Goal: Task Accomplishment & Management: Manage account settings

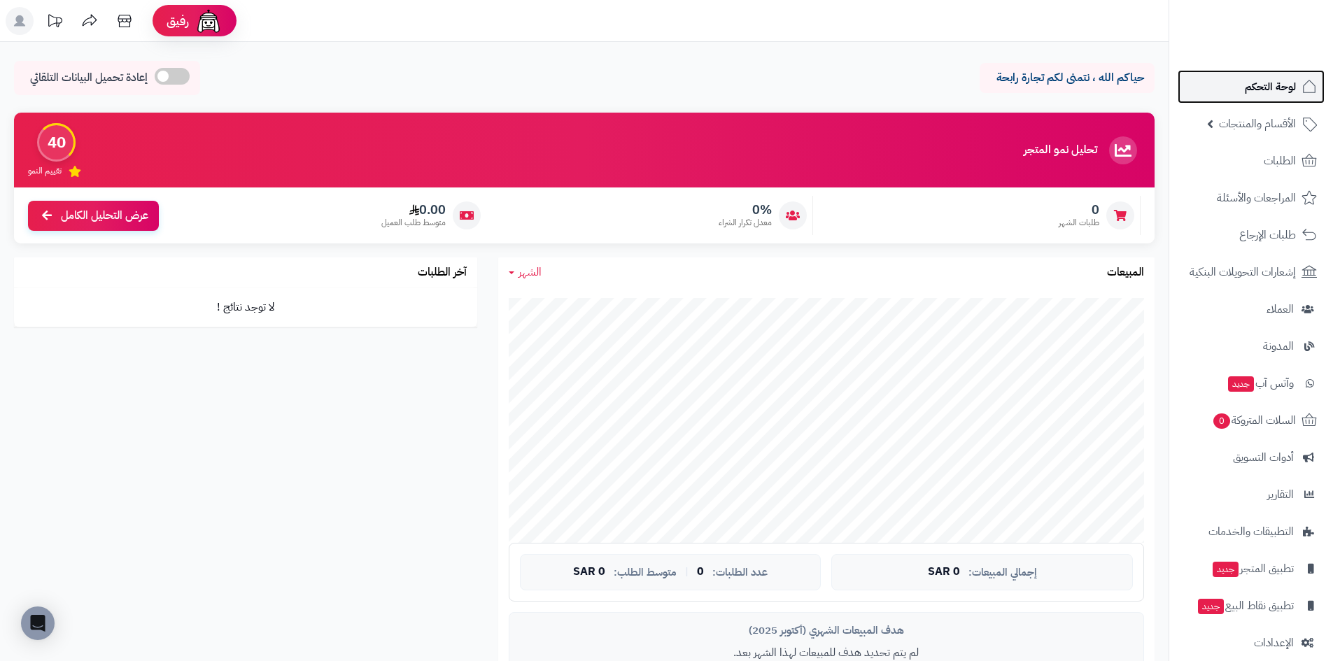
click at [1221, 90] on link "لوحة التحكم" at bounding box center [1250, 87] width 147 height 34
click at [1283, 169] on span "الطلبات" at bounding box center [1279, 161] width 32 height 20
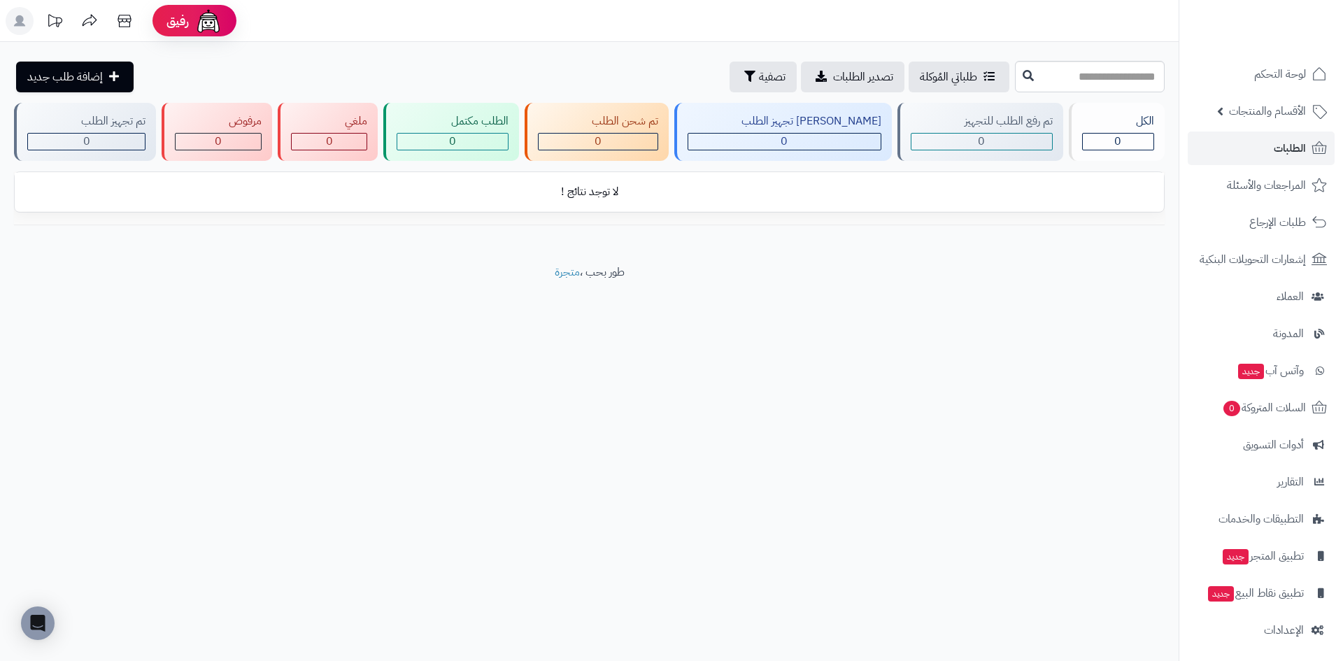
scroll to position [16, 0]
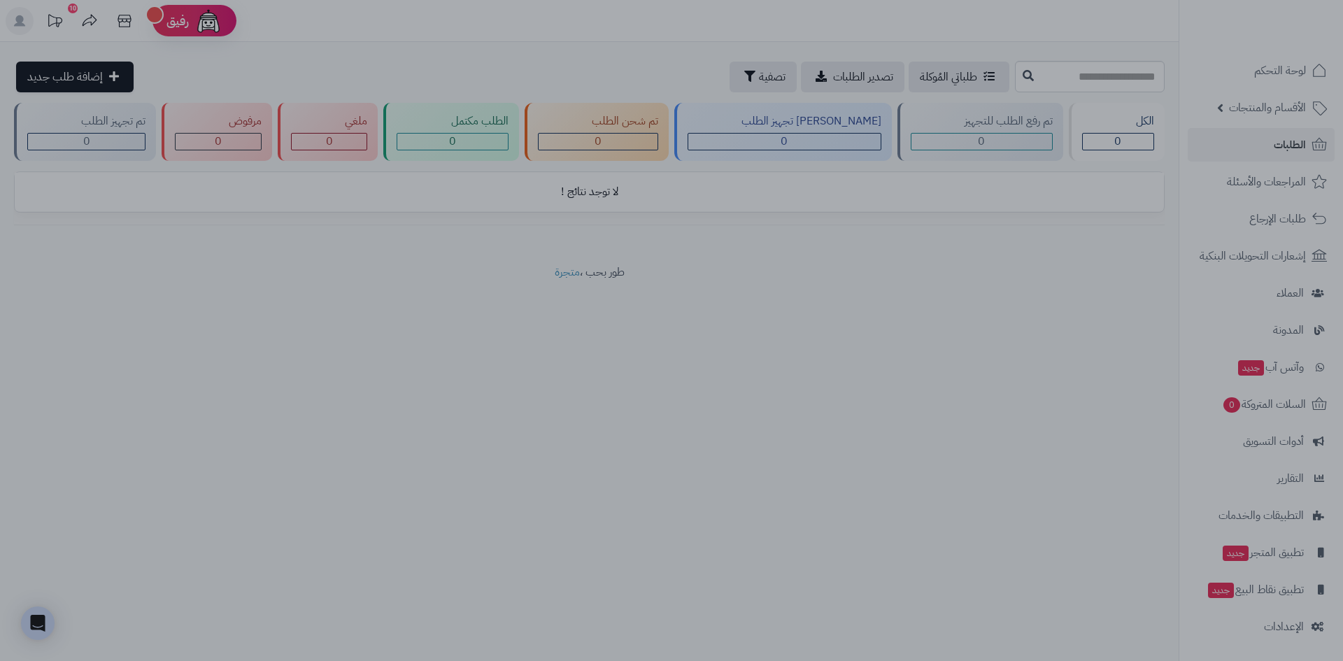
click at [1016, 328] on div at bounding box center [671, 330] width 1343 height 661
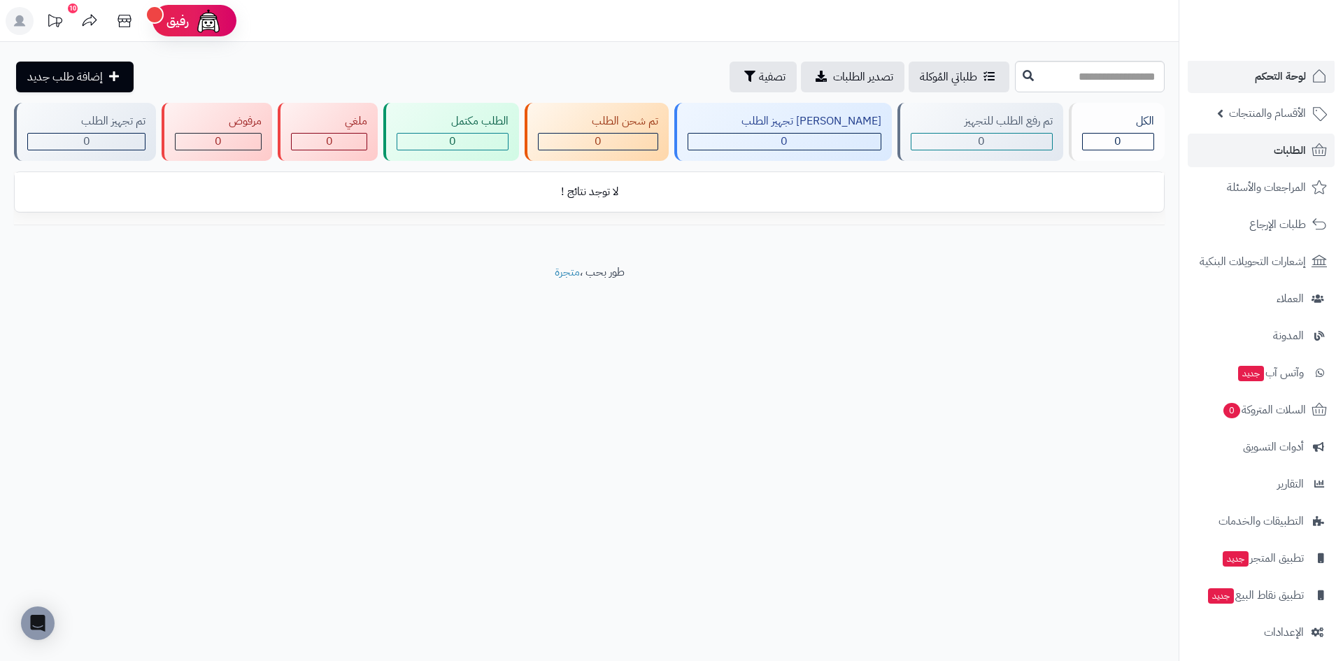
scroll to position [0, 0]
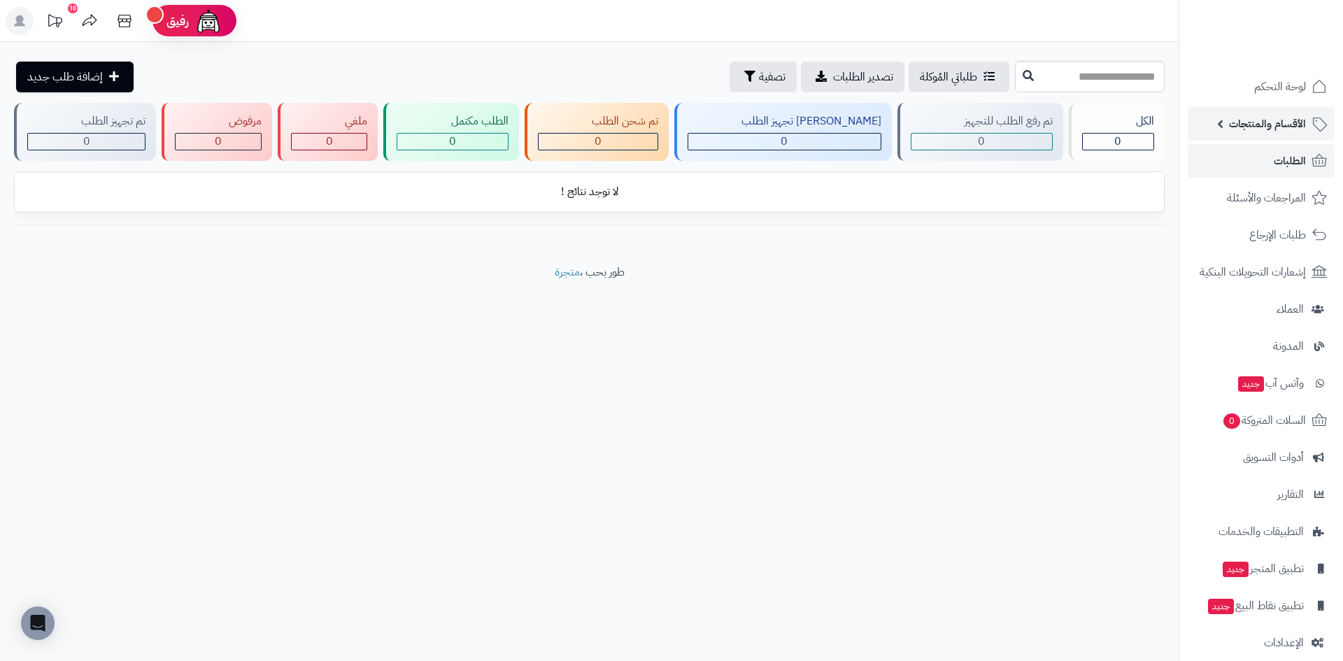
click at [1275, 117] on span "الأقسام والمنتجات" at bounding box center [1267, 124] width 77 height 20
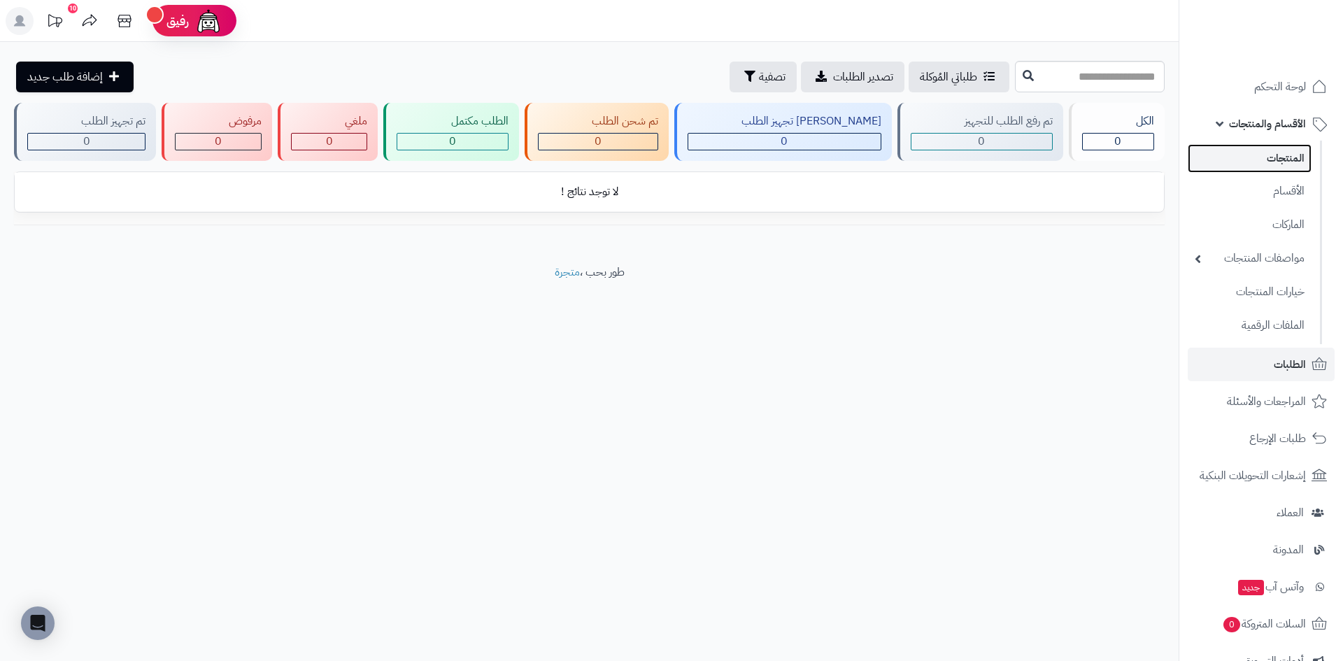
click at [1274, 163] on link "المنتجات" at bounding box center [1250, 158] width 124 height 29
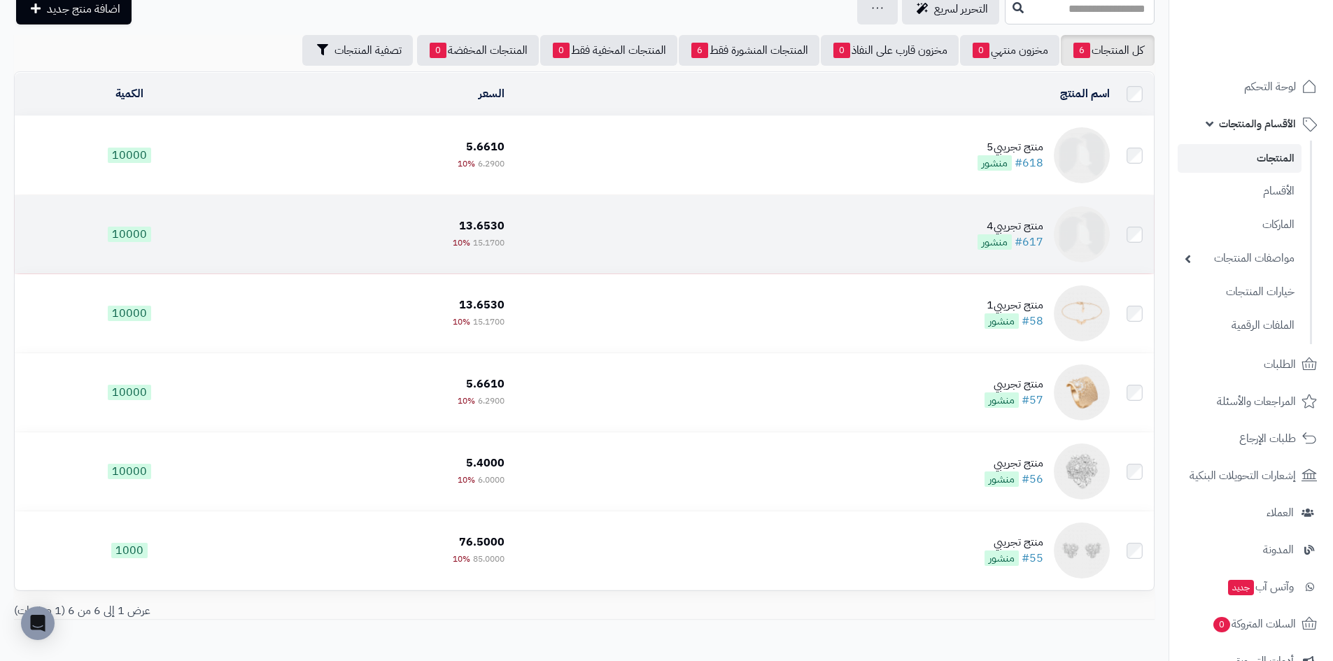
scroll to position [134, 0]
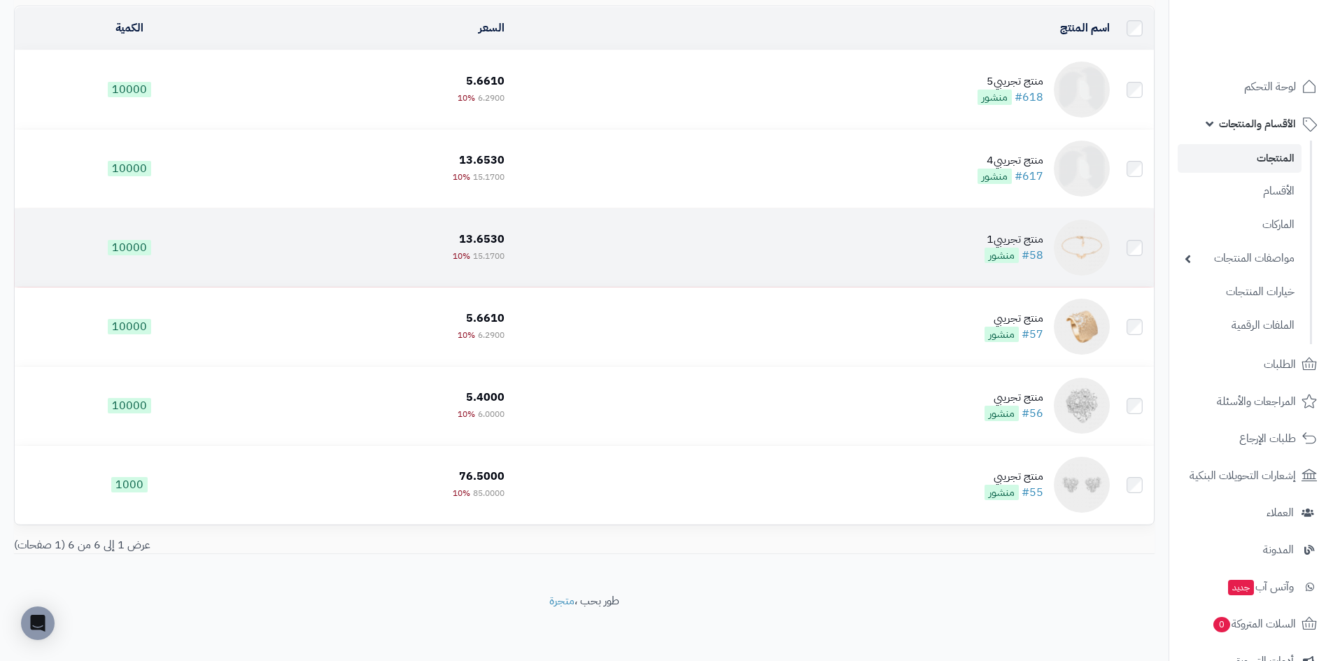
click at [1137, 253] on td at bounding box center [1134, 247] width 38 height 78
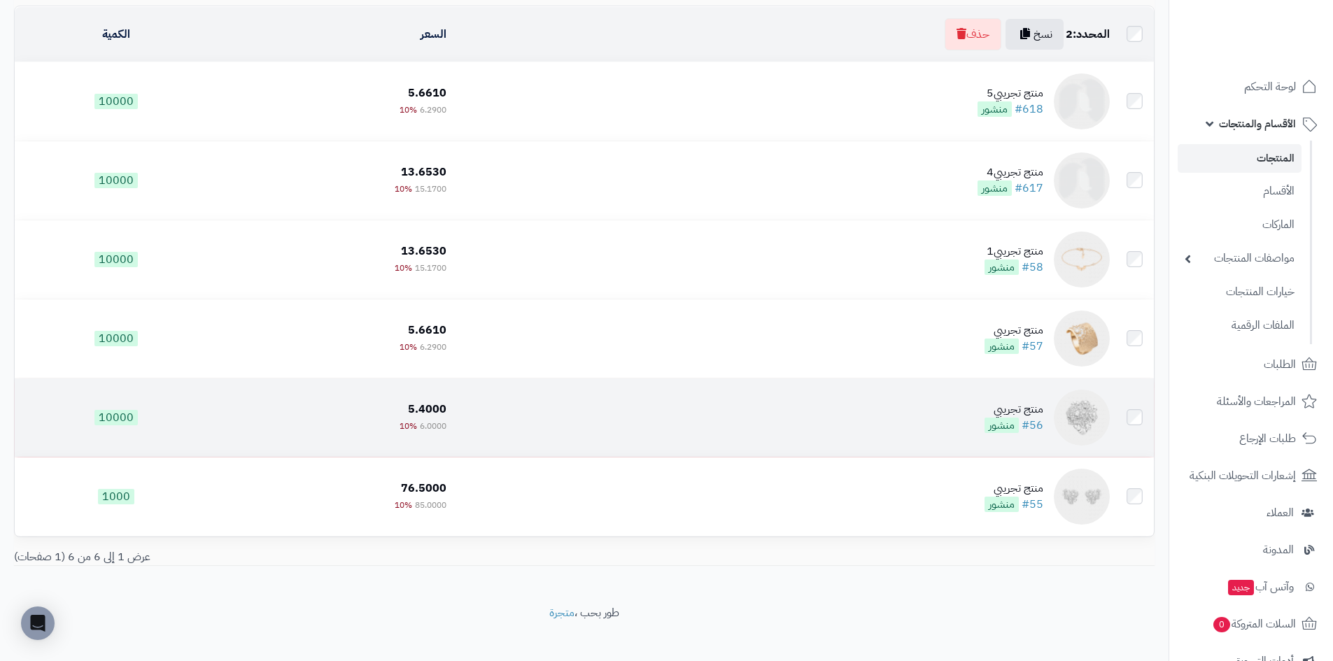
click at [1126, 406] on td at bounding box center [1134, 417] width 38 height 78
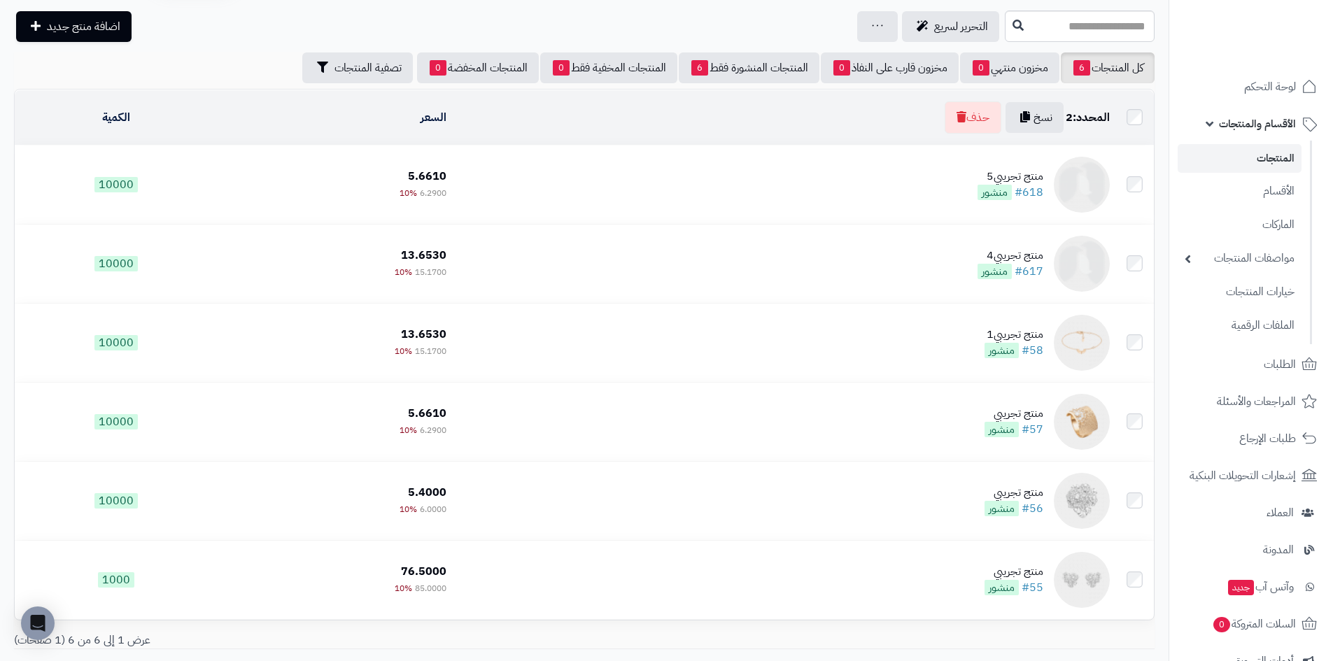
scroll to position [0, 0]
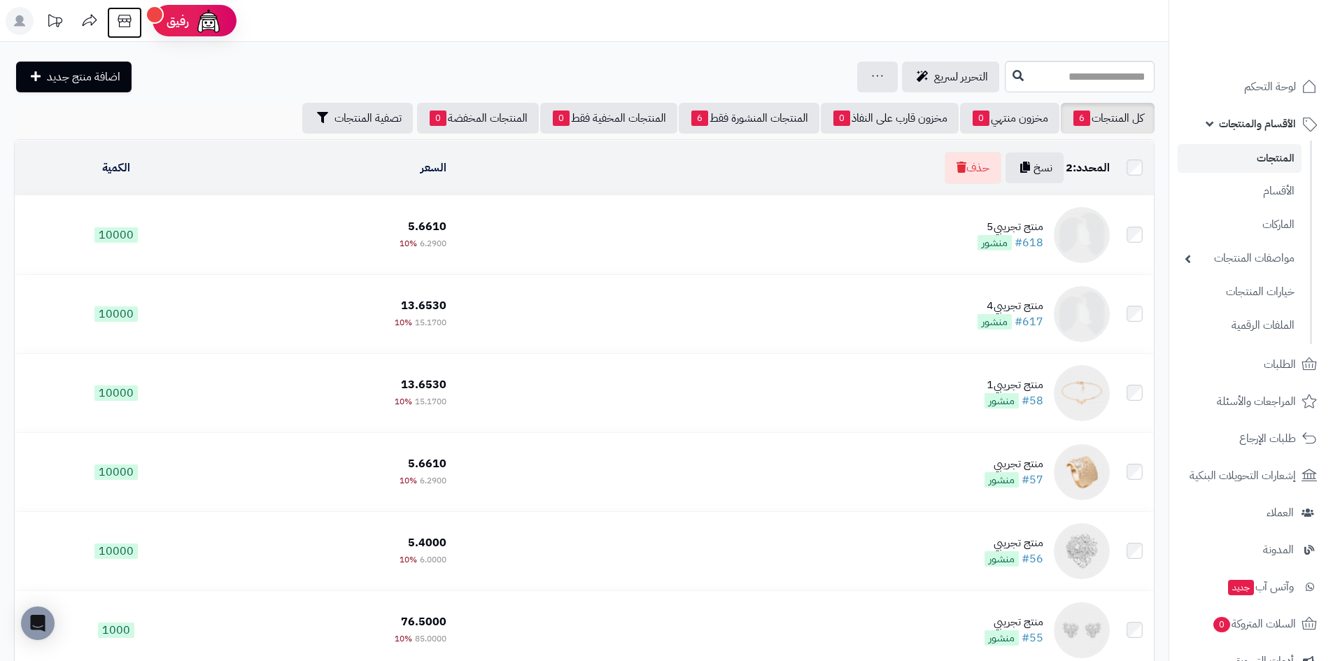
click at [112, 23] on icon at bounding box center [125, 21] width 28 height 28
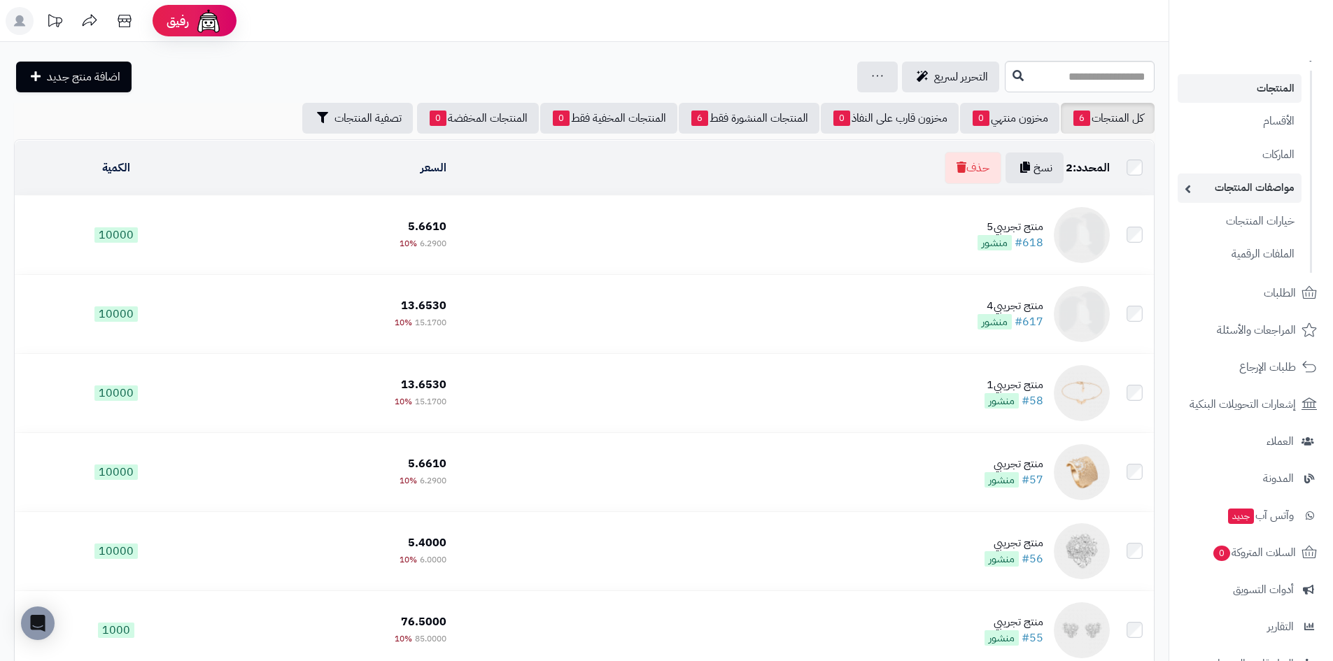
click at [1207, 190] on link "مواصفات المنتجات" at bounding box center [1239, 187] width 124 height 29
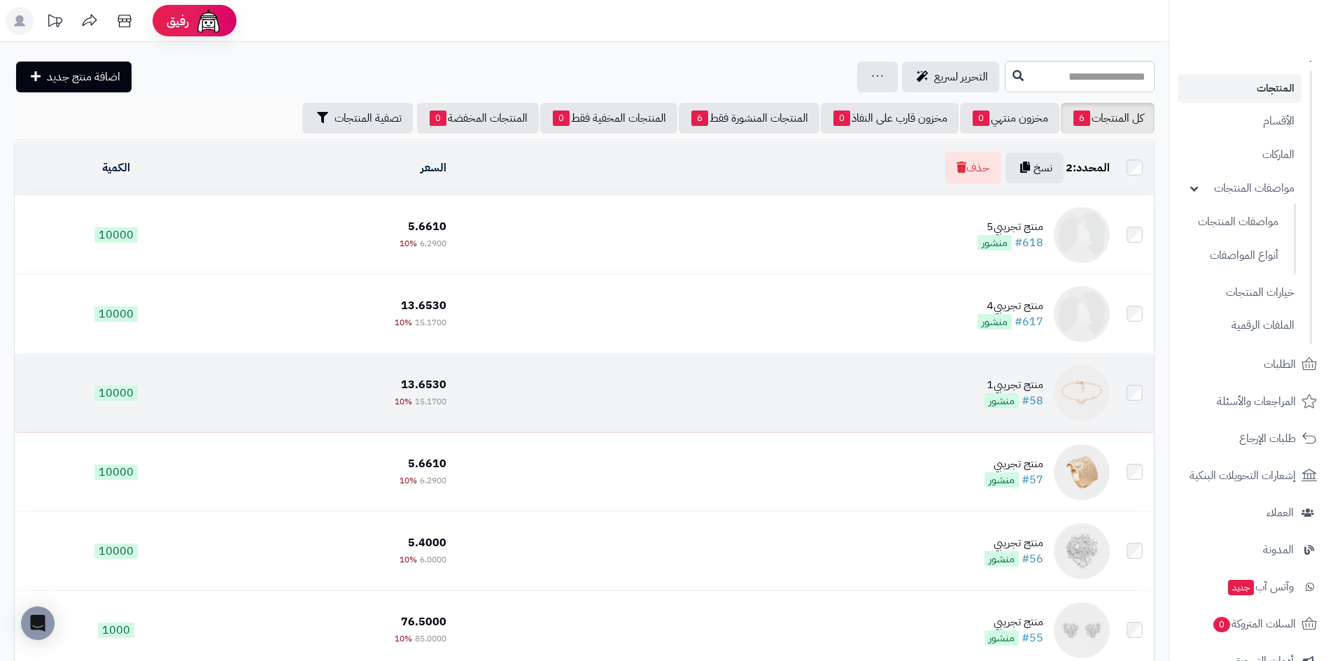
click at [855, 396] on td "منتج تجريبي1 #58 منشور" at bounding box center [783, 393] width 663 height 78
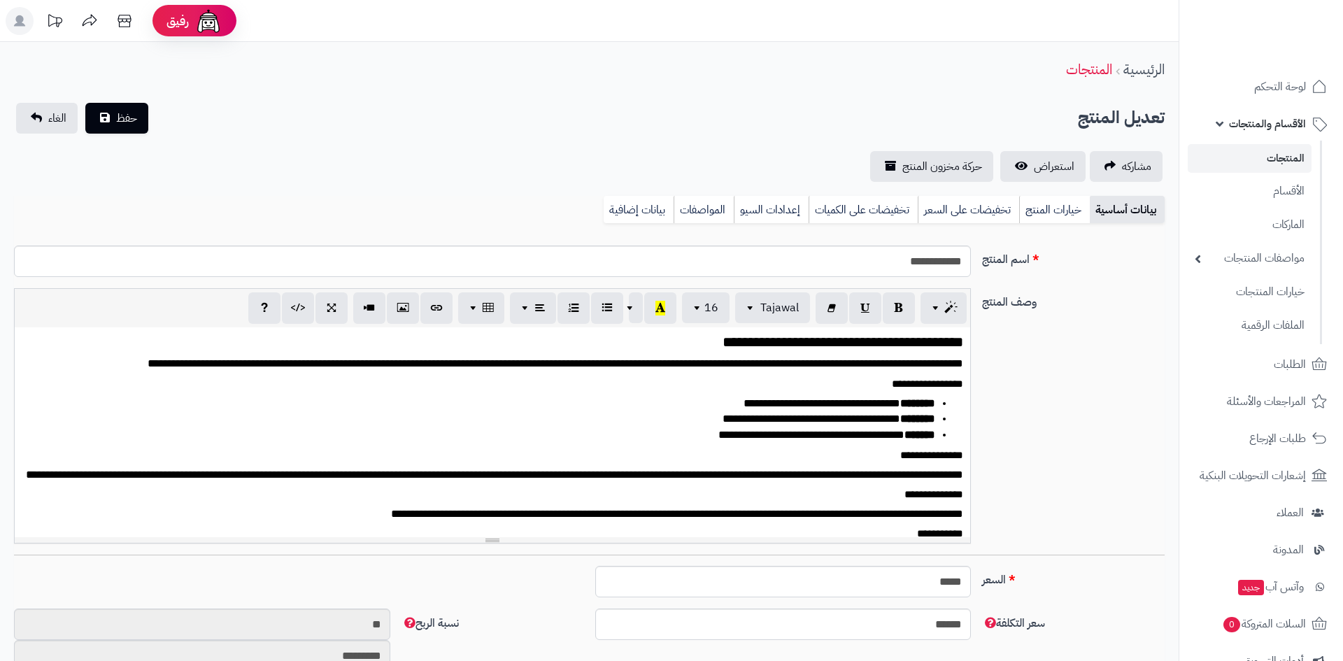
select select
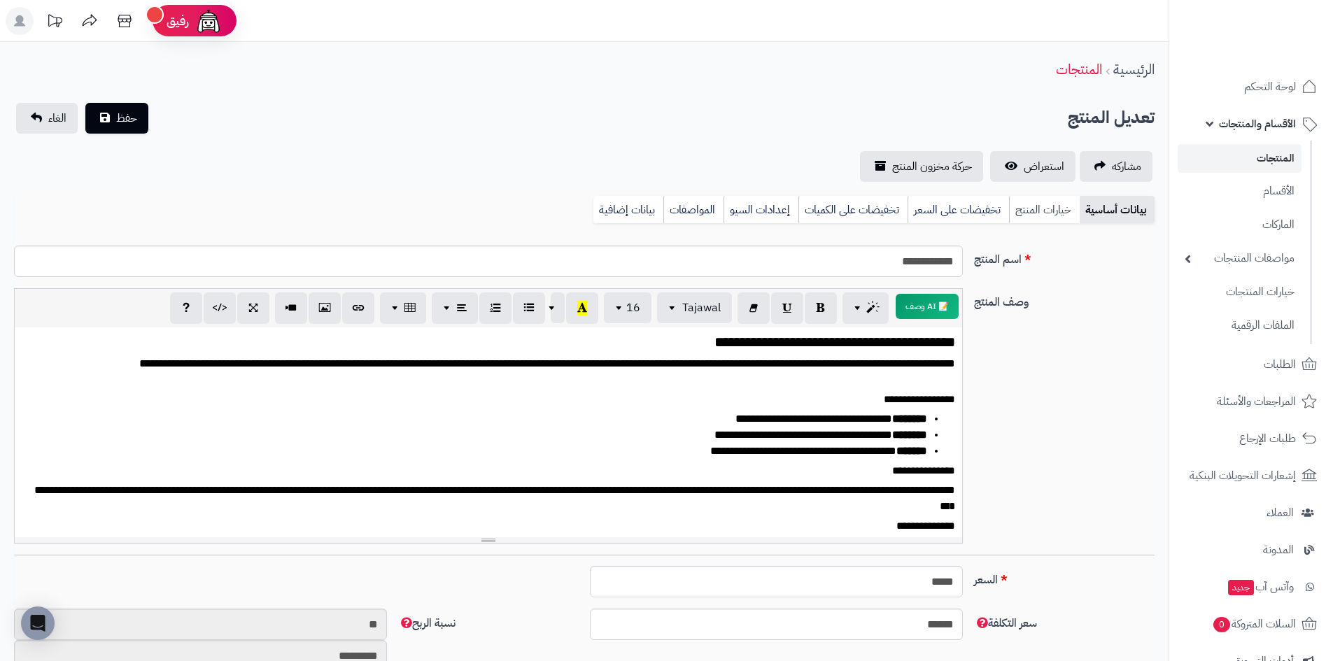
click at [1067, 216] on link "خيارات المنتج" at bounding box center [1044, 210] width 71 height 28
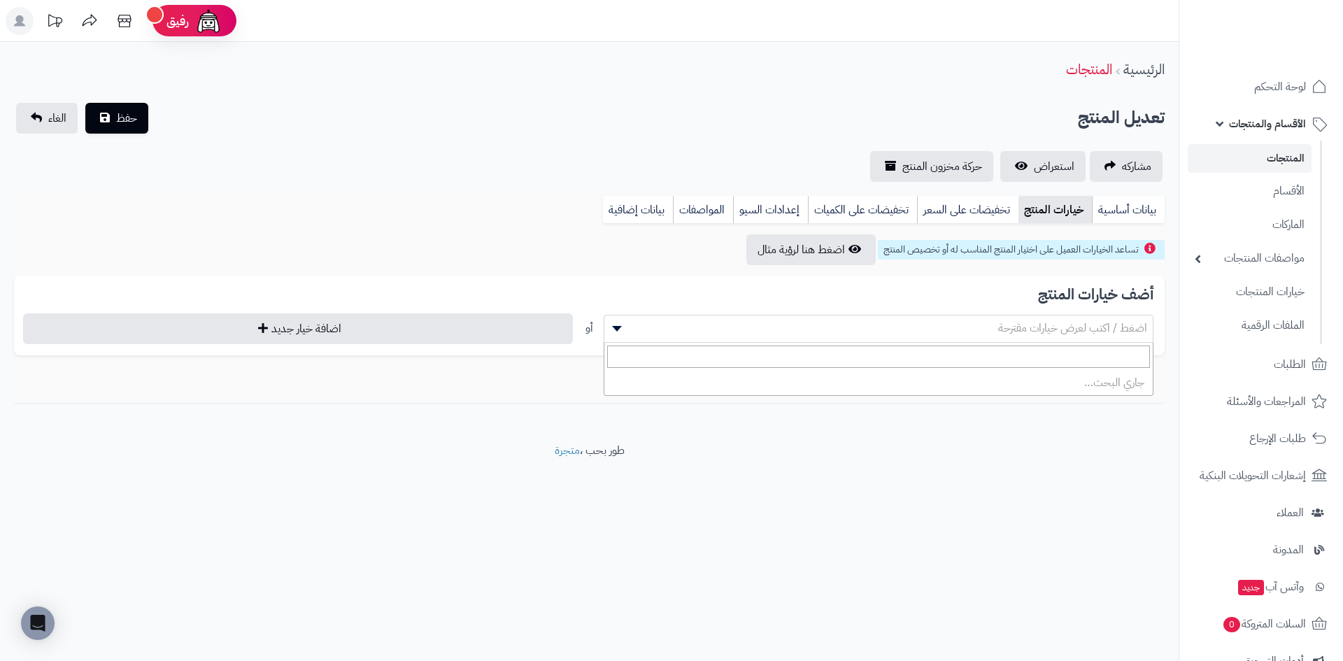
click at [805, 334] on span "اضغط / اكتب لعرض خيارات مقترحة" at bounding box center [878, 328] width 548 height 21
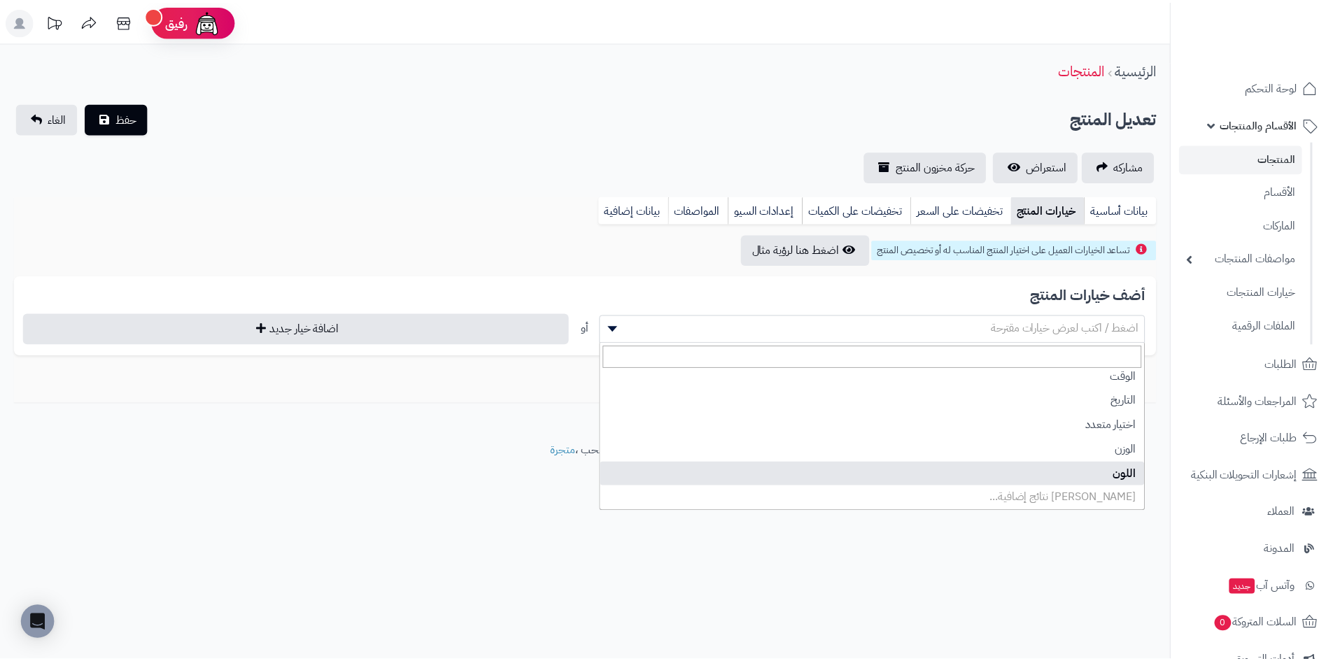
scroll to position [31, 0]
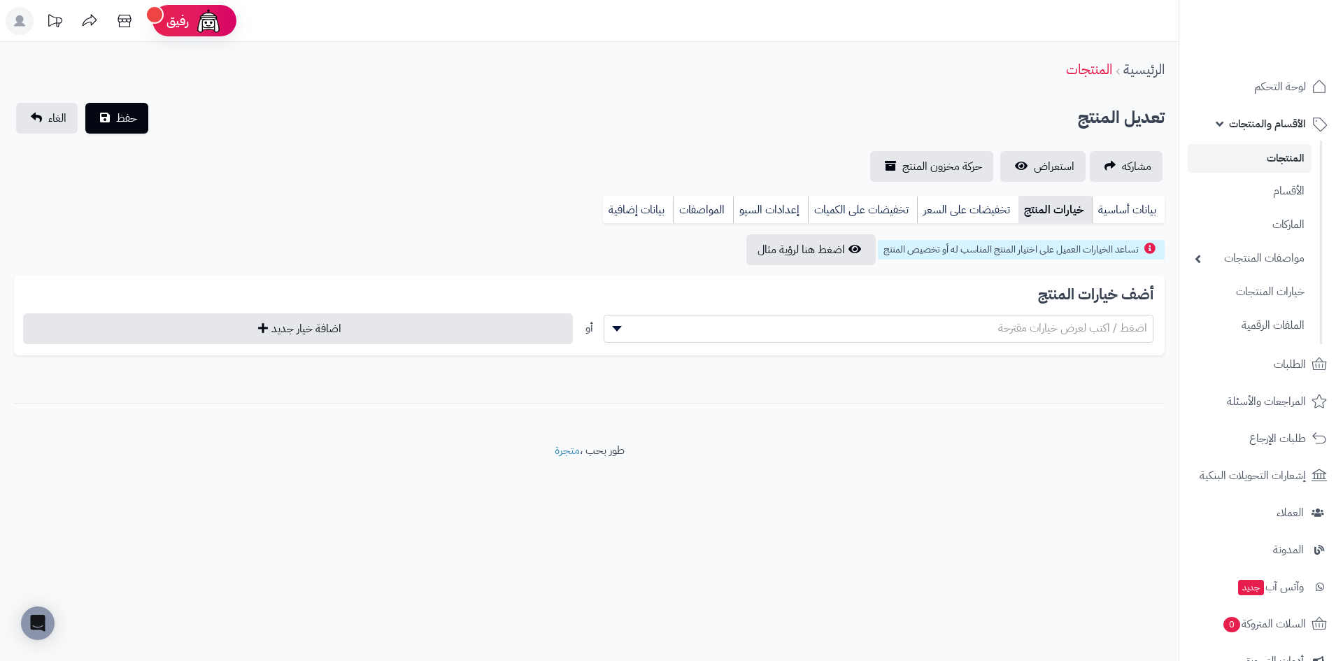
drag, startPoint x: 745, startPoint y: 552, endPoint x: 753, endPoint y: 511, distance: 42.0
click at [744, 553] on div "رفيق ! 0 الطلبات معالجة مكتمل إرجاع المنتجات العملاء المتواجدون الان 0 عملاء من…" at bounding box center [671, 330] width 1343 height 661
click at [959, 211] on link "تخفيضات على السعر" at bounding box center [967, 210] width 101 height 28
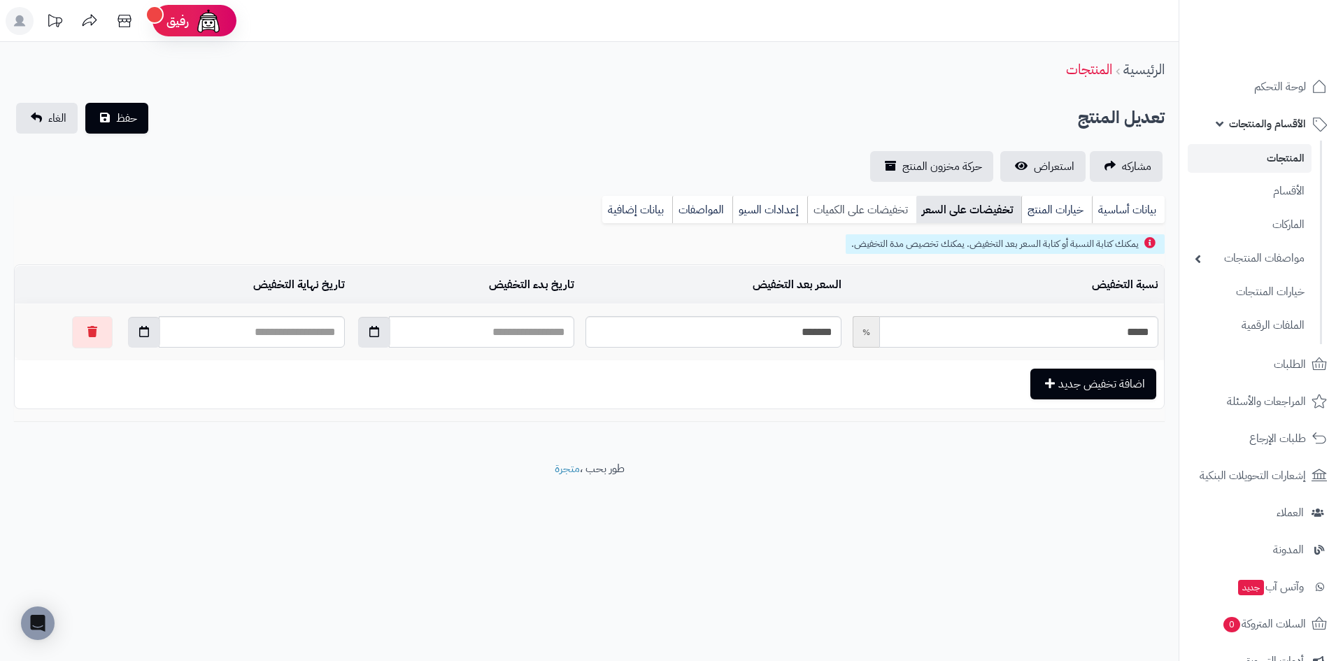
click at [894, 220] on link "تخفيضات على الكميات" at bounding box center [861, 210] width 109 height 28
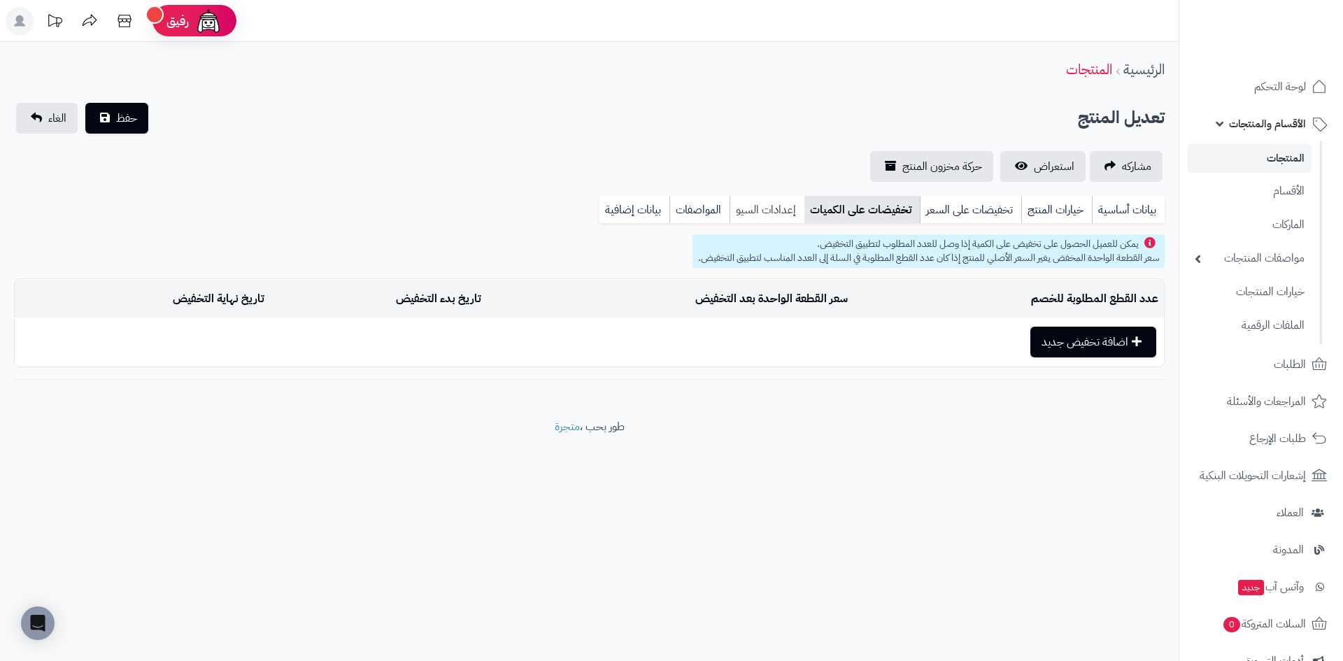
click at [770, 222] on link "إعدادات السيو" at bounding box center [767, 210] width 75 height 28
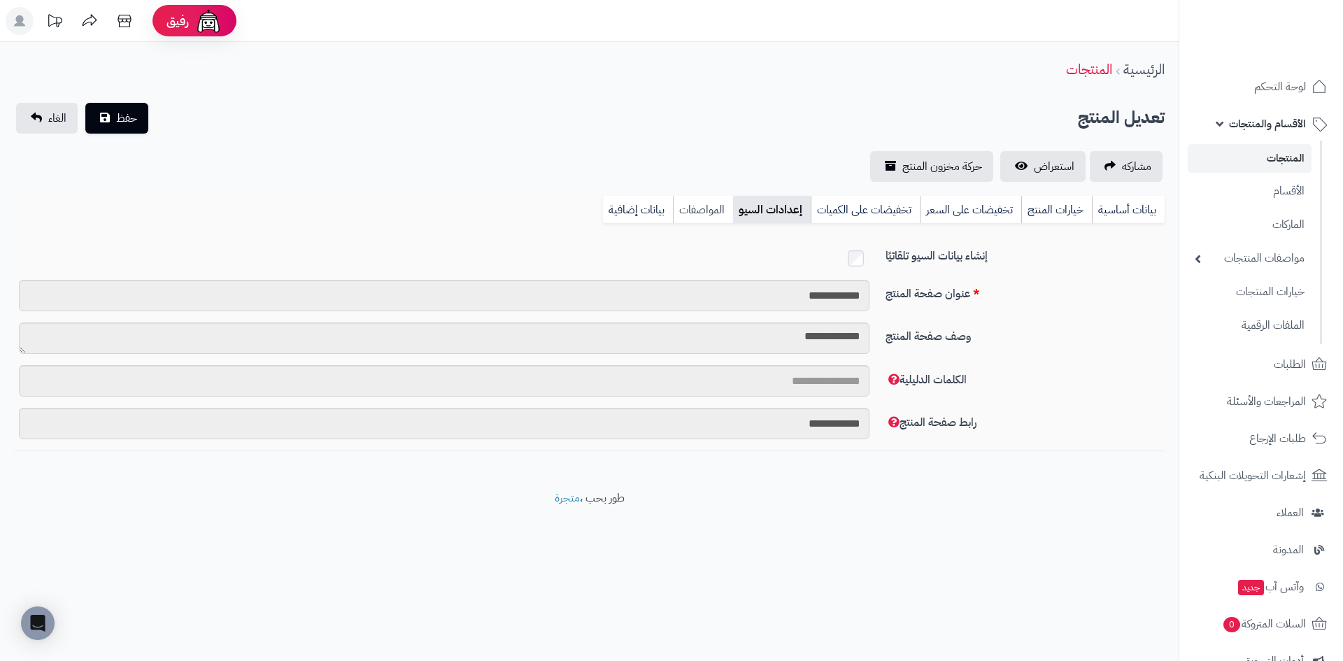
click at [710, 217] on link "المواصفات" at bounding box center [703, 210] width 60 height 28
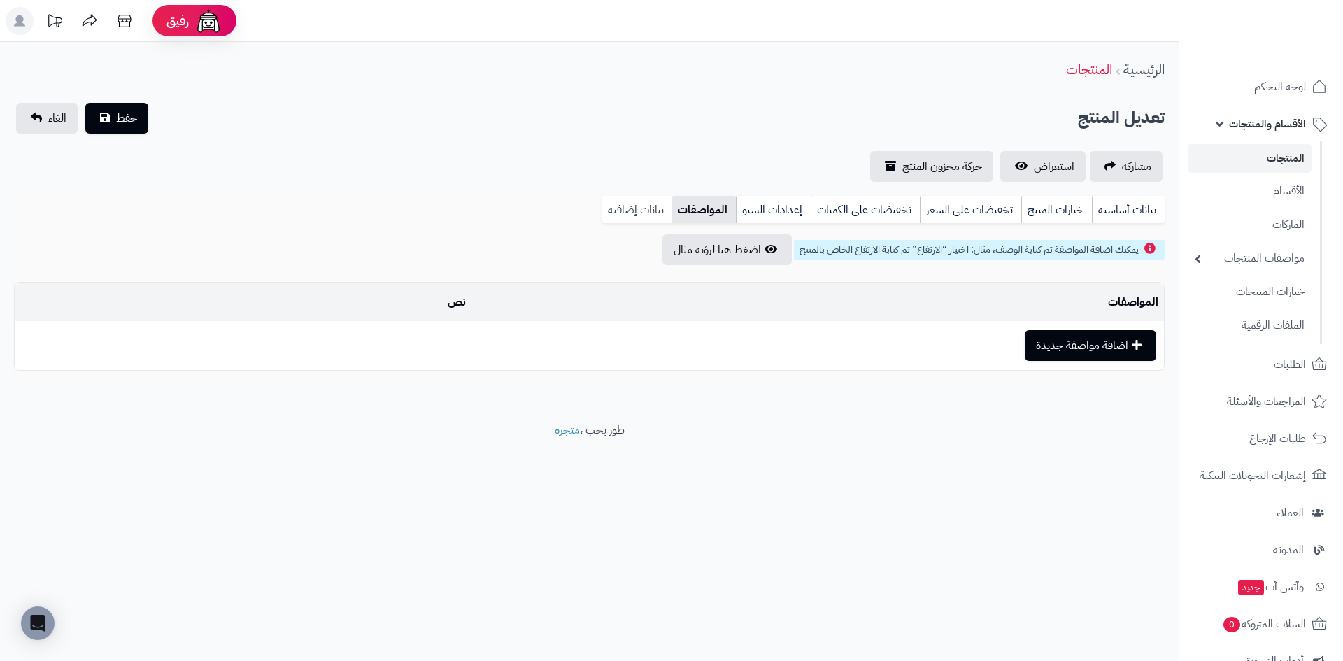
click at [658, 212] on link "بيانات إضافية" at bounding box center [637, 210] width 70 height 28
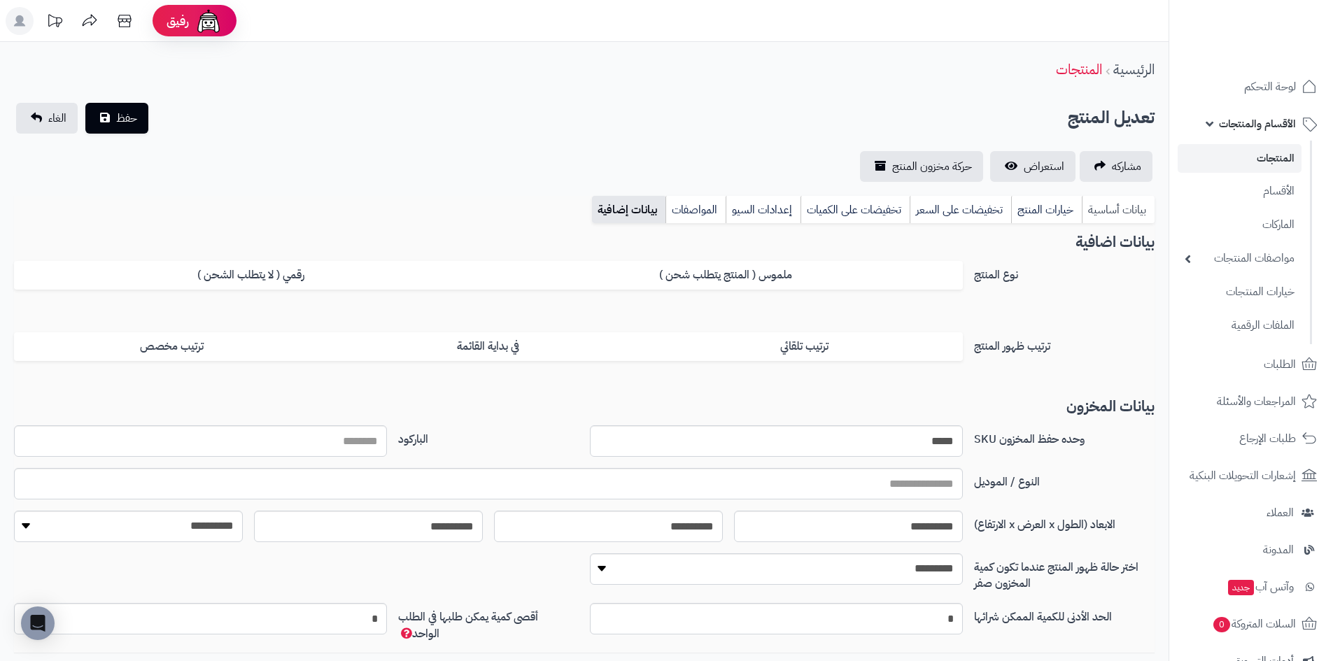
click at [1133, 206] on link "بيانات أساسية" at bounding box center [1117, 210] width 73 height 28
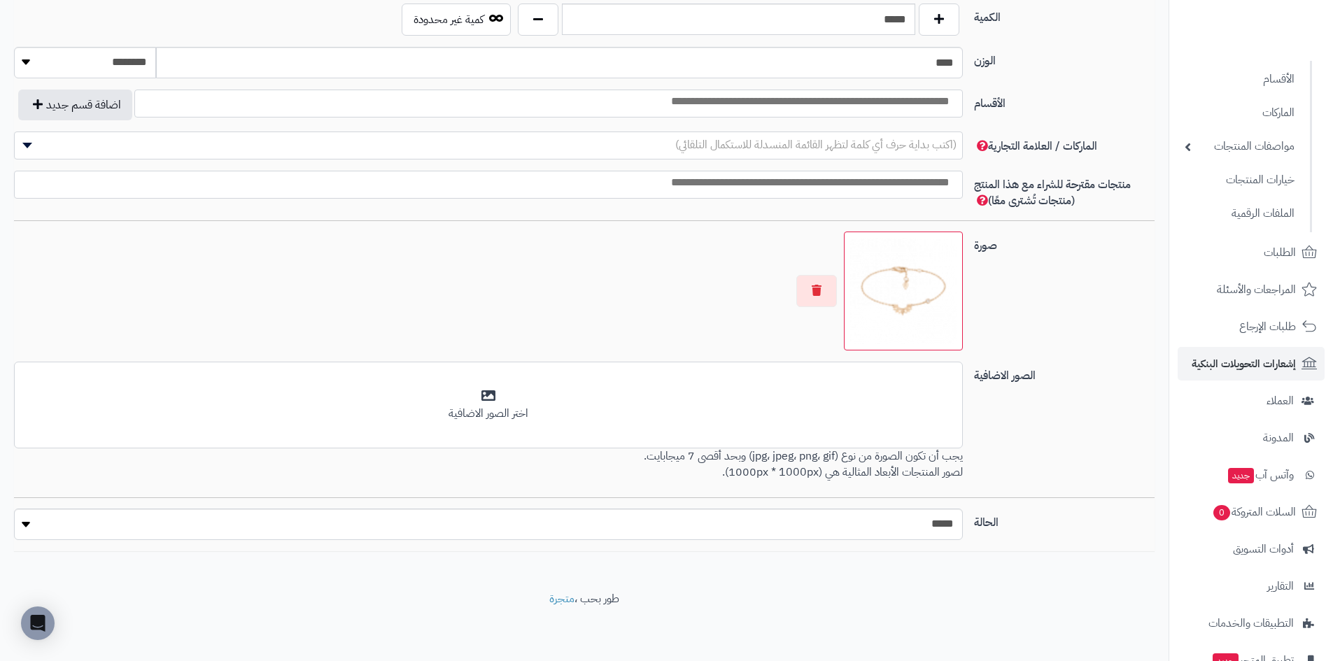
scroll to position [220, 0]
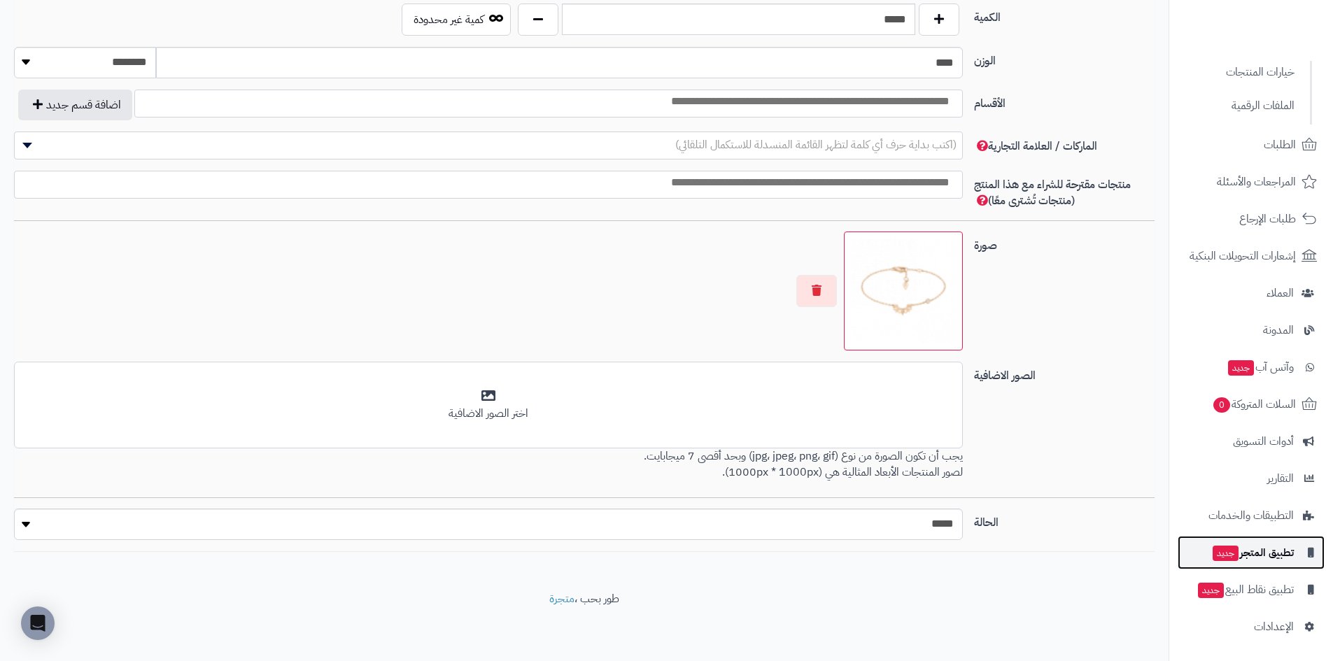
click at [1211, 560] on span "تطبيق المتجر جديد" at bounding box center [1252, 553] width 83 height 20
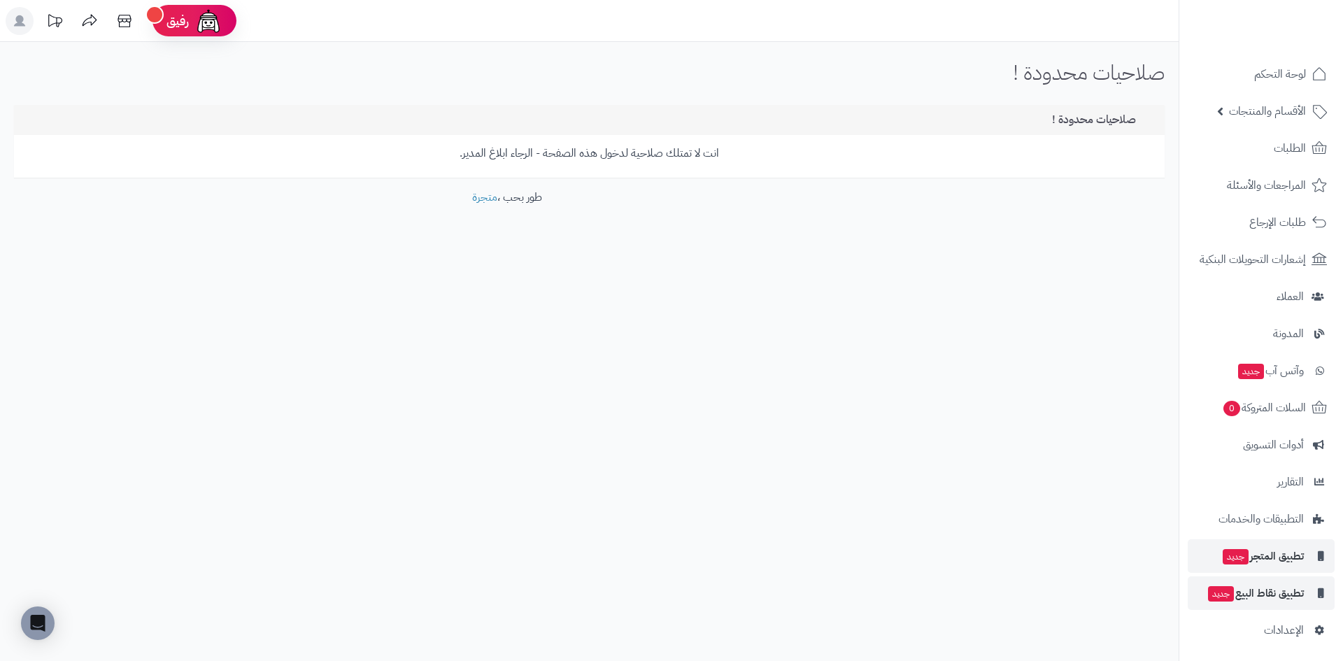
scroll to position [16, 0]
click at [1216, 592] on span "جديد" at bounding box center [1221, 590] width 26 height 15
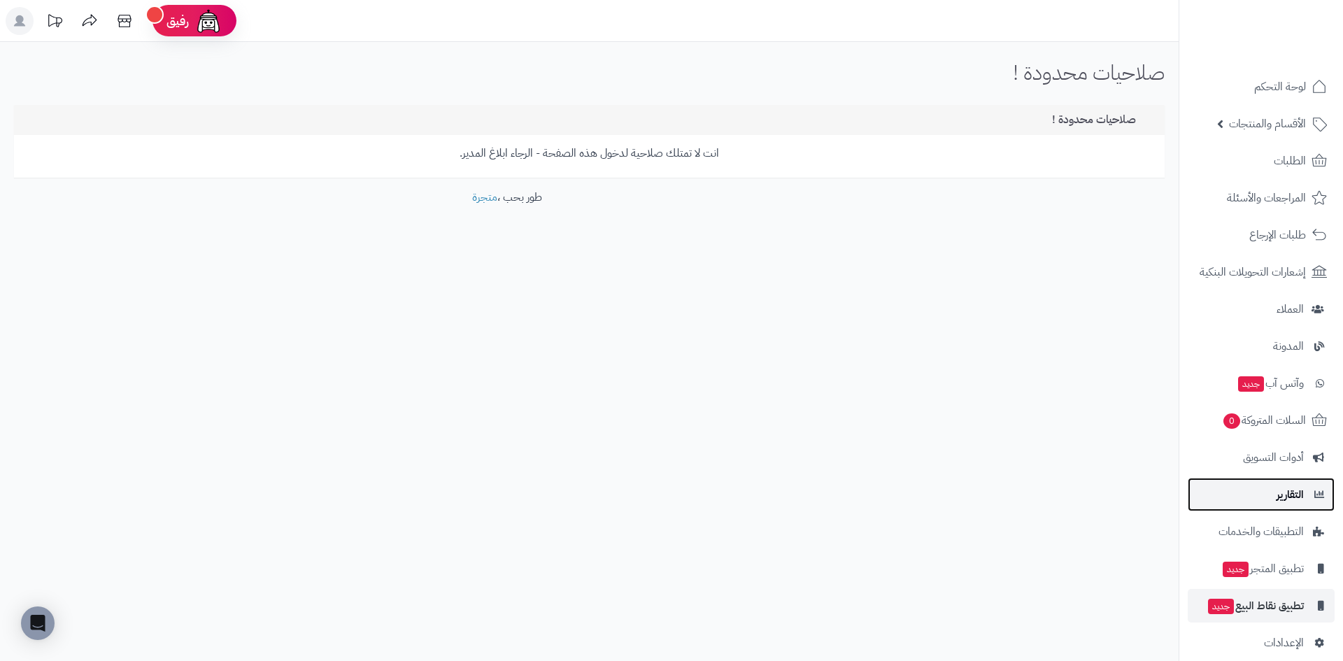
click at [1241, 495] on link "التقارير" at bounding box center [1261, 495] width 147 height 34
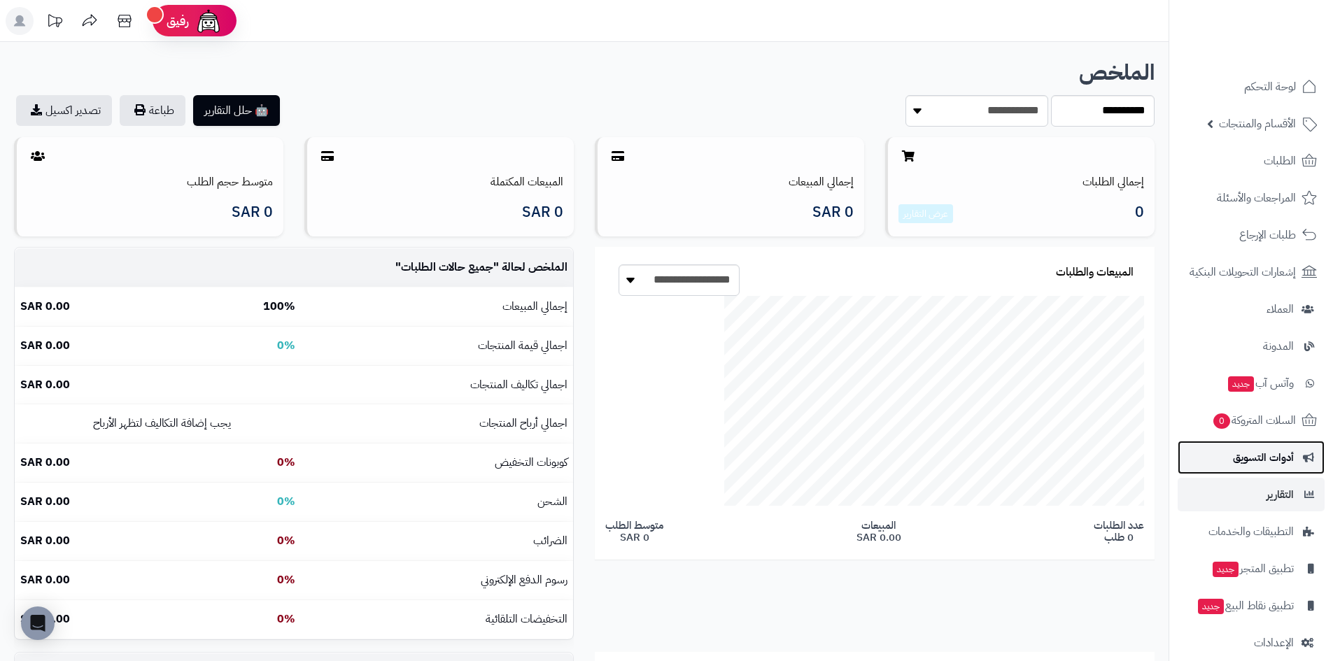
click at [1199, 455] on link "أدوات التسويق" at bounding box center [1250, 458] width 147 height 34
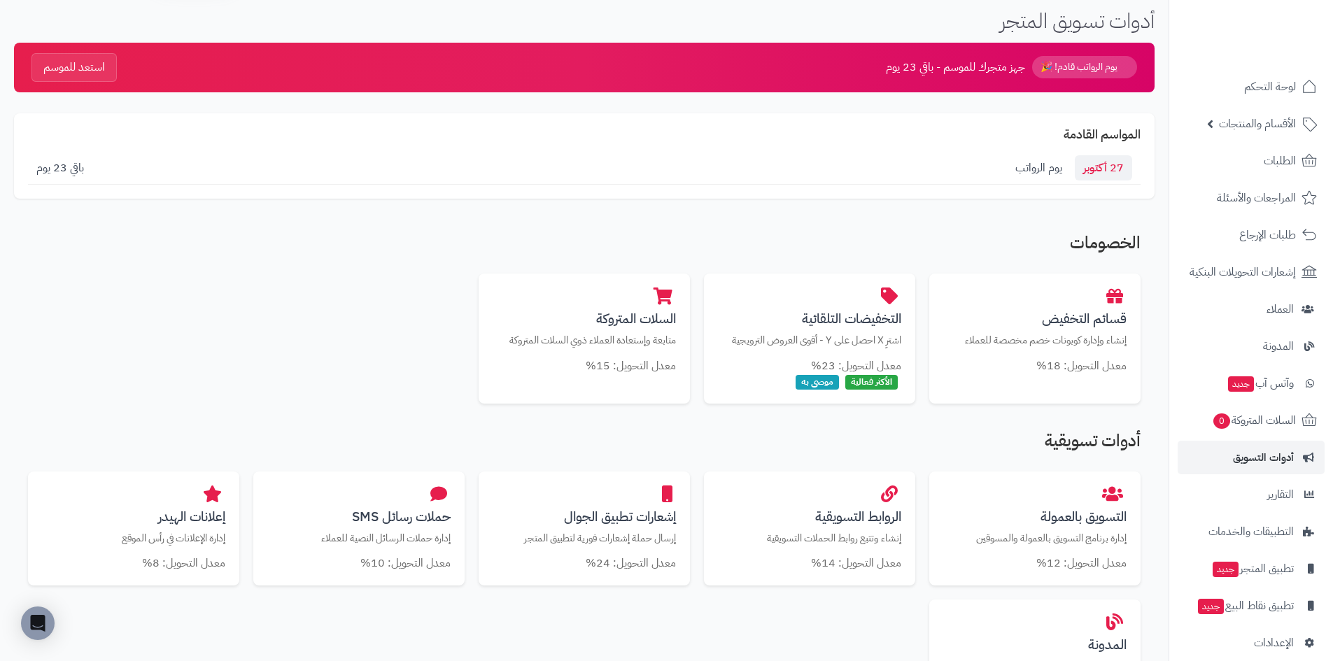
scroll to position [210, 0]
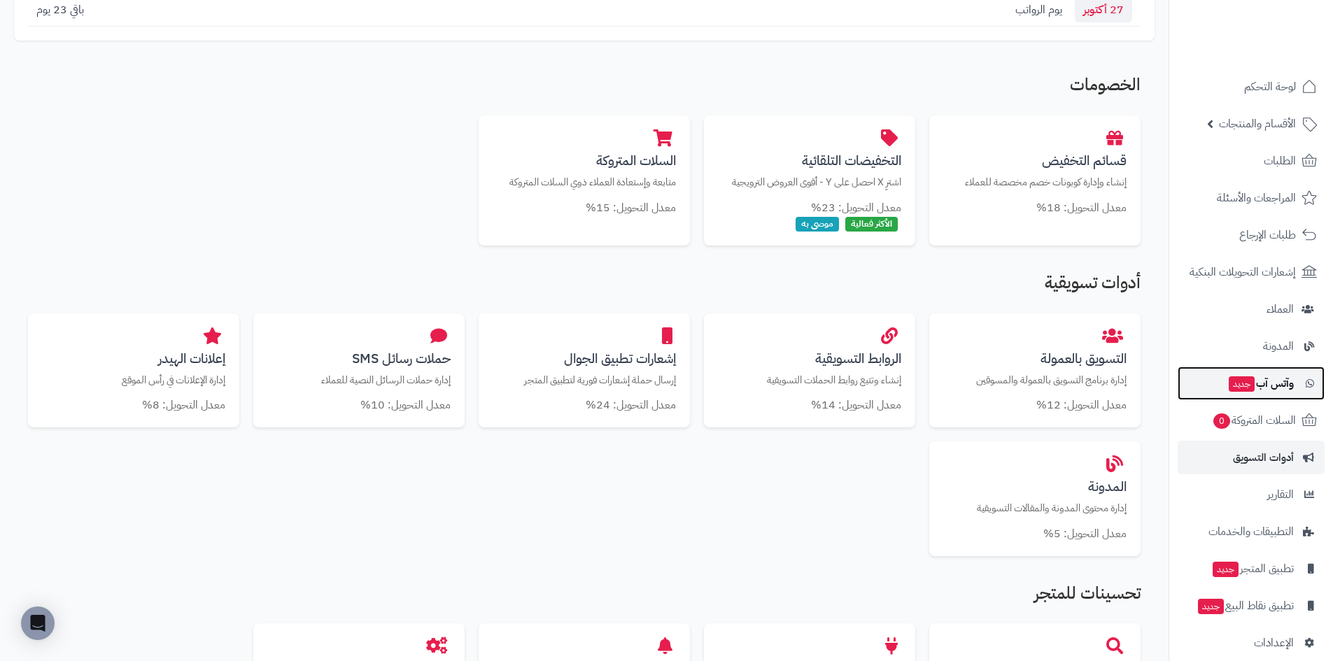
click at [1213, 384] on link "وآتس آب جديد" at bounding box center [1250, 384] width 147 height 34
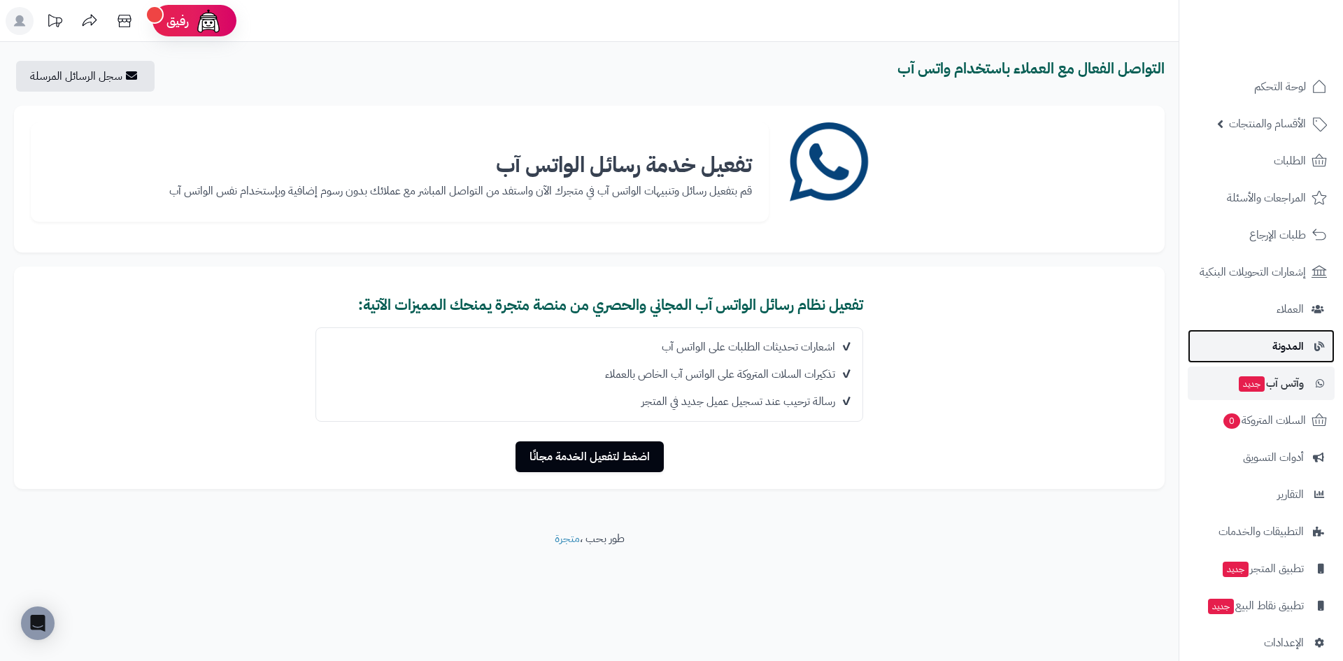
click at [1225, 341] on link "المدونة" at bounding box center [1261, 346] width 147 height 34
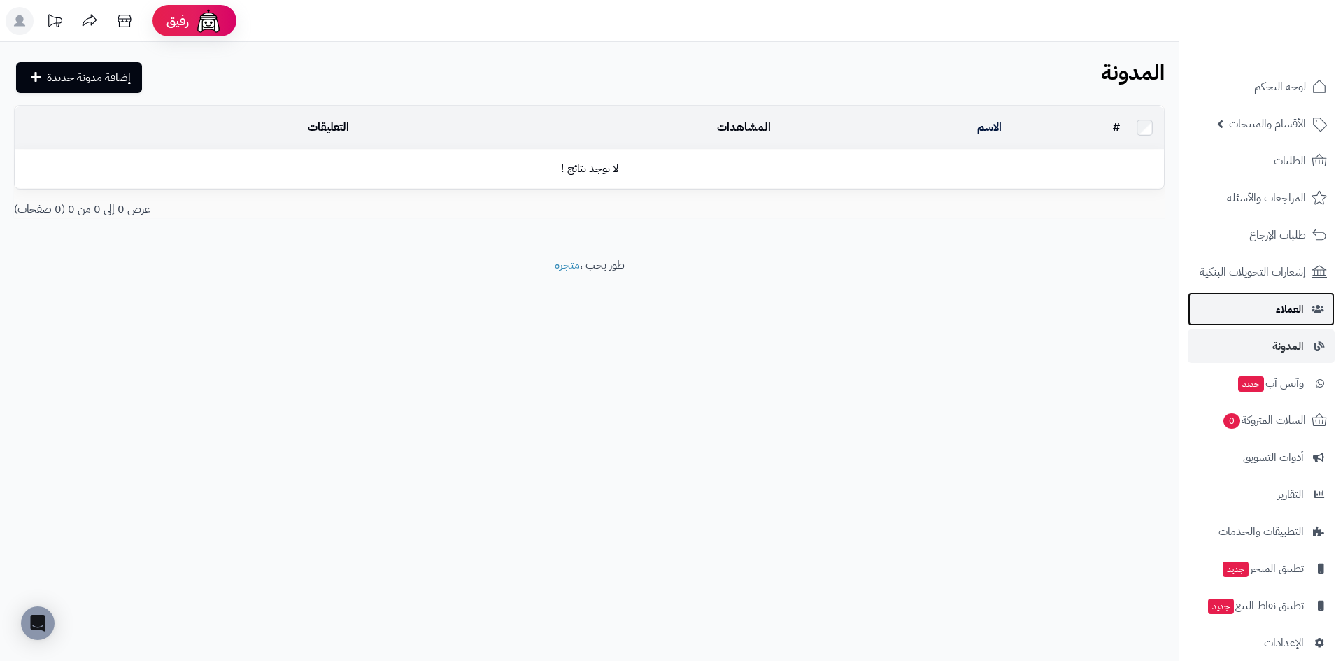
click at [1217, 309] on link "العملاء" at bounding box center [1261, 309] width 147 height 34
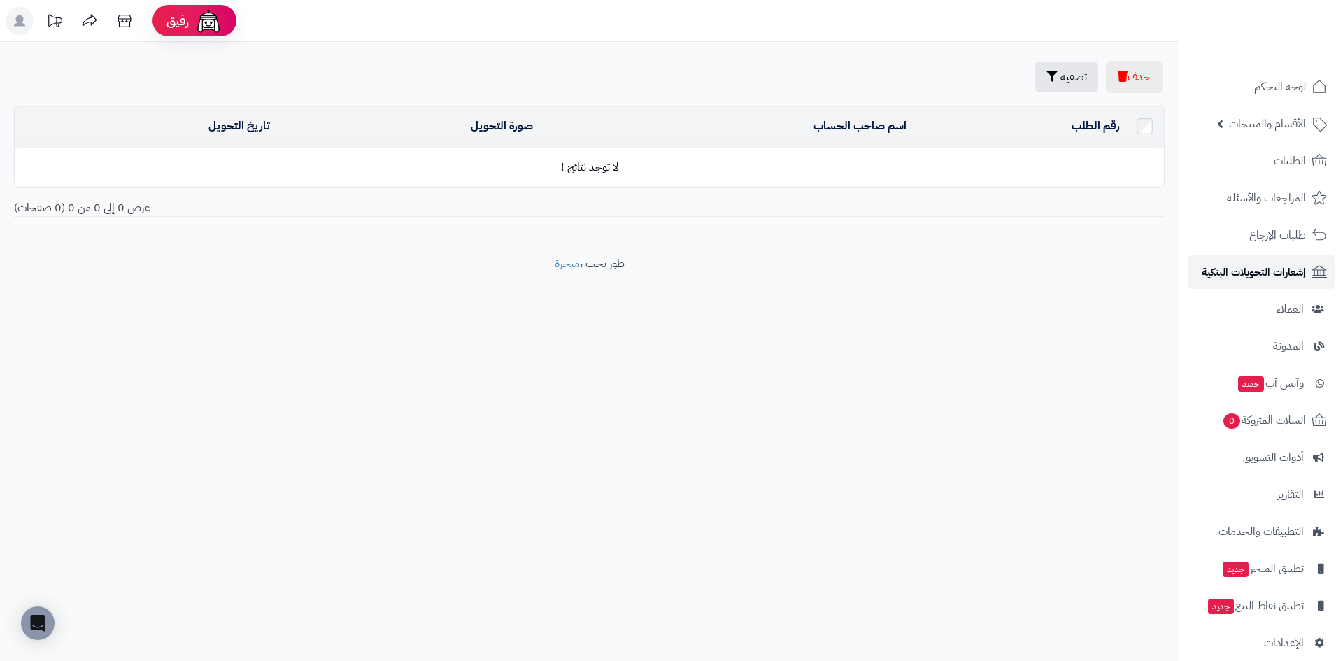
click at [1214, 256] on link "إشعارات التحويلات البنكية" at bounding box center [1261, 272] width 147 height 34
click at [1229, 218] on ul "لوحة التحكم الأقسام والمنتجات المنتجات الأقسام الماركات مواصفات المنتجات مواصفا…" at bounding box center [1261, 365] width 164 height 590
click at [1233, 167] on link "الطلبات" at bounding box center [1261, 161] width 147 height 34
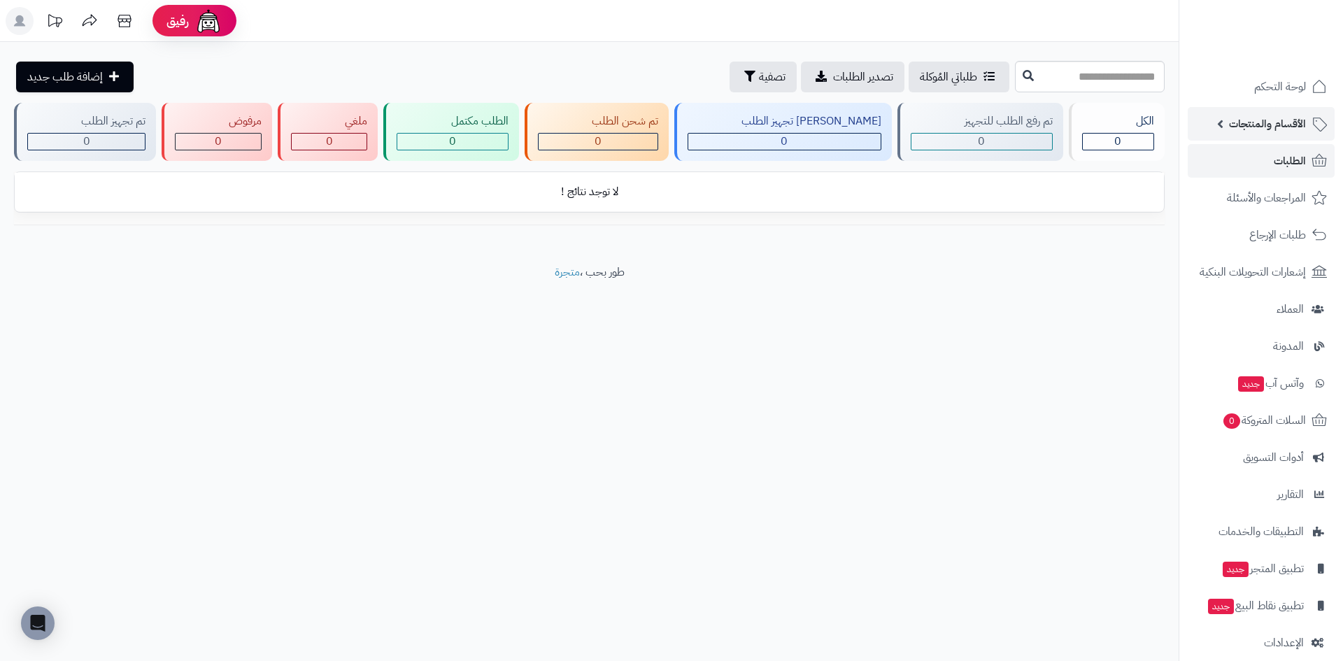
click at [1233, 115] on span "الأقسام والمنتجات" at bounding box center [1267, 124] width 77 height 20
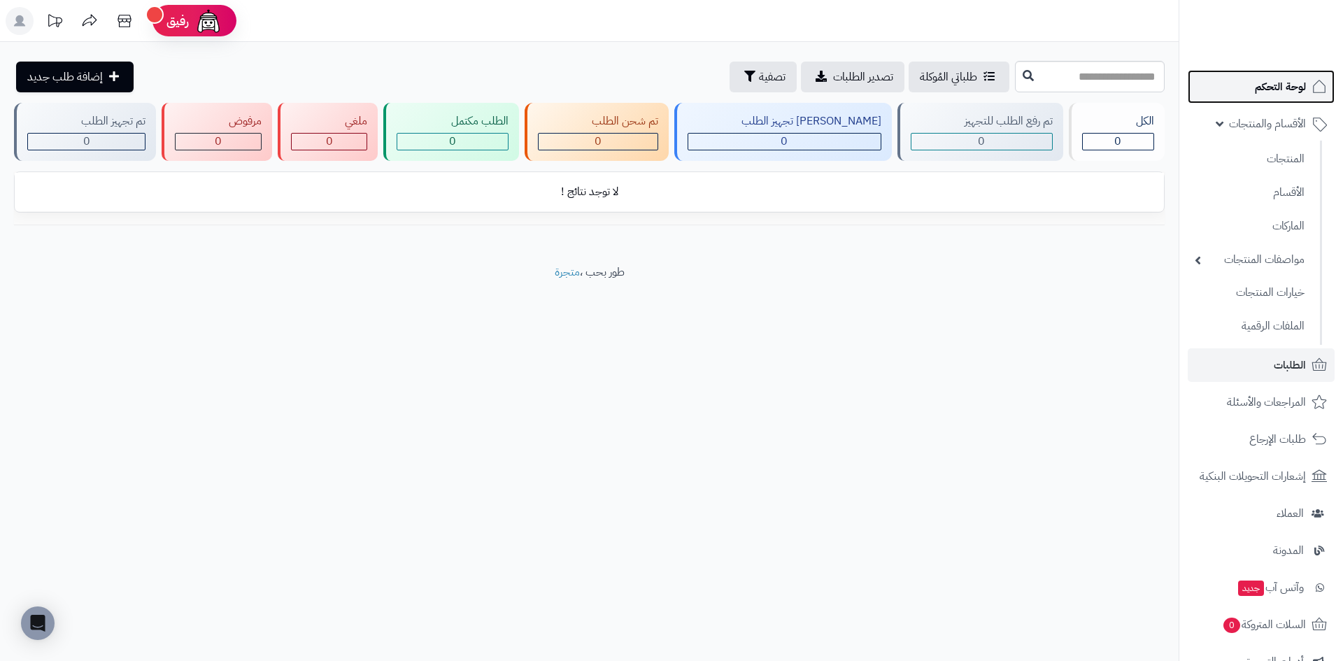
click at [1228, 88] on link "لوحة التحكم" at bounding box center [1261, 87] width 147 height 34
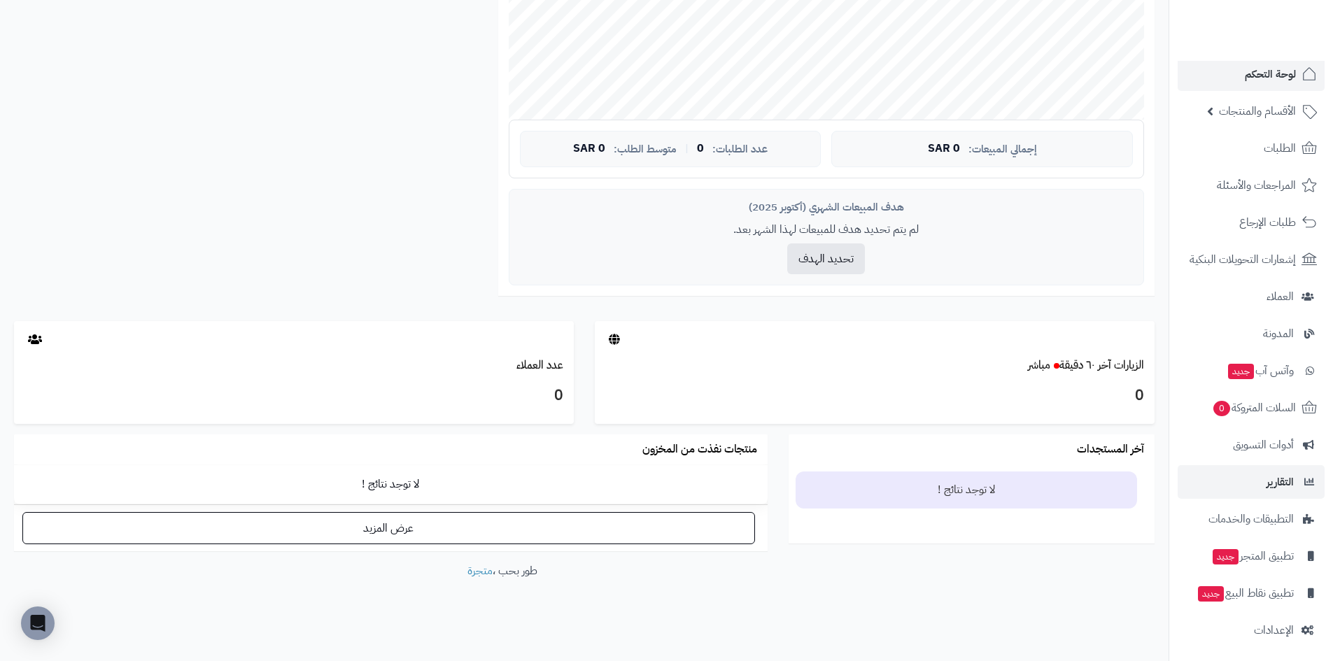
scroll to position [16, 0]
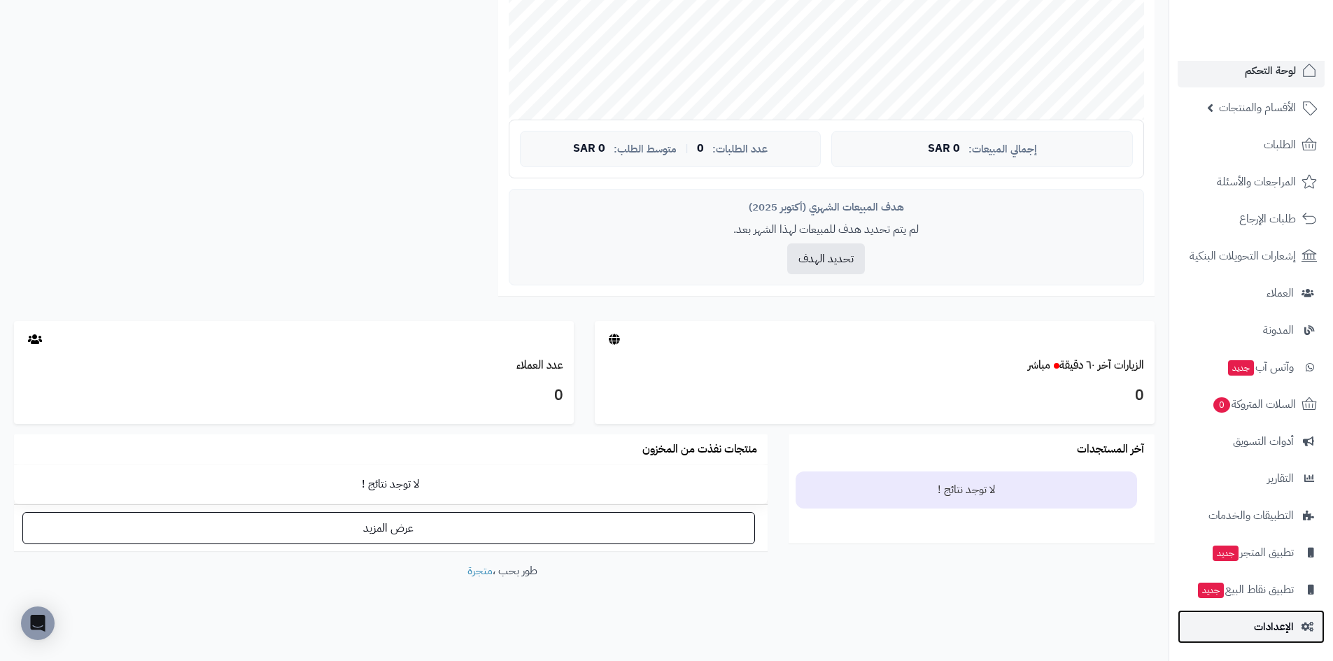
click at [1224, 611] on link "الإعدادات" at bounding box center [1250, 627] width 147 height 34
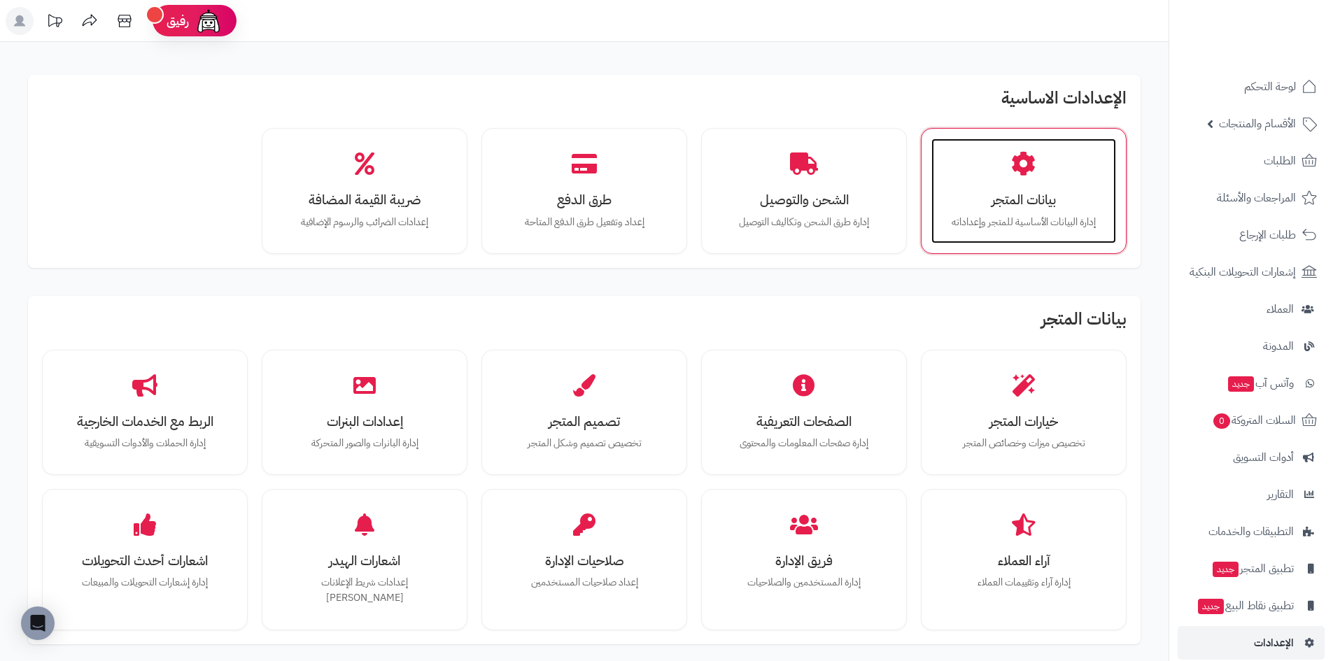
click at [952, 178] on div "بيانات المتجر إدارة البيانات الأساسية للمتجر وإعداداته" at bounding box center [1023, 191] width 185 height 105
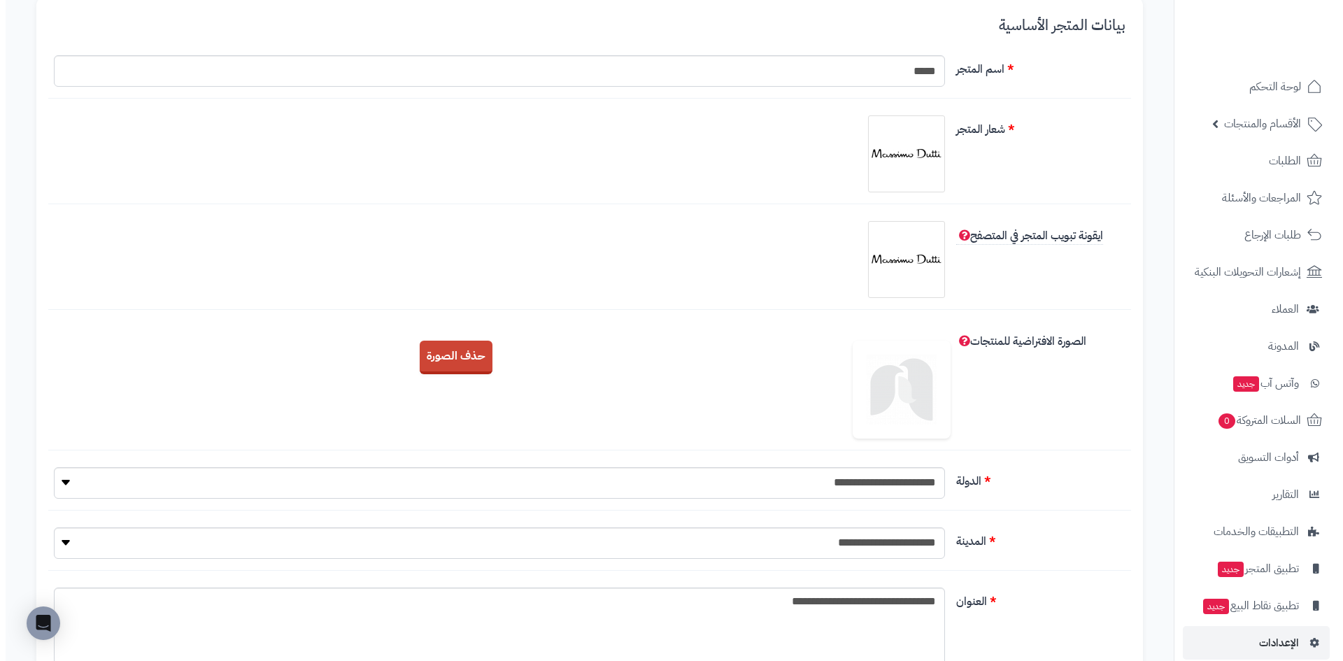
scroll to position [140, 0]
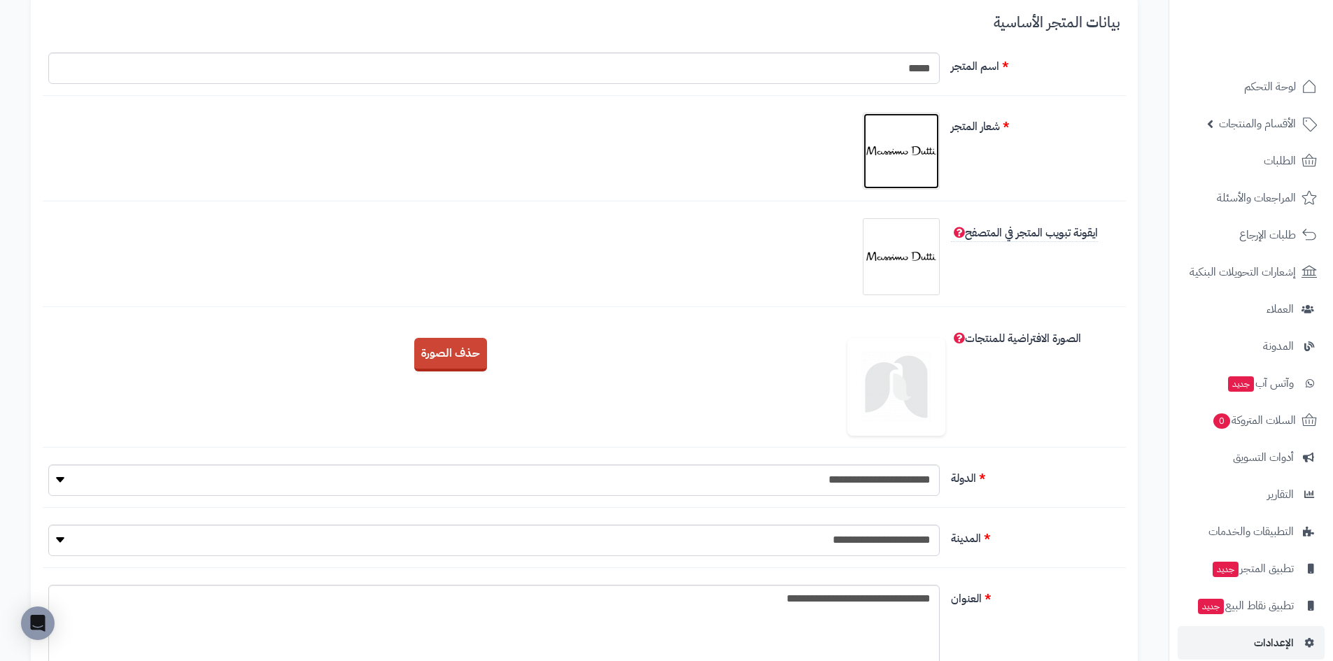
click at [888, 174] on img at bounding box center [901, 151] width 70 height 70
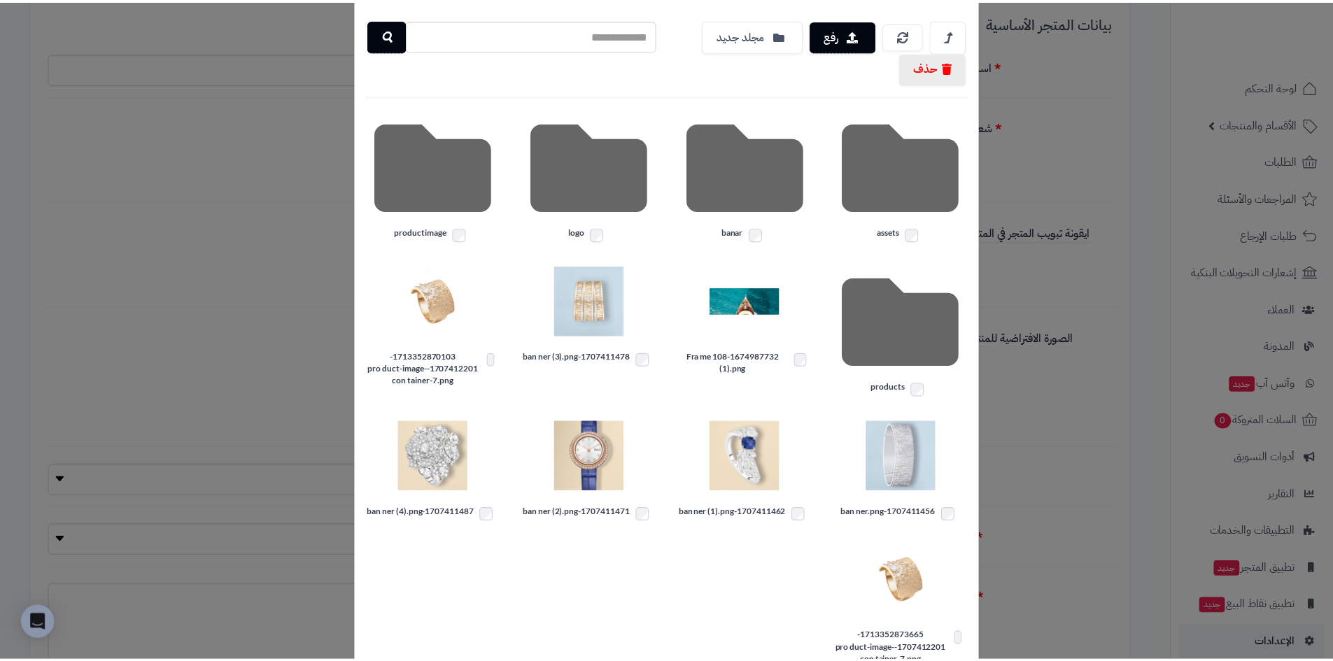
scroll to position [0, 0]
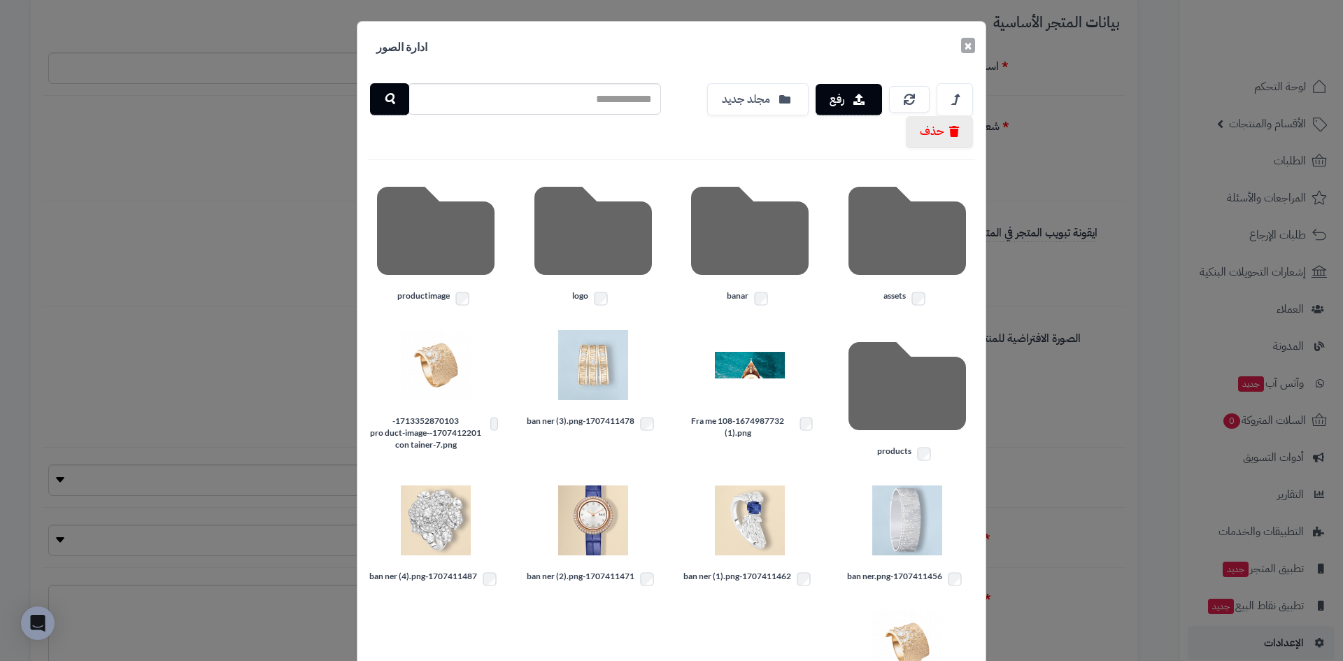
click at [969, 53] on button "×" at bounding box center [968, 45] width 14 height 15
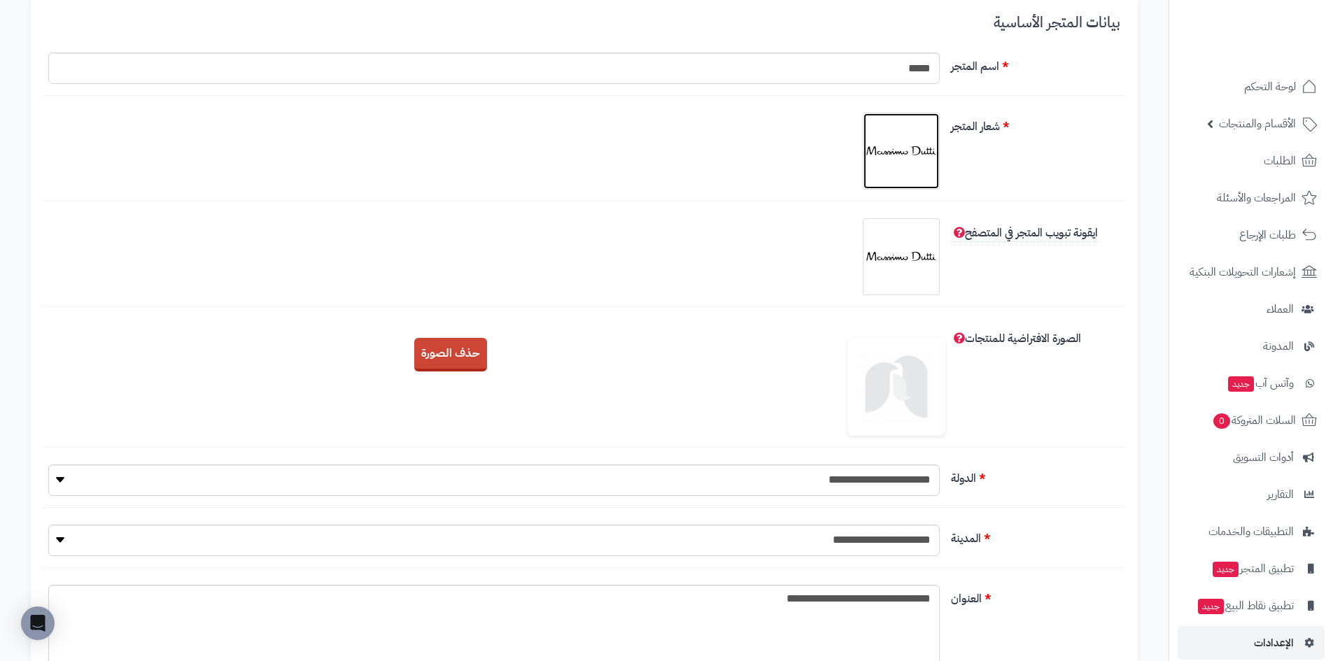
click at [877, 183] on img at bounding box center [901, 151] width 70 height 70
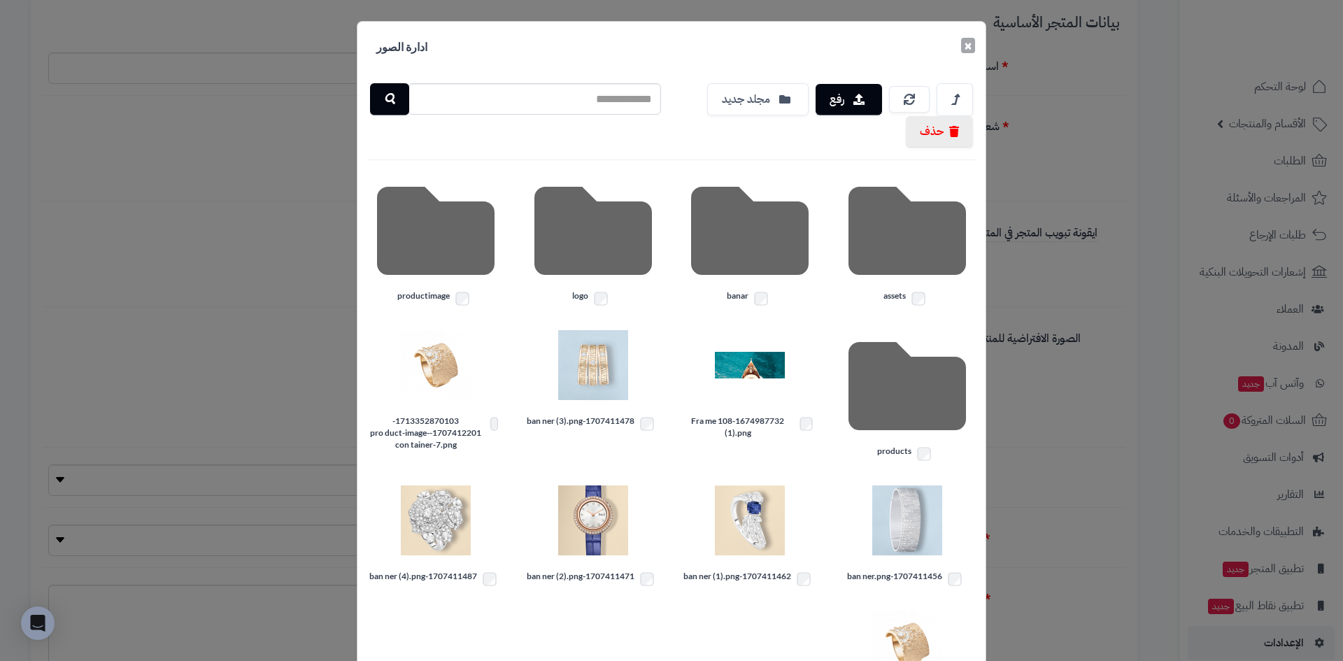
click at [974, 46] on button "×" at bounding box center [968, 45] width 14 height 15
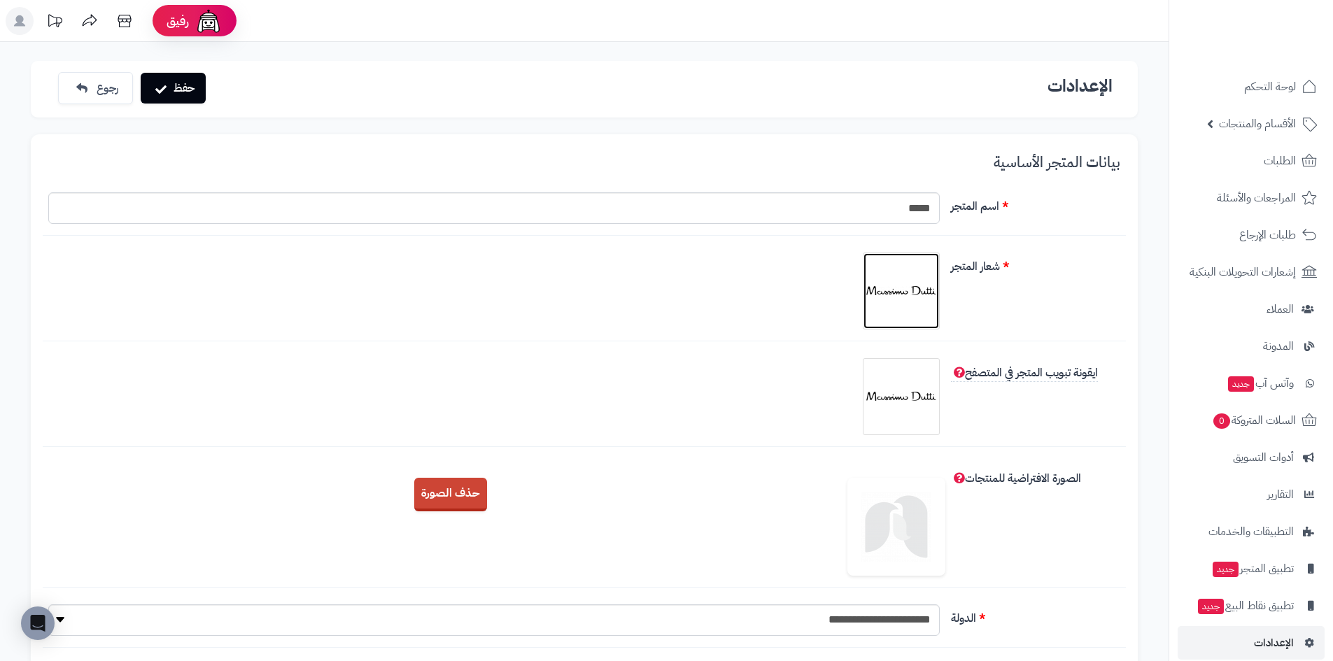
click at [907, 310] on img at bounding box center [901, 291] width 70 height 70
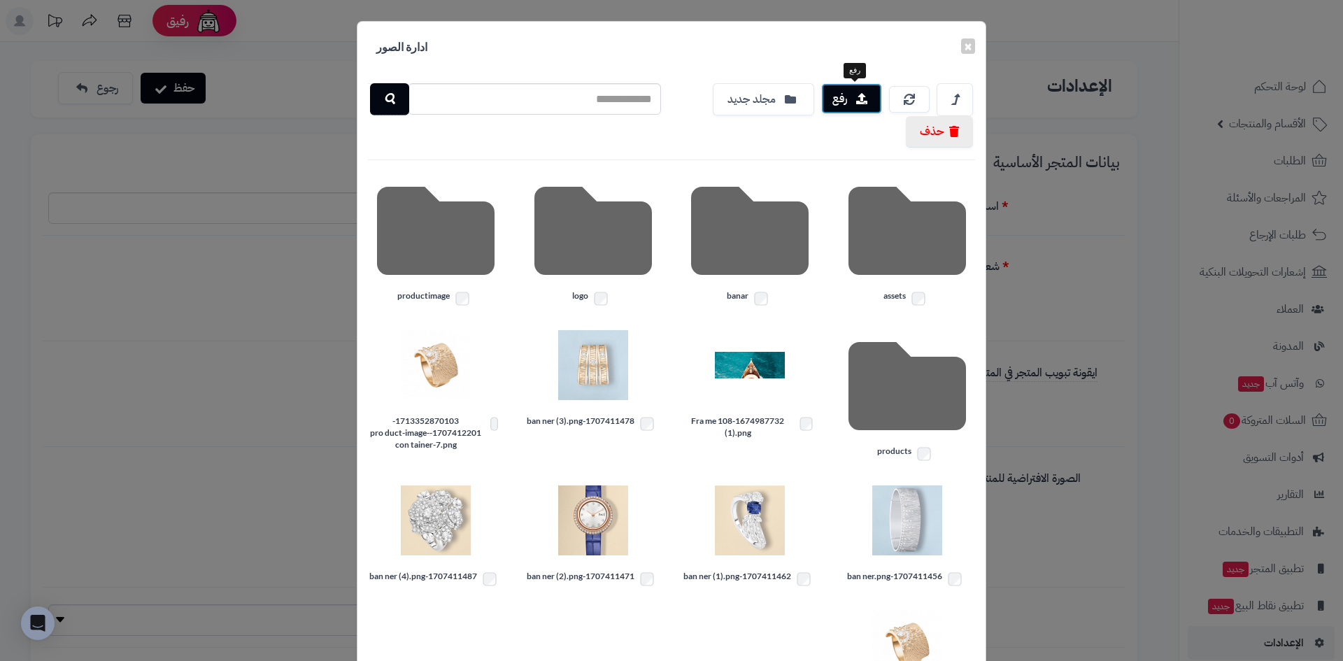
click at [831, 103] on button "رفع" at bounding box center [851, 98] width 61 height 31
drag, startPoint x: 977, startPoint y: 43, endPoint x: 971, endPoint y: 36, distance: 9.0
click at [975, 43] on button "×" at bounding box center [968, 45] width 14 height 15
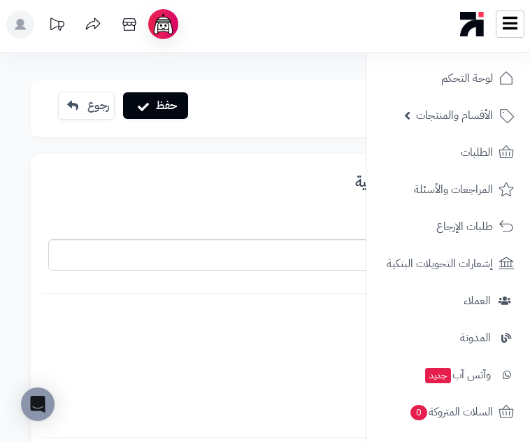
click at [409, 341] on img at bounding box center [444, 376] width 70 height 70
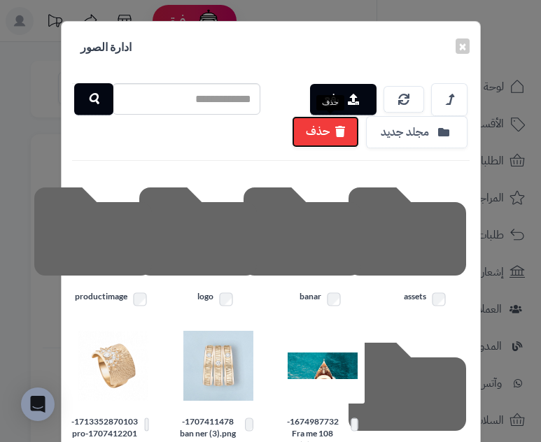
drag, startPoint x: 310, startPoint y: 136, endPoint x: 206, endPoint y: 80, distance: 118.3
click at [311, 136] on button "حذف" at bounding box center [325, 131] width 67 height 31
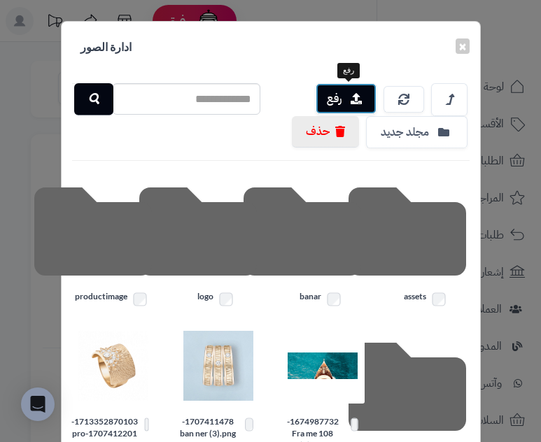
click at [334, 89] on button "رفع" at bounding box center [345, 98] width 61 height 31
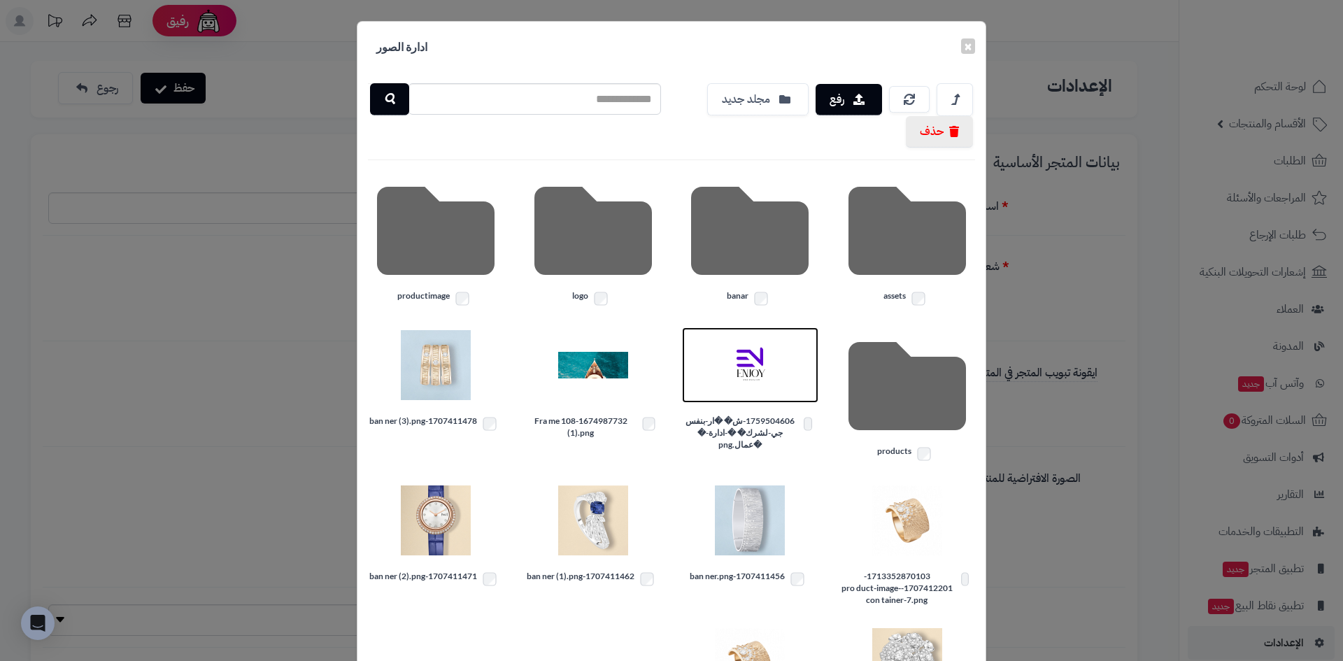
click at [769, 366] on img at bounding box center [750, 365] width 70 height 70
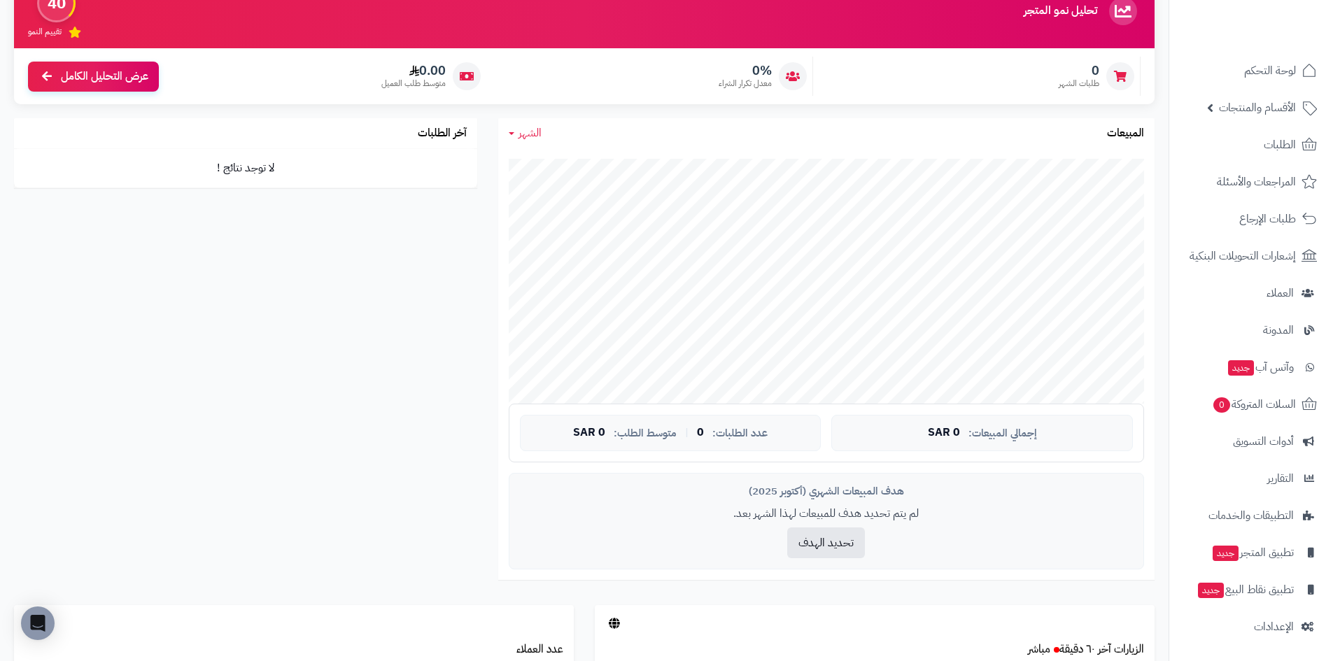
scroll to position [140, 0]
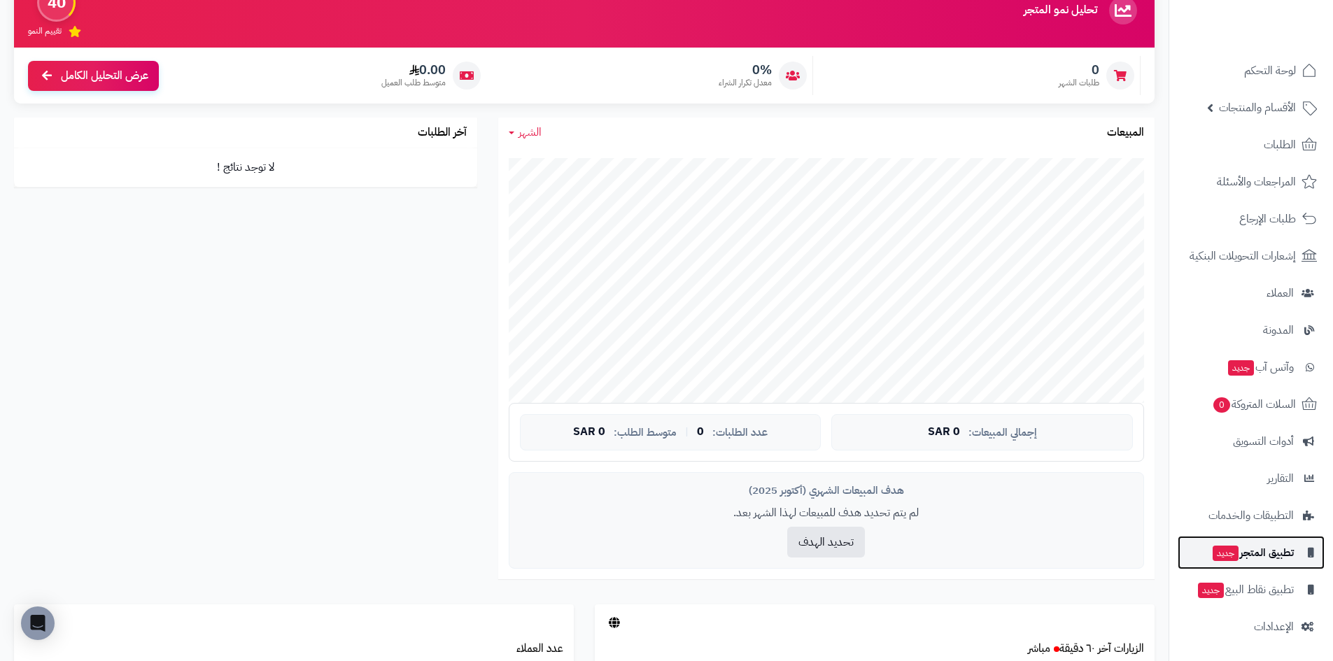
click at [1268, 551] on span "تطبيق المتجر جديد" at bounding box center [1252, 553] width 83 height 20
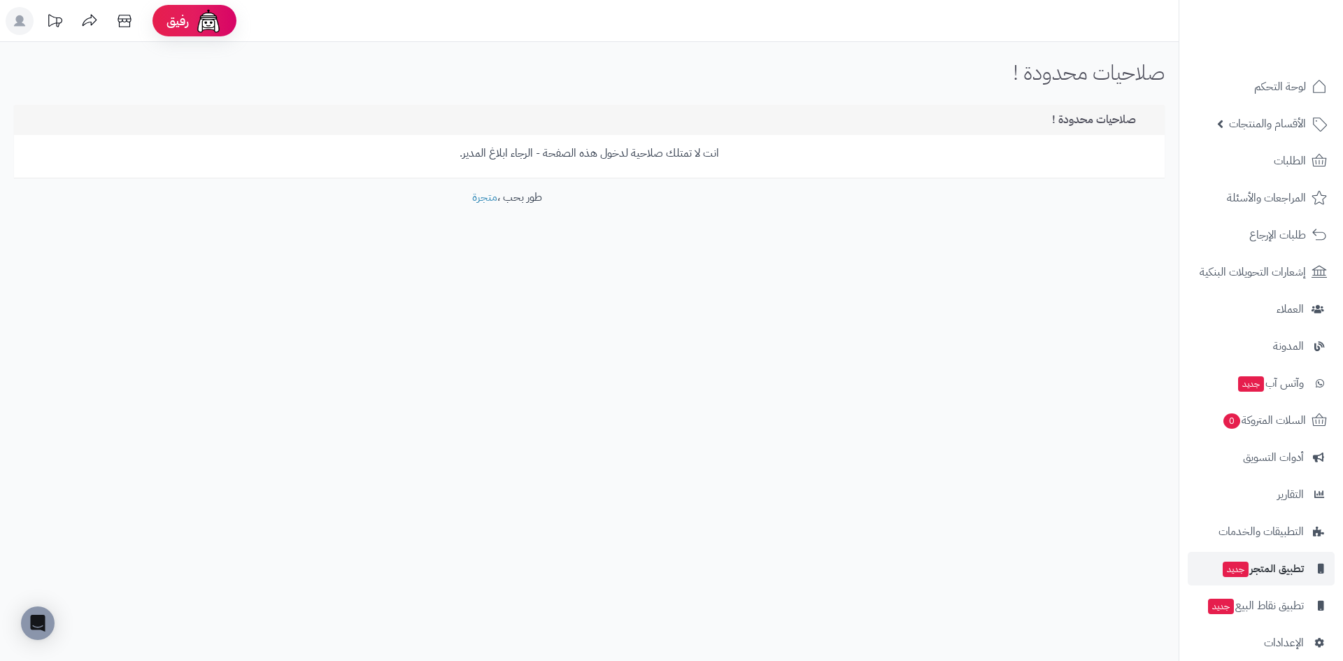
scroll to position [16, 0]
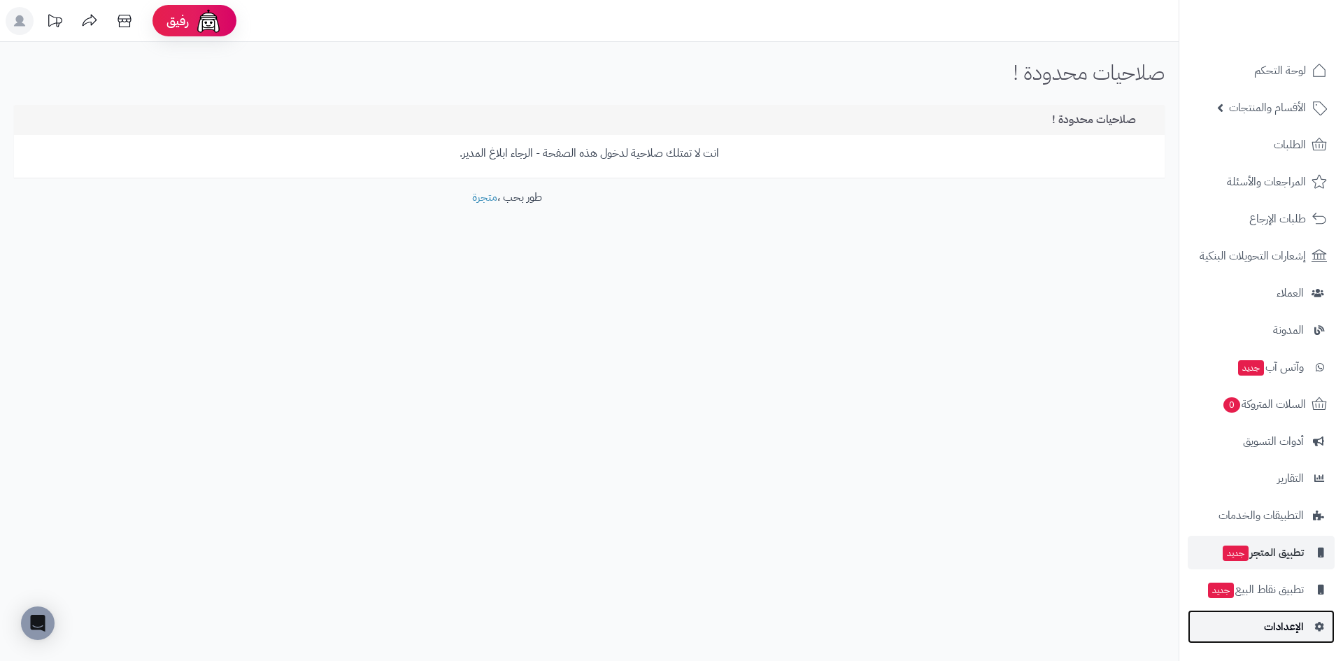
click at [1275, 629] on span "الإعدادات" at bounding box center [1284, 627] width 40 height 20
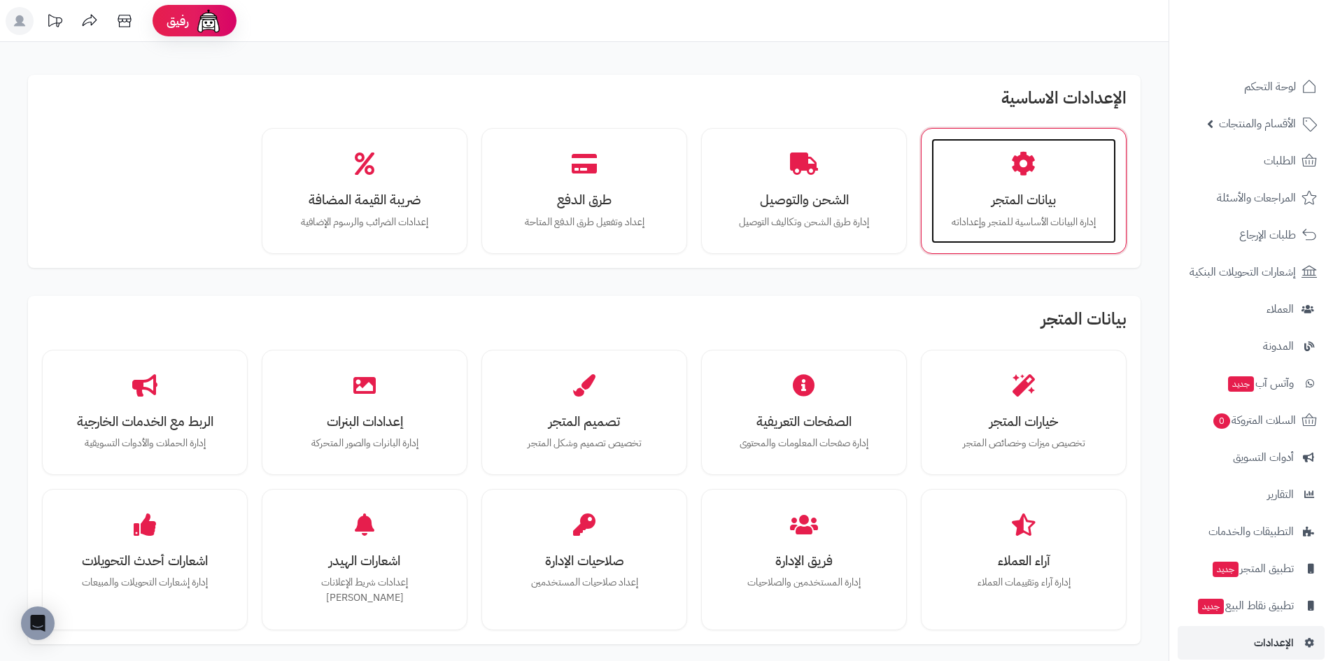
click at [1021, 203] on h3 "بيانات المتجر" at bounding box center [1023, 199] width 157 height 15
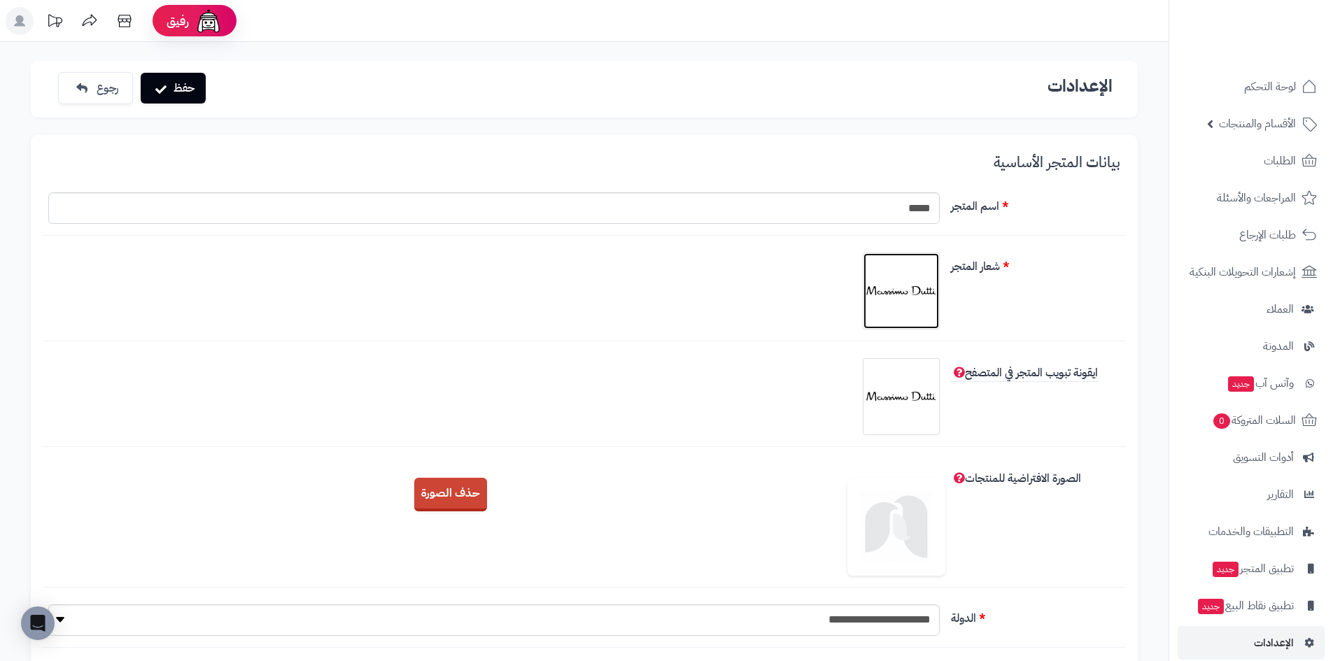
click at [898, 292] on img at bounding box center [901, 291] width 70 height 70
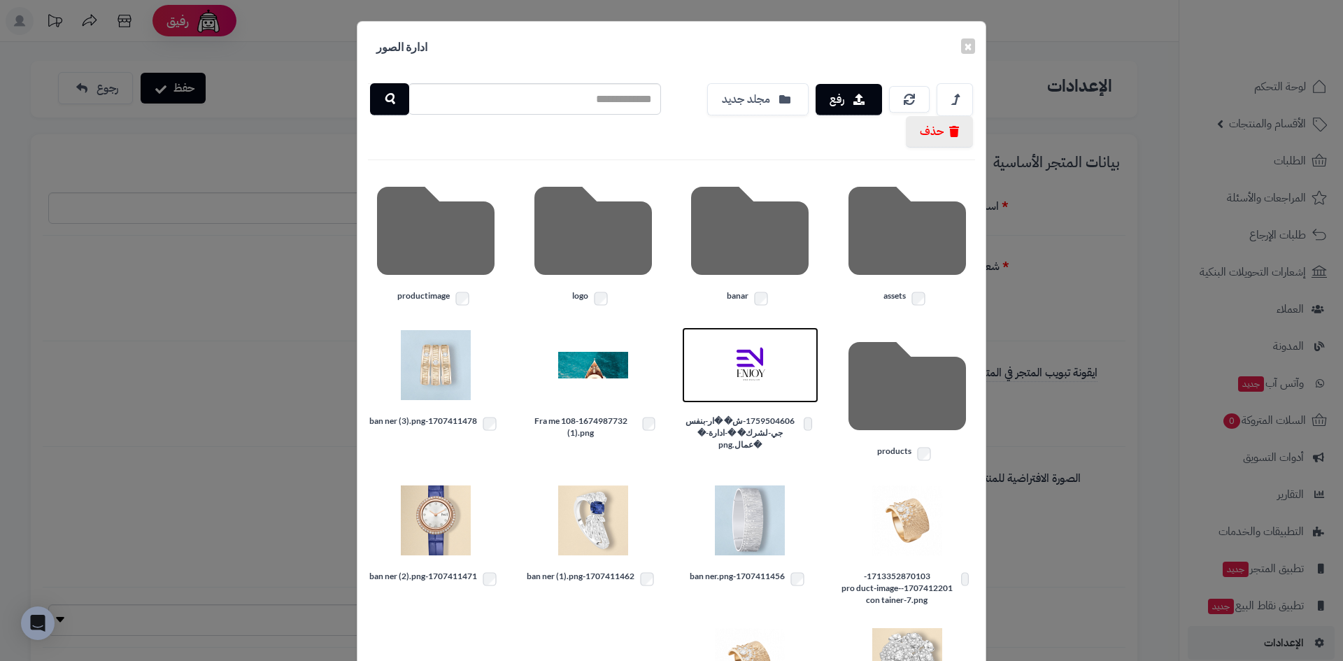
click at [755, 351] on img at bounding box center [750, 365] width 70 height 70
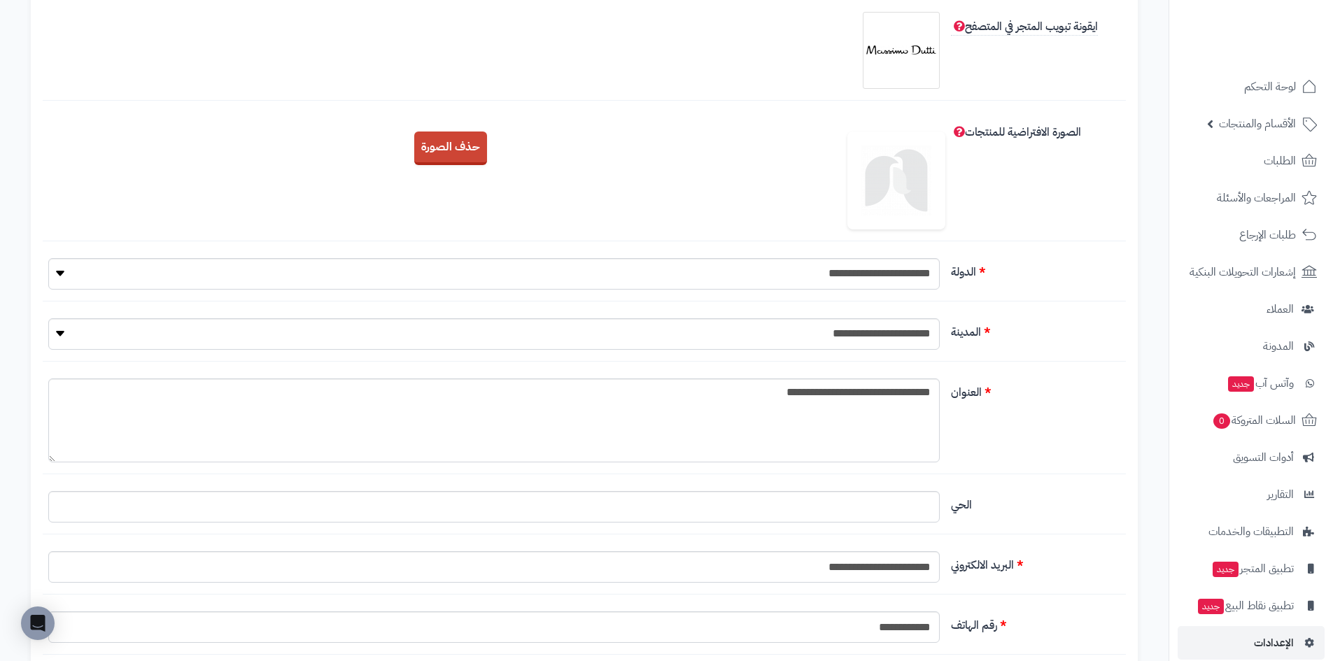
scroll to position [350, 0]
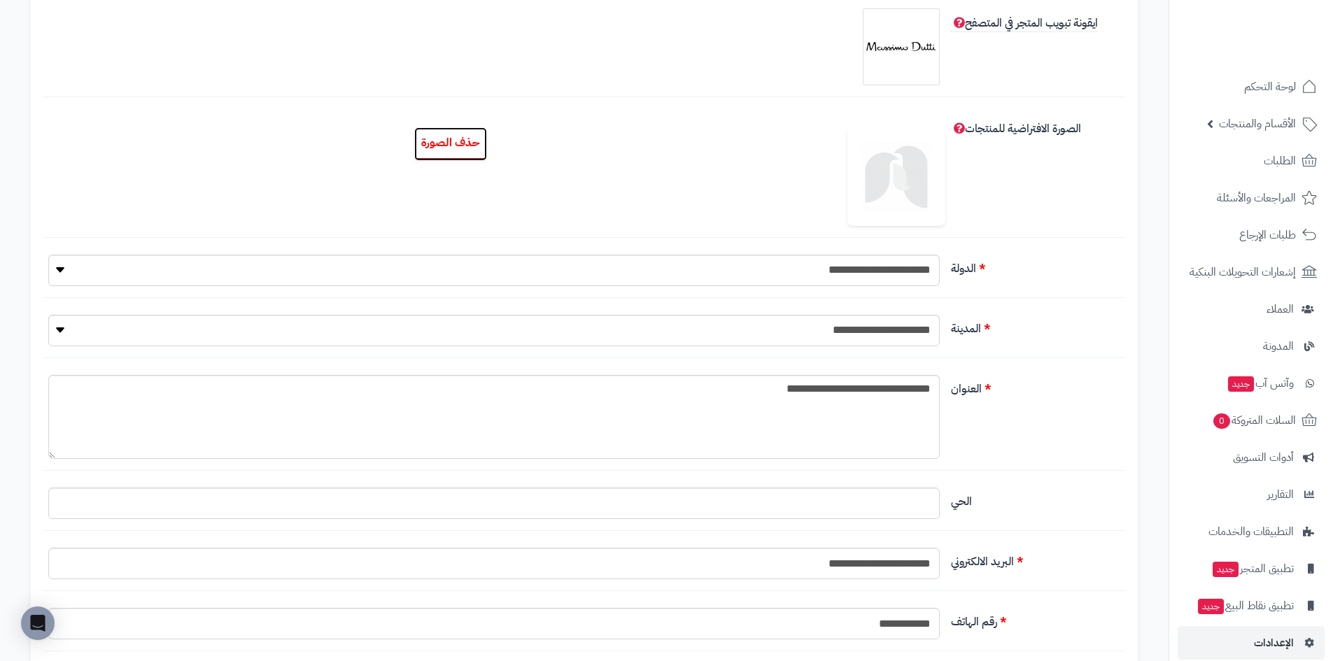
click at [445, 152] on button "حذف الصورة" at bounding box center [450, 144] width 73 height 34
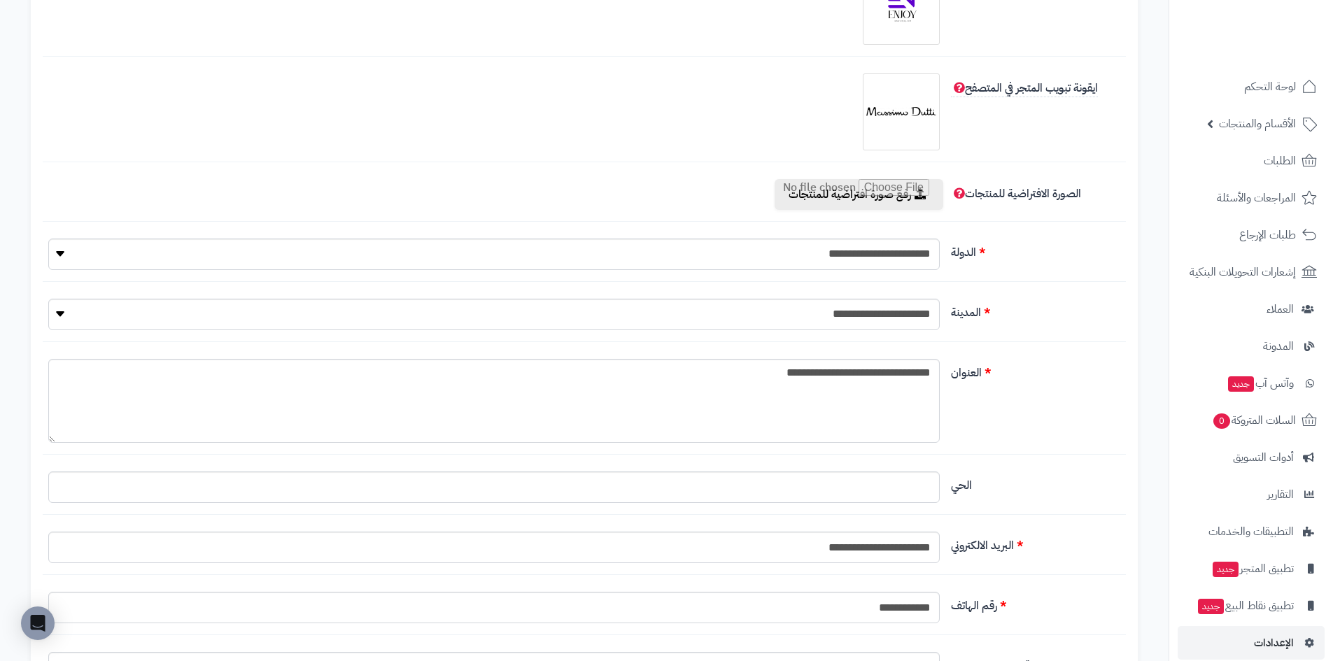
scroll to position [210, 0]
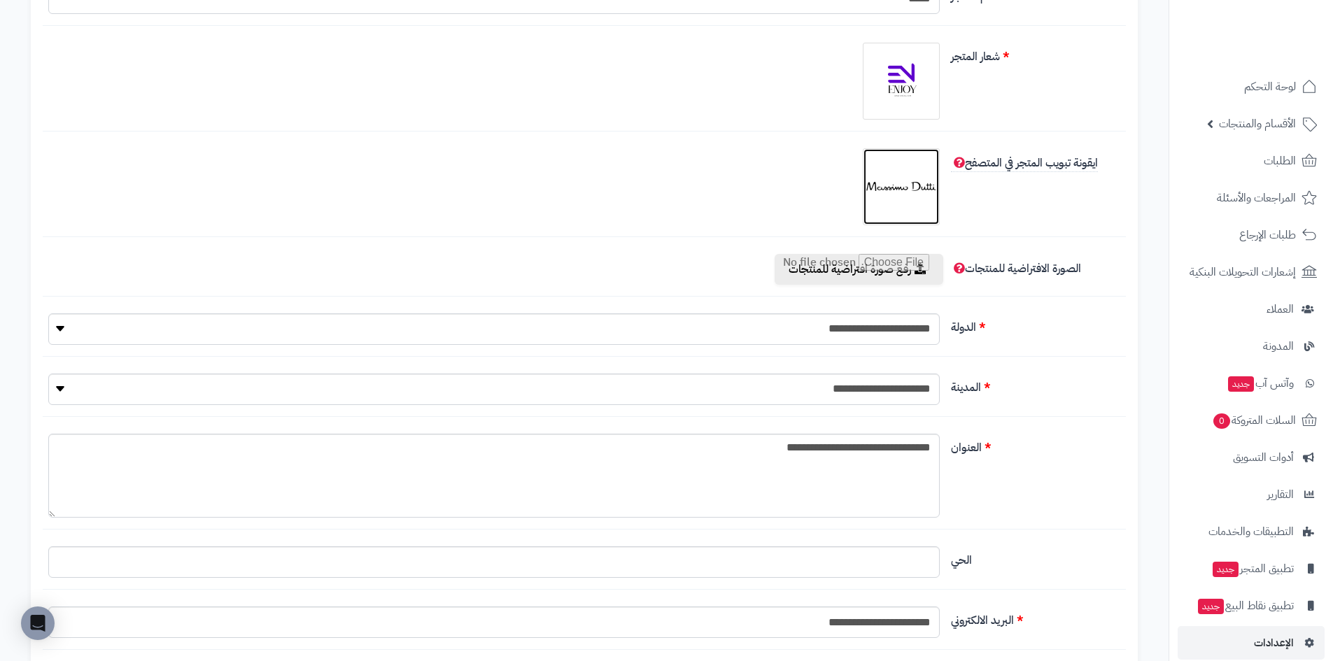
click at [914, 183] on img at bounding box center [901, 187] width 70 height 70
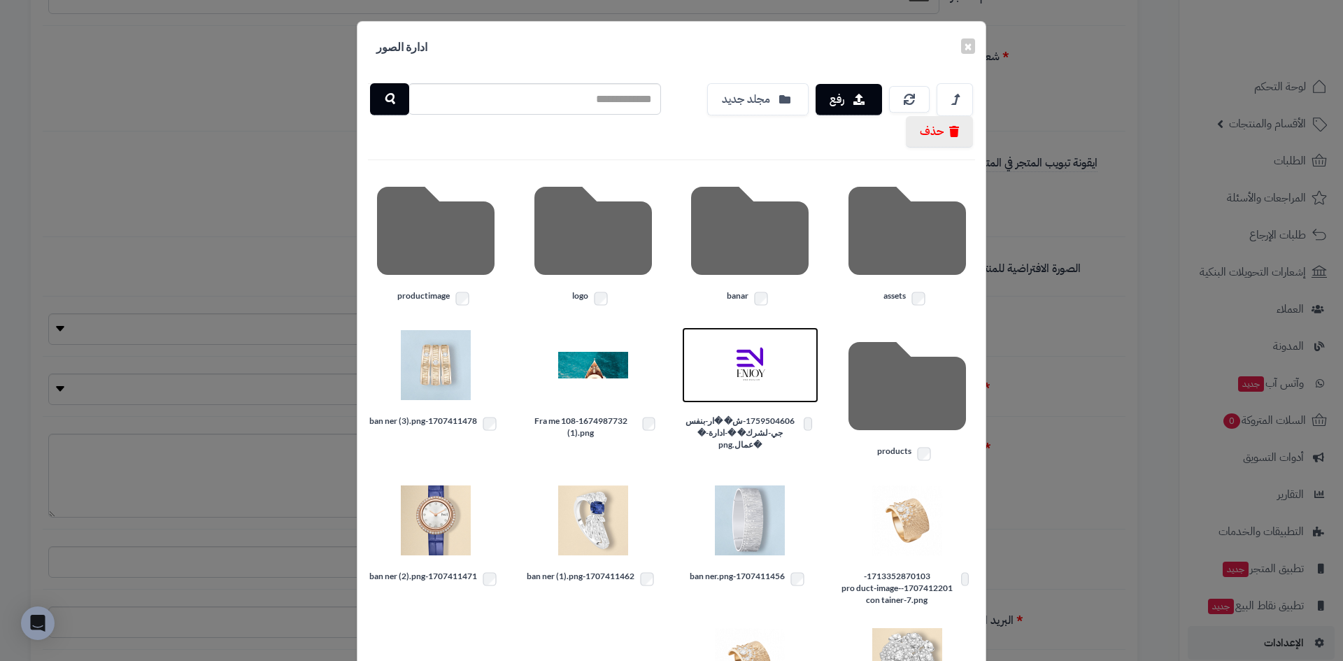
click at [772, 363] on img at bounding box center [750, 365] width 70 height 70
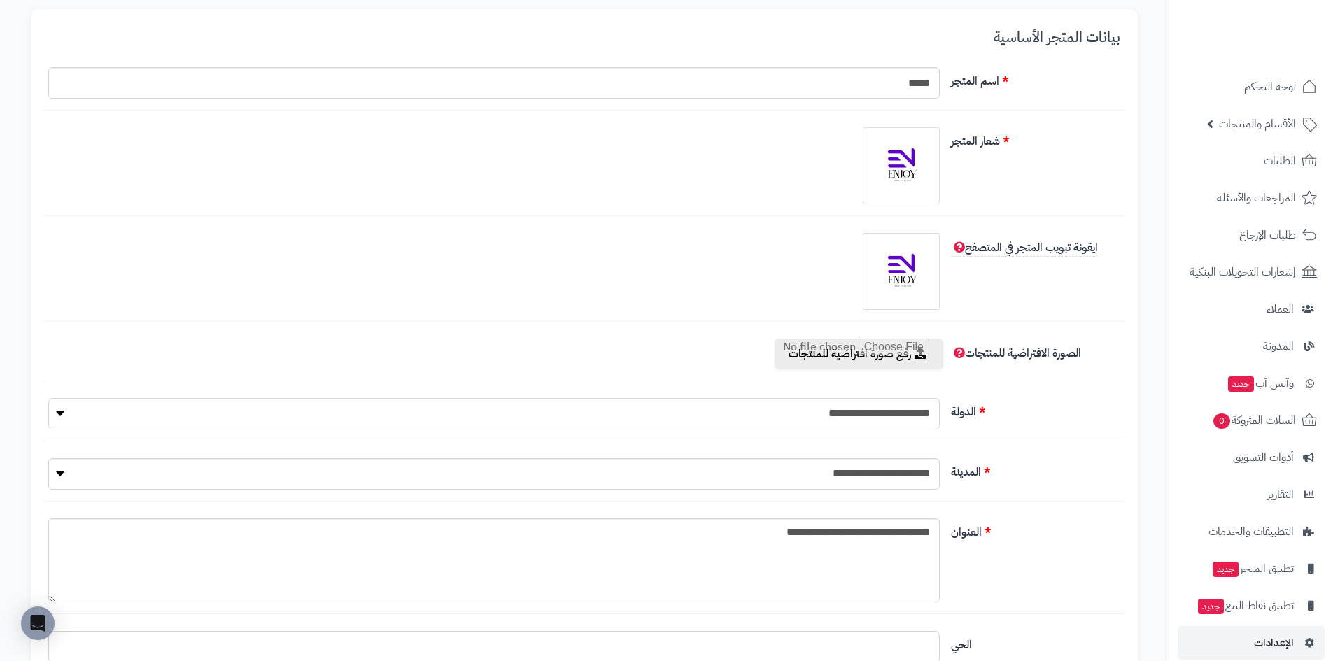
scroll to position [0, 0]
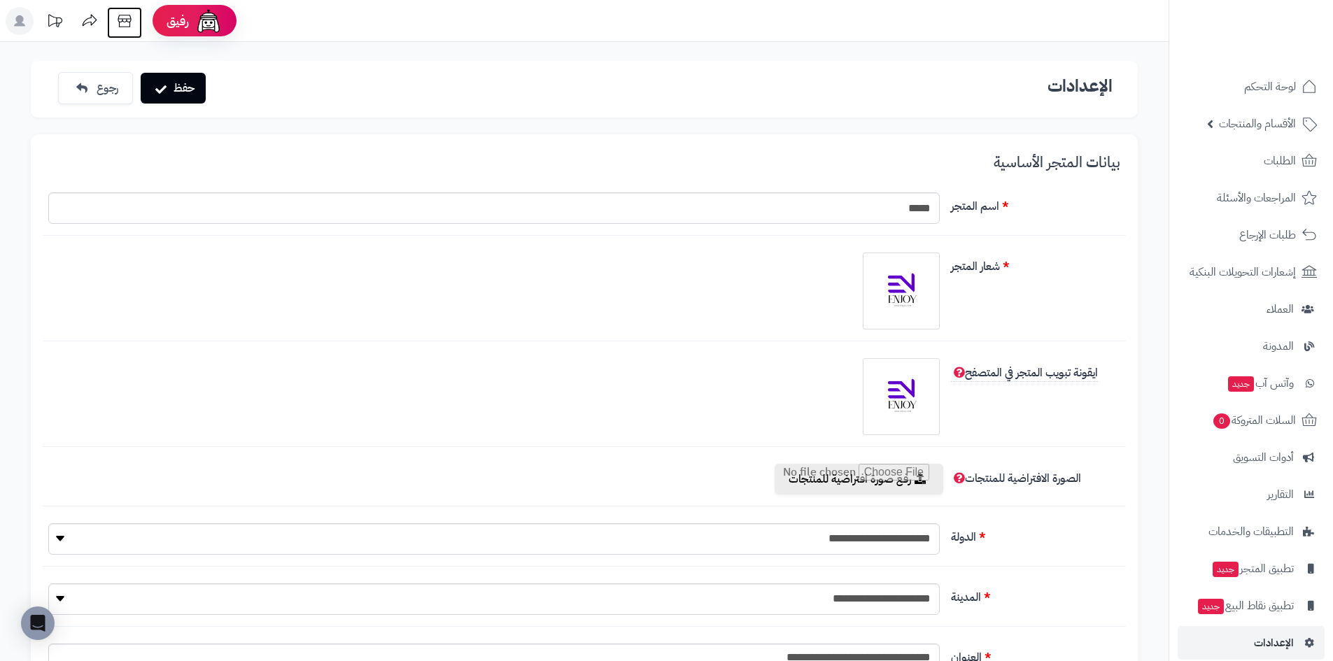
click at [122, 22] on icon at bounding box center [125, 21] width 28 height 28
click at [174, 80] on button "حفظ" at bounding box center [173, 87] width 65 height 31
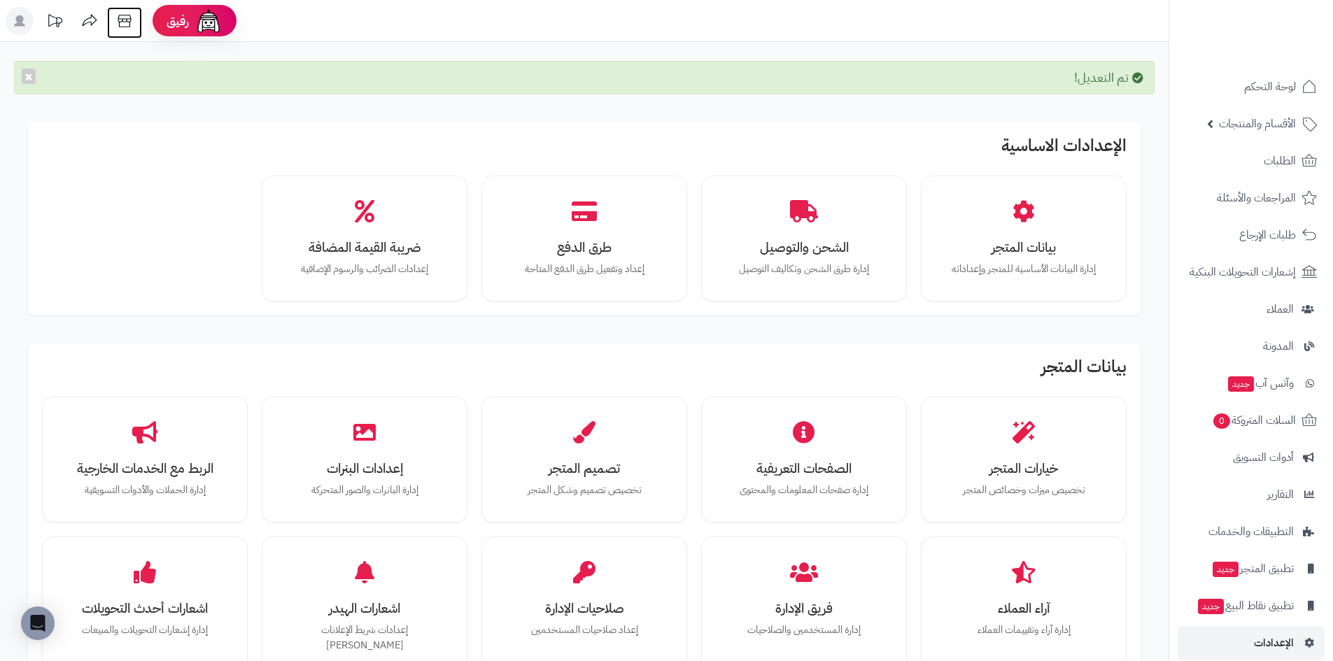
click at [120, 26] on icon at bounding box center [124, 21] width 13 height 13
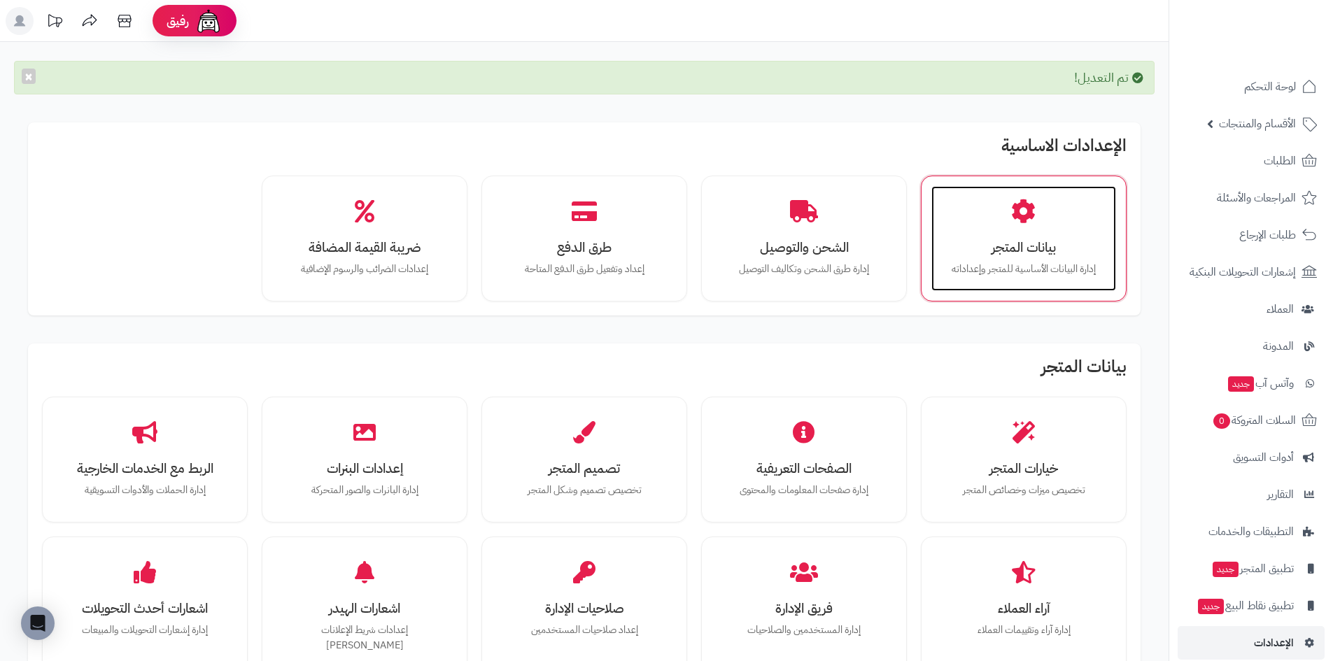
click at [1081, 259] on div "بيانات المتجر إدارة البيانات الأساسية للمتجر وإعداداته" at bounding box center [1023, 238] width 185 height 105
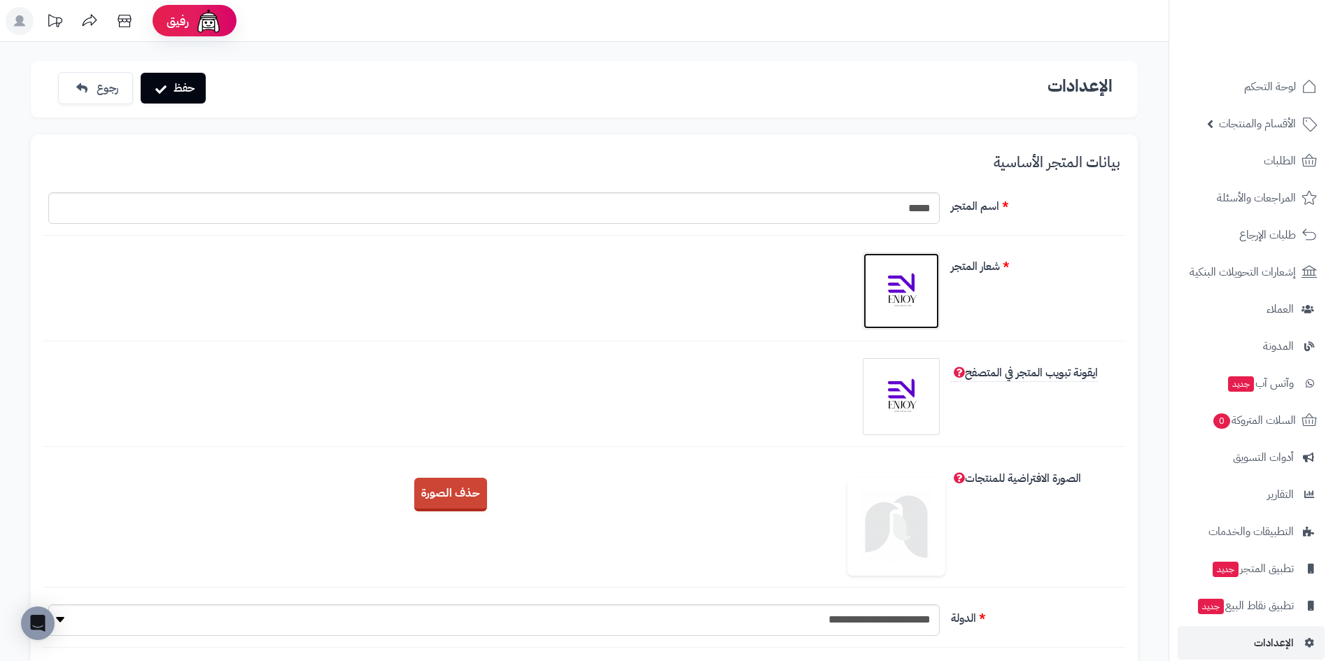
click at [919, 288] on img at bounding box center [901, 291] width 70 height 70
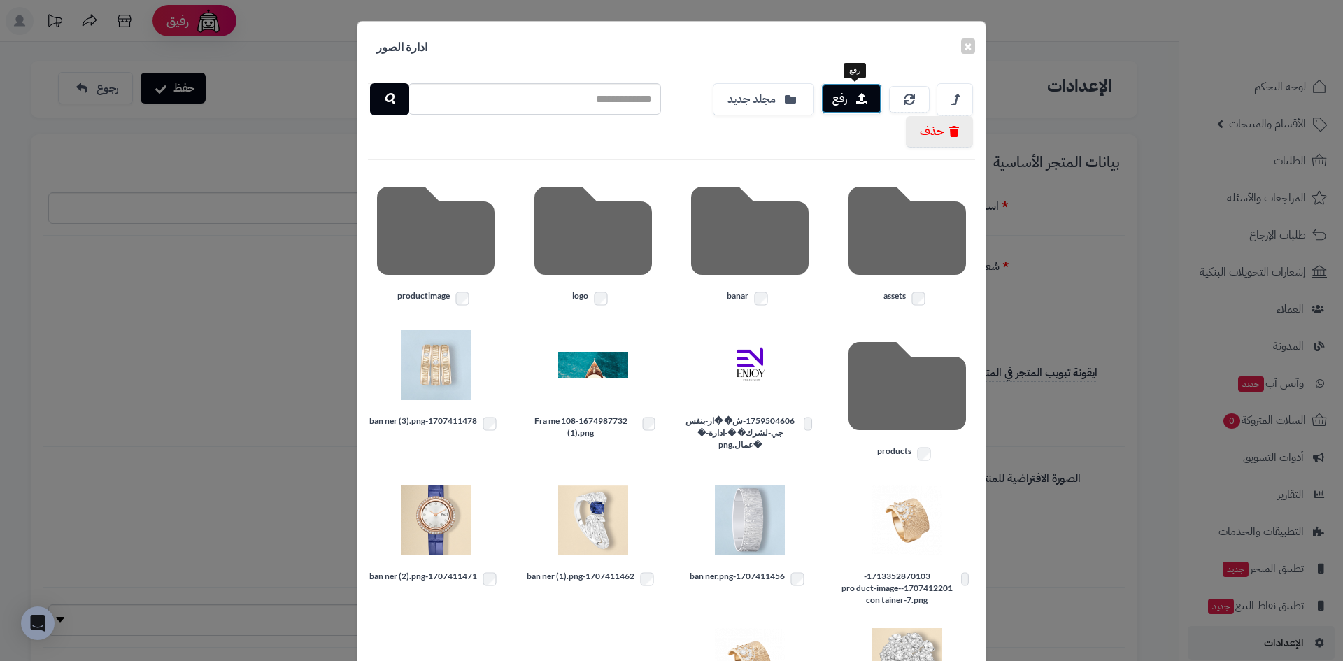
click at [861, 104] on icon "button" at bounding box center [861, 98] width 11 height 11
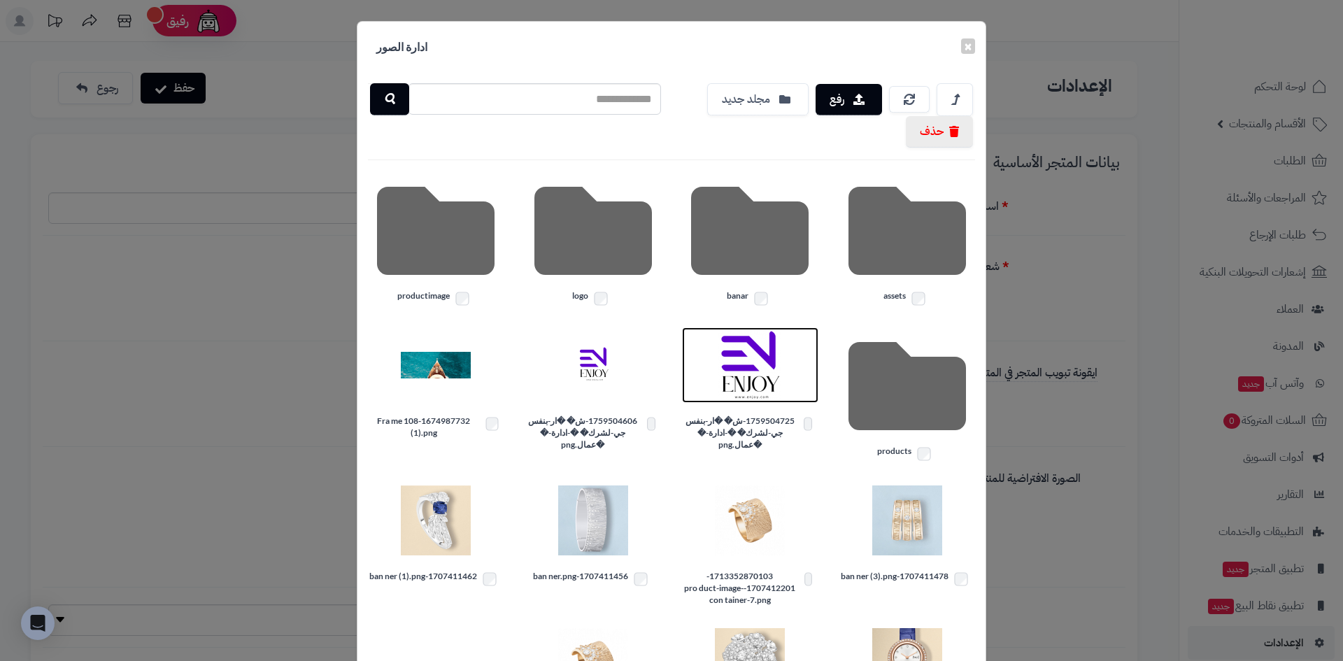
click at [749, 369] on img at bounding box center [750, 365] width 70 height 70
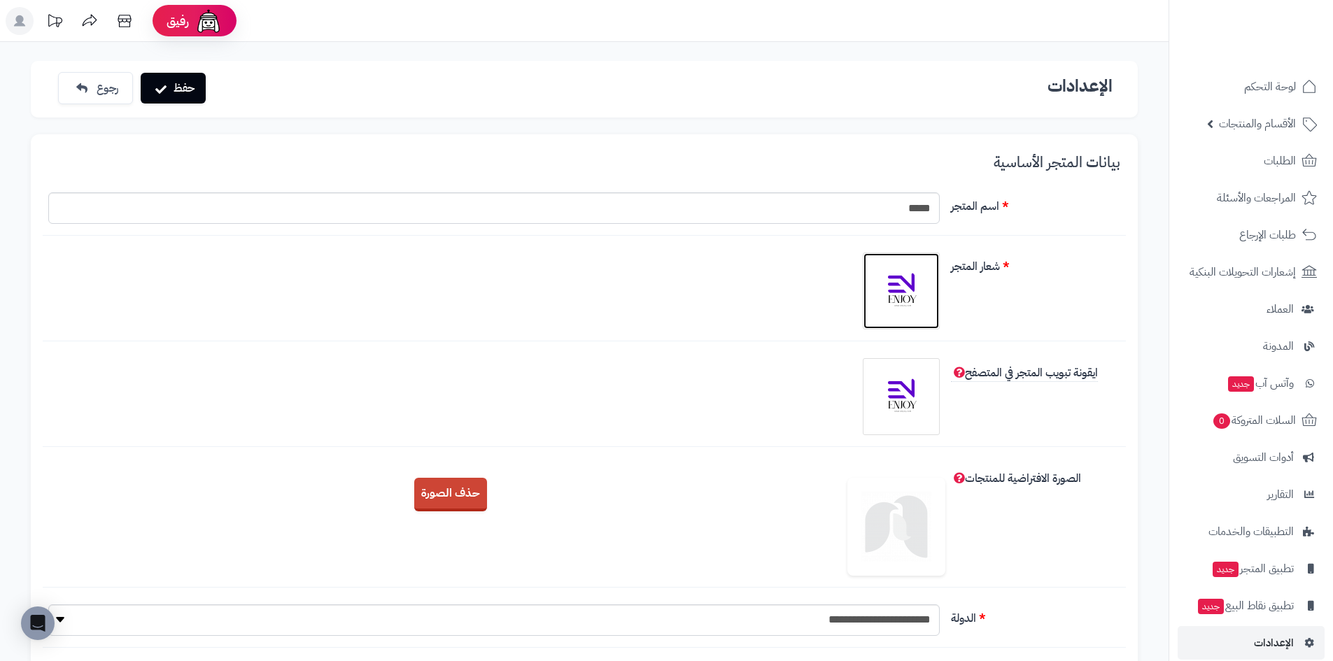
click at [905, 306] on img at bounding box center [901, 291] width 70 height 70
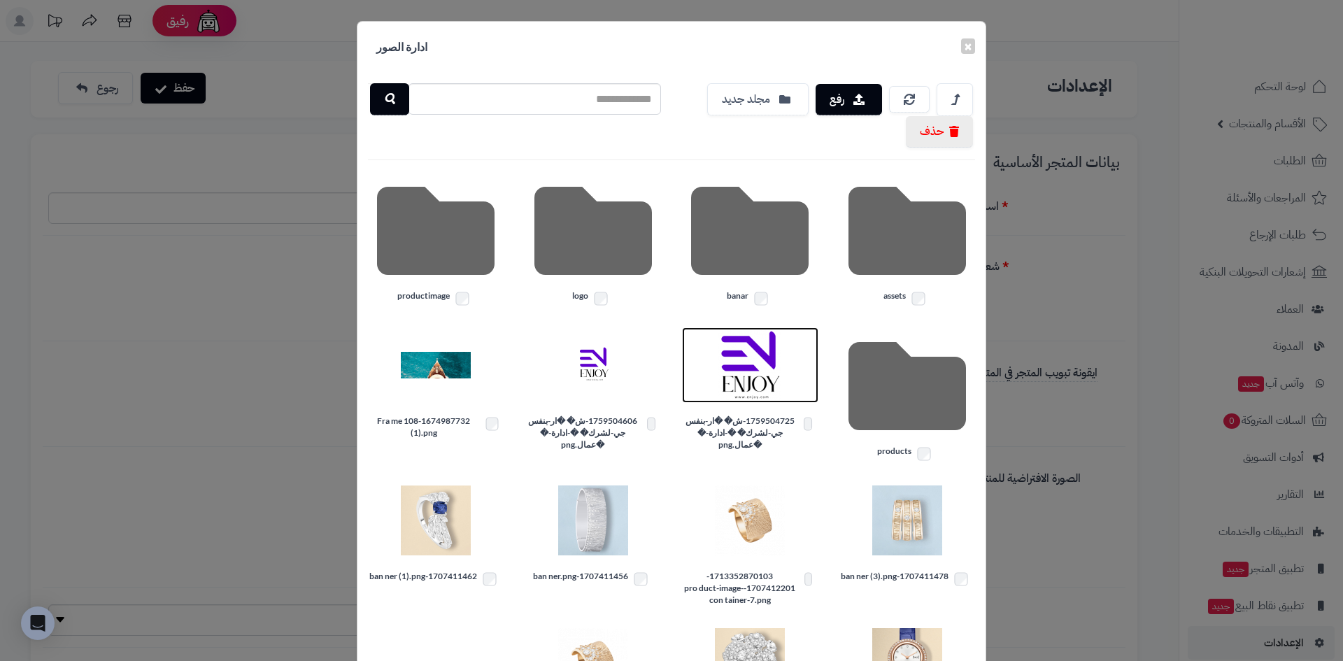
click at [734, 370] on img at bounding box center [750, 365] width 70 height 70
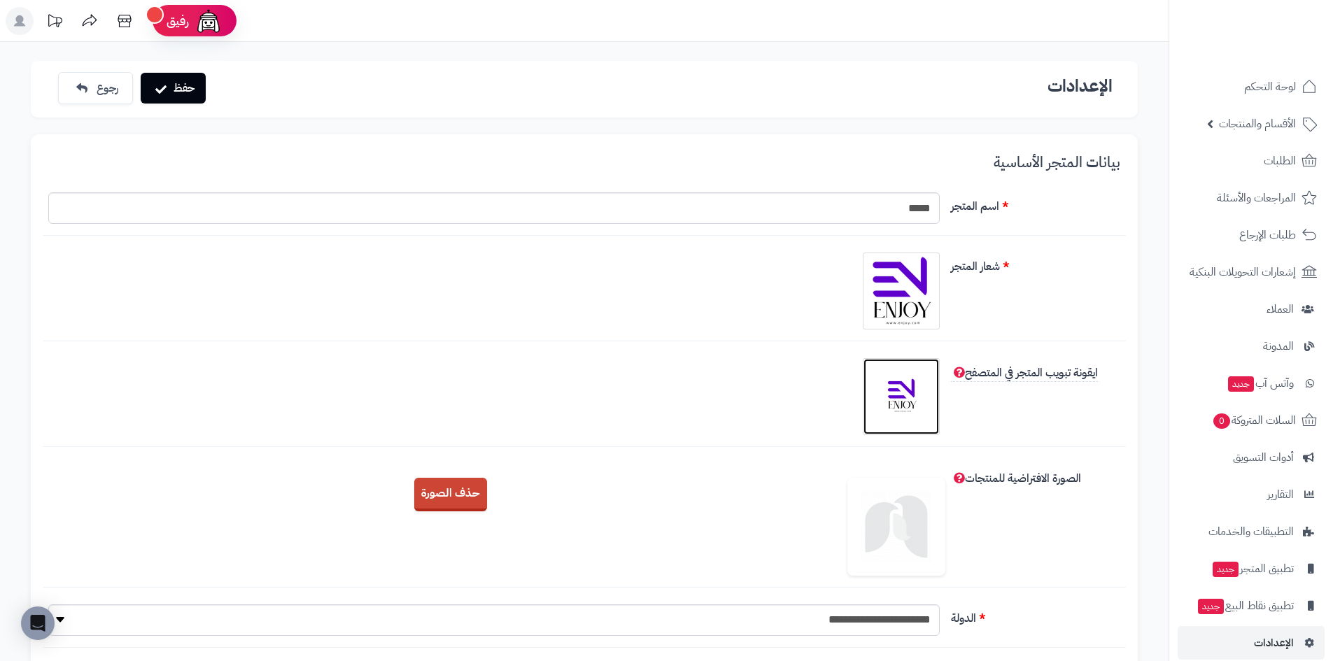
click at [895, 381] on img at bounding box center [901, 397] width 70 height 70
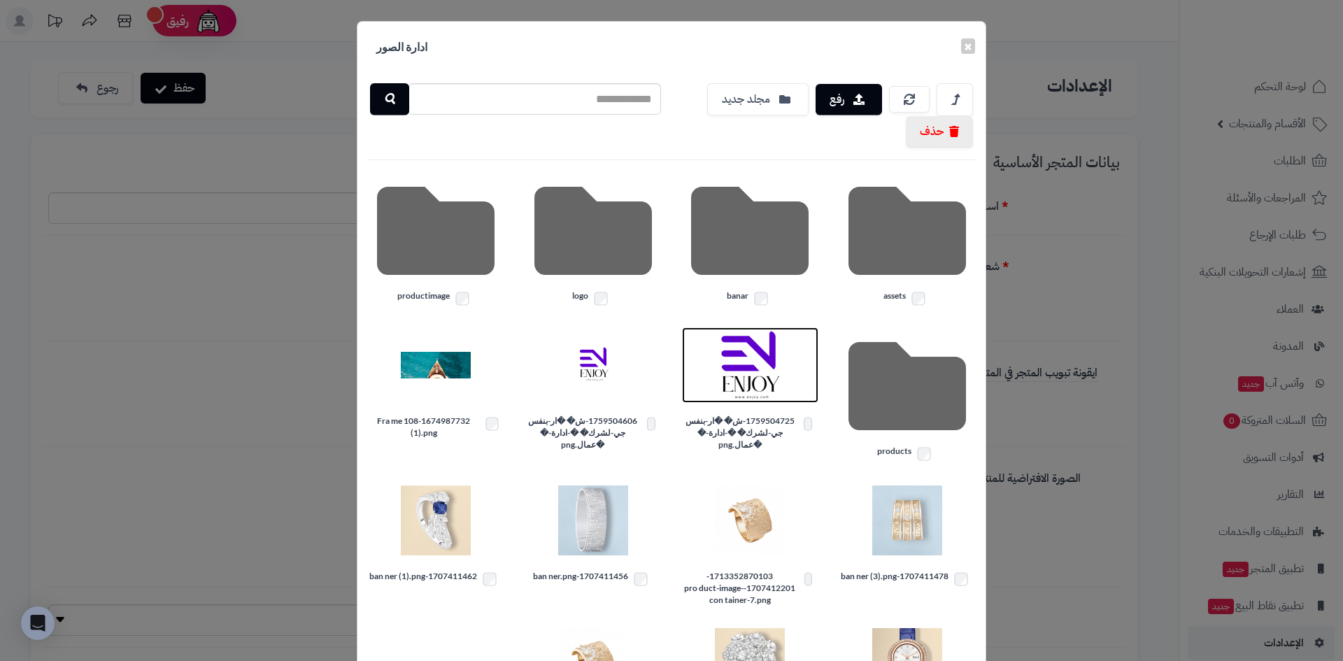
click at [736, 375] on img at bounding box center [750, 365] width 70 height 70
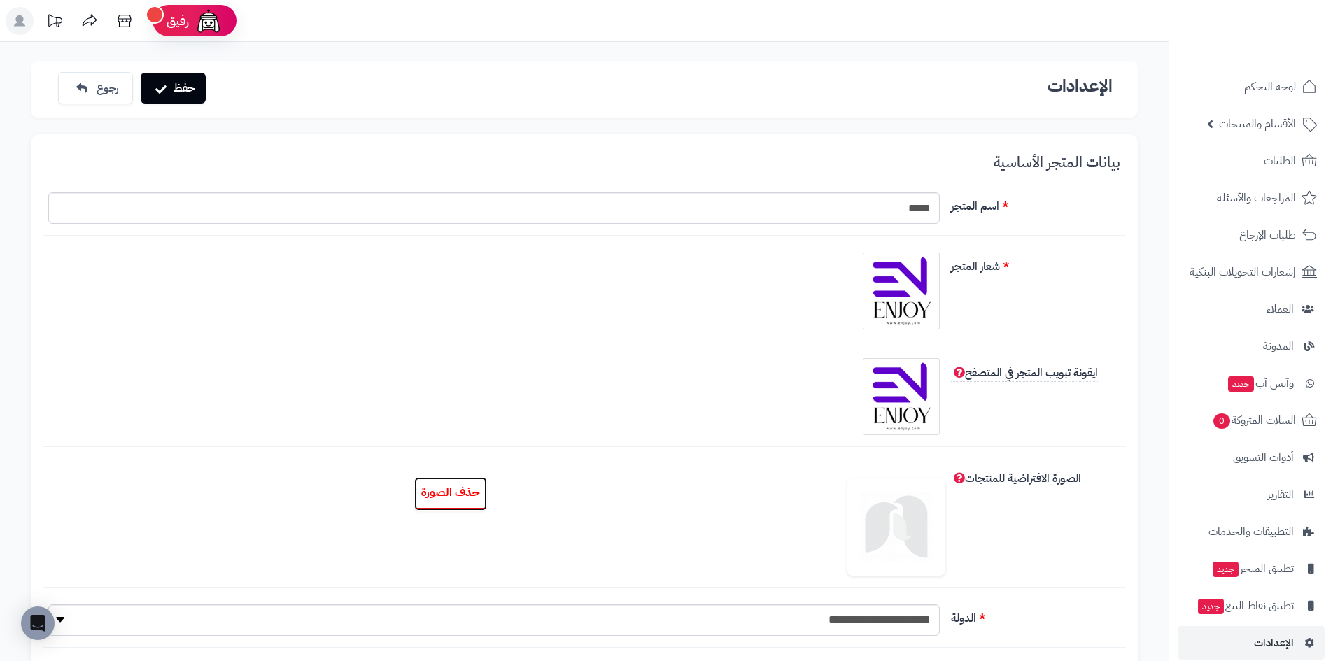
click at [469, 504] on button "حذف الصورة" at bounding box center [450, 494] width 73 height 34
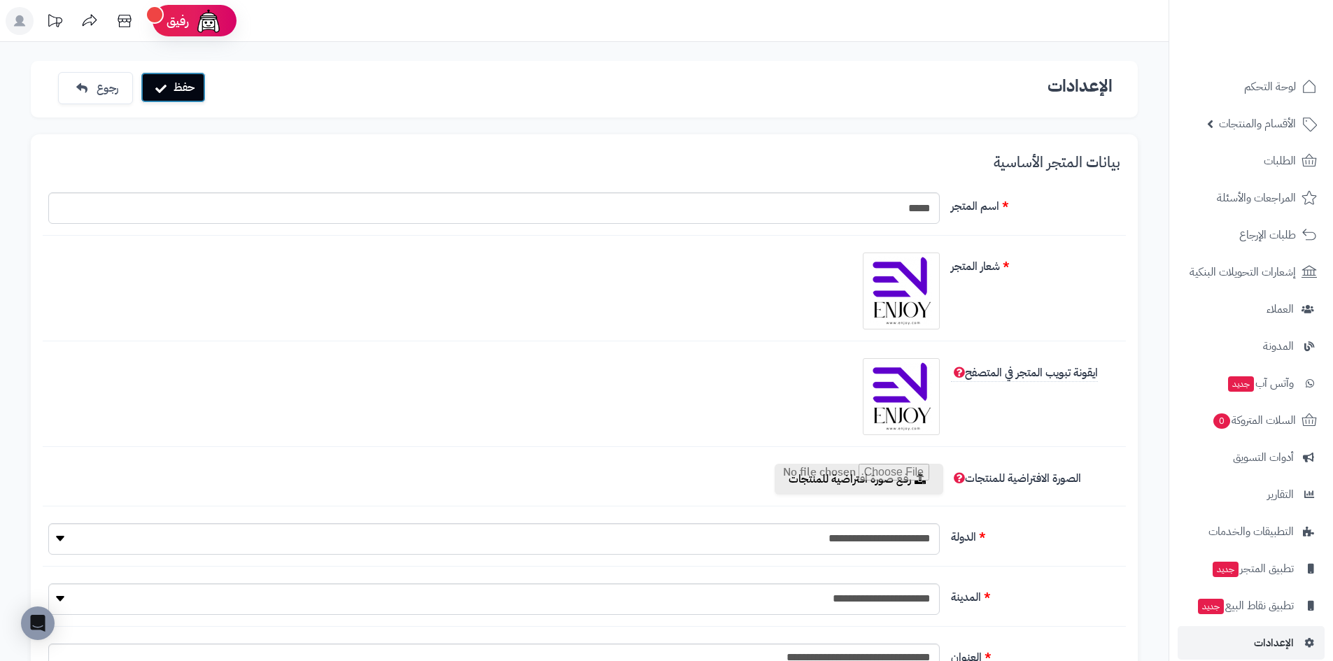
click at [188, 89] on button "حفظ" at bounding box center [173, 87] width 65 height 31
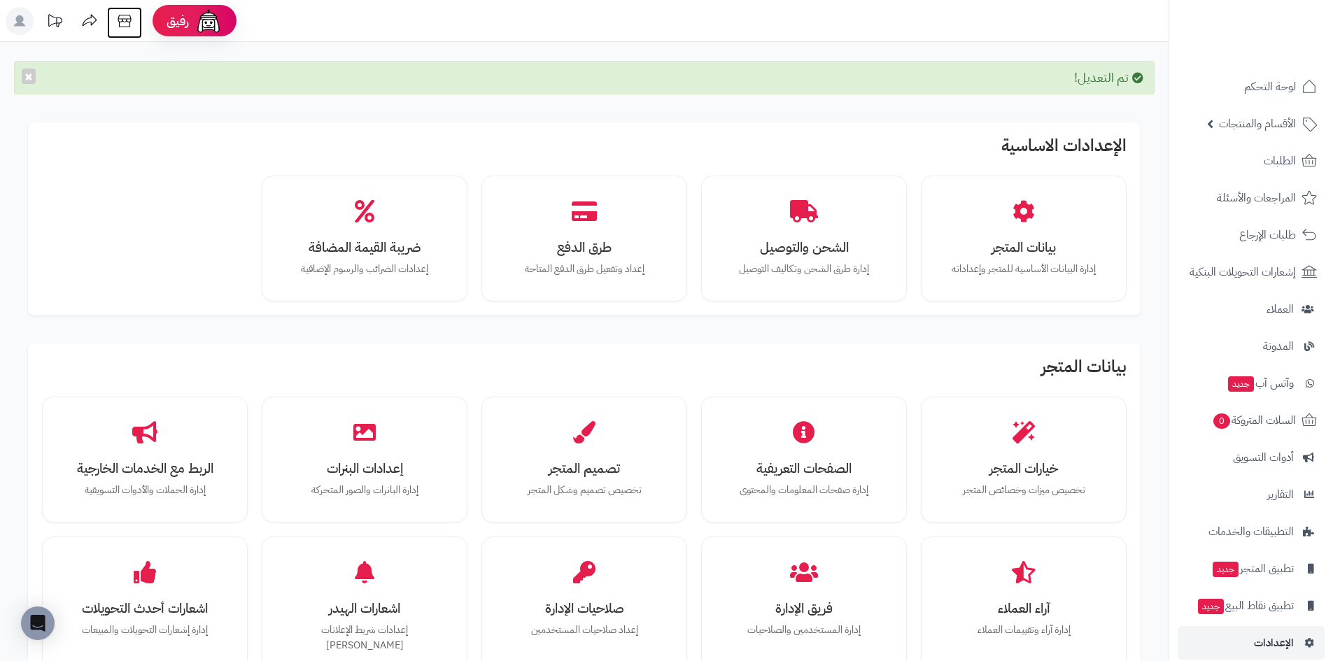
click at [124, 17] on icon at bounding box center [125, 21] width 28 height 28
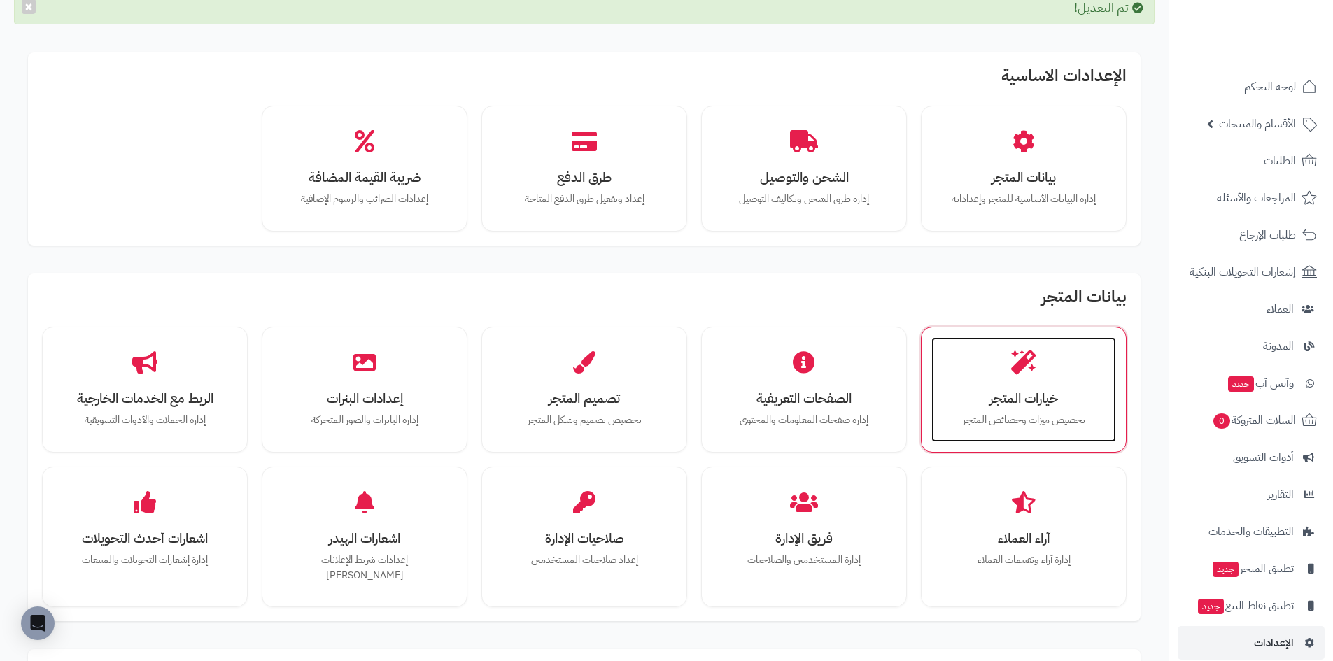
click at [953, 423] on p "تخصيص ميزات وخصائص المتجر" at bounding box center [1023, 420] width 157 height 15
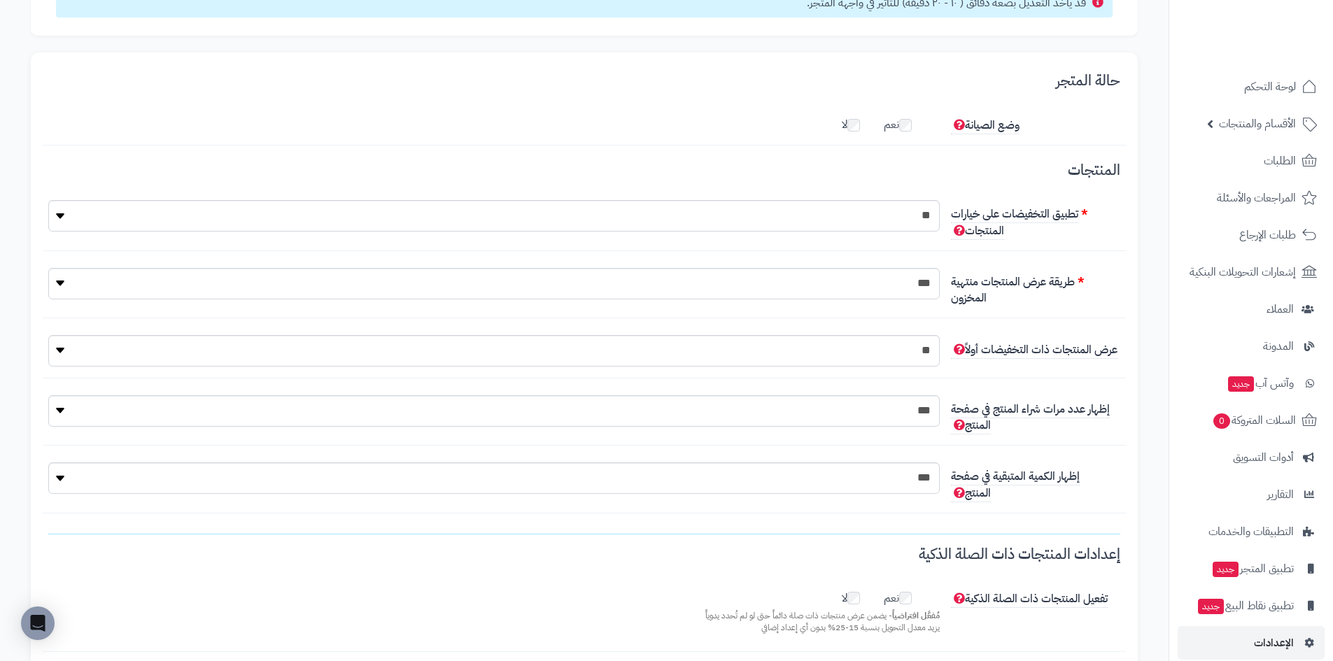
scroll to position [280, 0]
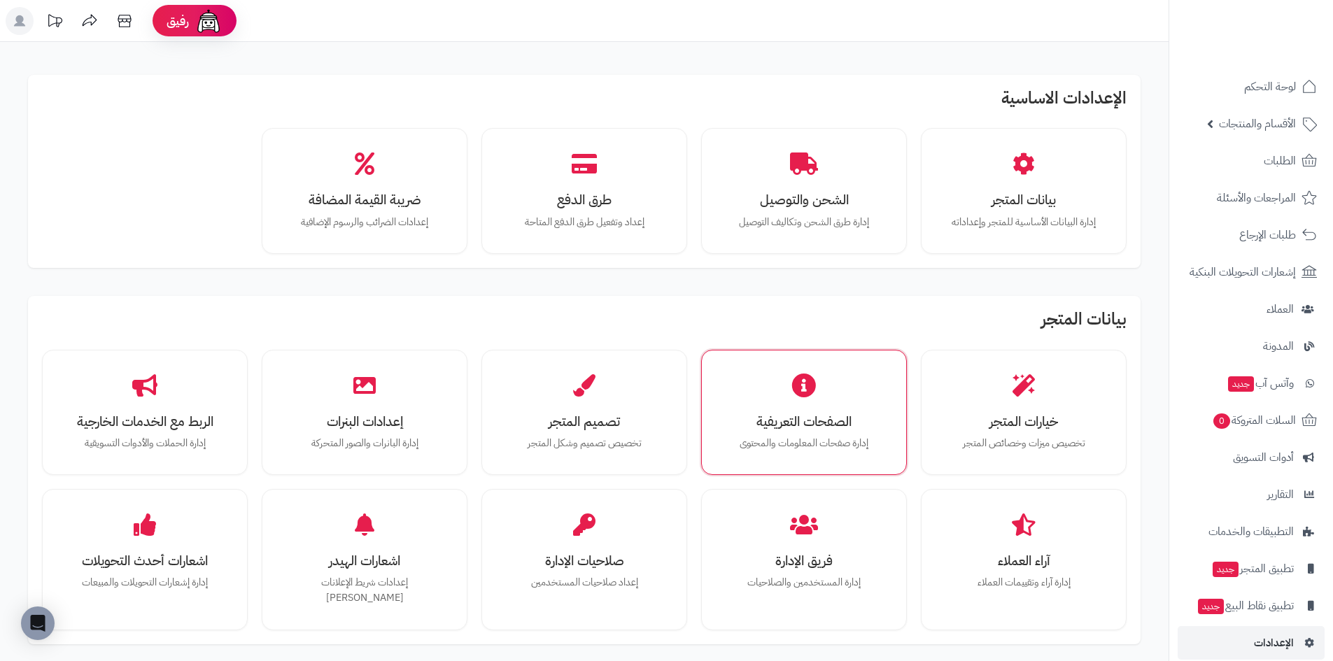
scroll to position [70, 0]
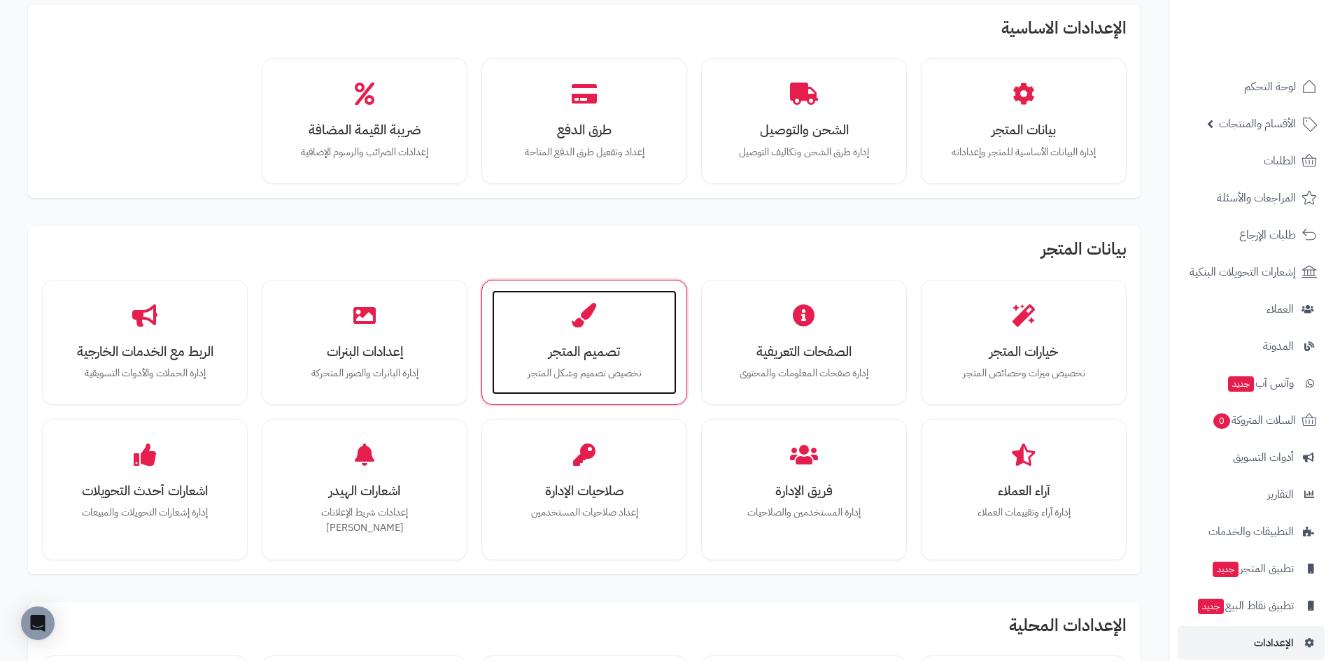
click at [526, 362] on div "تصميم المتجر تخصيص تصميم وشكل المتجر" at bounding box center [584, 342] width 185 height 105
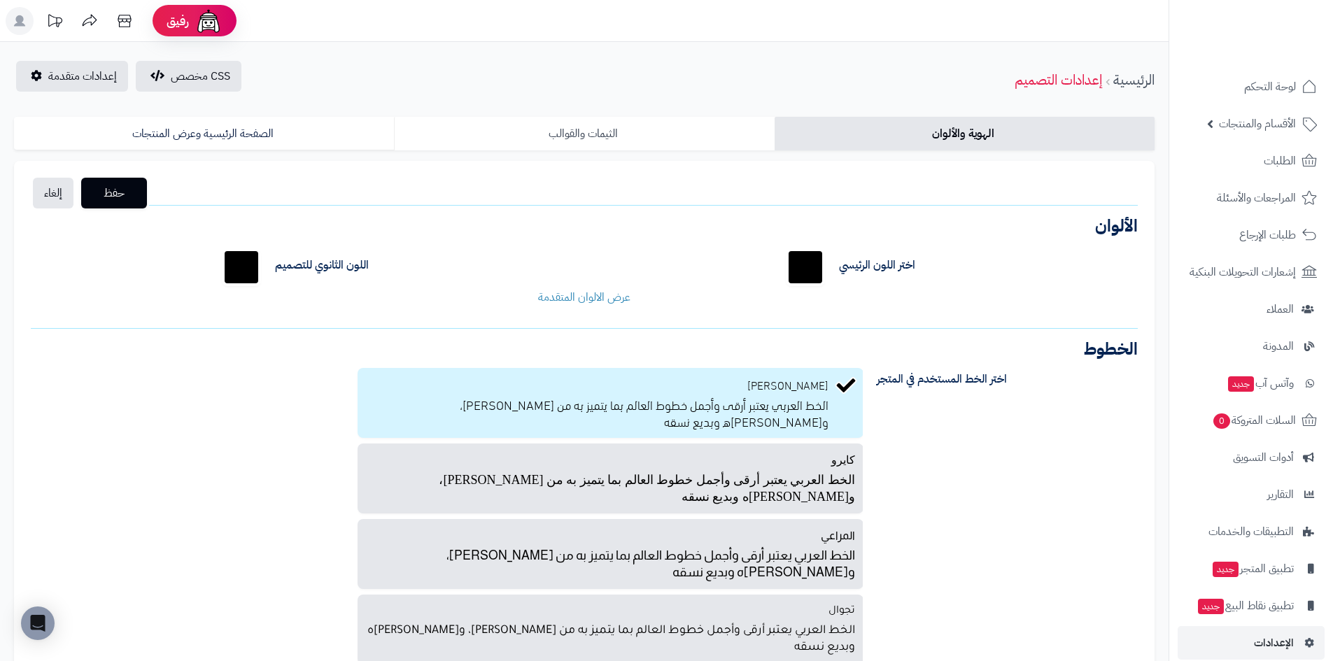
click at [667, 145] on link "الثيمات والقوالب" at bounding box center [584, 134] width 380 height 34
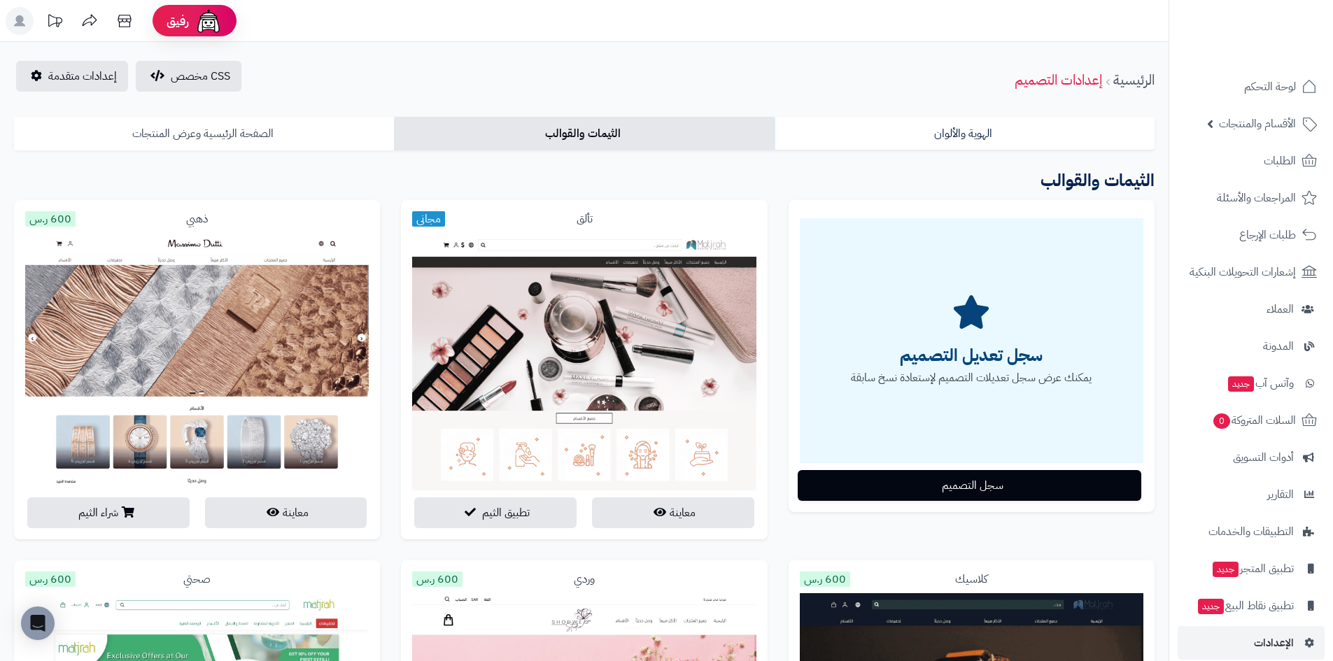
click at [302, 134] on link "الصفحة الرئيسية وعرض المنتجات" at bounding box center [204, 134] width 380 height 34
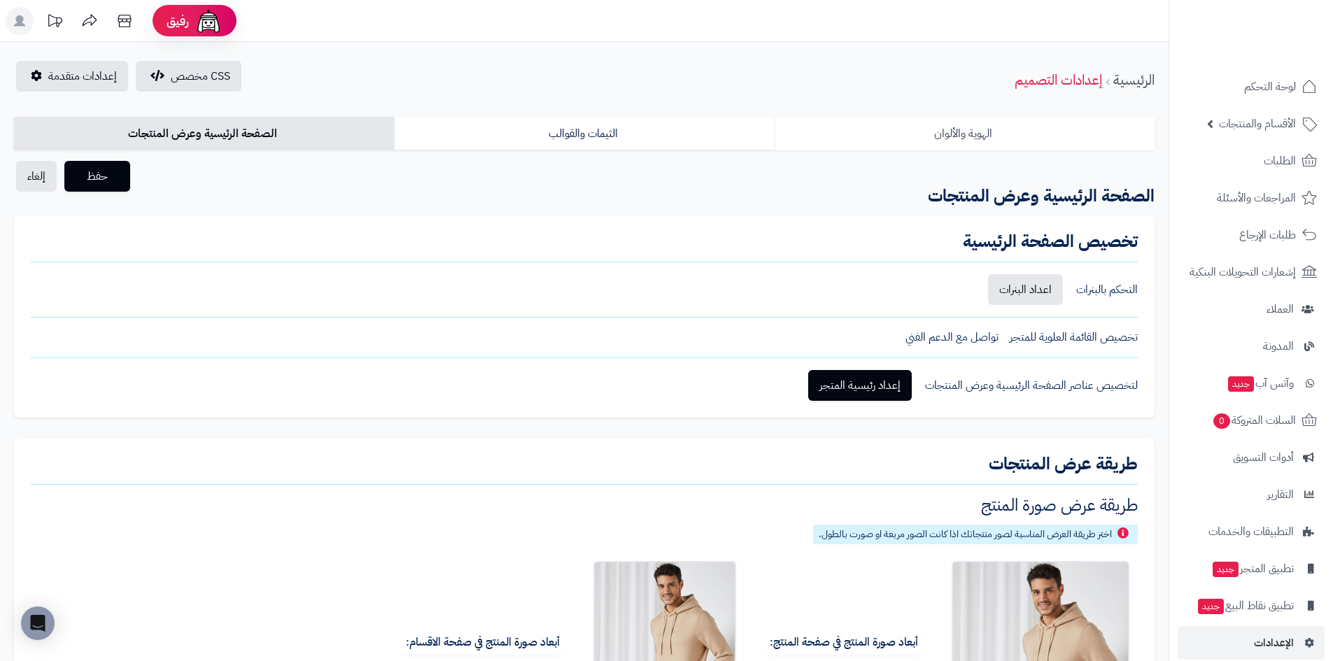
click at [908, 139] on link "الهوية والألوان" at bounding box center [964, 134] width 380 height 34
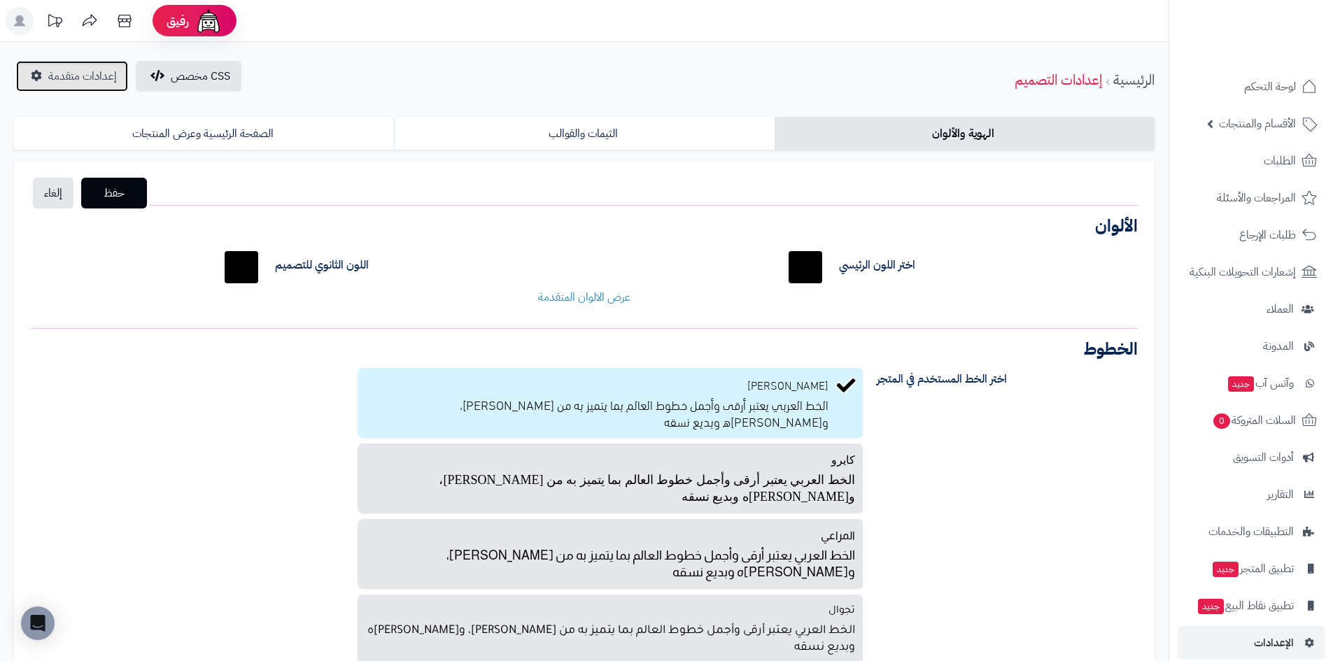
click at [101, 84] on span "إعدادات متقدمة" at bounding box center [82, 76] width 69 height 17
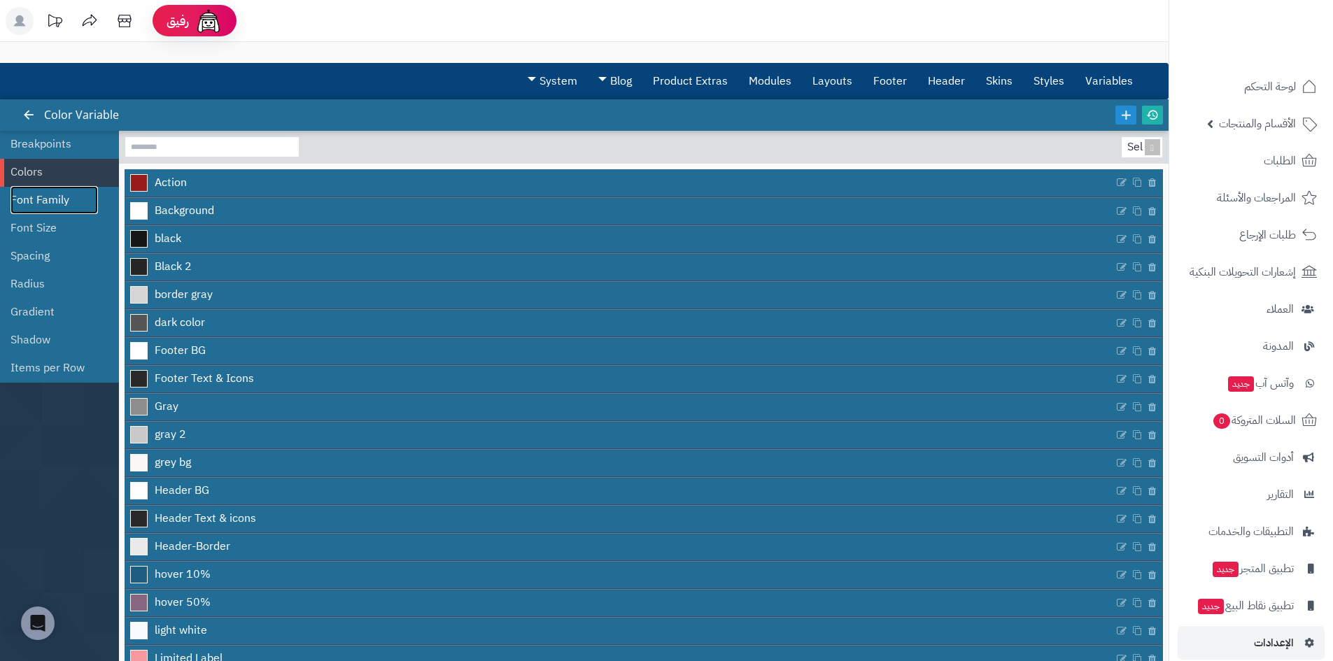
click at [48, 195] on link "Font Family" at bounding box center [53, 200] width 87 height 28
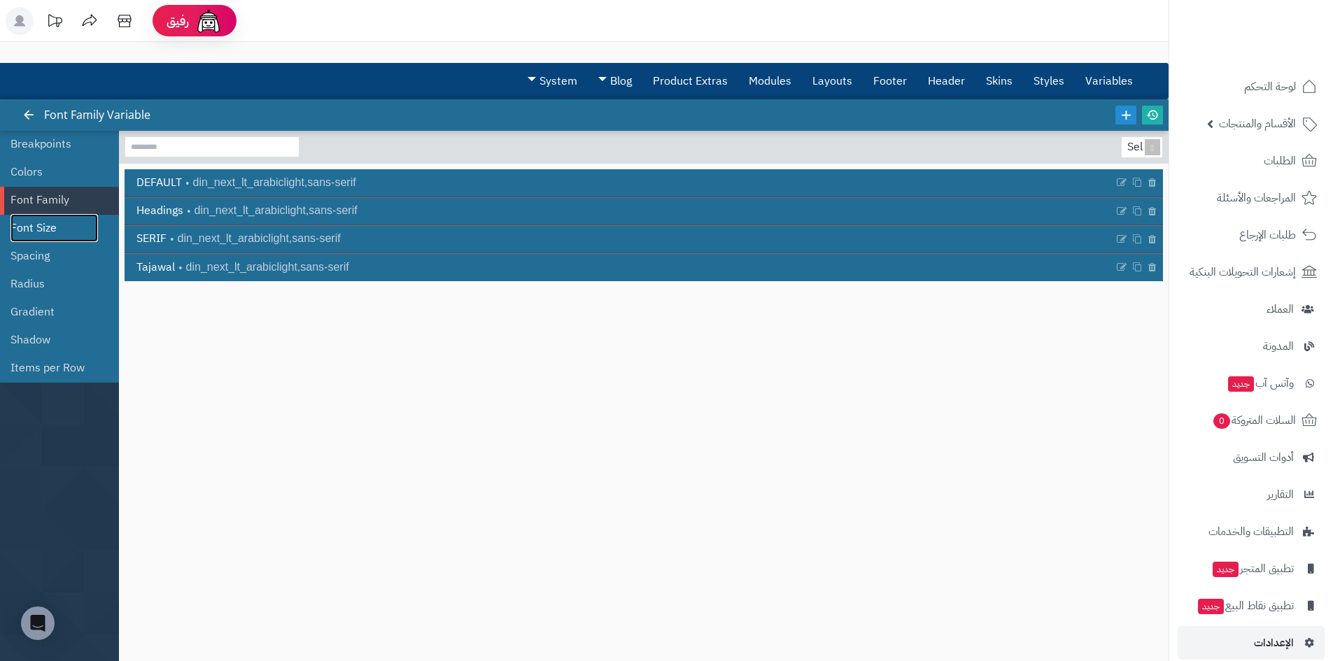
click at [20, 229] on link "Font Size" at bounding box center [53, 228] width 87 height 28
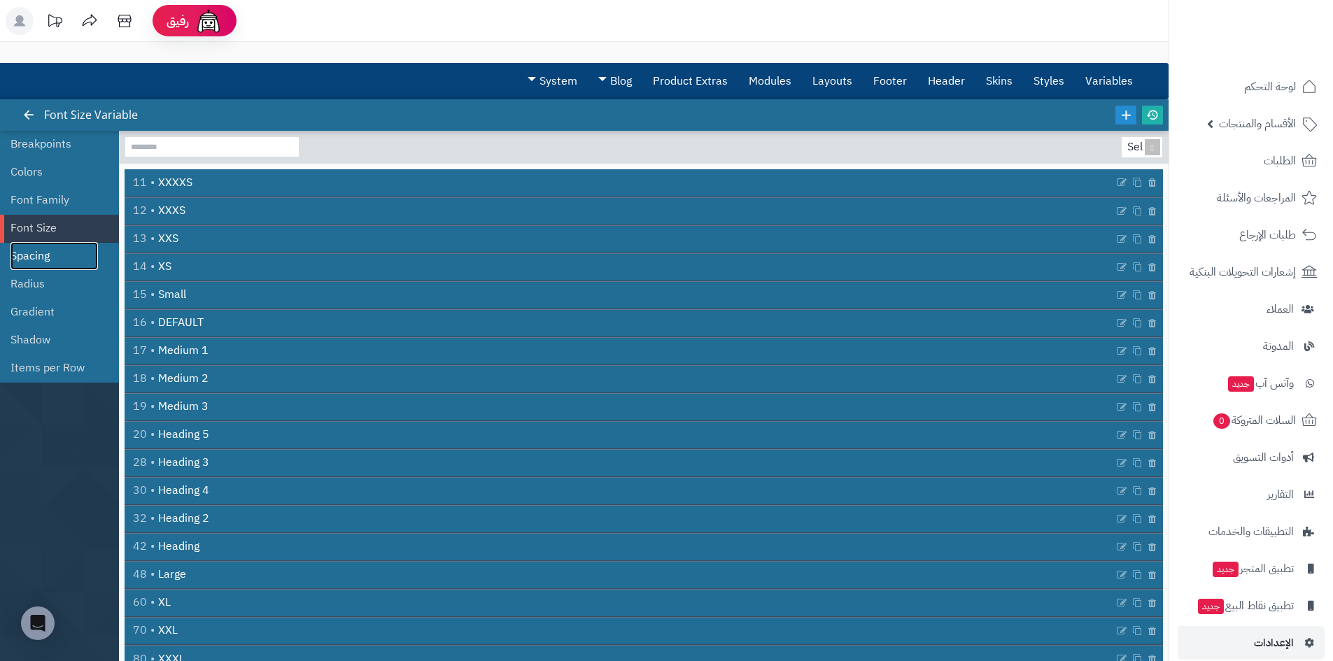
click at [23, 267] on link "Spacing" at bounding box center [53, 256] width 87 height 28
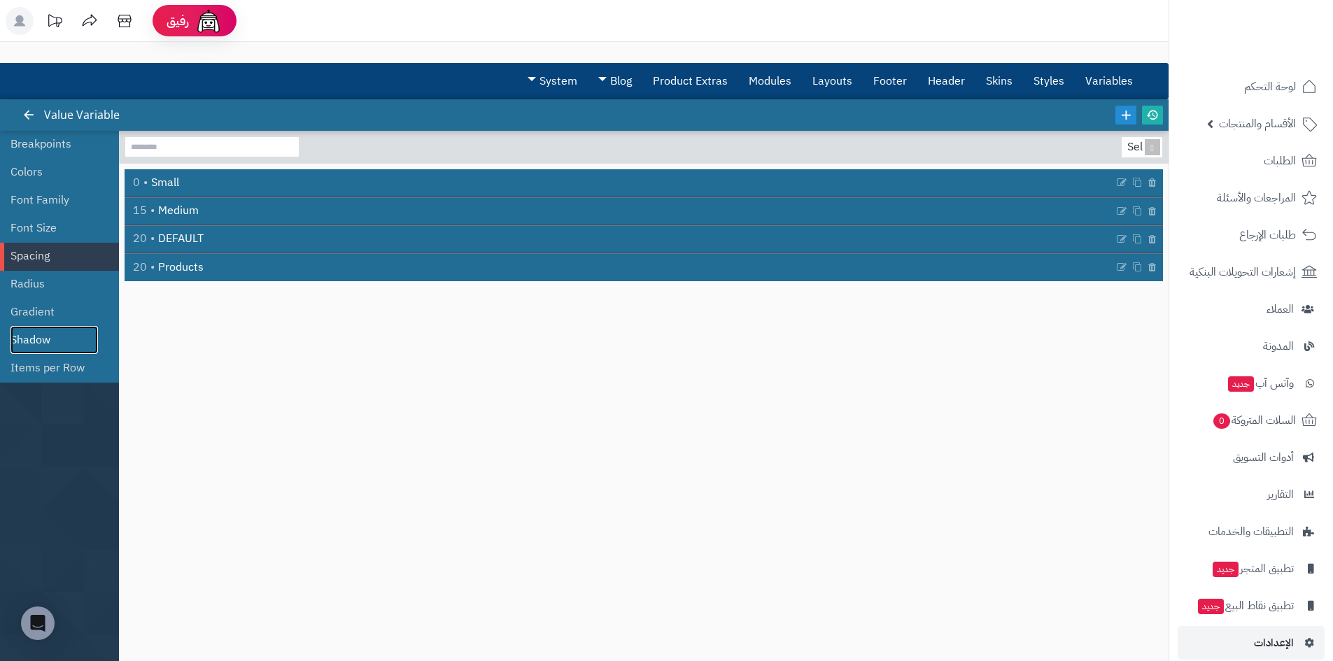
click at [34, 327] on link "Shadow" at bounding box center [53, 340] width 87 height 28
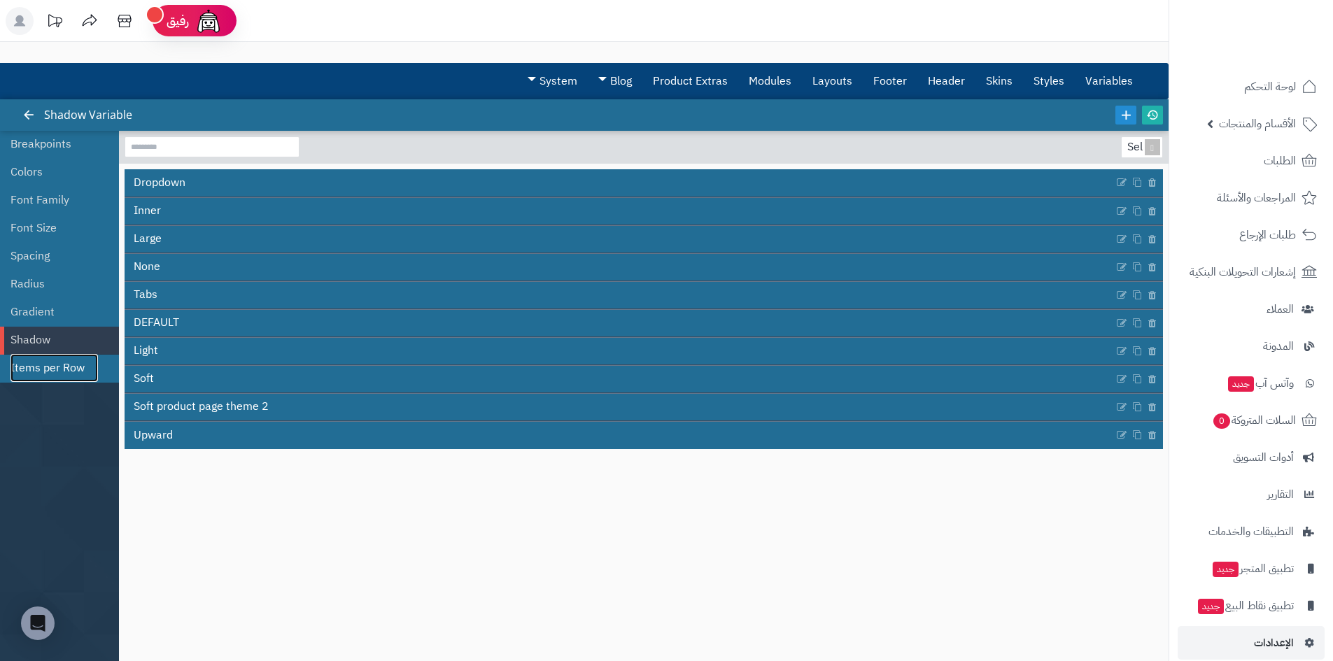
click at [36, 369] on link "Items per Row" at bounding box center [53, 368] width 87 height 28
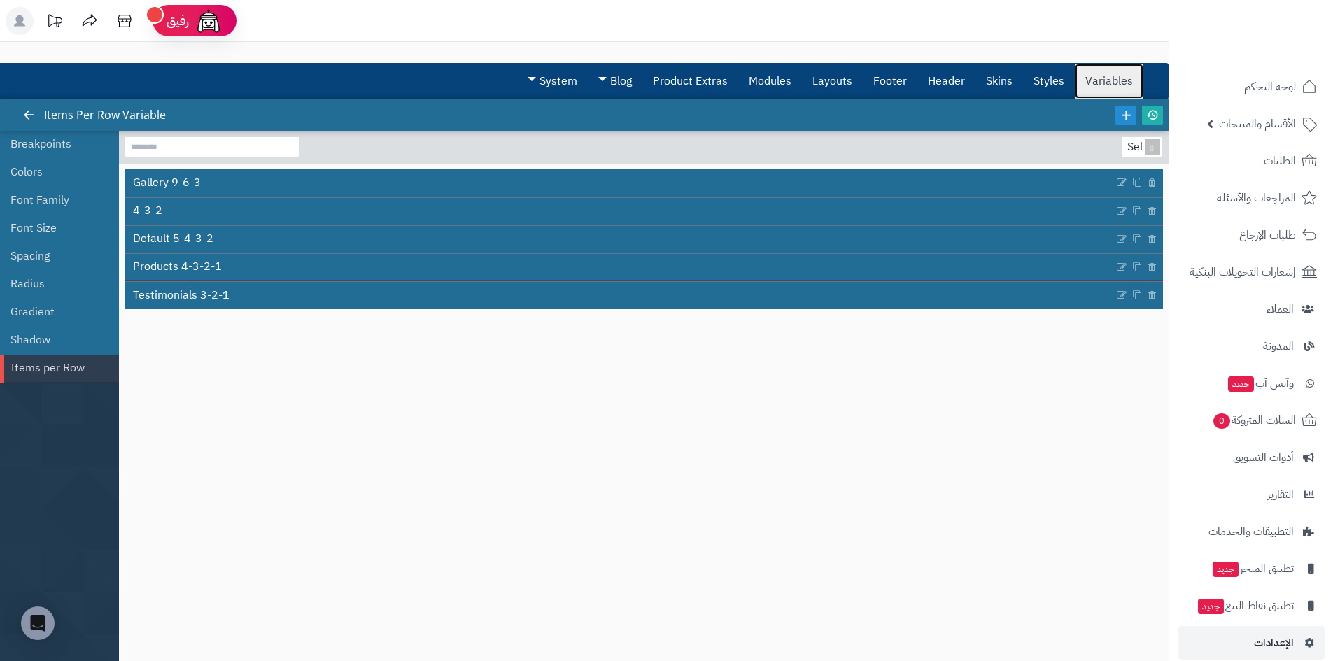
click at [1081, 81] on link "Variables" at bounding box center [1108, 81] width 69 height 35
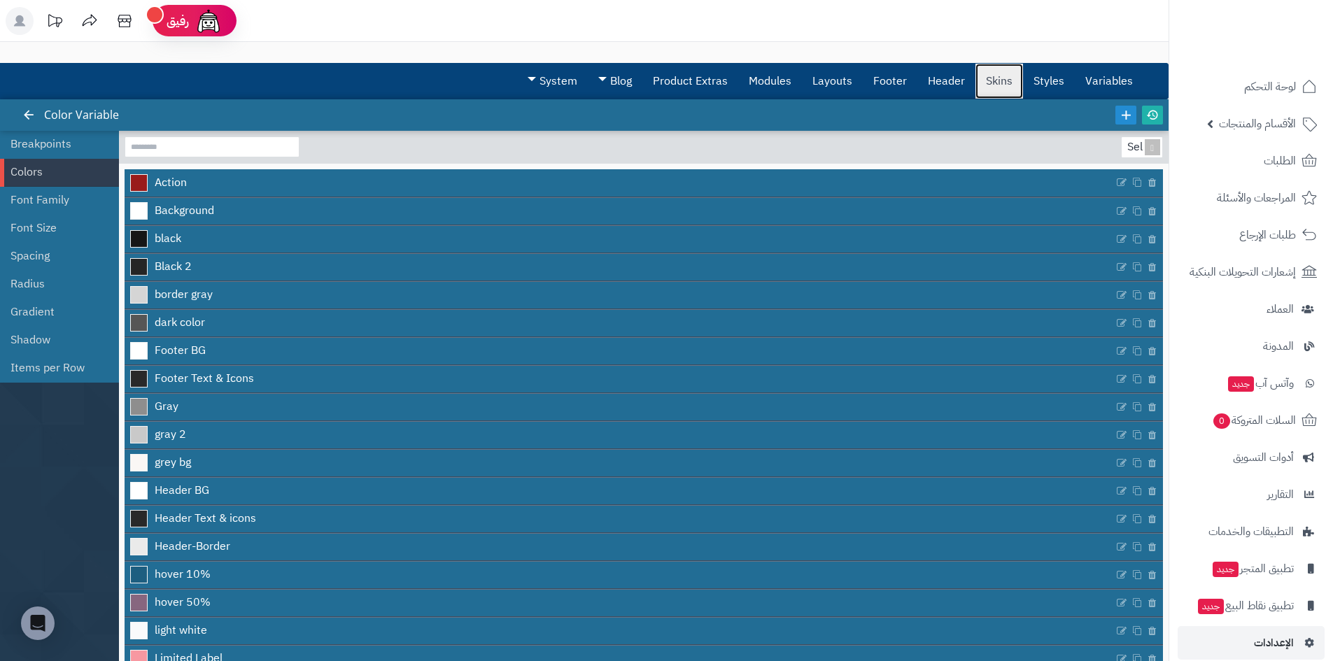
click at [1019, 83] on link "Skins" at bounding box center [999, 81] width 48 height 35
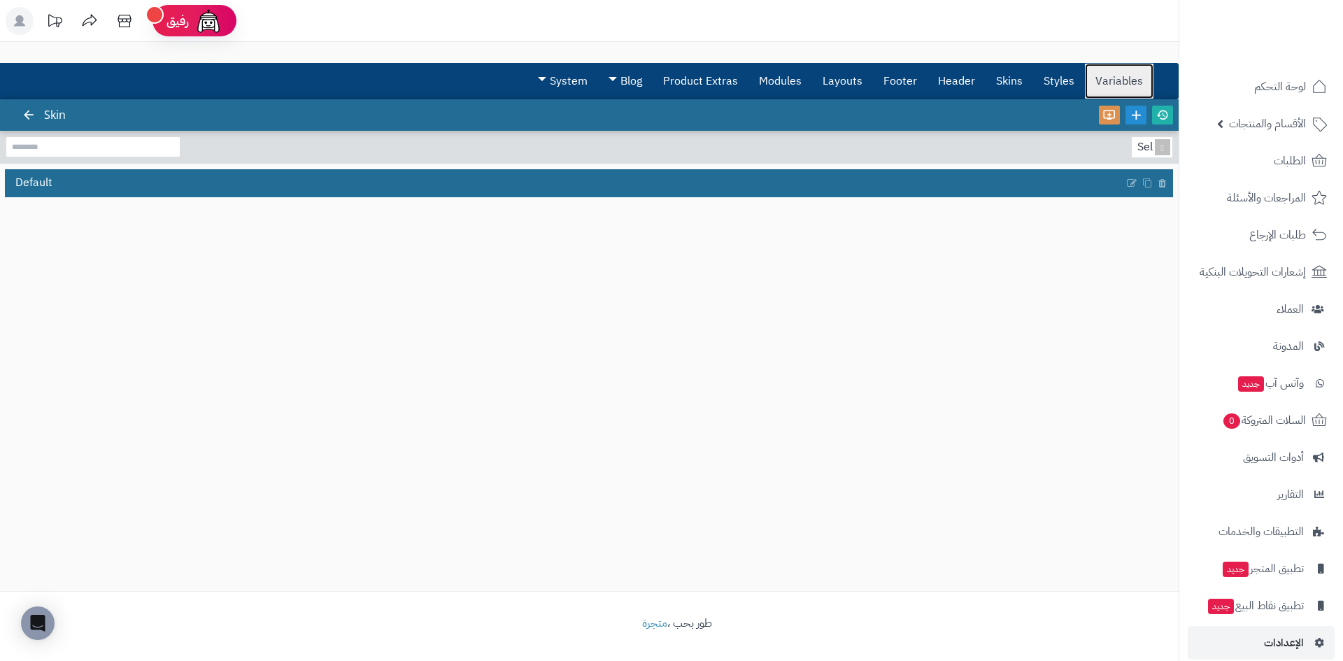
click at [1100, 80] on link "Variables" at bounding box center [1119, 81] width 69 height 35
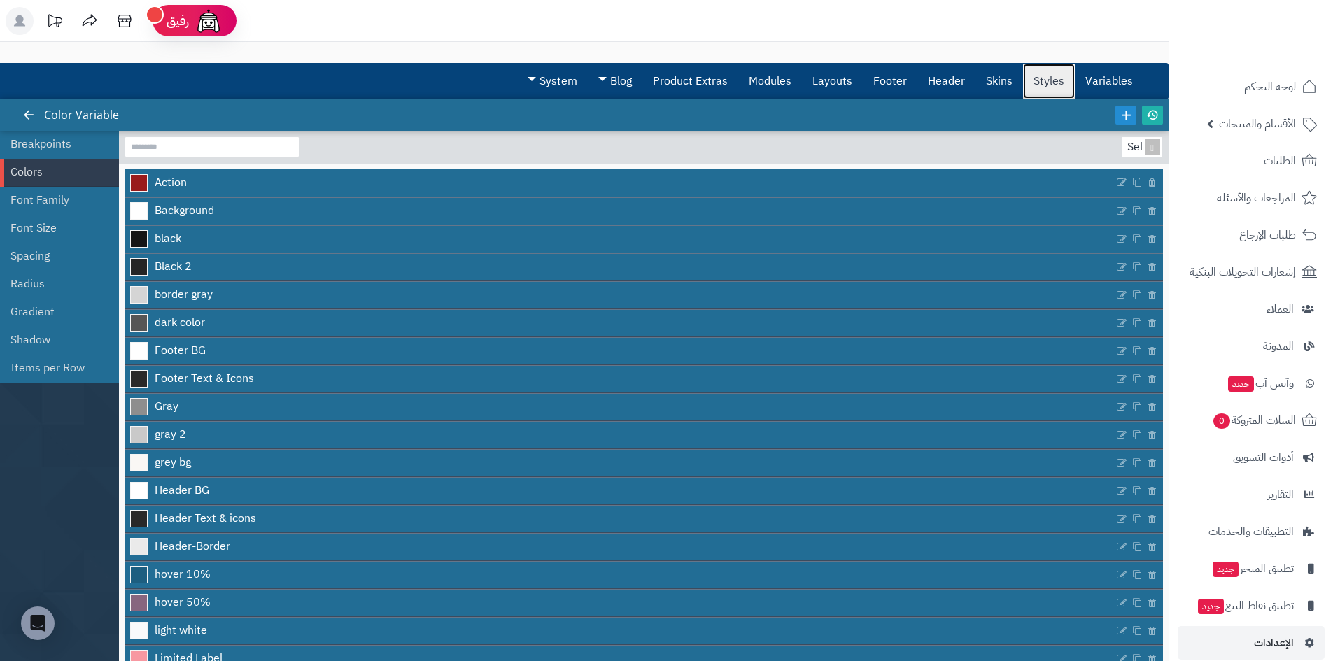
click at [1061, 76] on link "Styles" at bounding box center [1049, 81] width 52 height 35
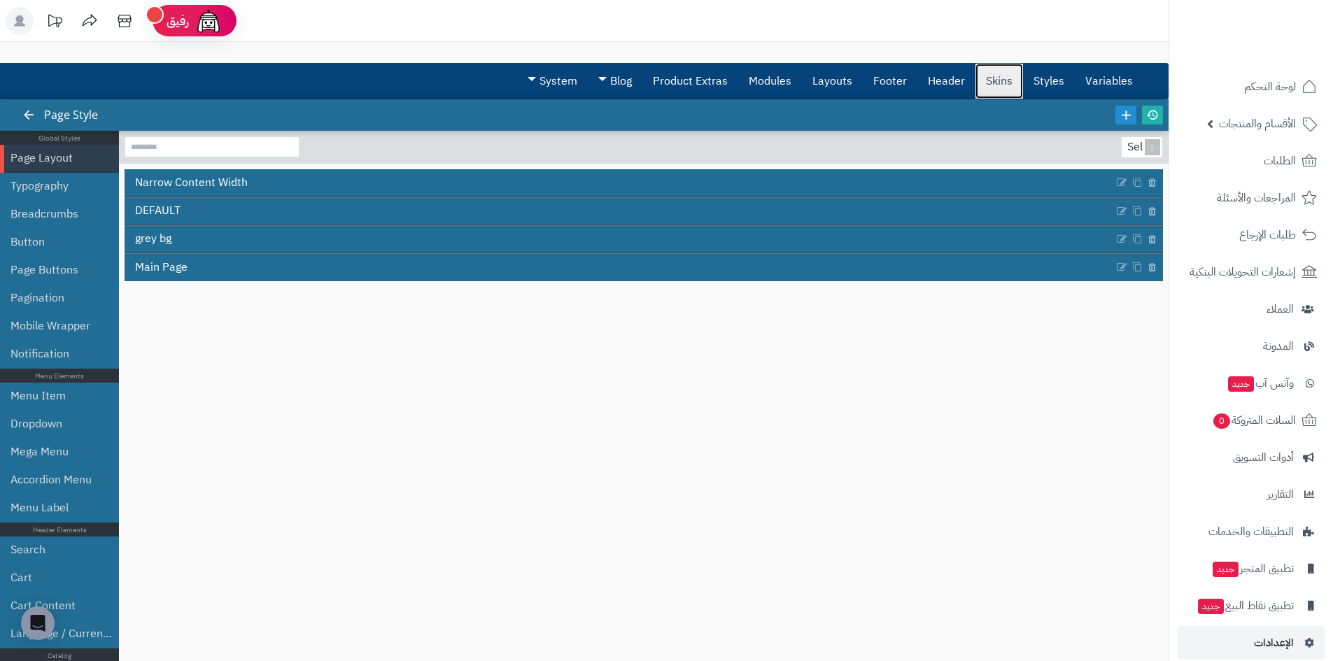
click at [1015, 88] on link "Skins" at bounding box center [999, 81] width 48 height 35
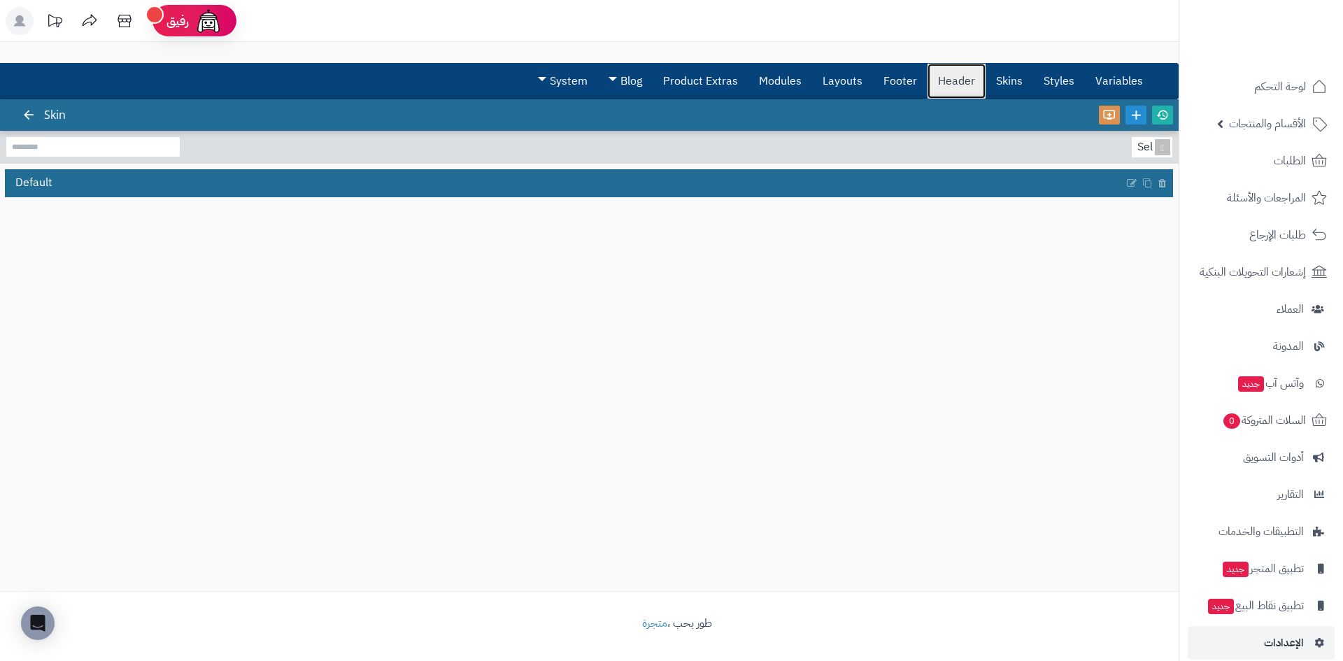
click at [932, 90] on link "Header" at bounding box center [957, 81] width 58 height 35
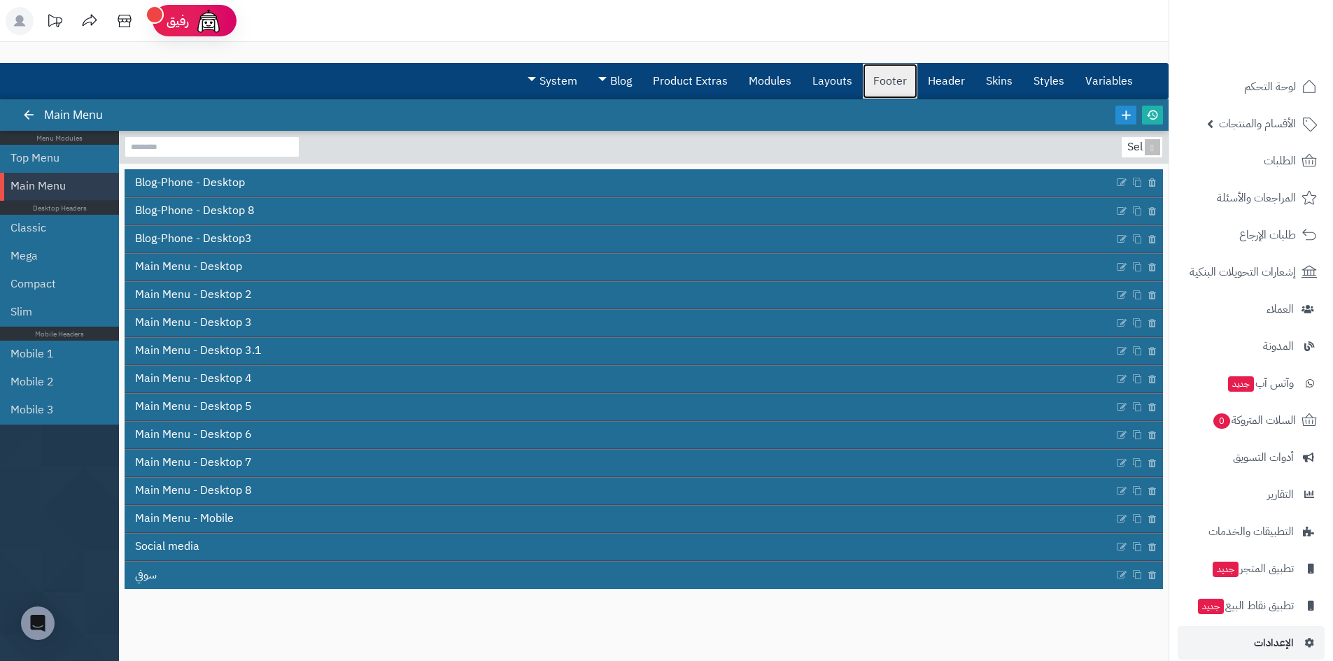
click at [874, 92] on link "Footer" at bounding box center [889, 81] width 55 height 35
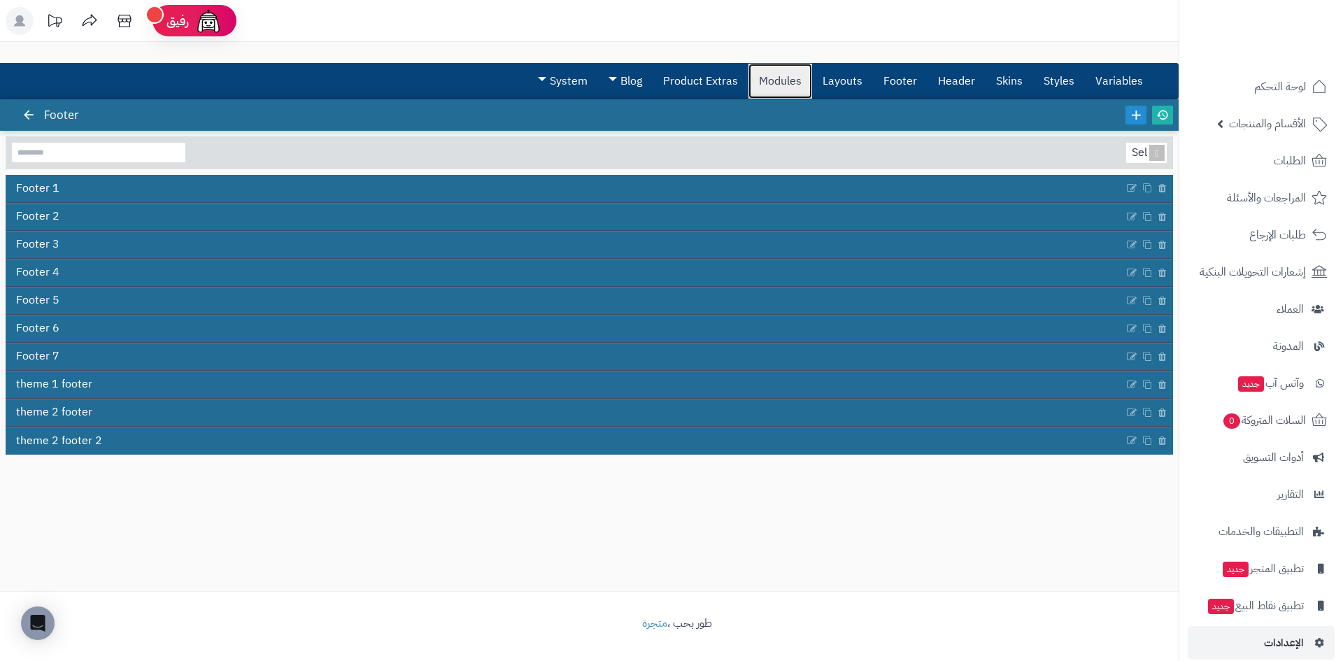
click at [773, 88] on link "Modules" at bounding box center [780, 81] width 64 height 35
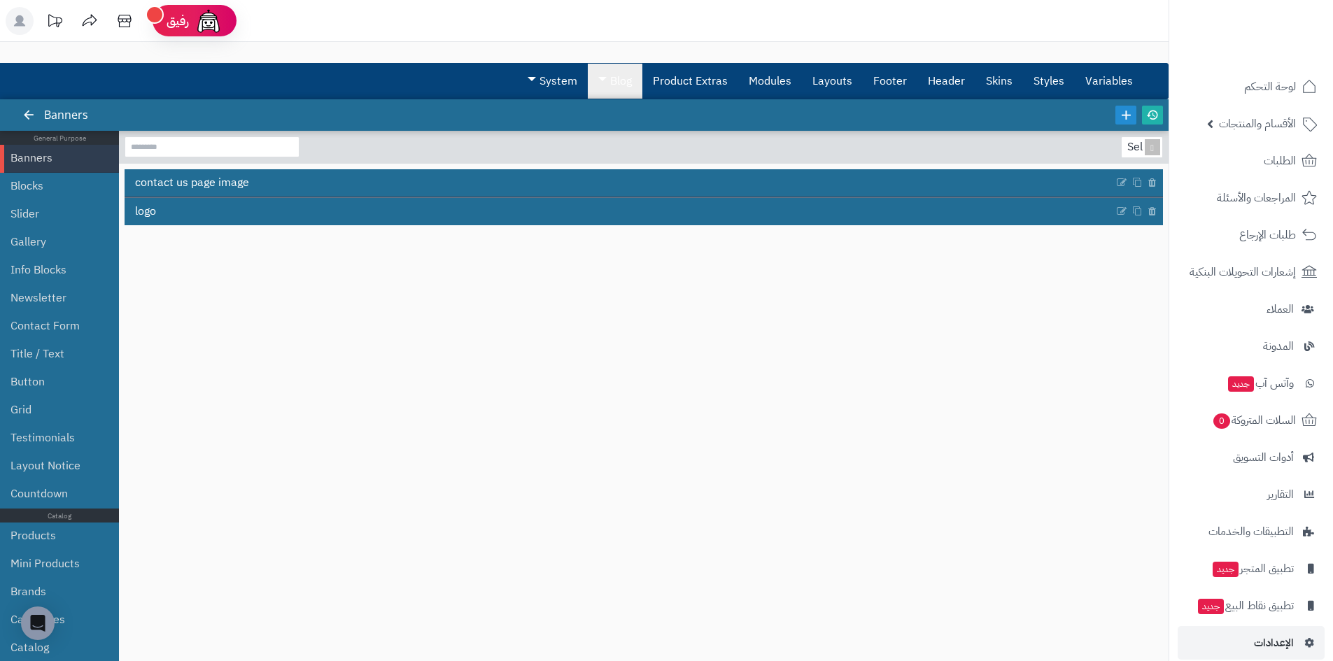
click at [642, 91] on link "Blog" at bounding box center [615, 81] width 55 height 35
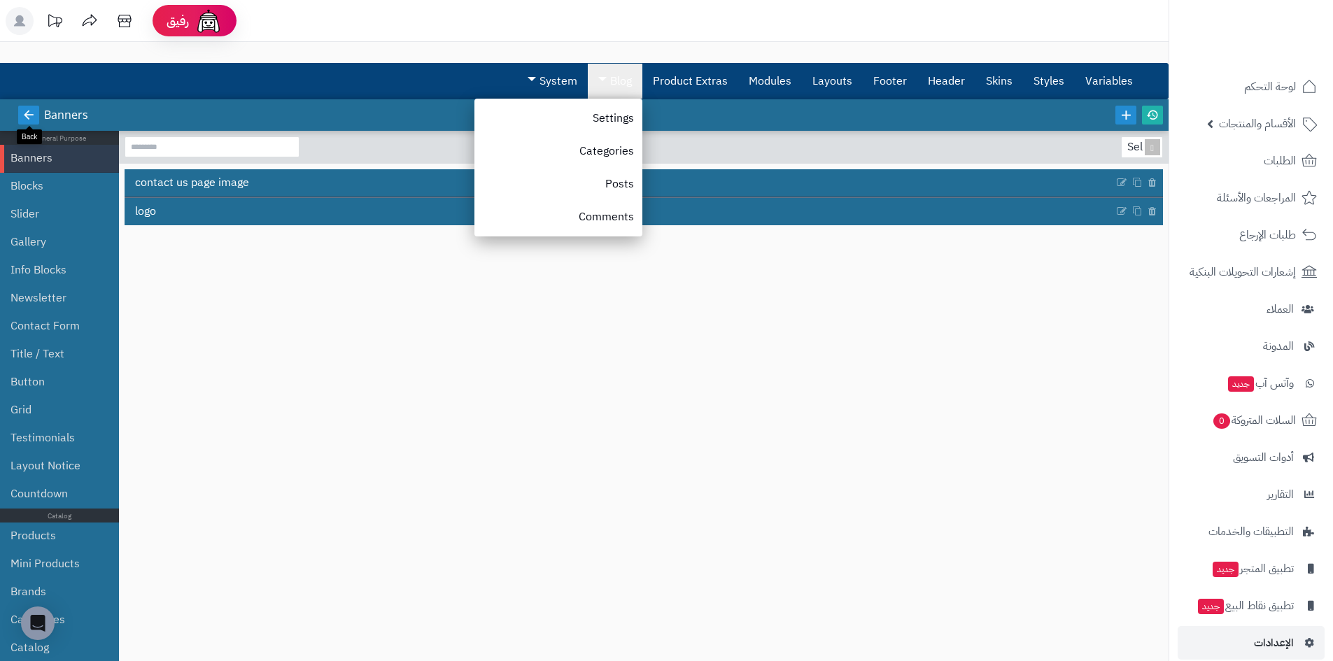
click at [26, 117] on icon at bounding box center [28, 114] width 13 height 13
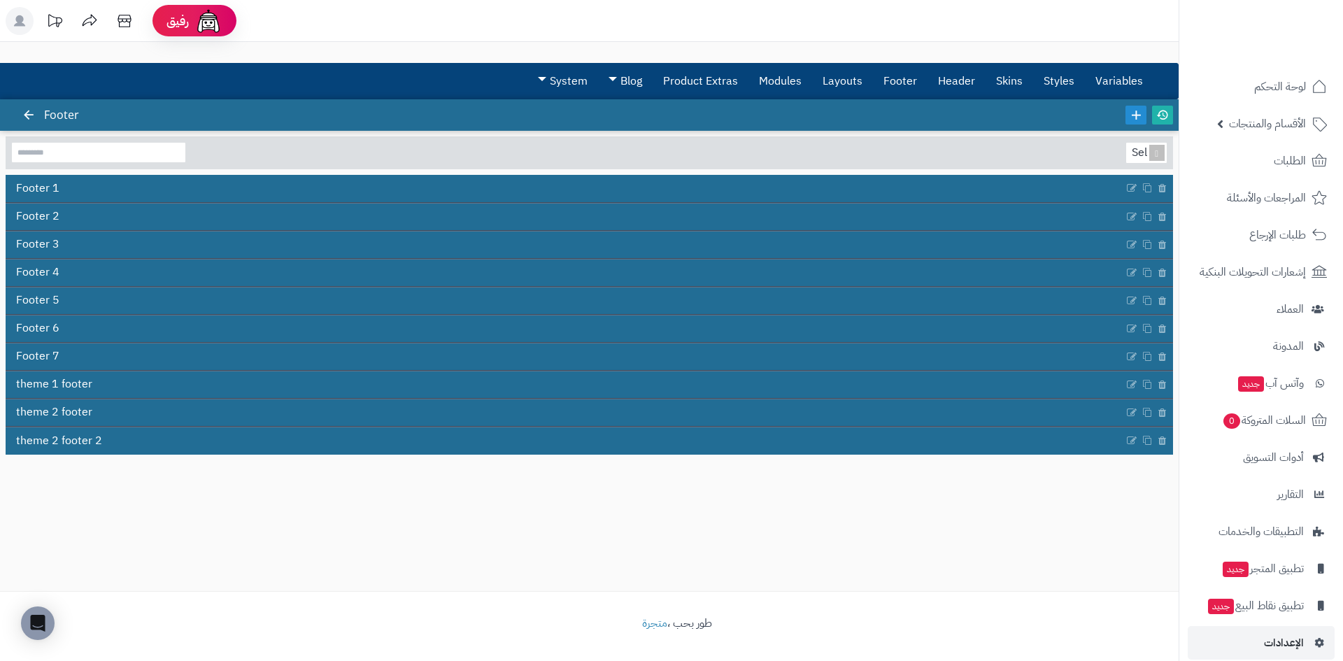
click at [26, 117] on icon at bounding box center [28, 114] width 13 height 13
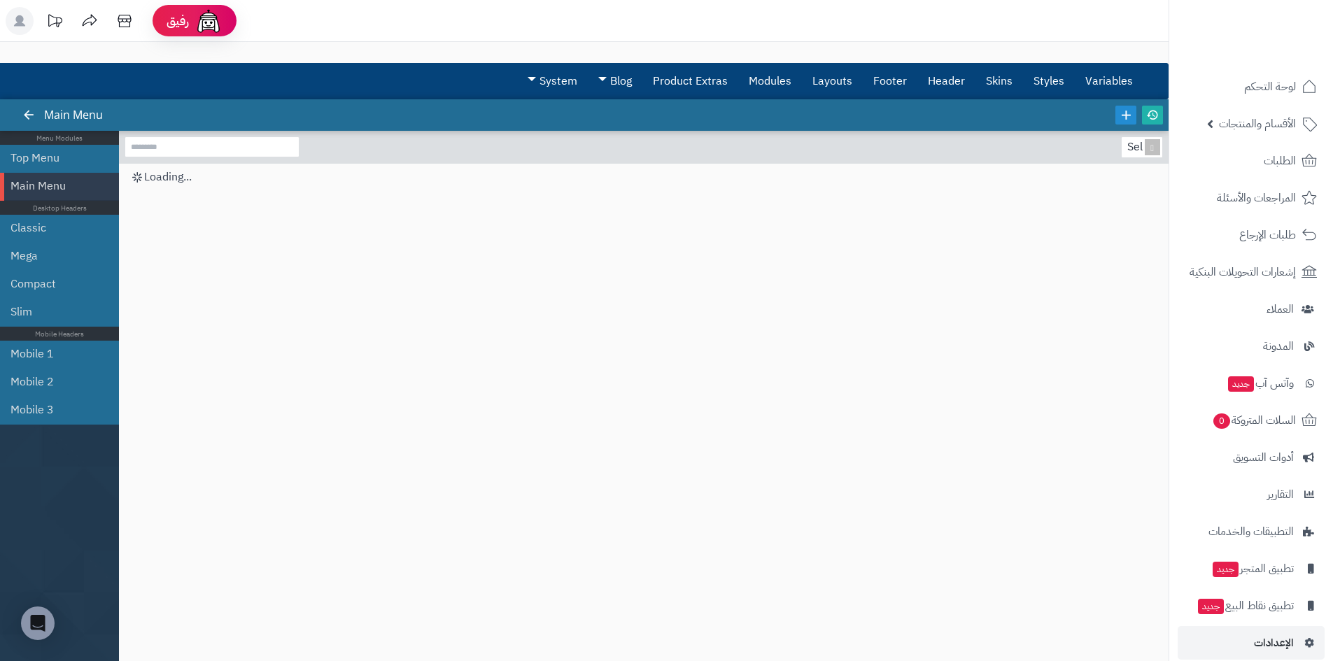
click at [26, 117] on icon at bounding box center [28, 114] width 13 height 13
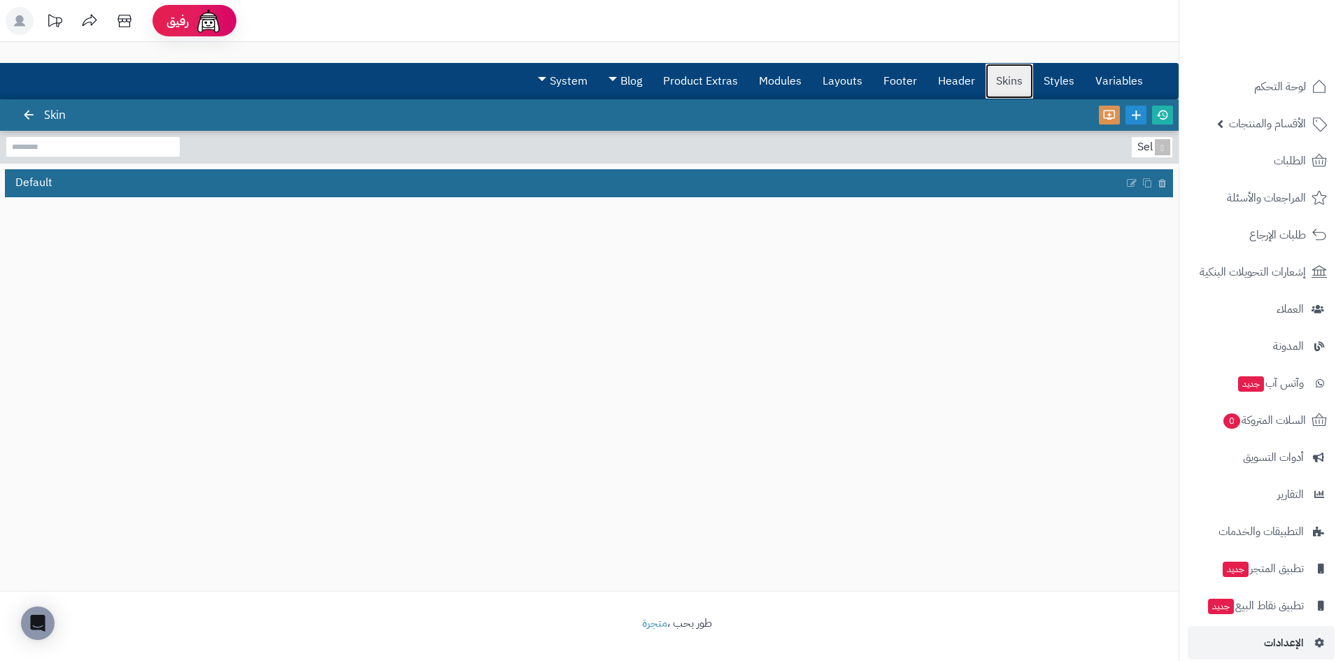
click at [987, 76] on link "Skins" at bounding box center [1010, 81] width 48 height 35
click at [909, 87] on link "Footer" at bounding box center [900, 81] width 55 height 35
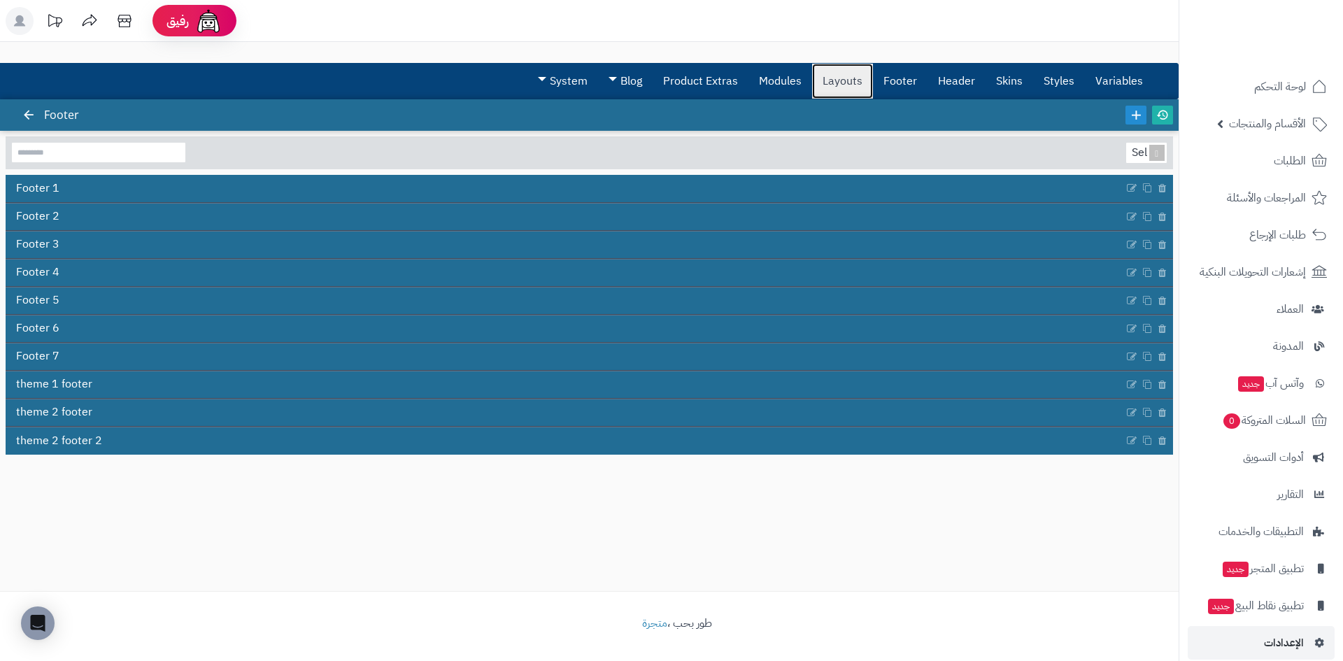
click at [840, 92] on link "Layouts" at bounding box center [842, 81] width 61 height 35
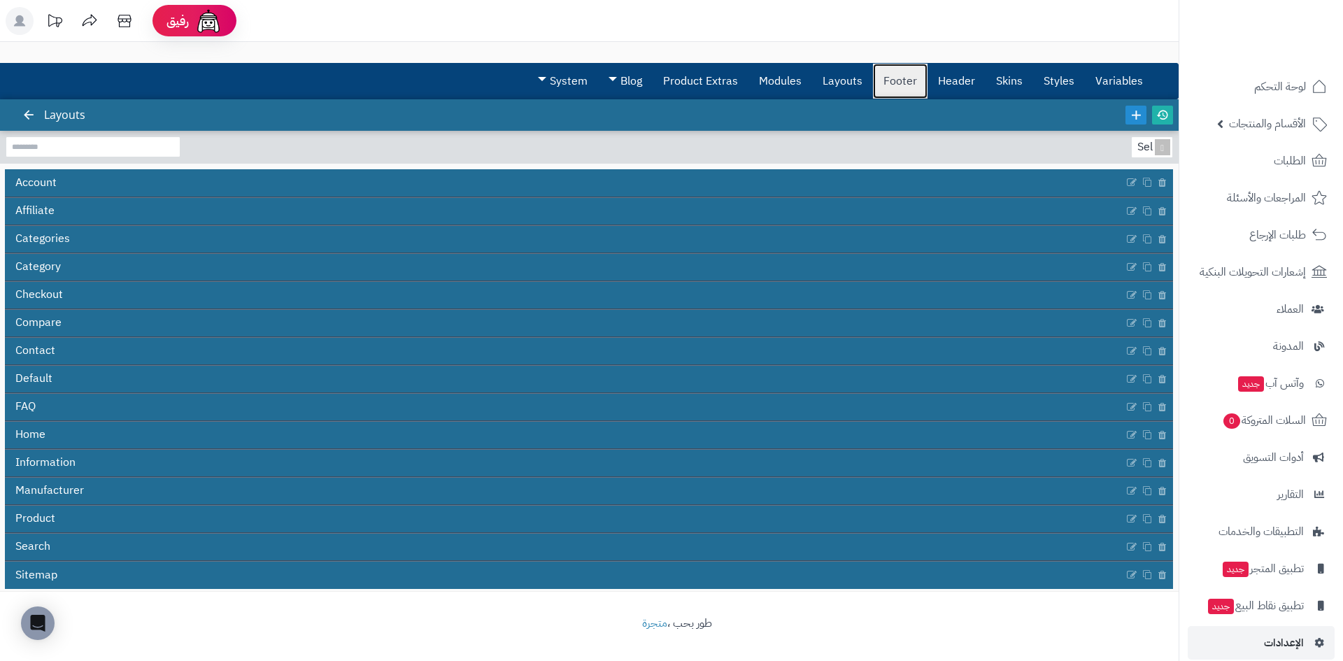
click at [916, 81] on link "Footer" at bounding box center [900, 81] width 55 height 35
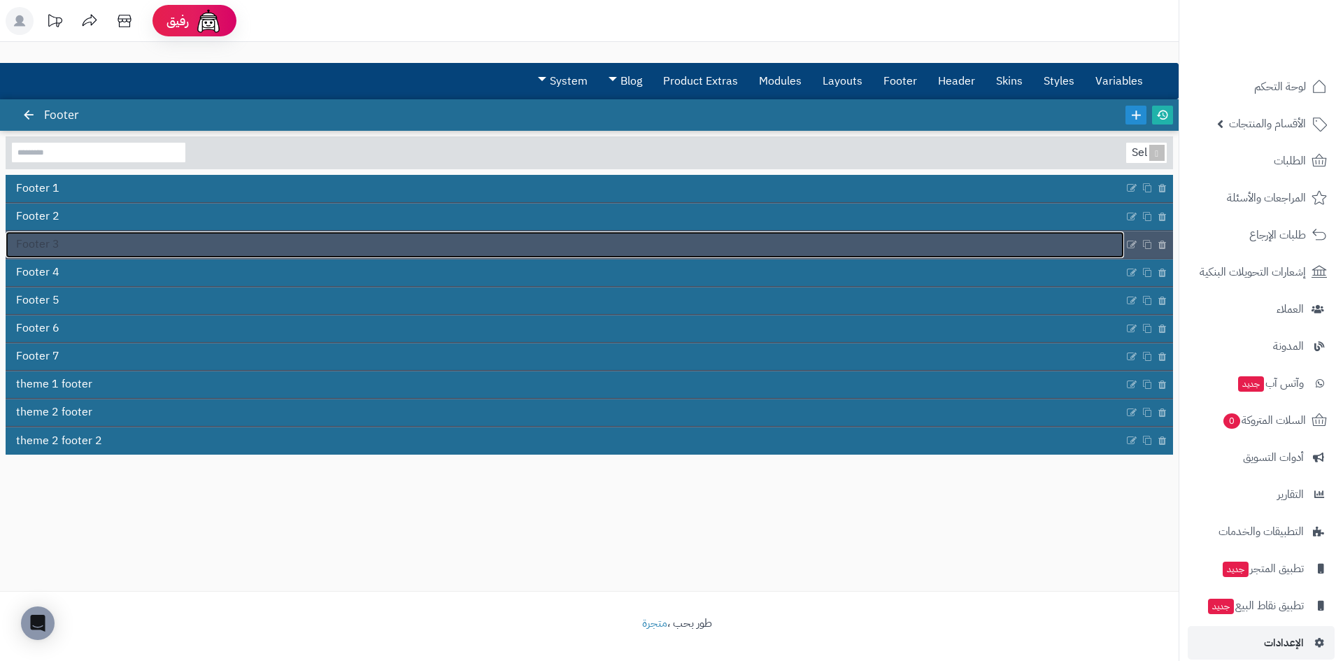
click at [378, 238] on link "Footer 3" at bounding box center [565, 245] width 1119 height 27
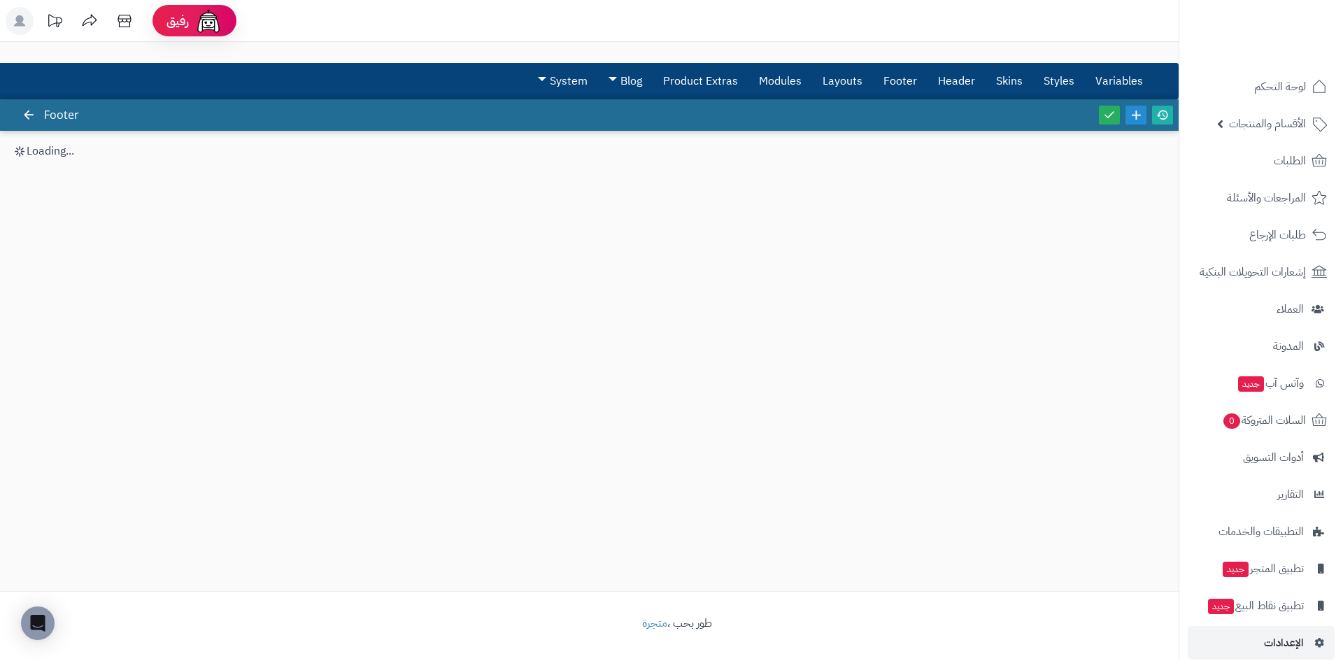
click at [378, 238] on div "3.0.48 Footer Loading..." at bounding box center [589, 345] width 1179 height 492
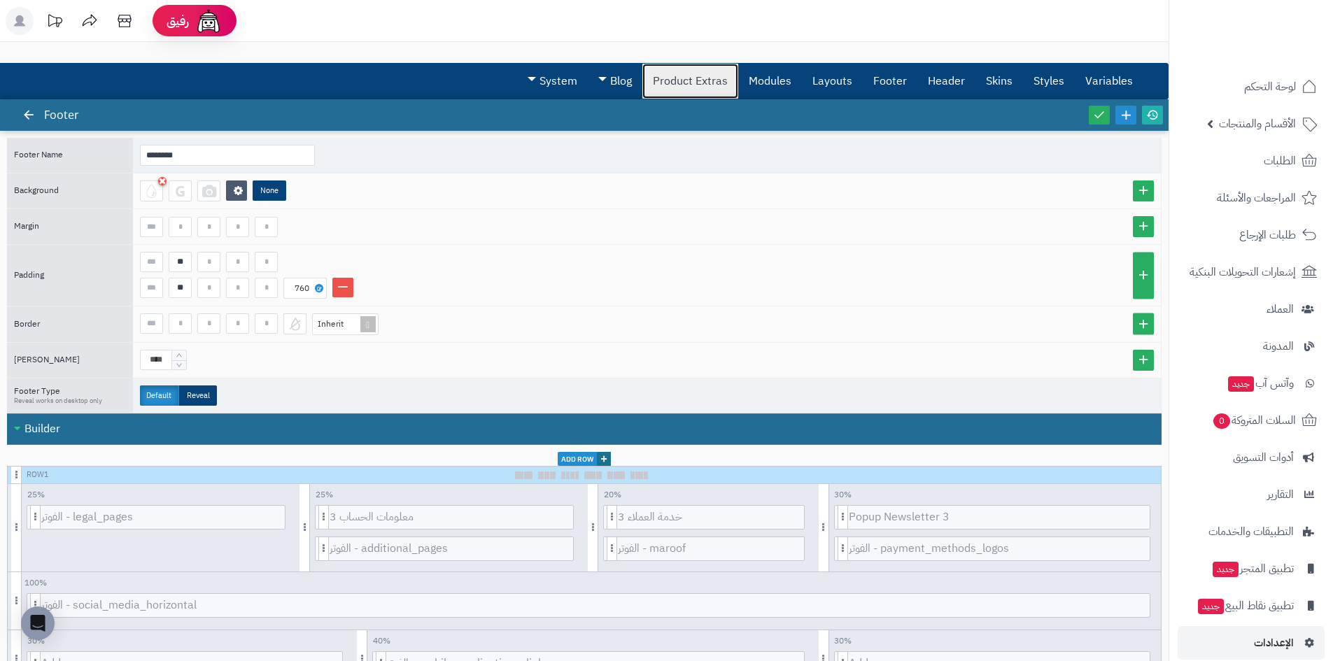
click at [690, 94] on link "Product Extras" at bounding box center [690, 81] width 96 height 35
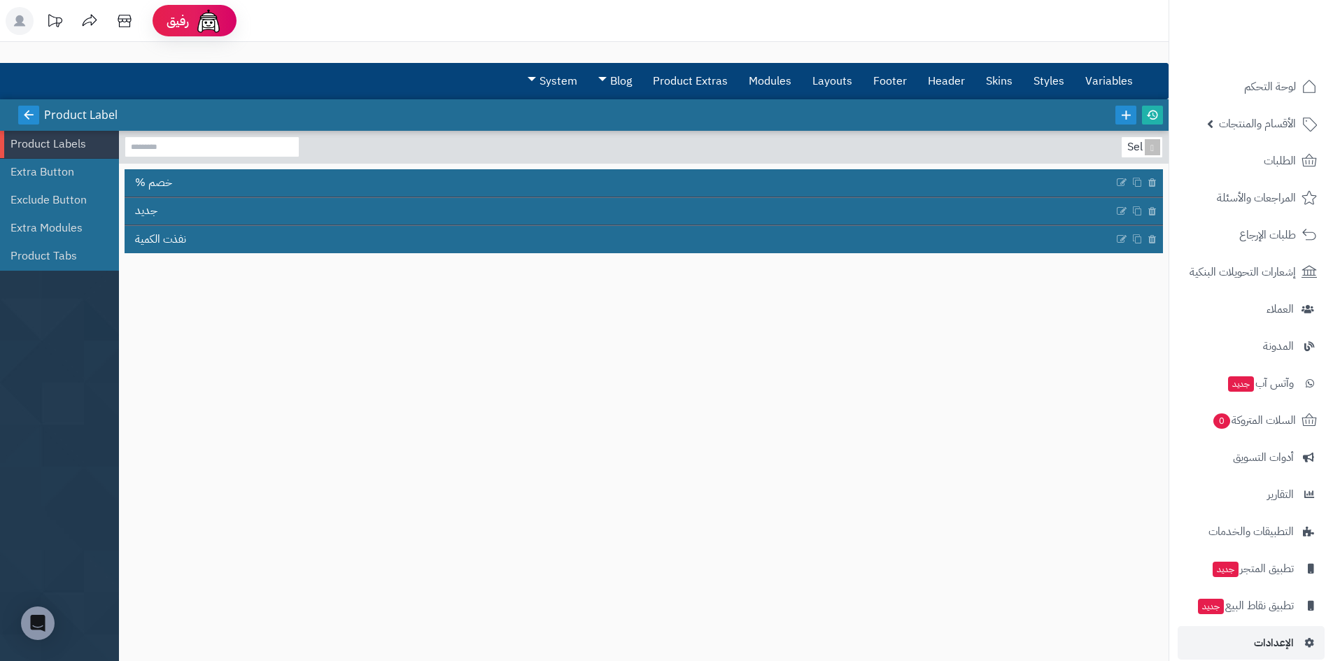
click at [20, 112] on link at bounding box center [28, 115] width 21 height 19
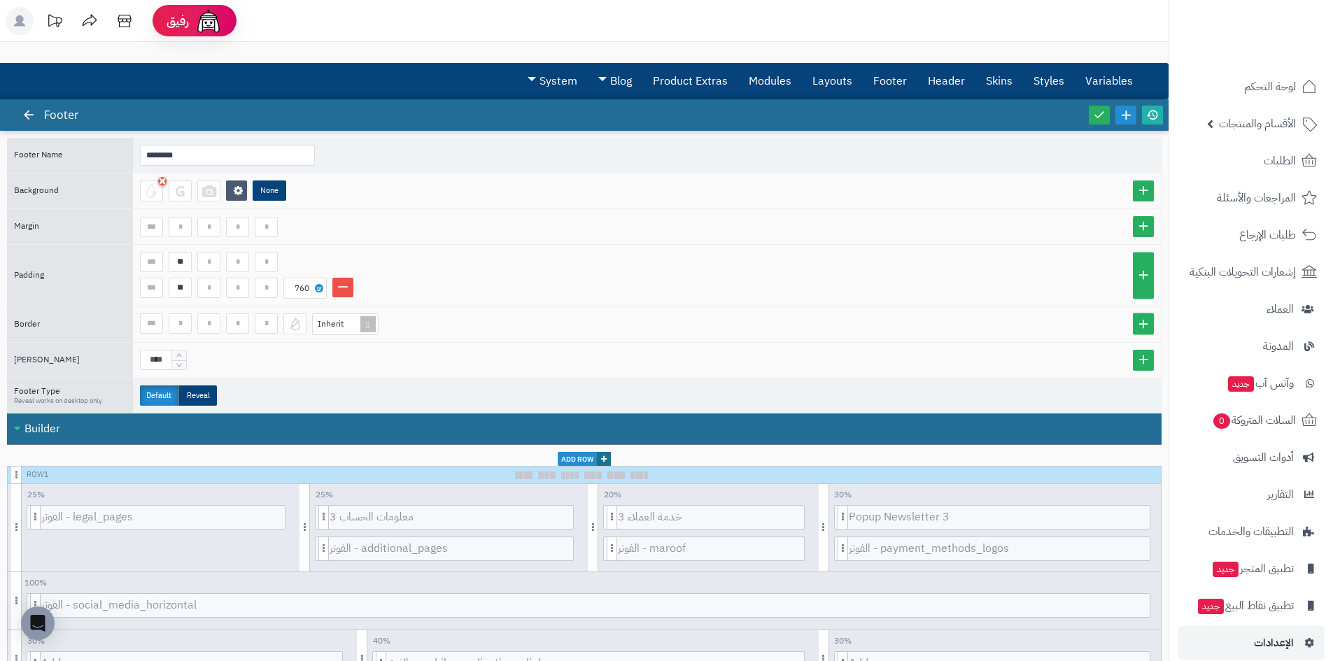
click at [20, 112] on link at bounding box center [28, 115] width 21 height 19
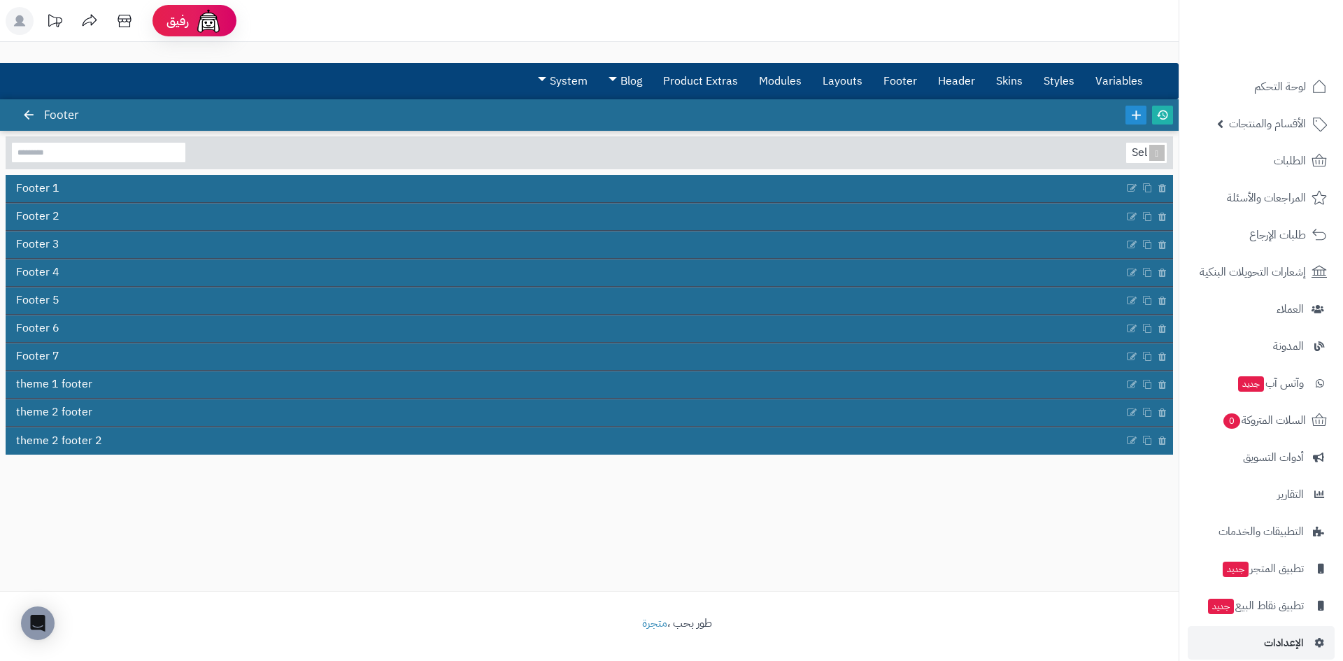
click at [20, 112] on link at bounding box center [28, 115] width 21 height 19
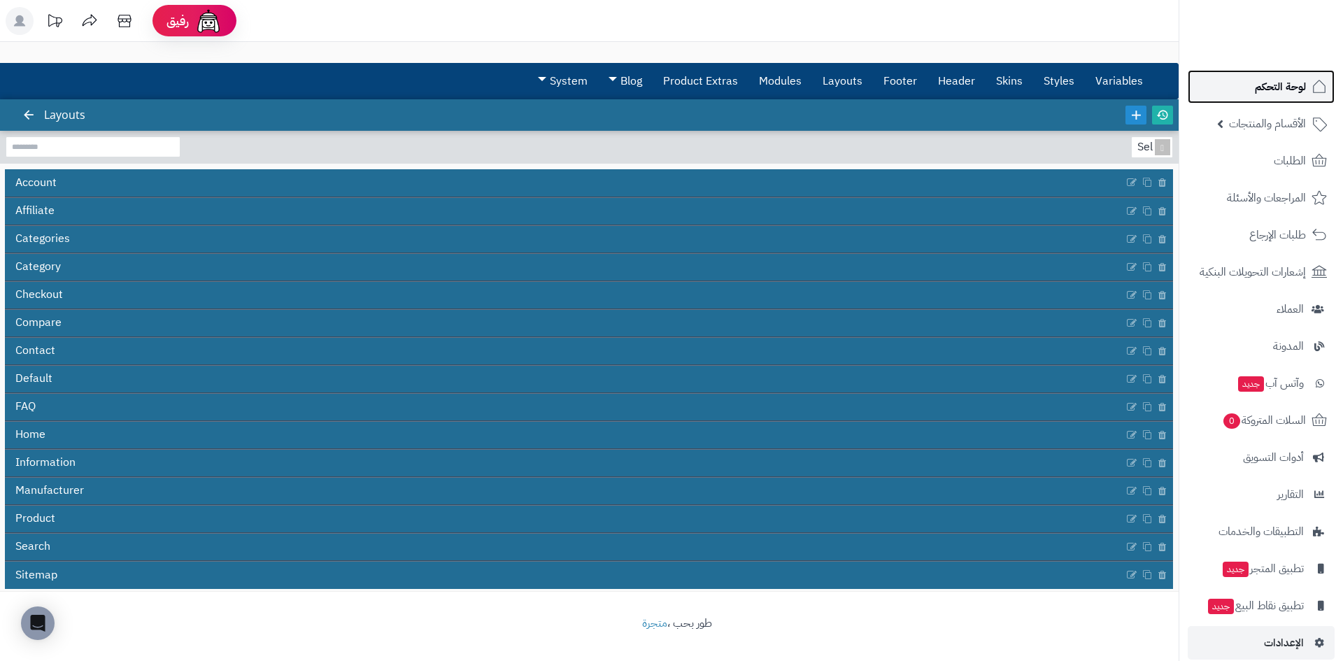
click at [1318, 72] on link "لوحة التحكم" at bounding box center [1261, 87] width 147 height 34
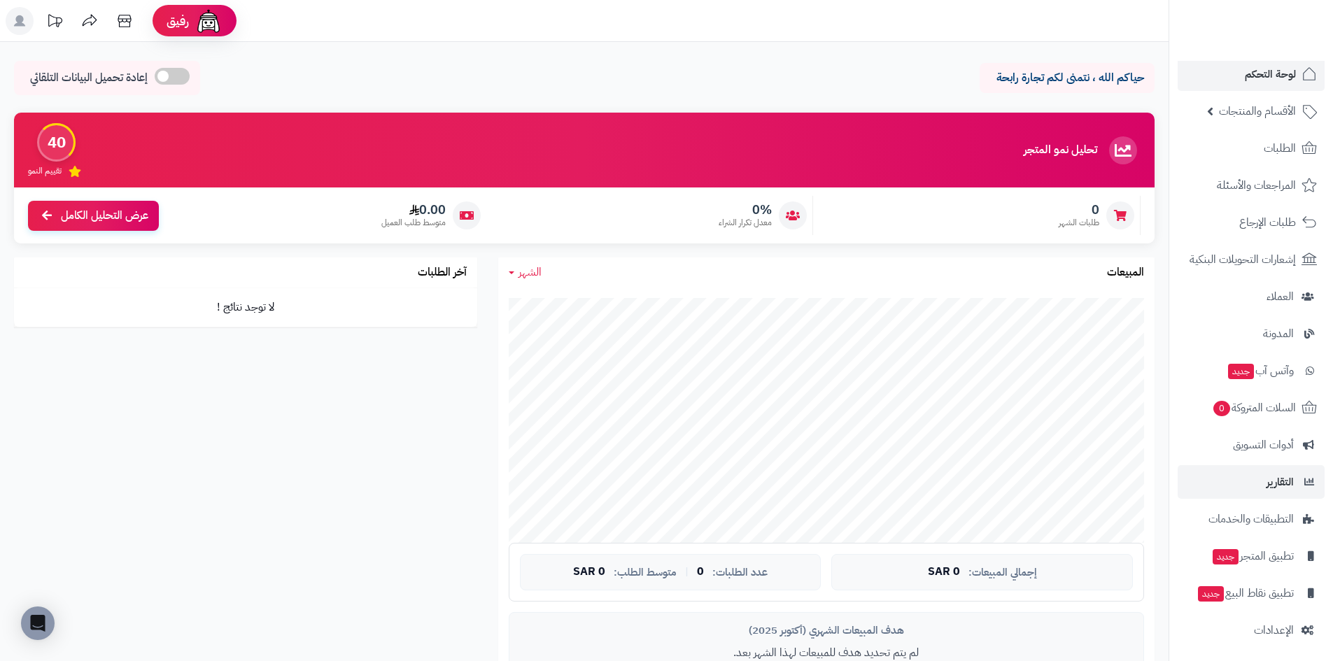
scroll to position [16, 0]
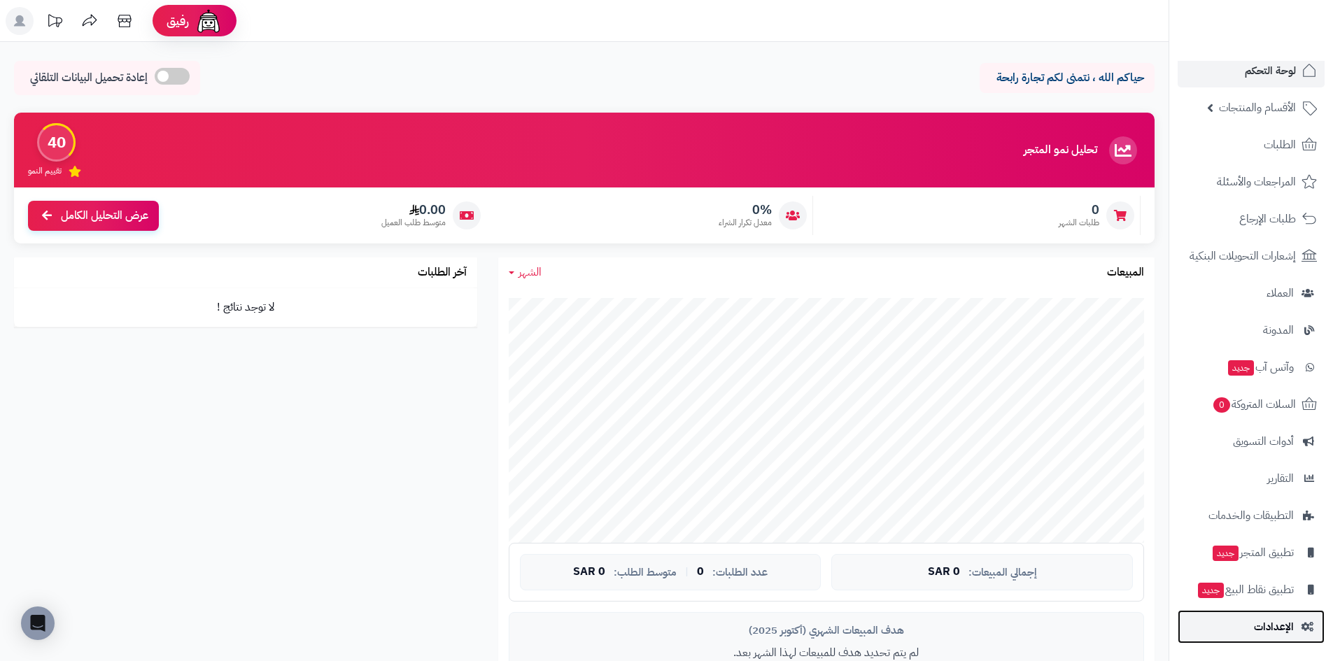
click at [1290, 612] on link "الإعدادات" at bounding box center [1250, 627] width 147 height 34
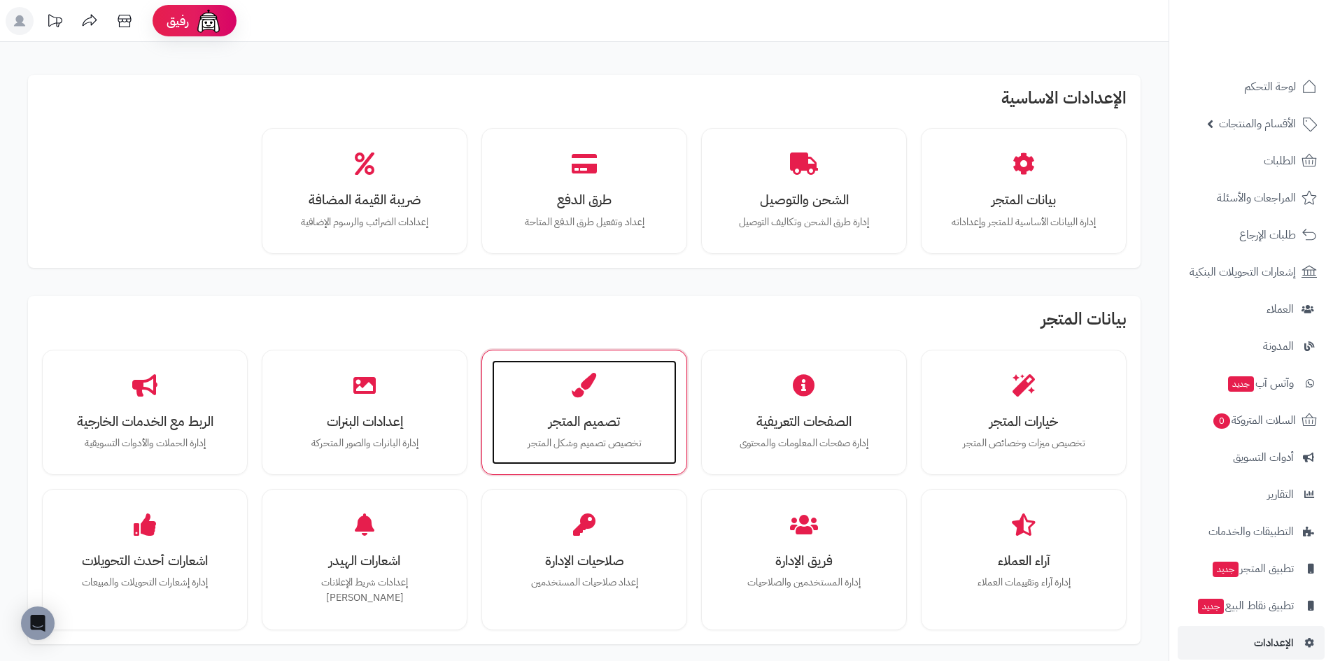
click at [527, 390] on div "تصميم المتجر تخصيص تصميم وشكل المتجر" at bounding box center [584, 412] width 185 height 105
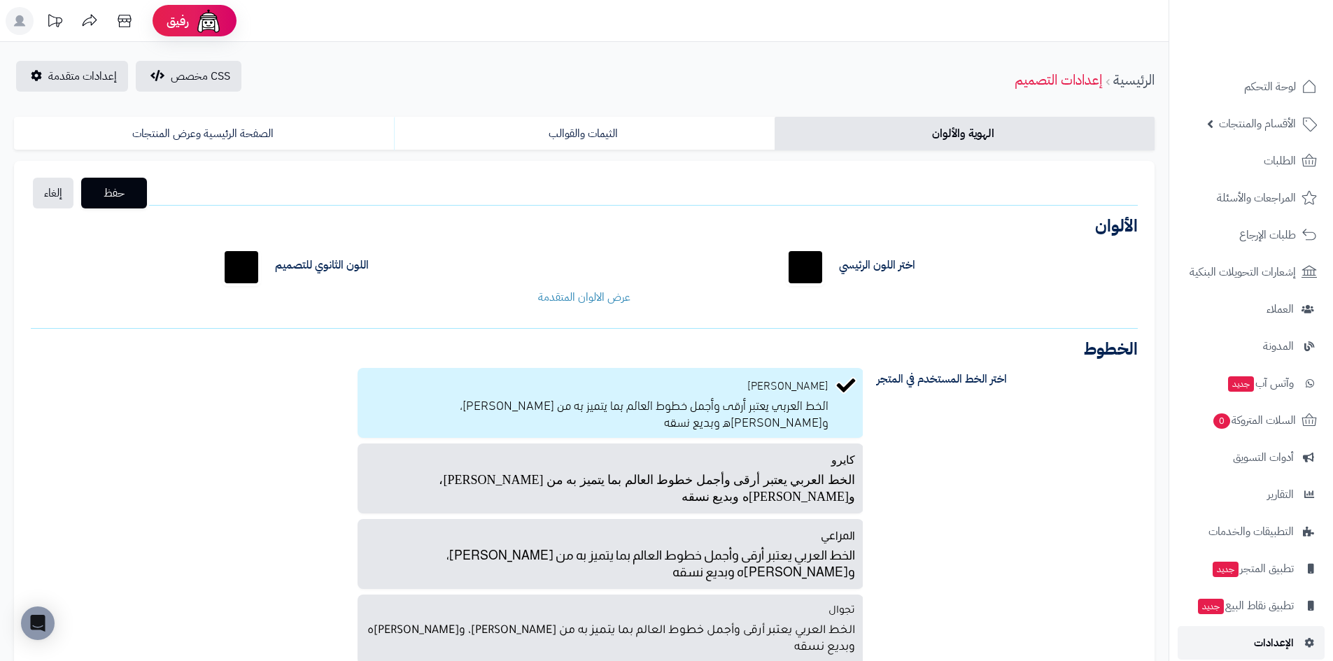
click at [1235, 639] on link "الإعدادات" at bounding box center [1250, 643] width 147 height 34
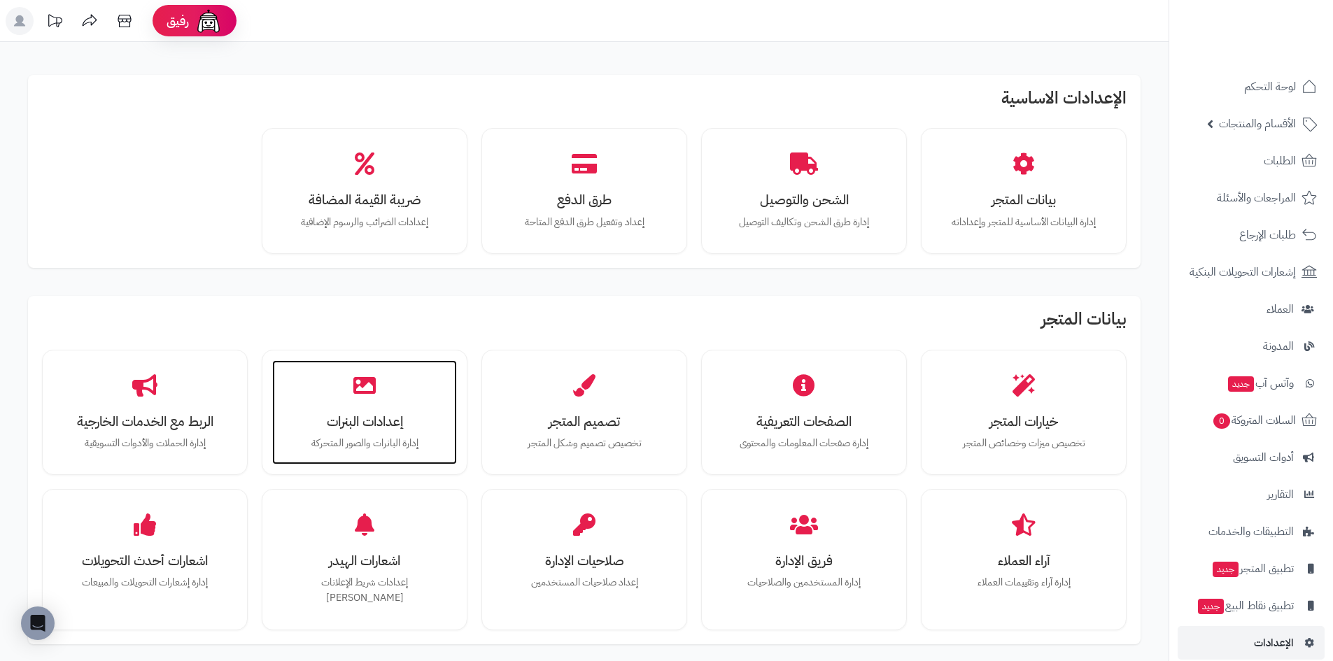
click at [346, 407] on div "إعدادات البنرات إدارة البانرات والصور المتحركة" at bounding box center [364, 412] width 185 height 105
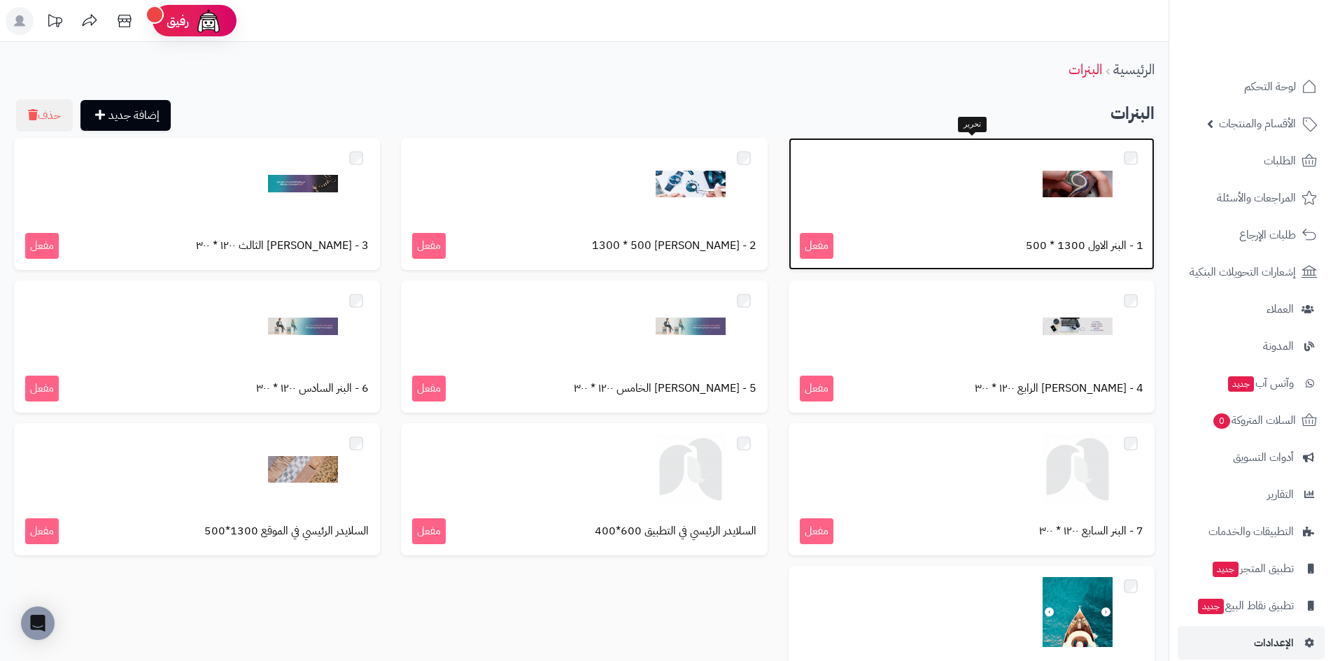
click at [1038, 187] on div at bounding box center [971, 184] width 343 height 70
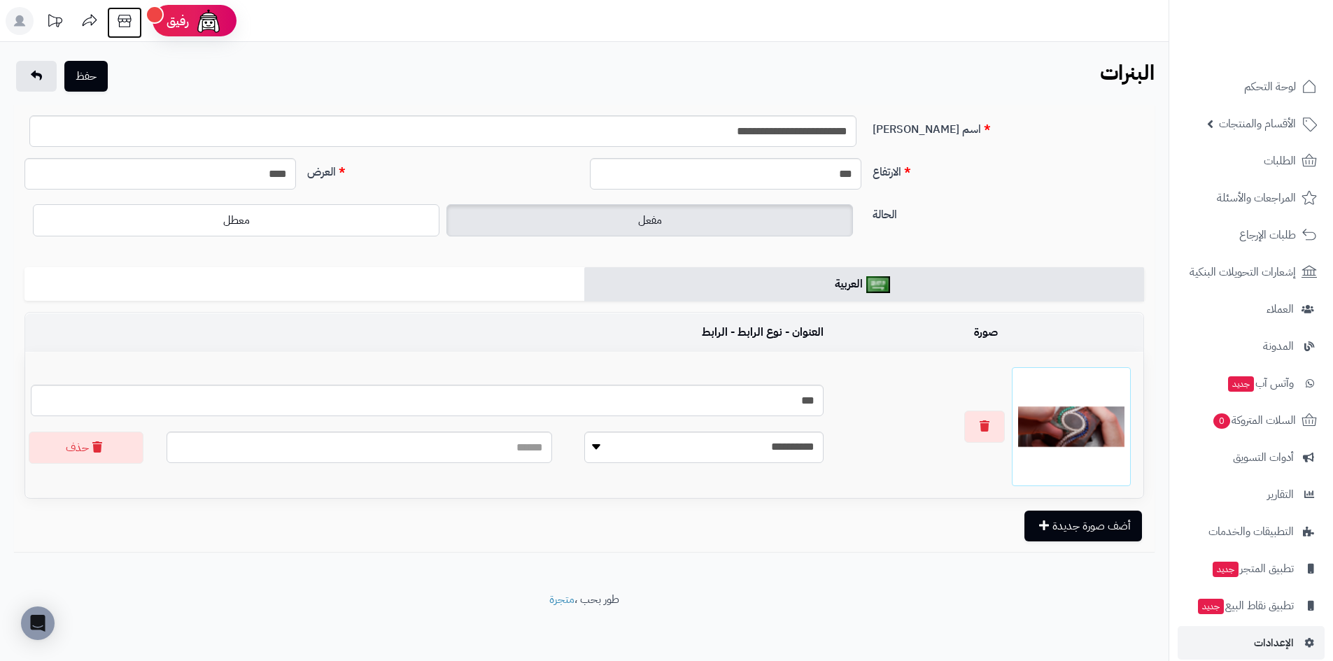
click at [133, 31] on icon at bounding box center [125, 21] width 28 height 28
click at [1000, 425] on button "button" at bounding box center [984, 427] width 41 height 32
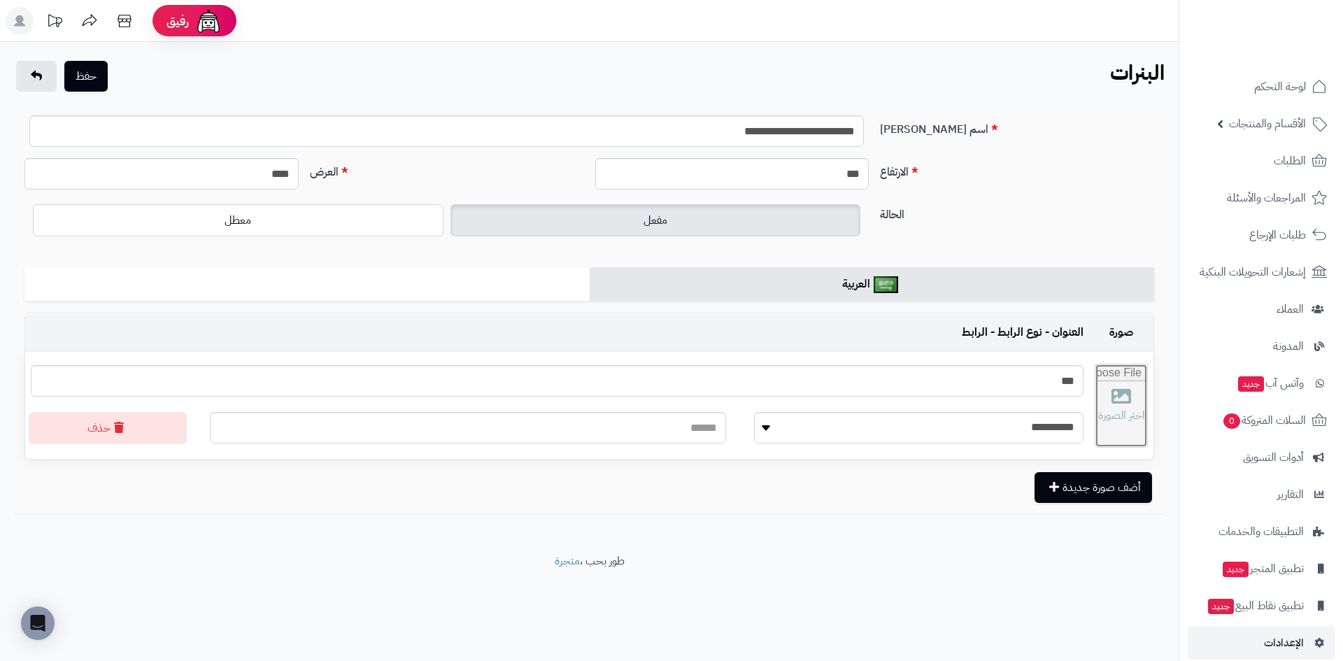
click at [1095, 418] on input "file" at bounding box center [1121, 405] width 52 height 83
type input "**********"
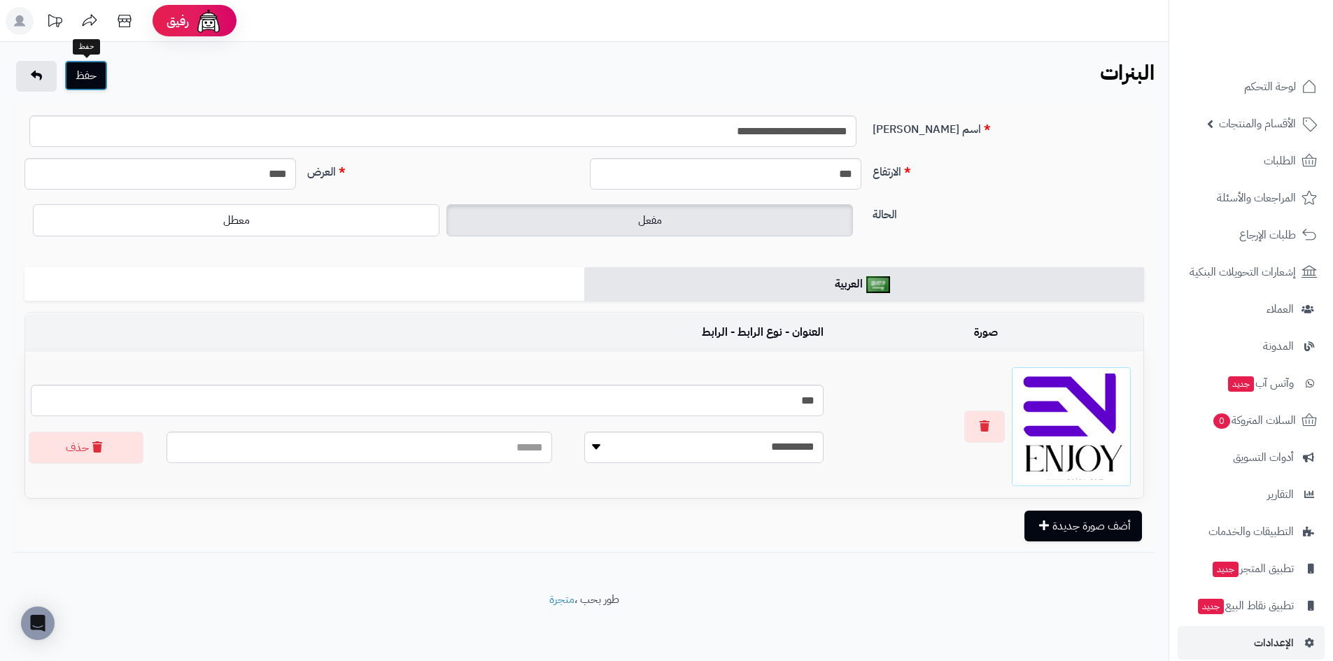
click at [79, 72] on button "حفظ" at bounding box center [85, 75] width 43 height 31
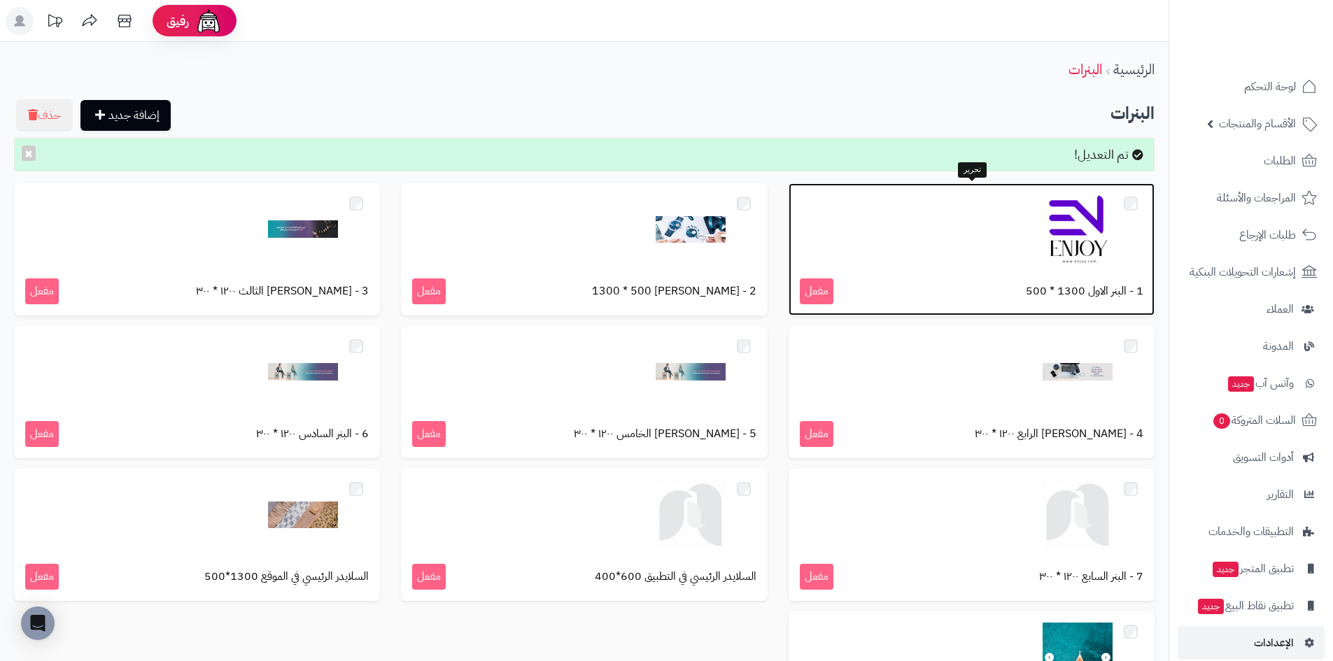
click at [998, 234] on div at bounding box center [971, 229] width 343 height 70
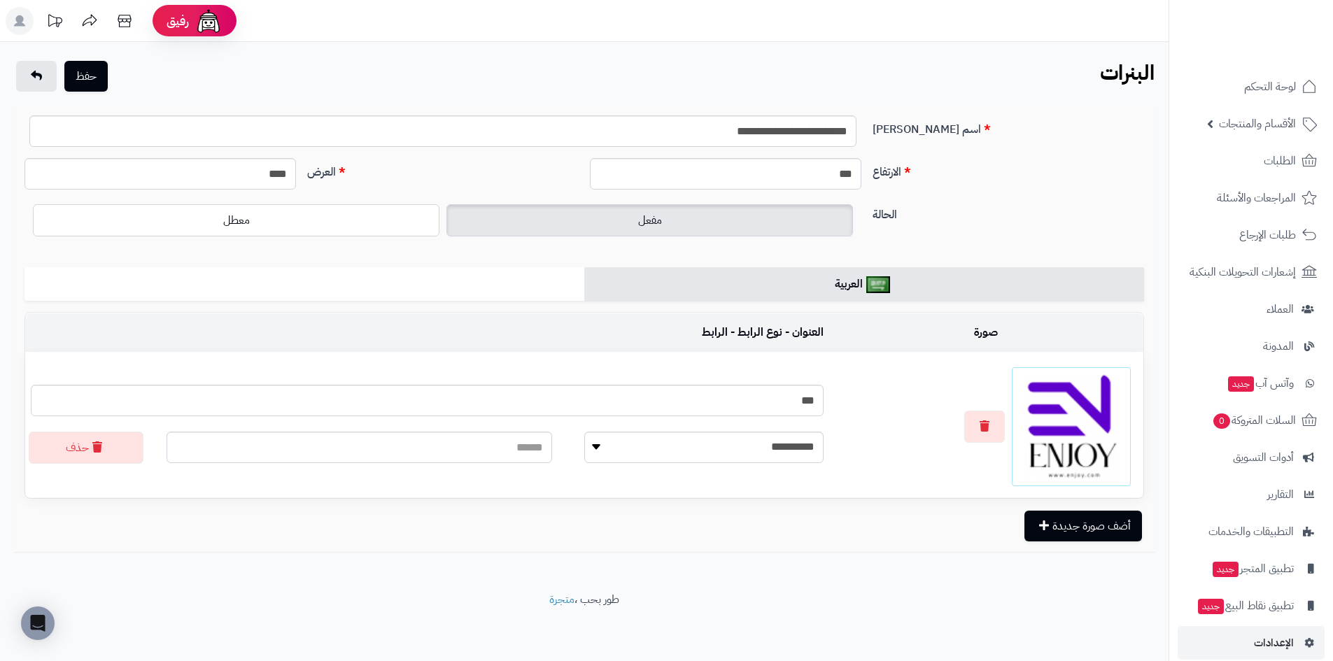
click at [1027, 417] on img at bounding box center [1071, 427] width 106 height 106
click at [977, 427] on button "button" at bounding box center [984, 426] width 41 height 32
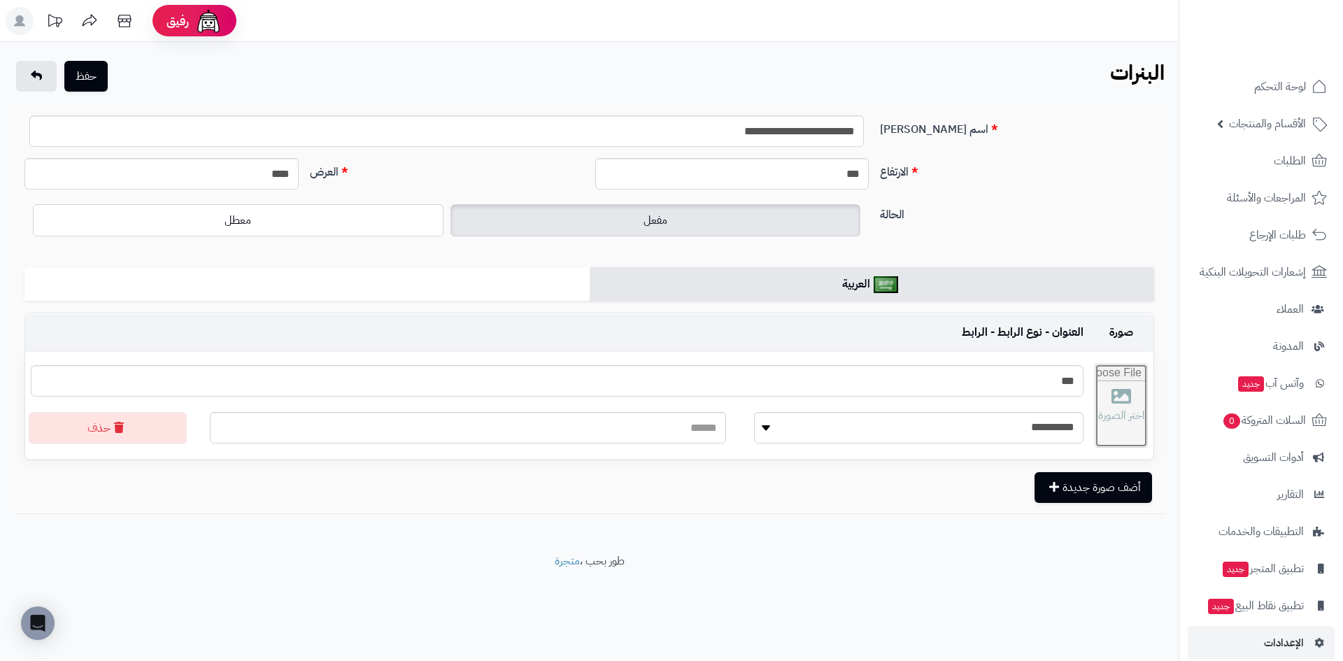
click at [1112, 401] on input "file" at bounding box center [1121, 405] width 52 height 83
type input "**********"
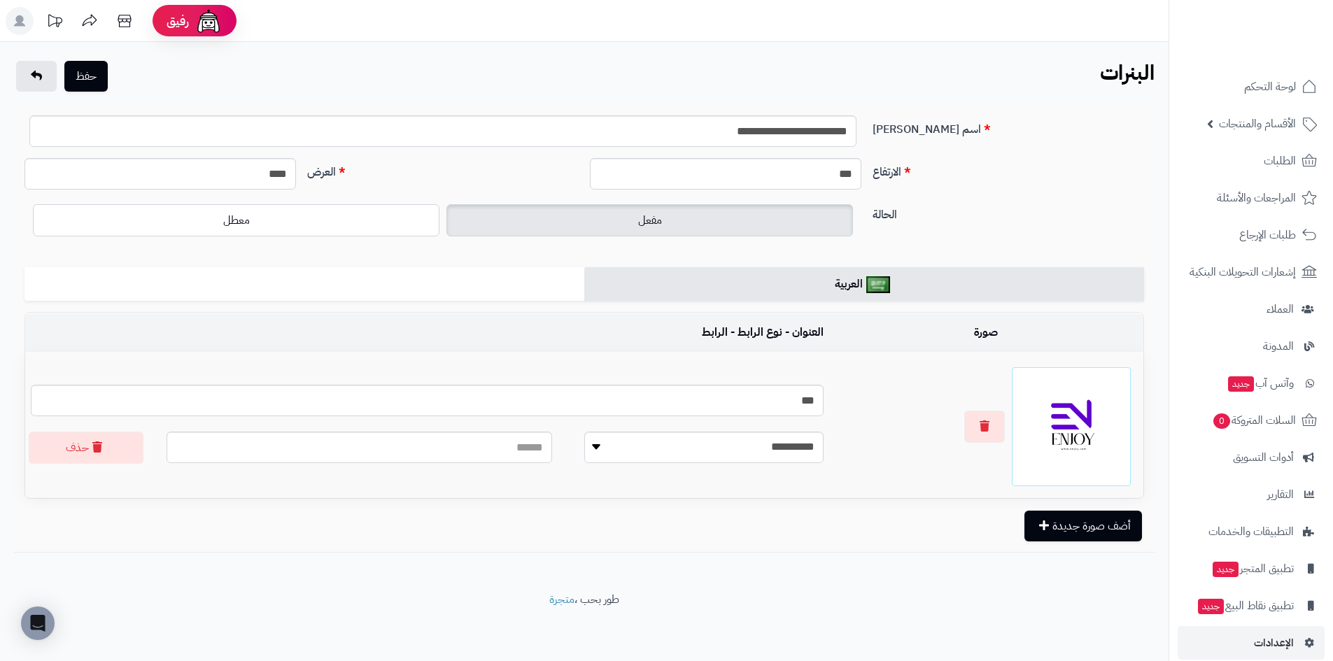
click at [1025, 163] on label "الارتفاع" at bounding box center [1008, 169] width 283 height 22
click at [861, 163] on input "***" at bounding box center [725, 173] width 271 height 31
click at [83, 59] on div "**********" at bounding box center [584, 317] width 1168 height 550
click at [83, 62] on button "حفظ" at bounding box center [85, 75] width 43 height 31
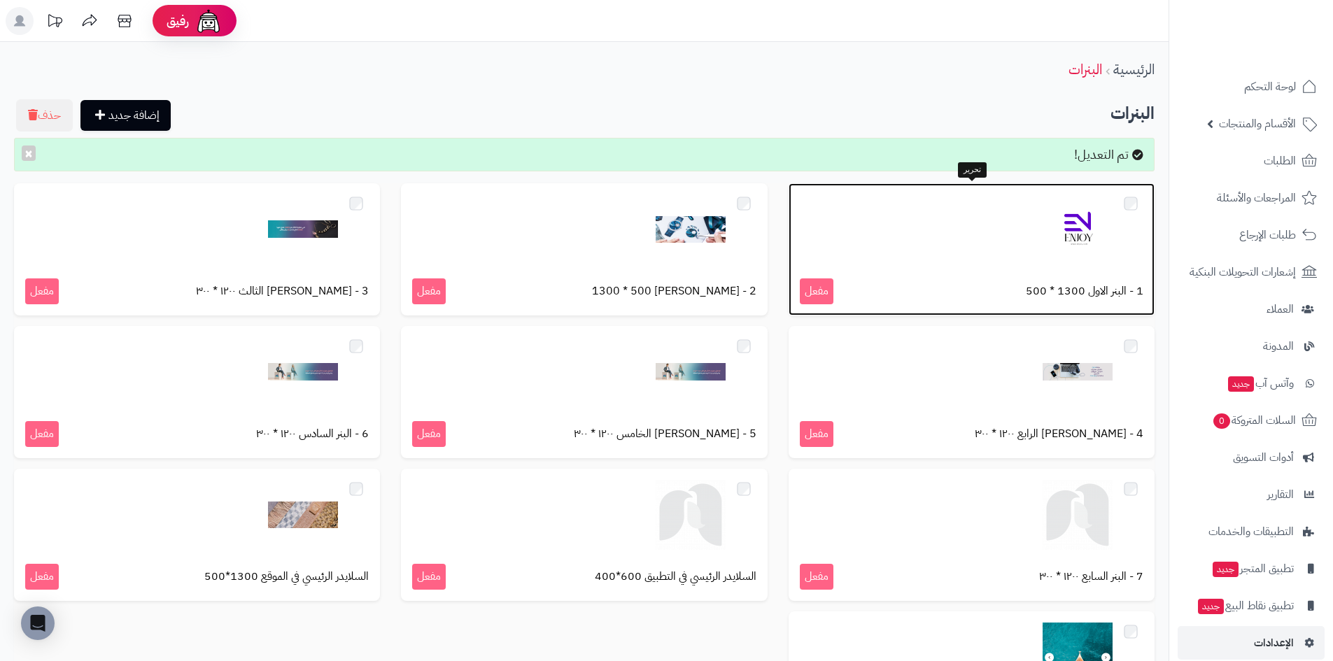
click at [1044, 237] on img at bounding box center [1077, 229] width 70 height 70
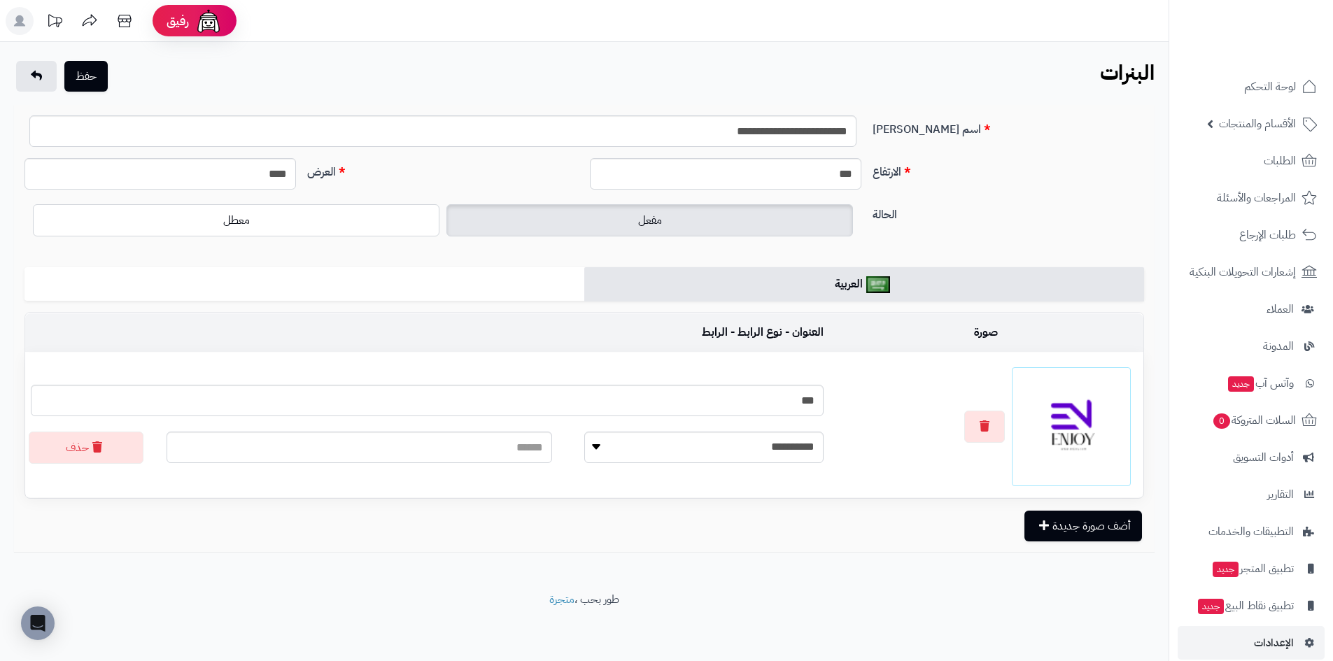
click at [1004, 429] on div at bounding box center [986, 426] width 303 height 119
click at [1000, 432] on button "button" at bounding box center [984, 426] width 41 height 32
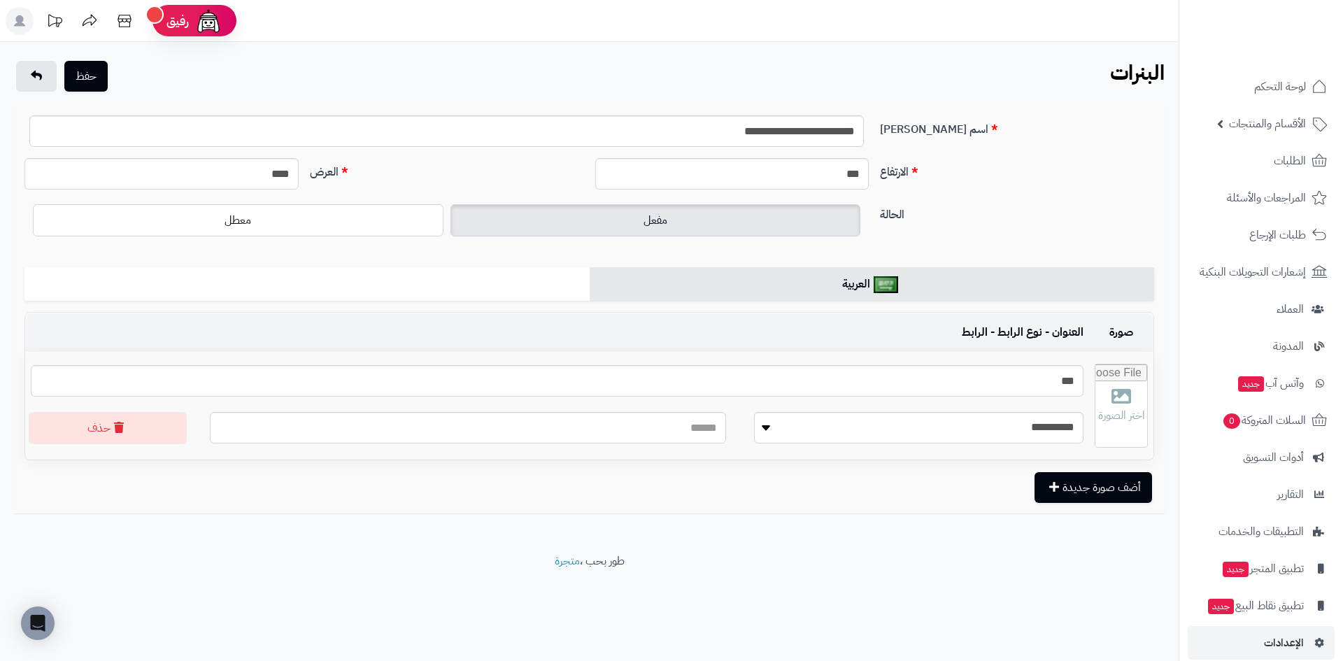
type input "**********"
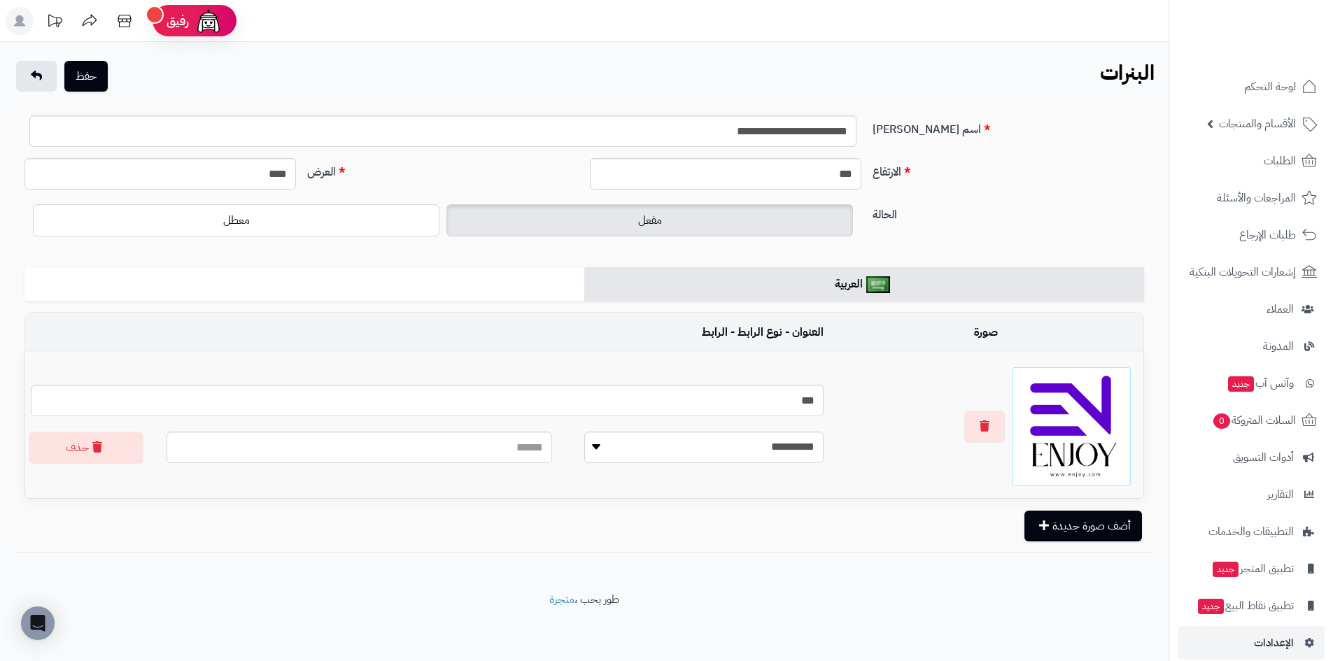
click at [453, 26] on header "رفيق ! الطلبات معالجة مكتمل إرجاع المنتجات العملاء المتواجدون الان 0 عملاء منتظ…" at bounding box center [666, 21] width 1333 height 42
click at [85, 70] on button "حفظ" at bounding box center [85, 75] width 43 height 31
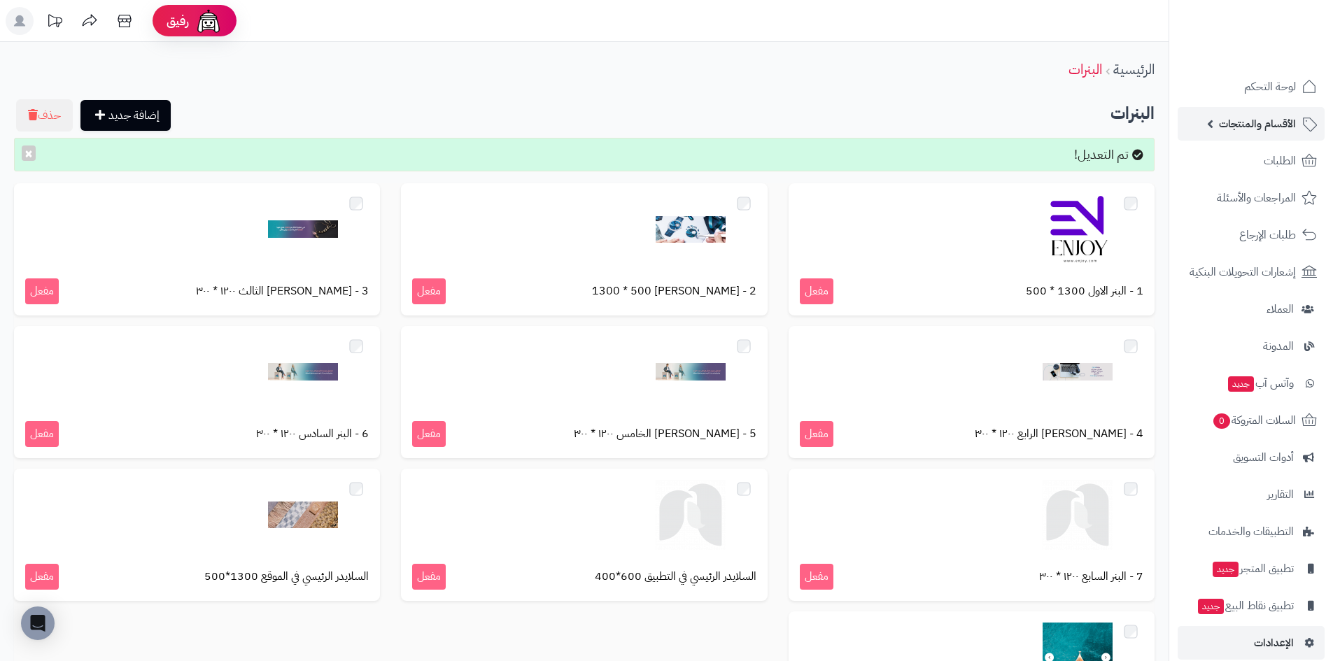
click at [1239, 116] on span "الأقسام والمنتجات" at bounding box center [1257, 124] width 77 height 20
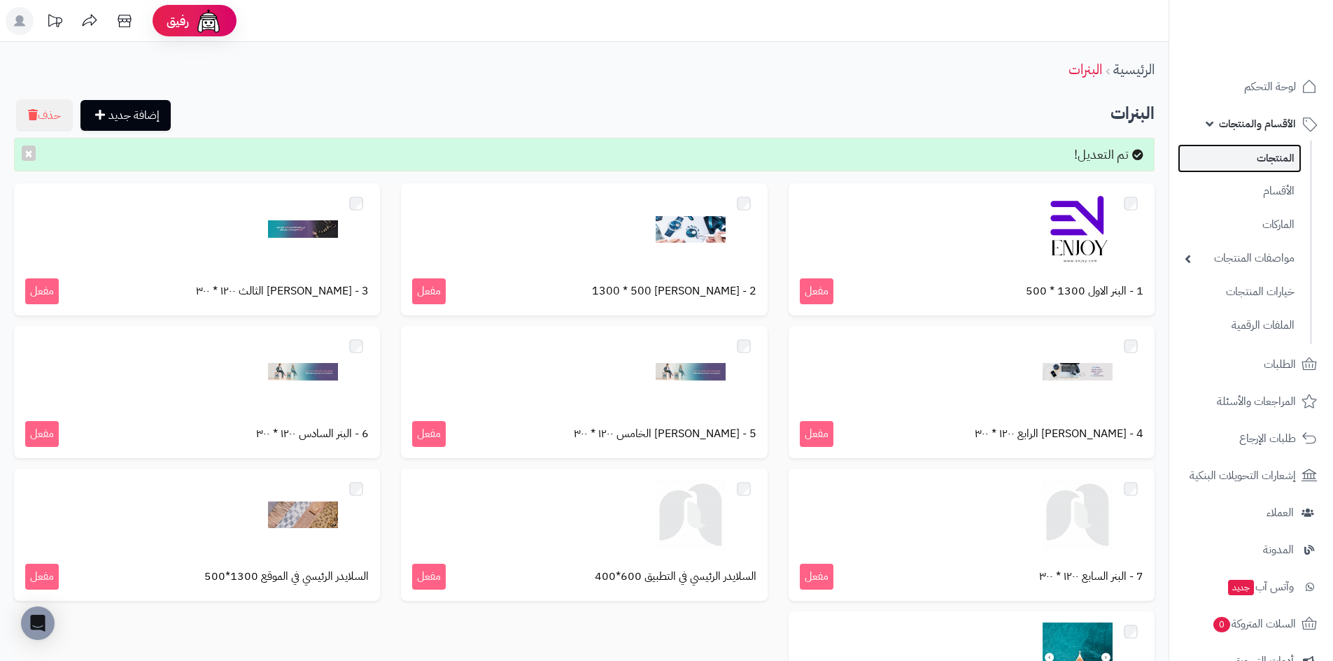
click at [1237, 162] on link "المنتجات" at bounding box center [1239, 158] width 124 height 29
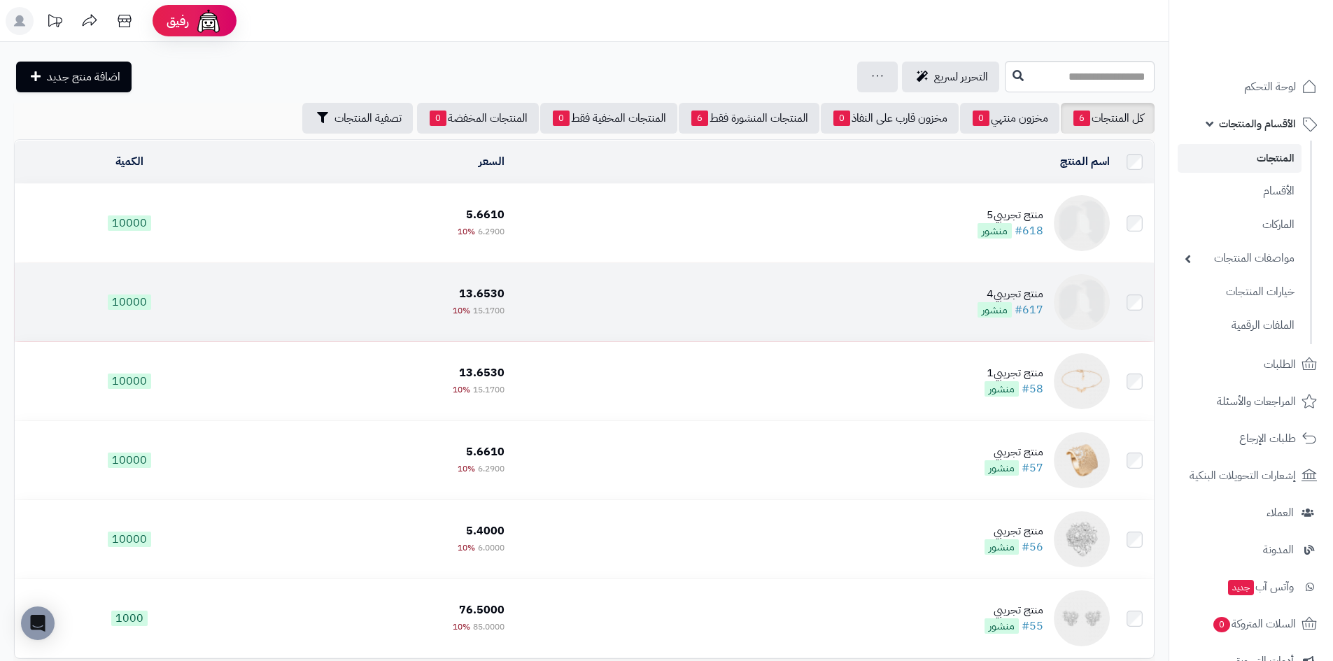
click at [674, 296] on td "منتج تجريبي4 #617 منشور" at bounding box center [812, 302] width 604 height 78
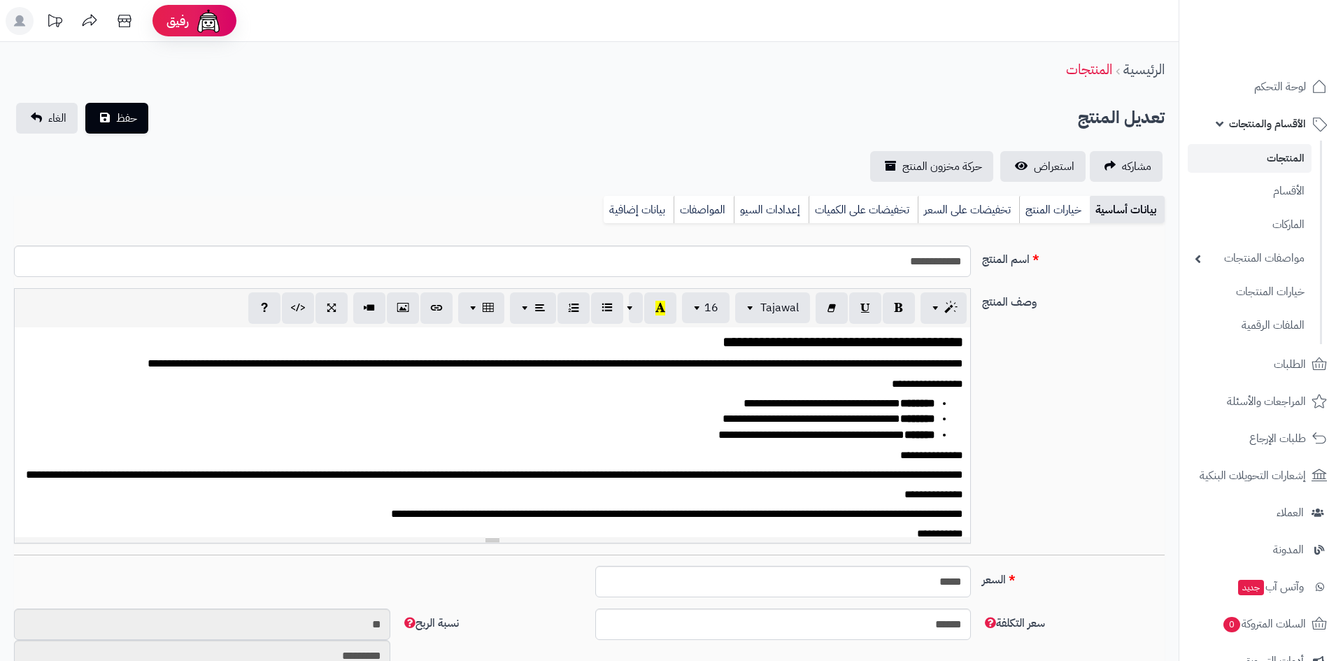
select select
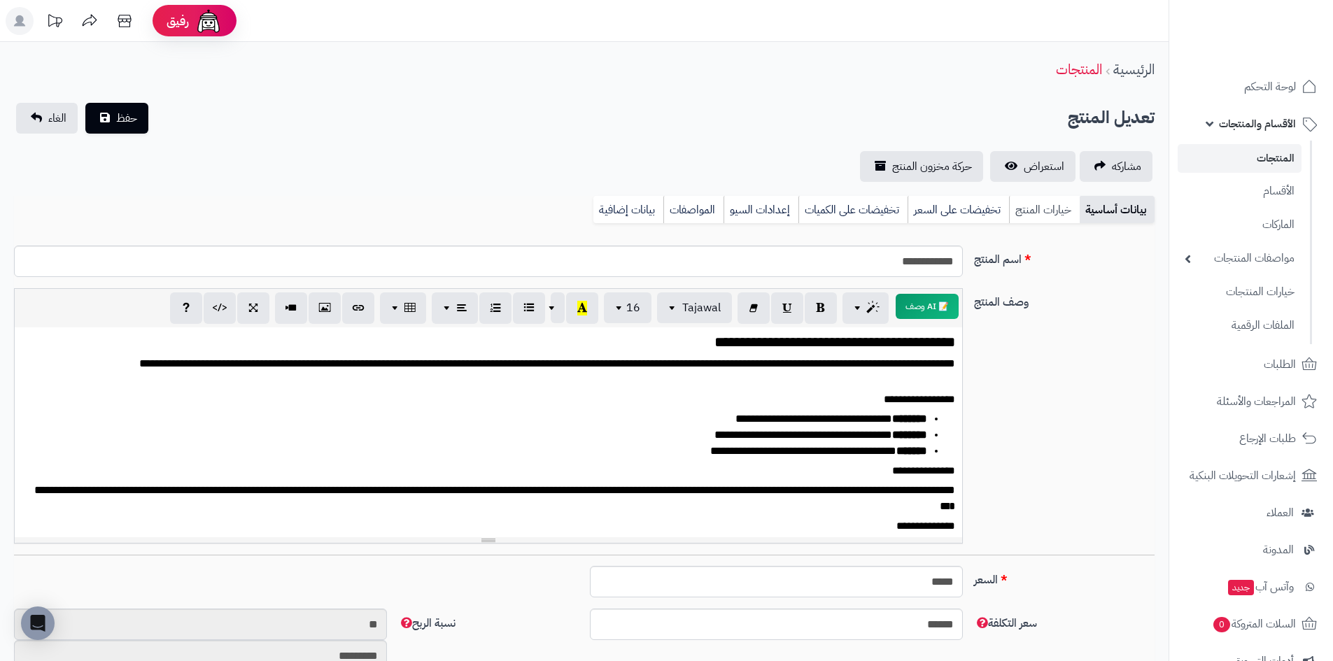
click at [1035, 213] on link "خيارات المنتج" at bounding box center [1044, 210] width 71 height 28
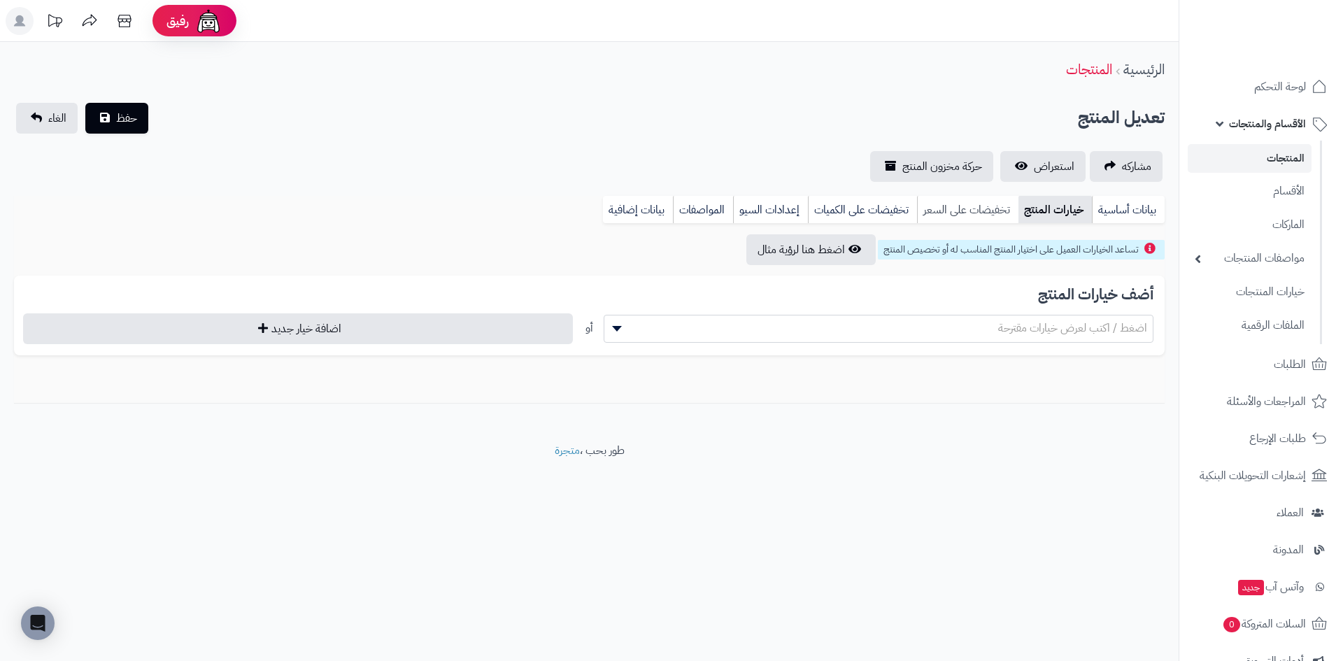
click at [952, 213] on link "تخفيضات على السعر" at bounding box center [967, 210] width 101 height 28
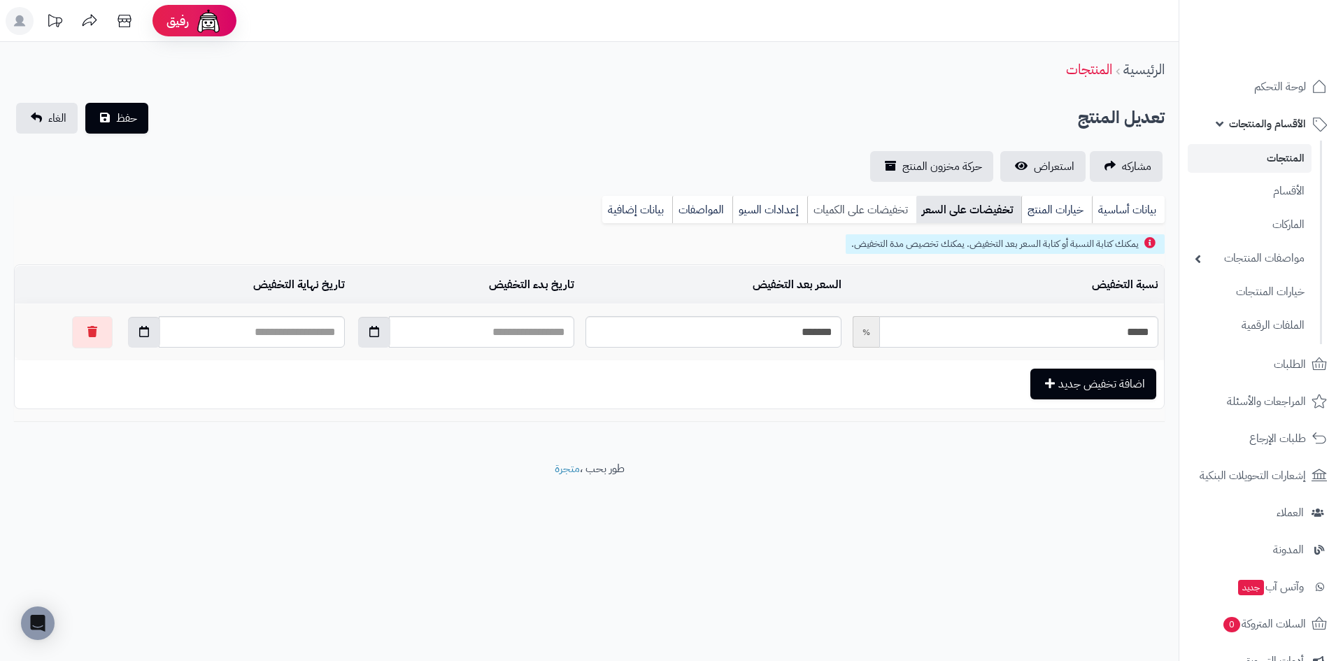
click at [895, 213] on link "تخفيضات على الكميات" at bounding box center [861, 210] width 109 height 28
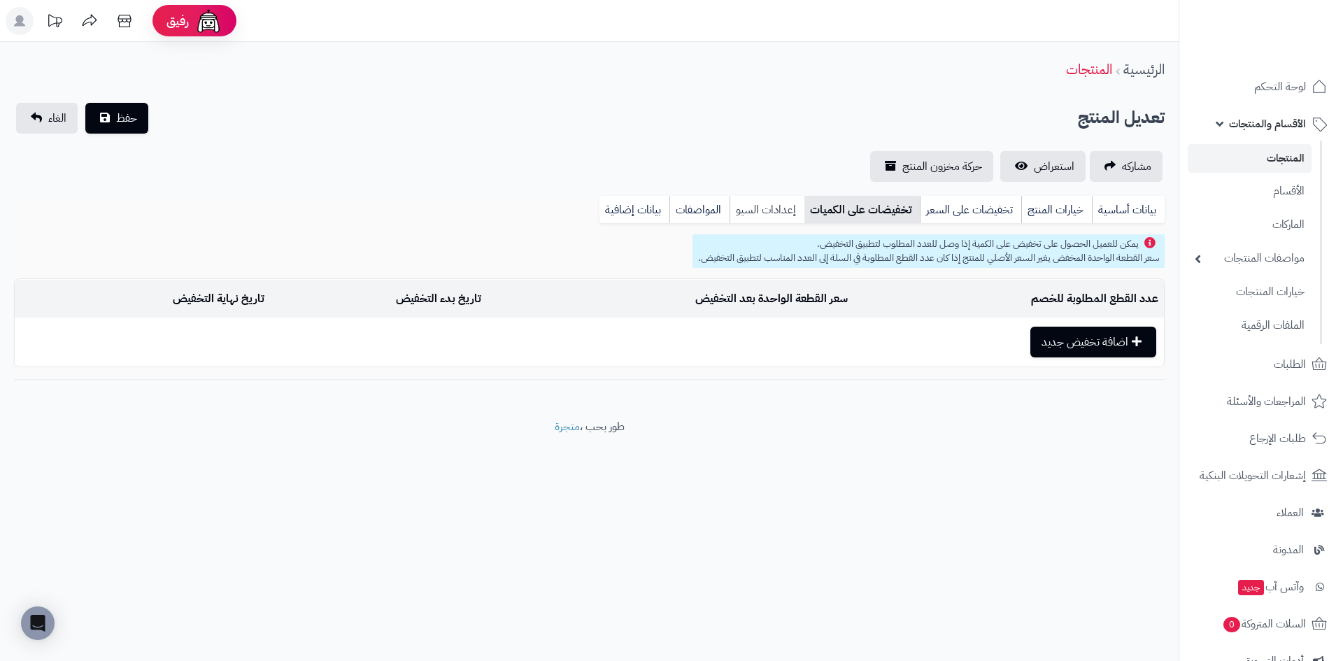
click at [800, 214] on link "إعدادات السيو" at bounding box center [767, 210] width 75 height 28
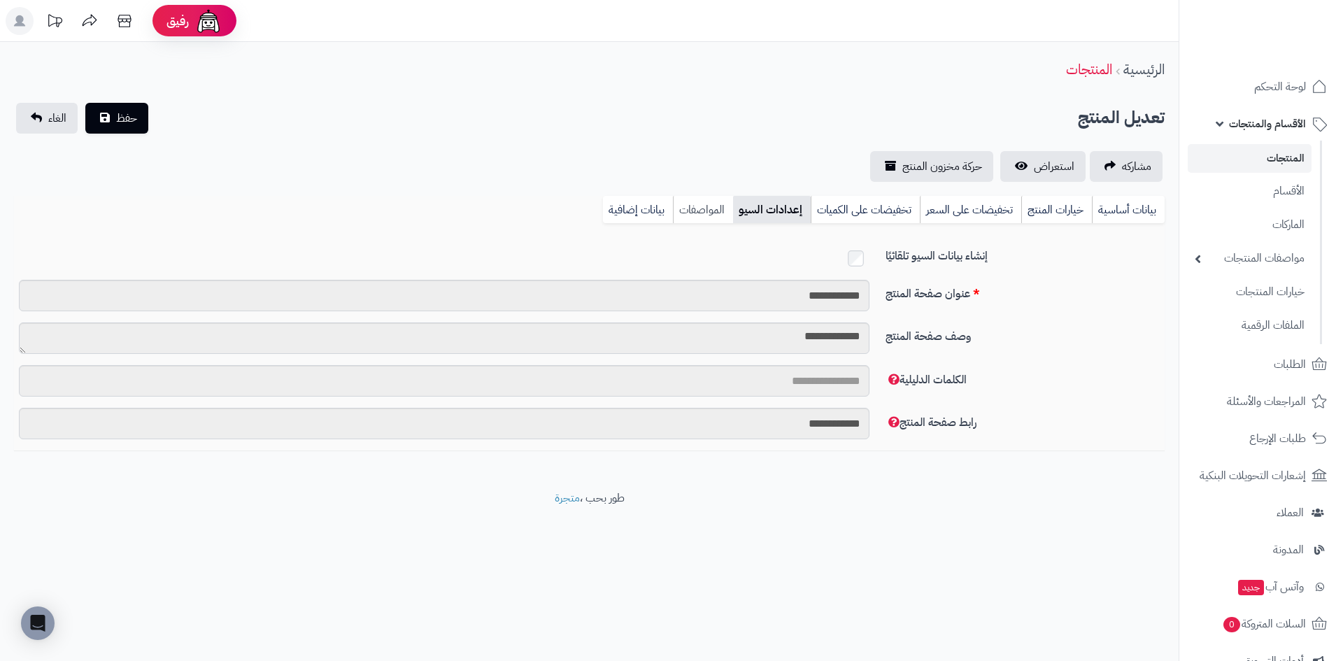
click at [682, 215] on link "المواصفات" at bounding box center [703, 210] width 60 height 28
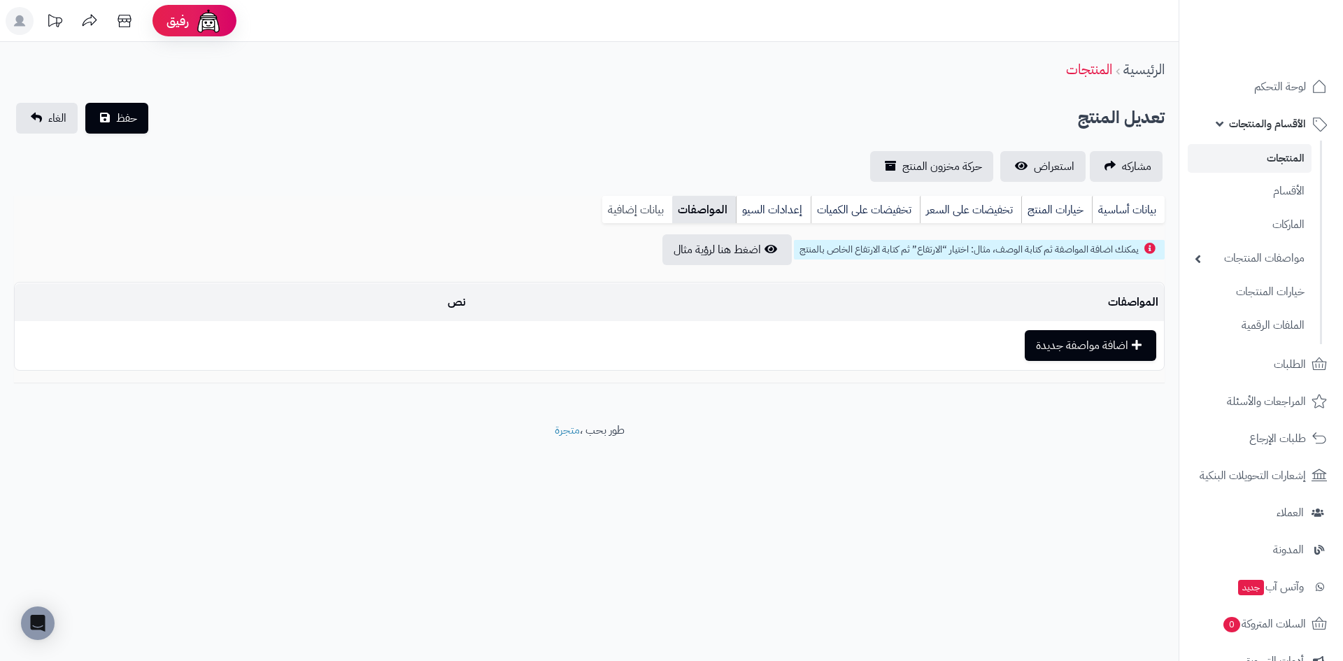
click at [606, 215] on link "بيانات إضافية" at bounding box center [637, 210] width 70 height 28
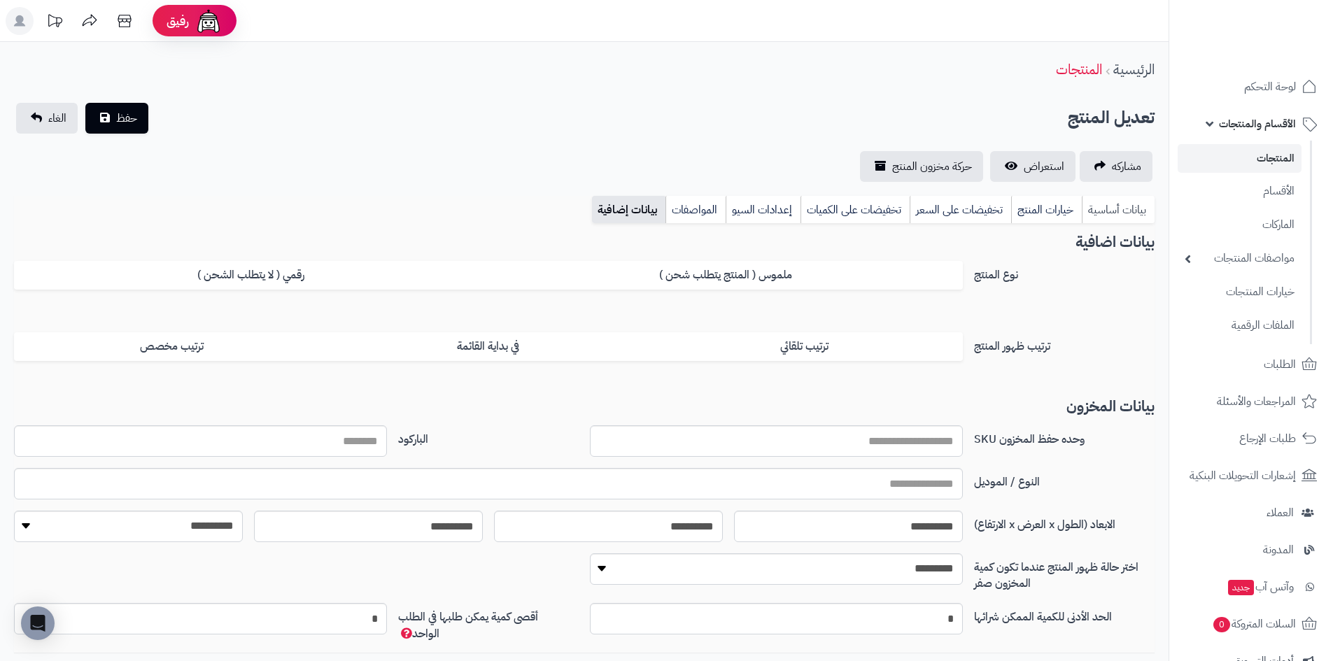
click at [1098, 205] on link "بيانات أساسية" at bounding box center [1117, 210] width 73 height 28
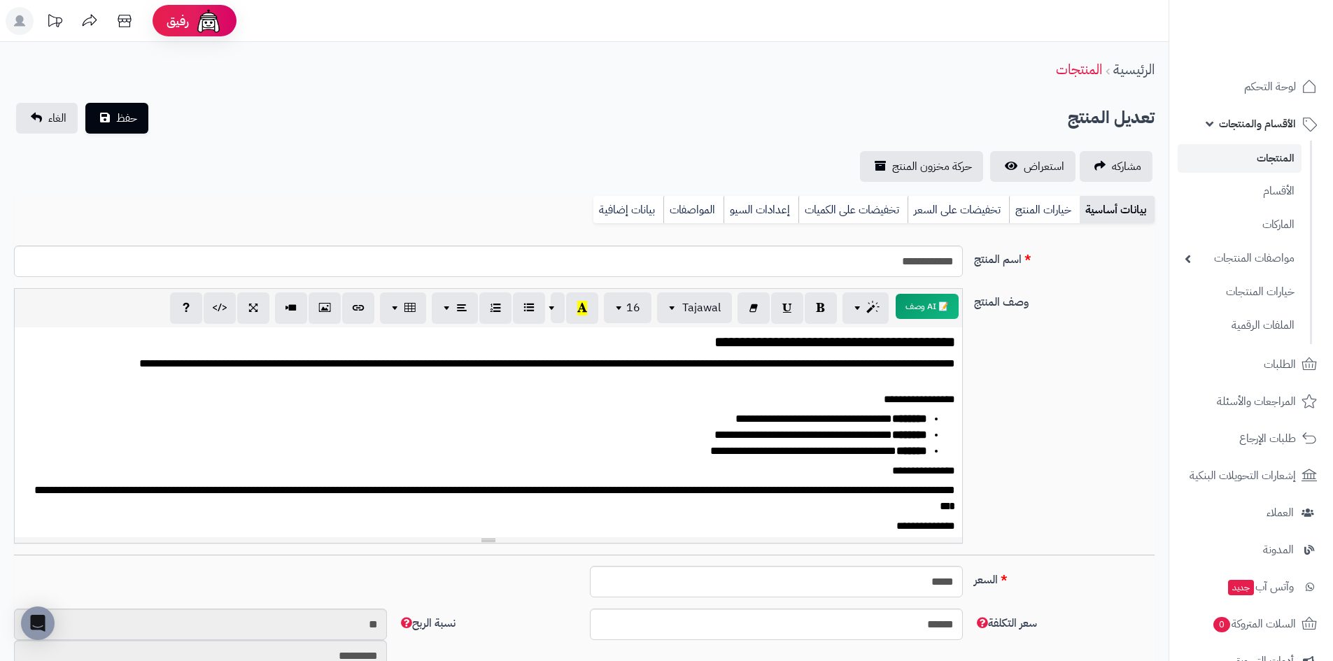
click at [1237, 166] on link "المنتجات" at bounding box center [1239, 158] width 124 height 29
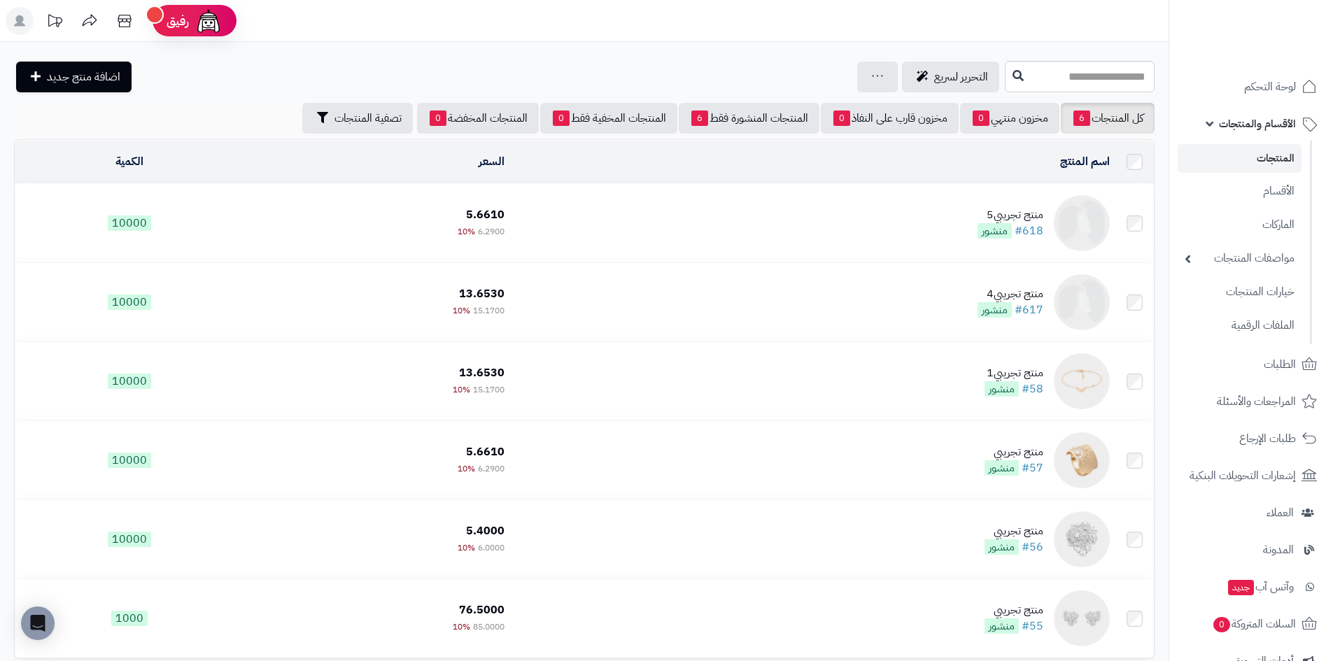
click at [744, 234] on td "منتج تجريبي5 #618 منشور" at bounding box center [812, 223] width 604 height 78
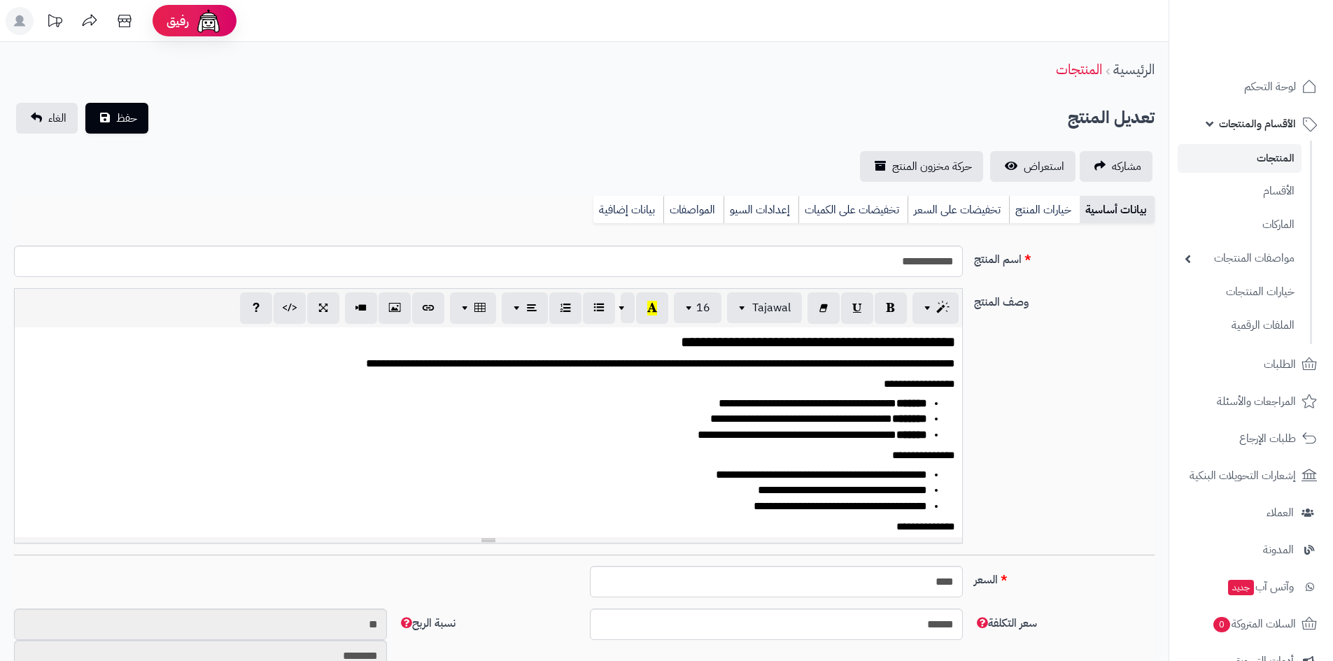
select select
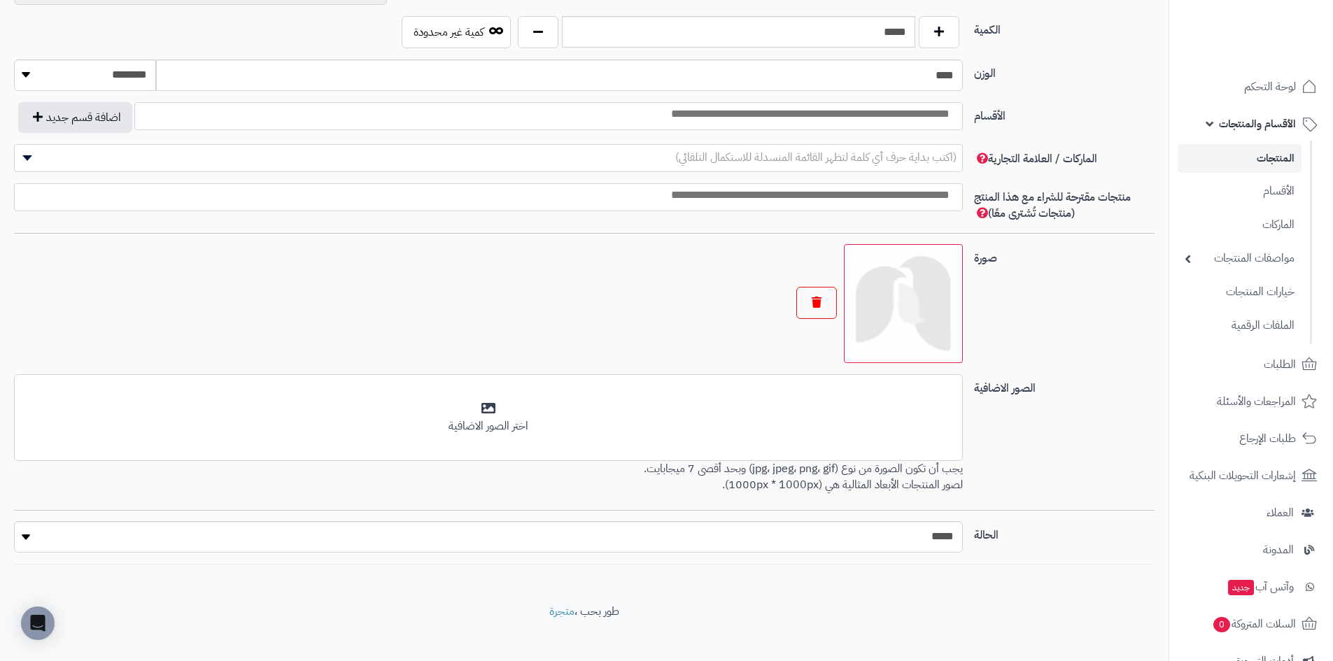
scroll to position [679, 0]
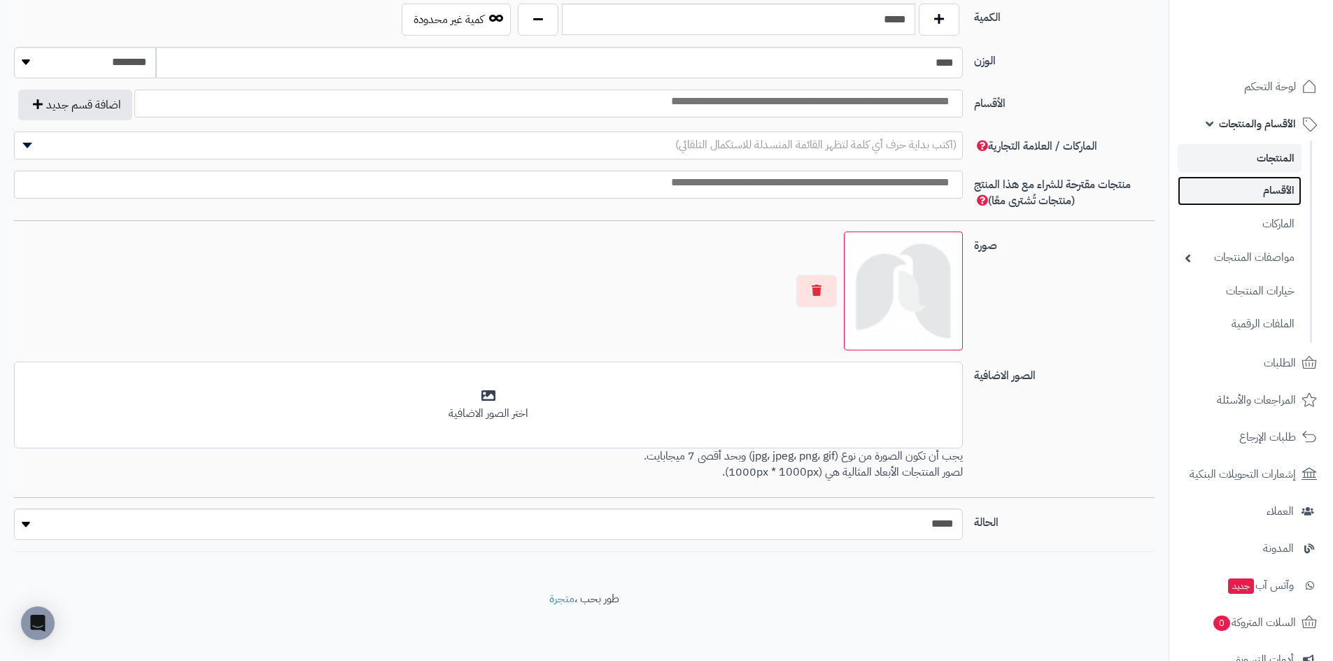
click at [1226, 193] on link "الأقسام" at bounding box center [1239, 190] width 124 height 29
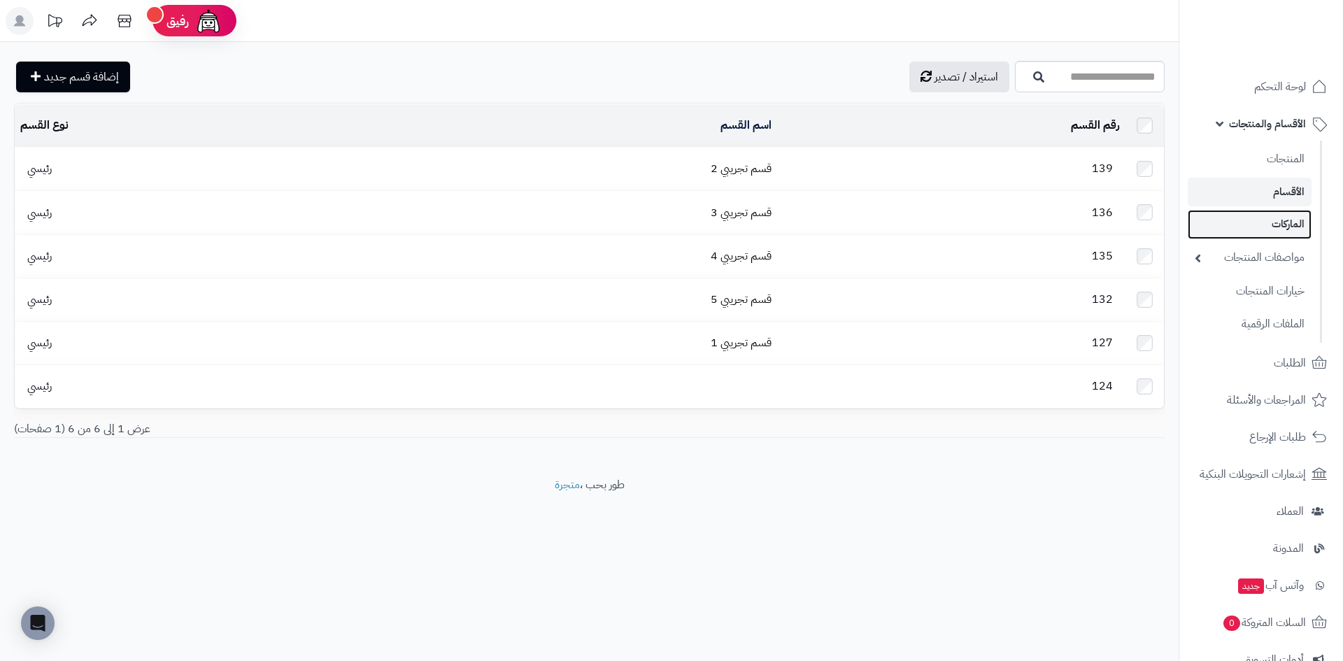
click at [1235, 225] on link "الماركات" at bounding box center [1250, 224] width 124 height 29
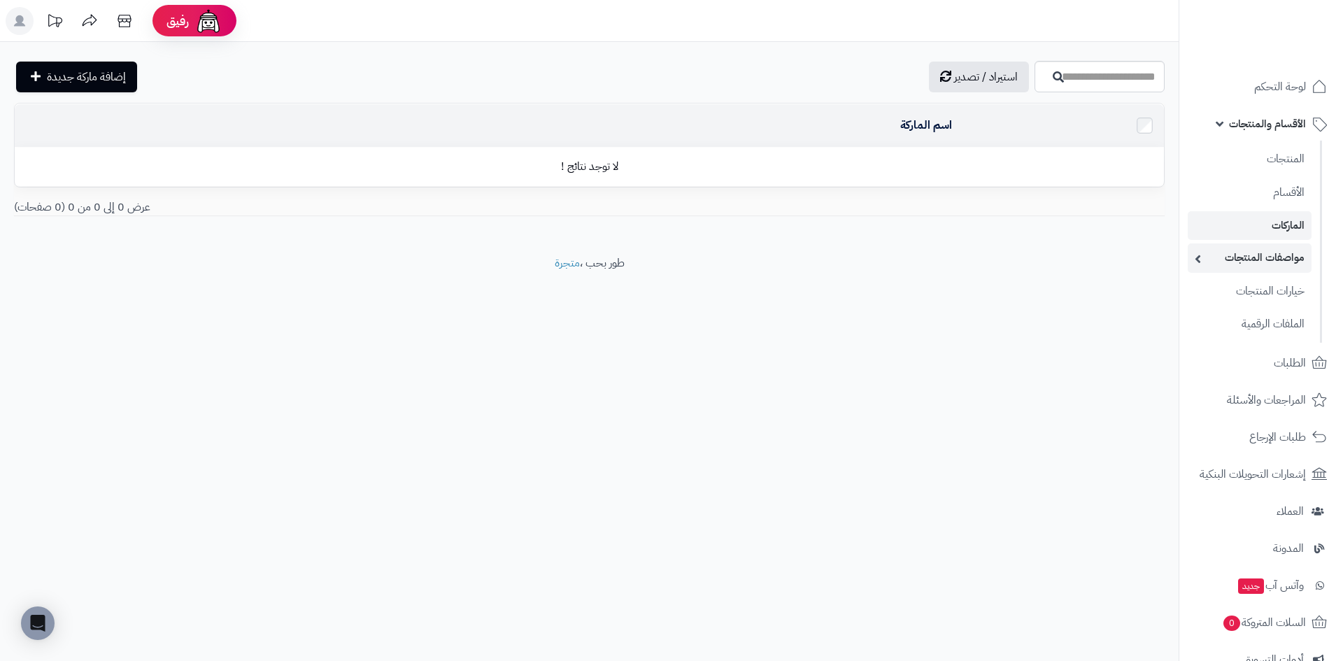
click at [1213, 249] on link "مواصفات المنتجات" at bounding box center [1250, 257] width 124 height 29
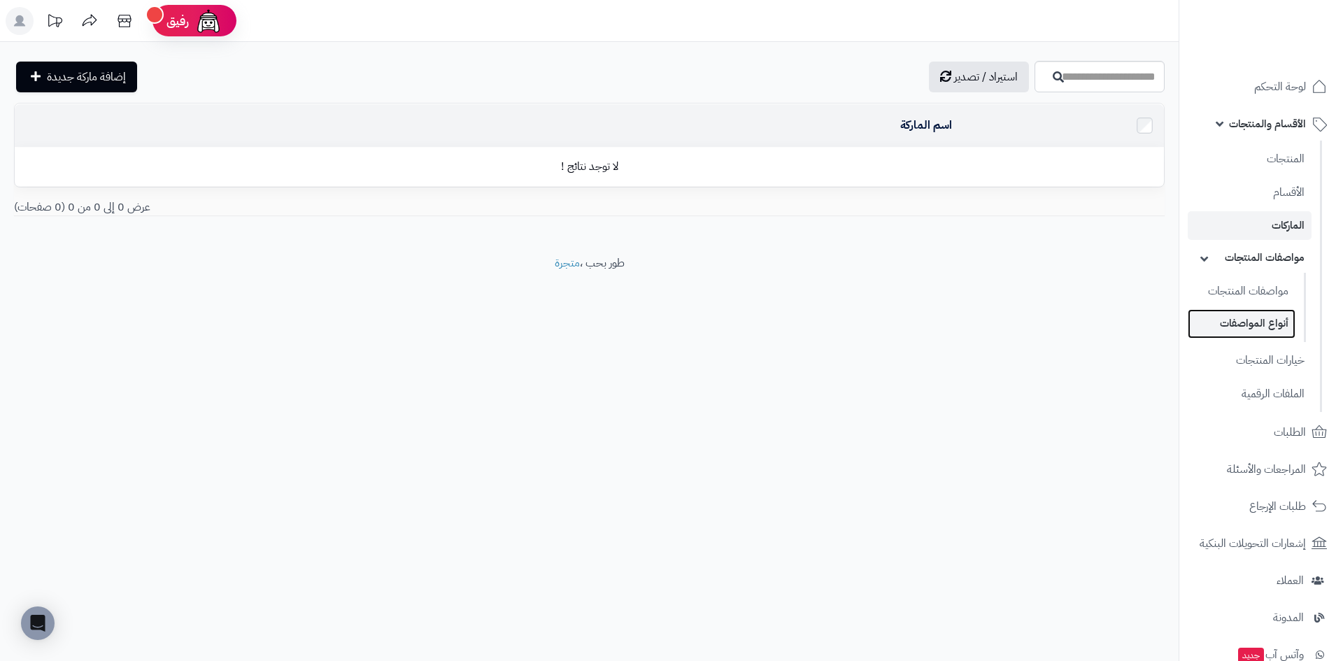
click at [1221, 325] on link "أنواع المواصفات" at bounding box center [1242, 323] width 108 height 29
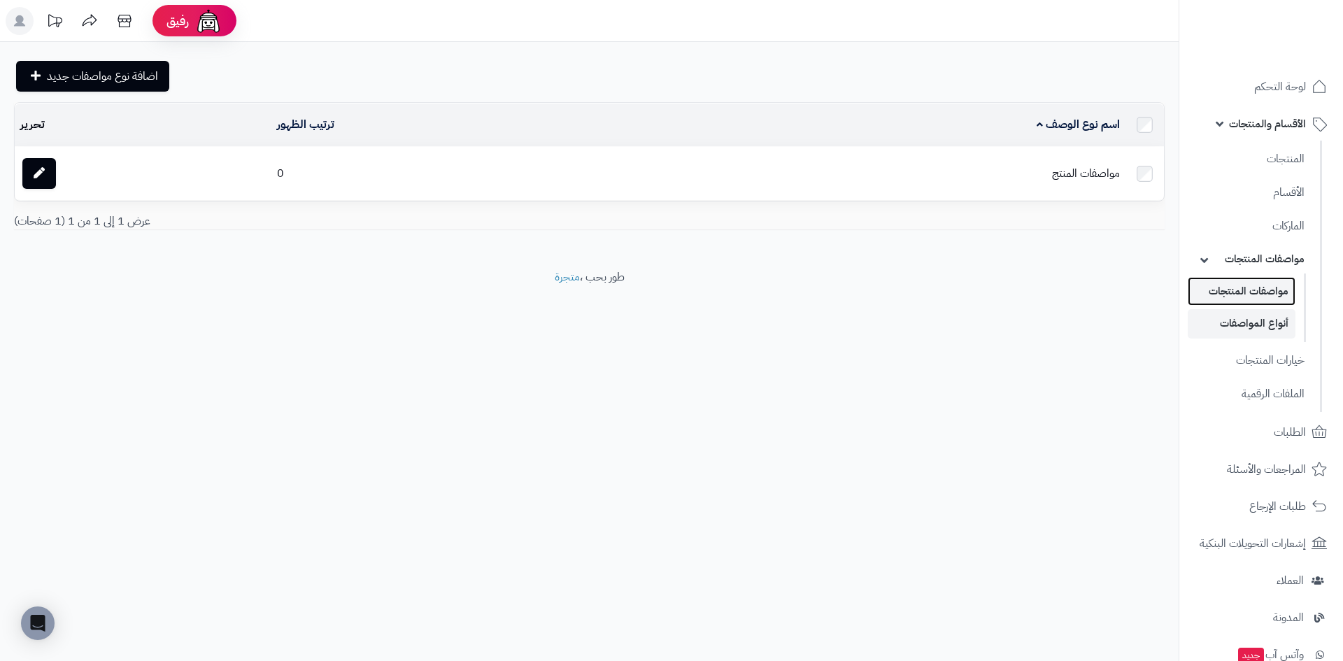
click at [1215, 297] on link "مواصفات المنتجات" at bounding box center [1242, 291] width 108 height 29
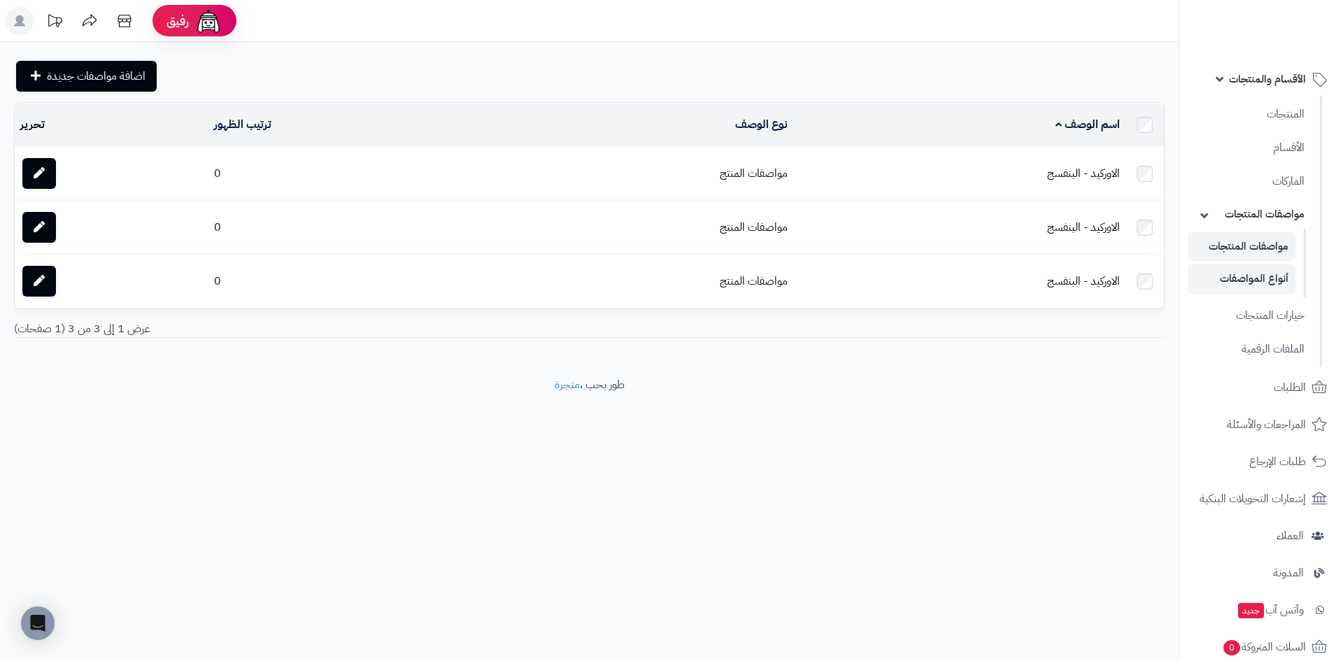
scroll to position [70, 0]
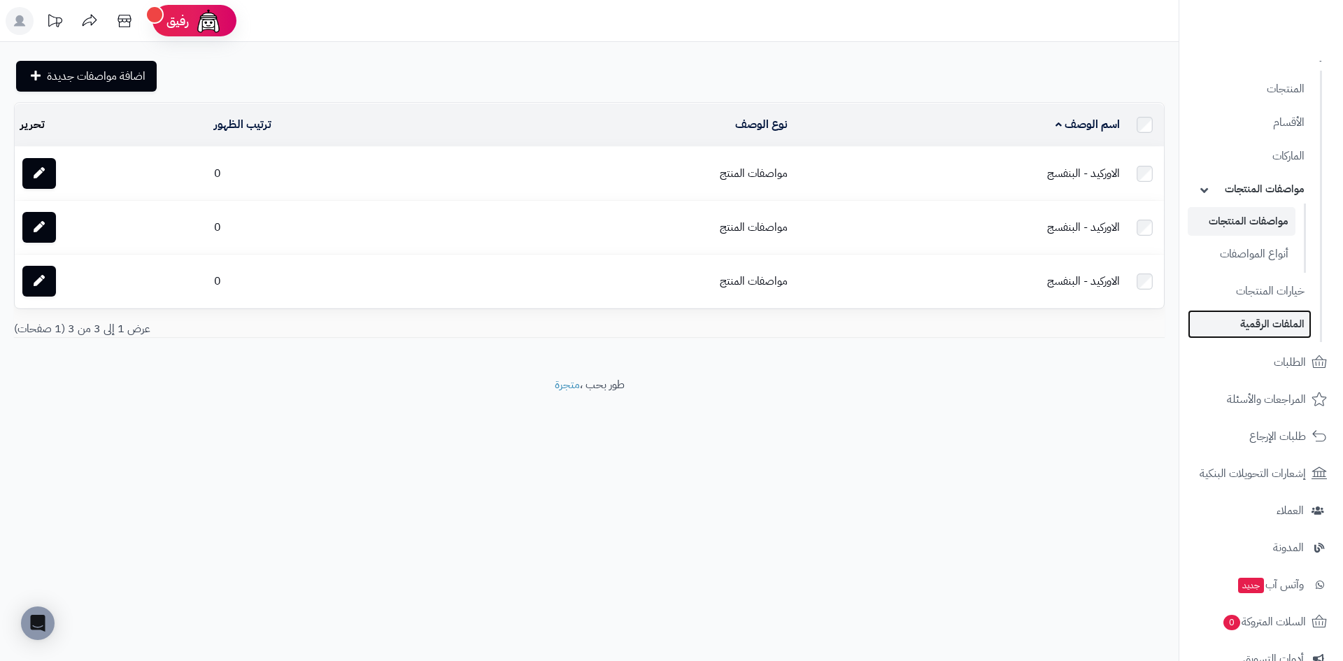
click at [1199, 332] on link "الملفات الرقمية" at bounding box center [1250, 324] width 124 height 29
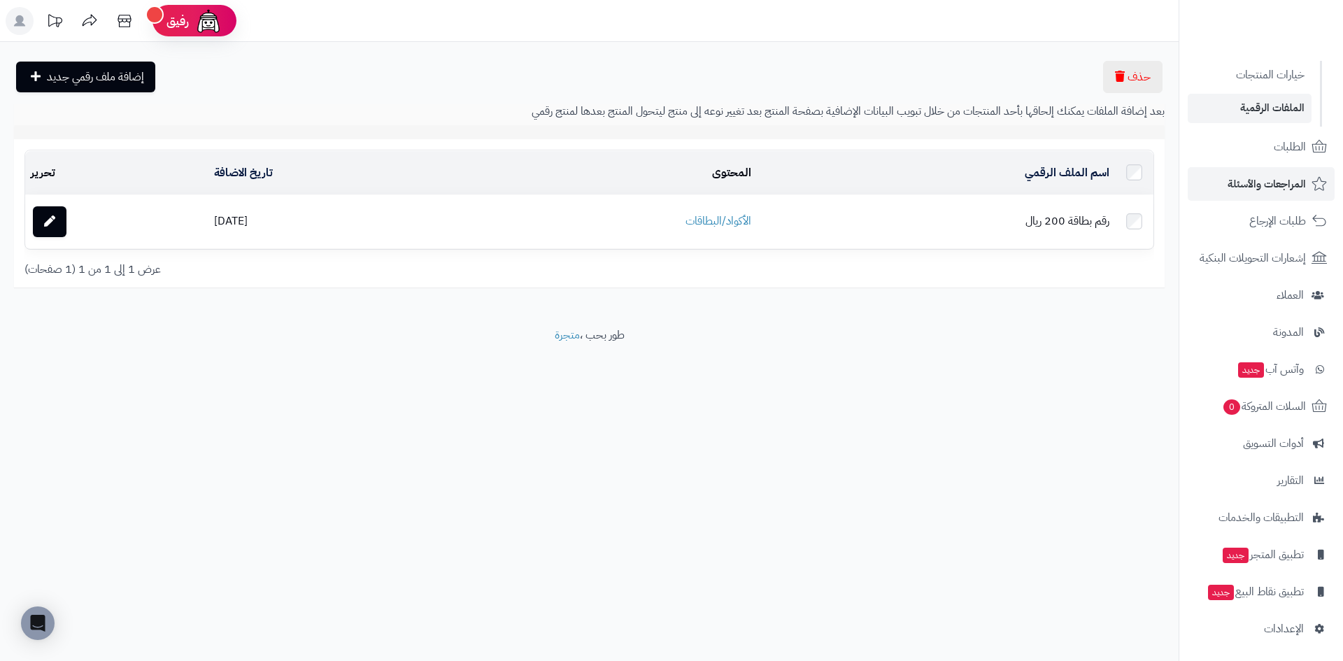
scroll to position [220, 0]
click at [1186, 532] on ul "لوحة التحكم الأقسام والمنتجات المنتجات الأقسام الماركات مواصفات المنتجات مواصفا…" at bounding box center [1261, 246] width 164 height 793
click at [1188, 523] on li "التطبيقات والخدمات" at bounding box center [1261, 516] width 164 height 34
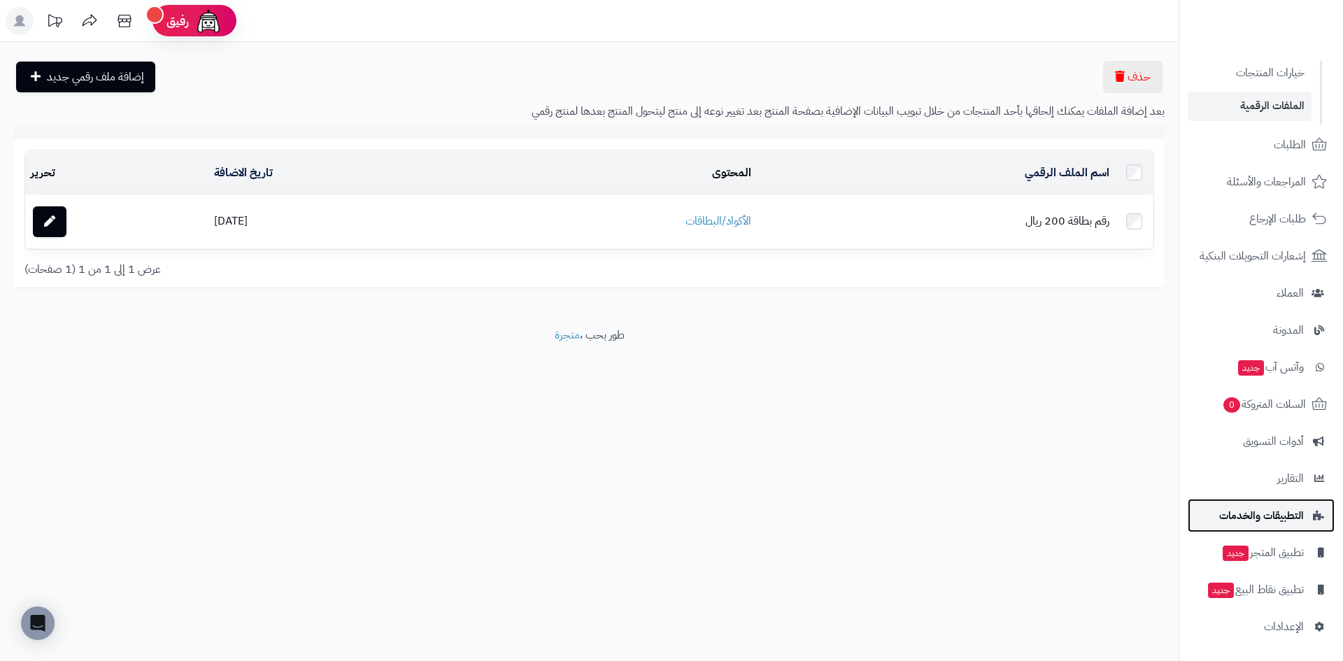
click at [1226, 511] on span "التطبيقات والخدمات" at bounding box center [1261, 516] width 85 height 20
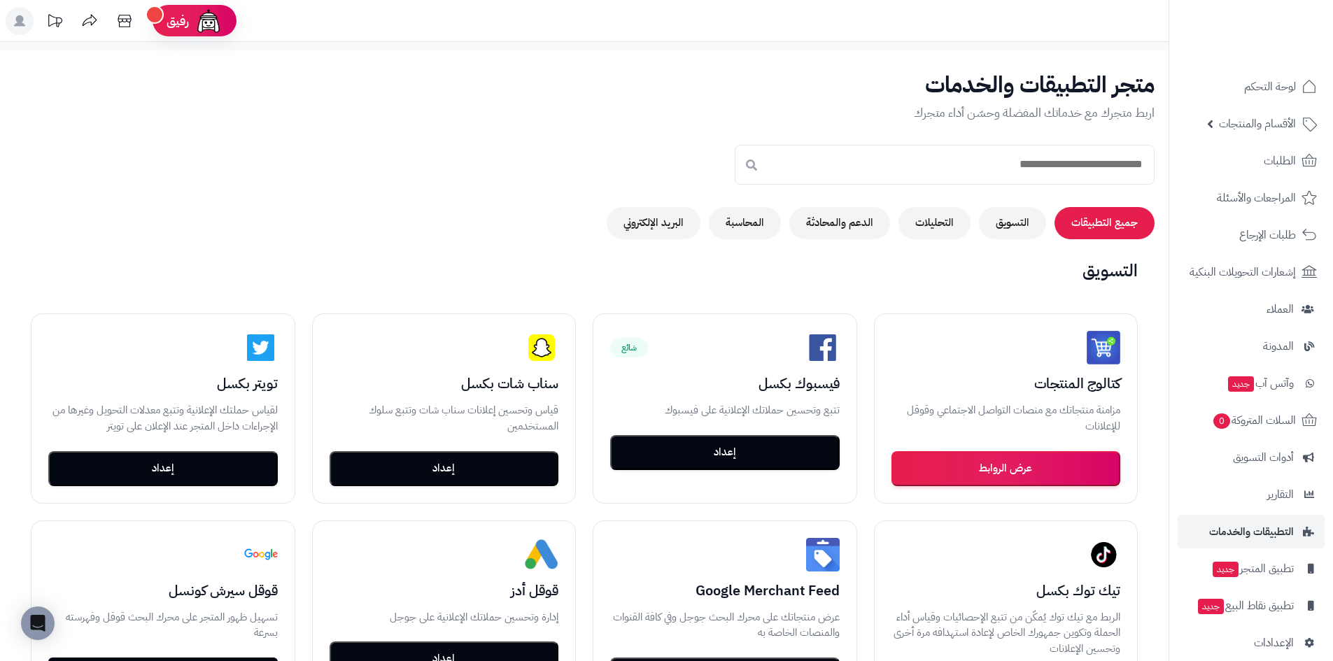
click at [1239, 104] on ul "لوحة التحكم الأقسام والمنتجات المنتجات الأقسام الماركات مواصفات المنتجات مواصفا…" at bounding box center [1251, 365] width 164 height 590
click at [1244, 99] on link "لوحة التحكم" at bounding box center [1250, 87] width 147 height 34
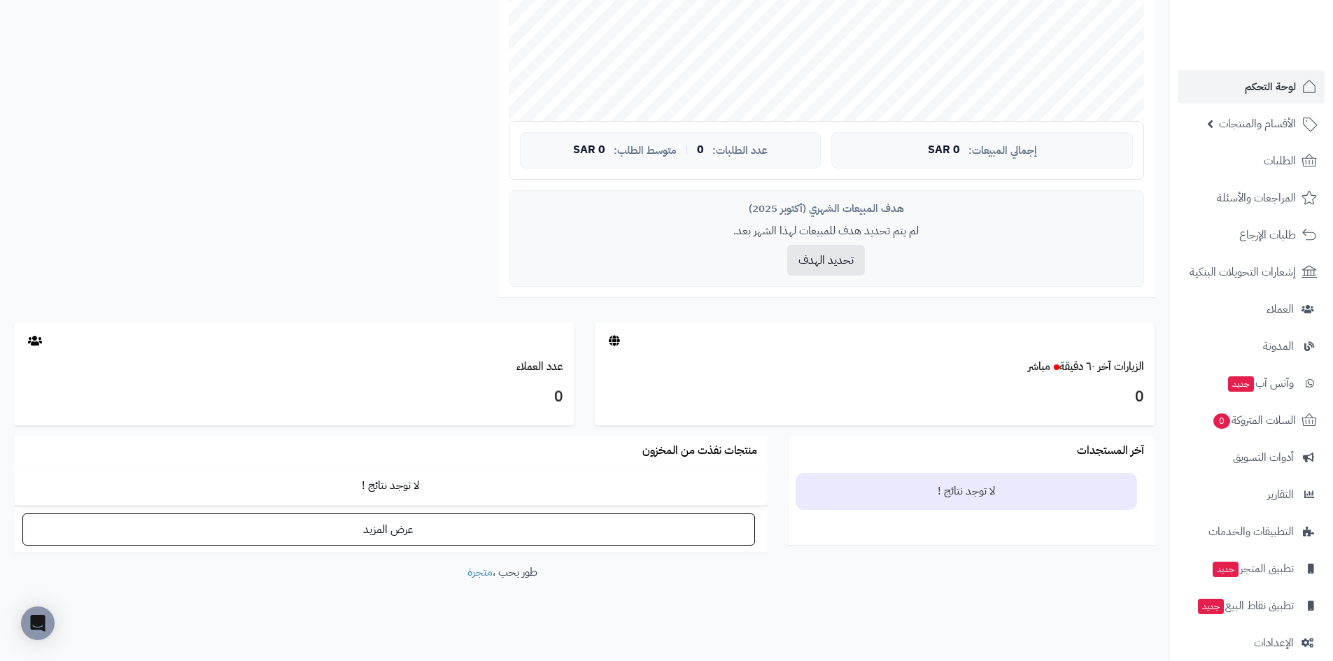
scroll to position [423, 0]
click at [1240, 143] on ul "لوحة التحكم الأقسام والمنتجات المنتجات الأقسام الماركات مواصفات المنتجات مواصفا…" at bounding box center [1251, 365] width 164 height 590
click at [1220, 163] on link "الطلبات" at bounding box center [1250, 161] width 147 height 34
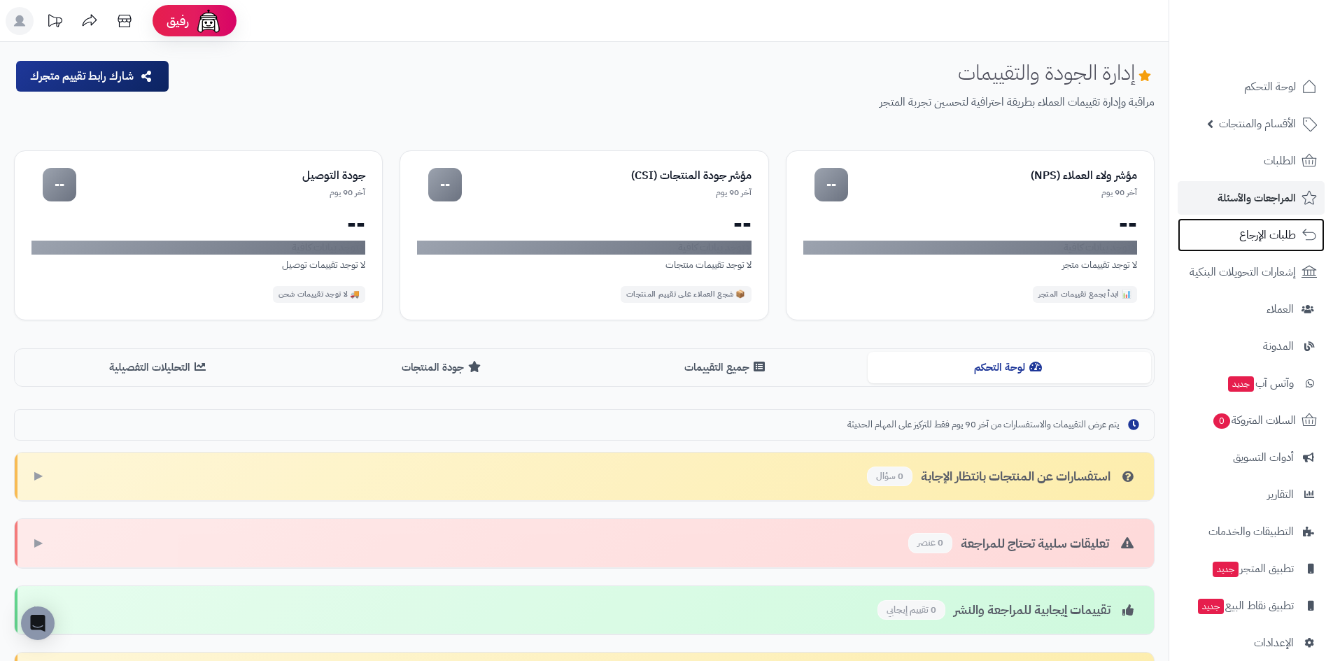
click at [1208, 227] on link "طلبات الإرجاع" at bounding box center [1250, 235] width 147 height 34
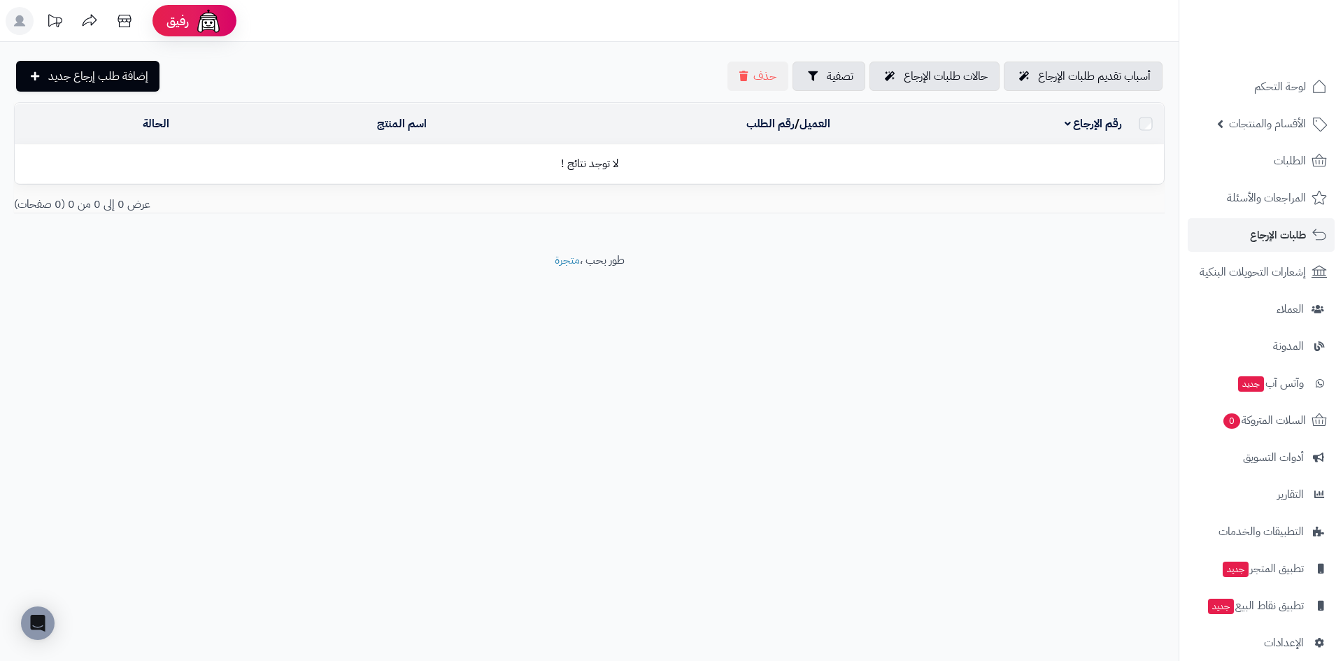
click at [1187, 267] on li "إشعارات التحويلات البنكية" at bounding box center [1261, 272] width 164 height 34
click at [1230, 273] on span "إشعارات التحويلات البنكية" at bounding box center [1254, 272] width 104 height 20
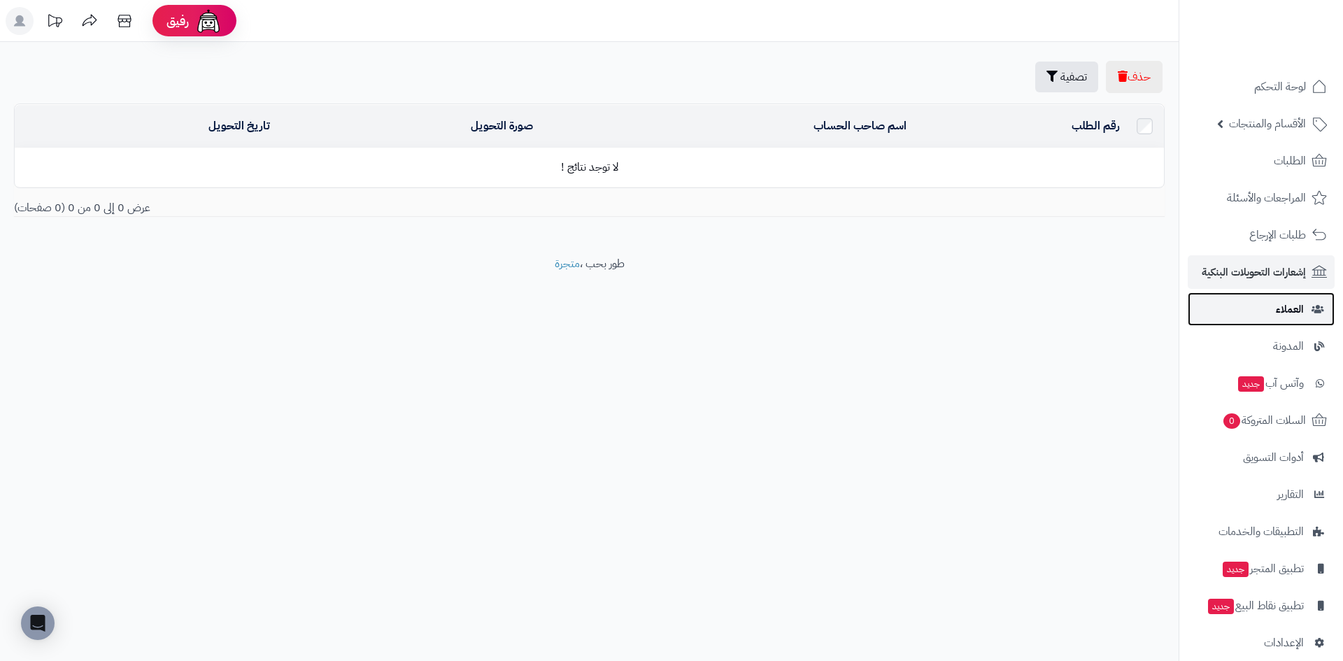
click at [1214, 311] on link "العملاء" at bounding box center [1261, 309] width 147 height 34
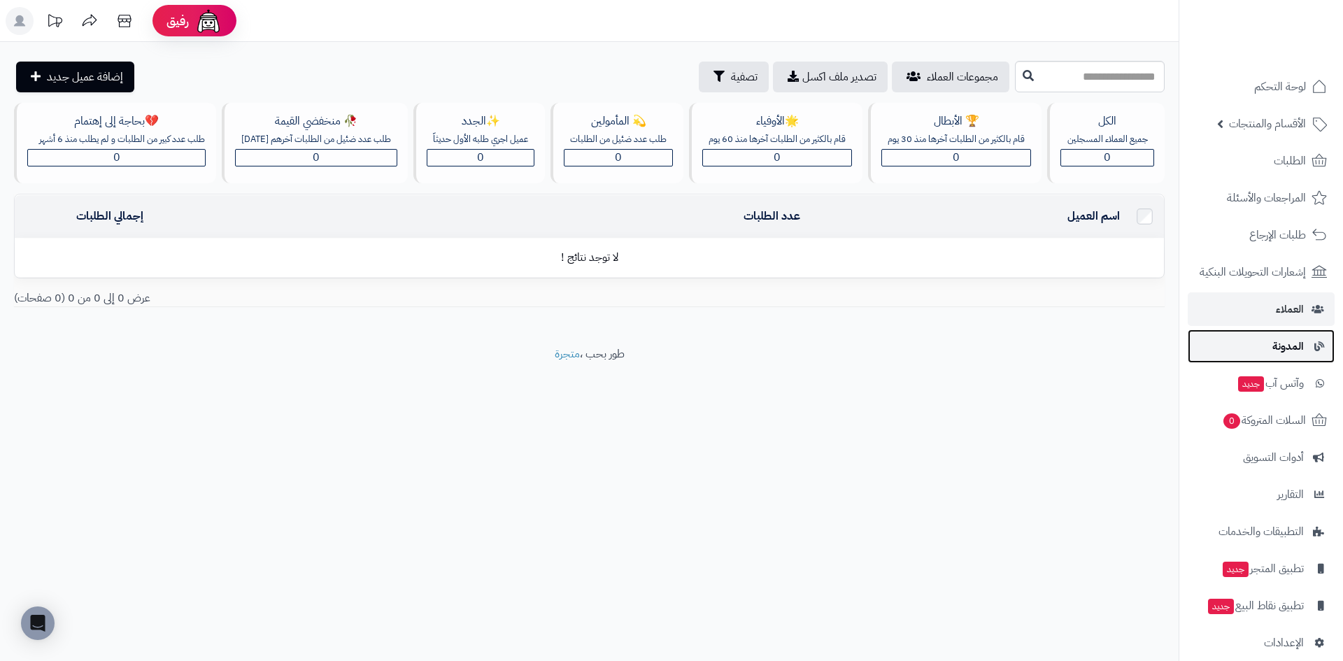
click at [1206, 339] on link "المدونة" at bounding box center [1261, 346] width 147 height 34
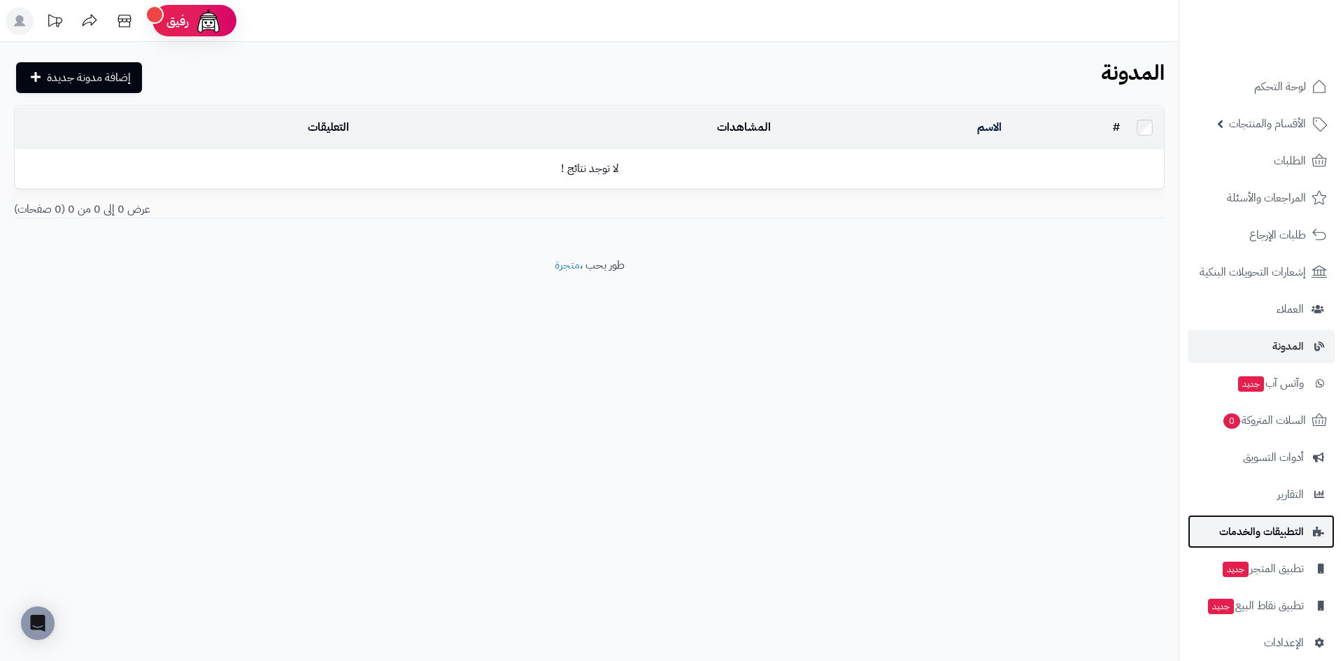
click at [1229, 527] on span "التطبيقات والخدمات" at bounding box center [1261, 532] width 85 height 20
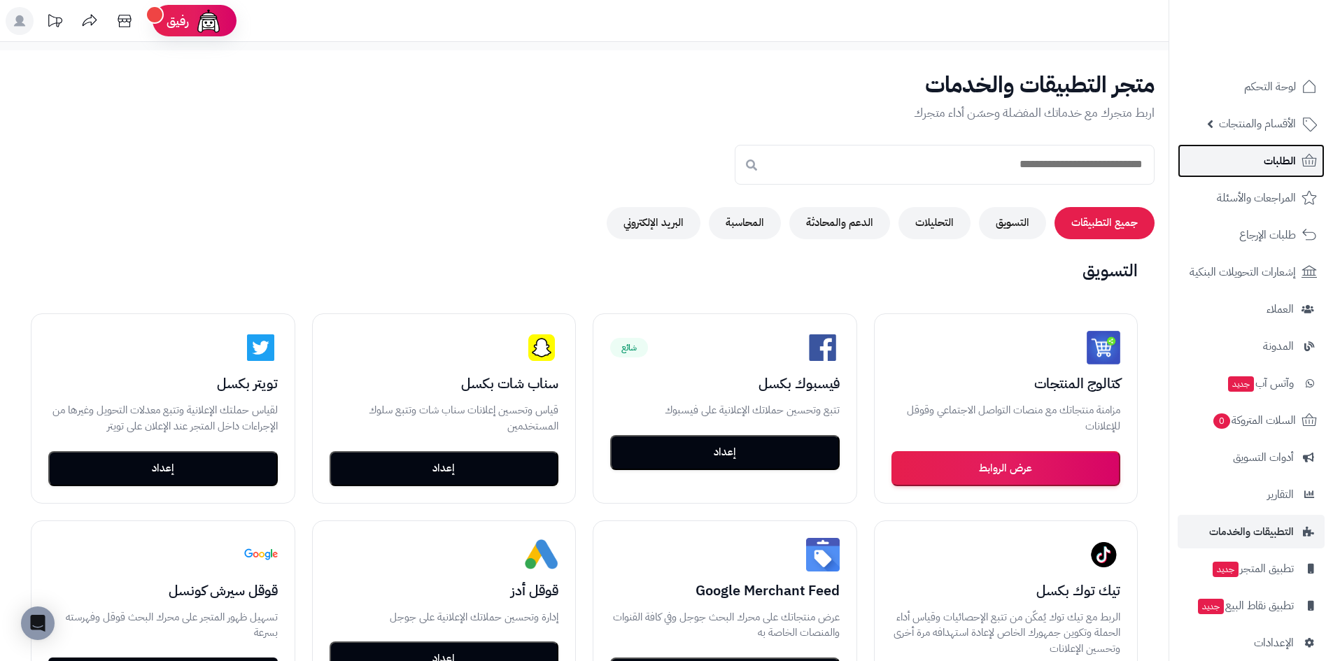
click at [1256, 162] on link "الطلبات" at bounding box center [1250, 161] width 147 height 34
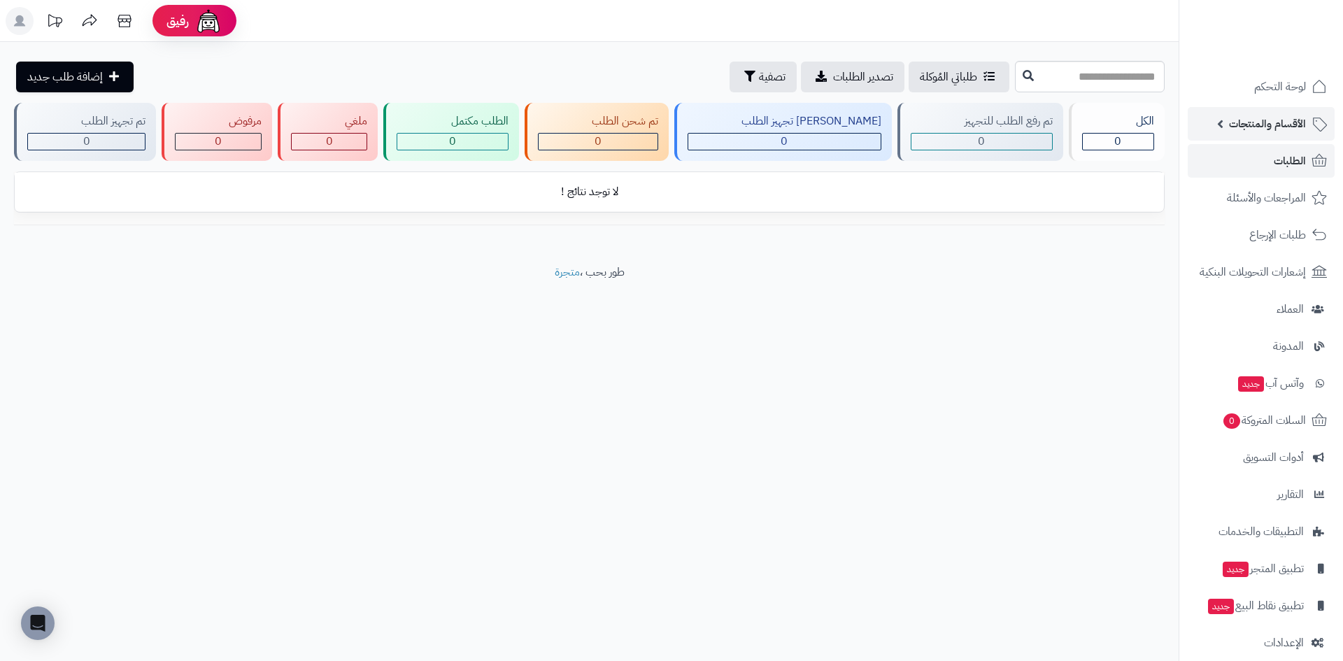
click at [1256, 115] on span "الأقسام والمنتجات" at bounding box center [1267, 124] width 77 height 20
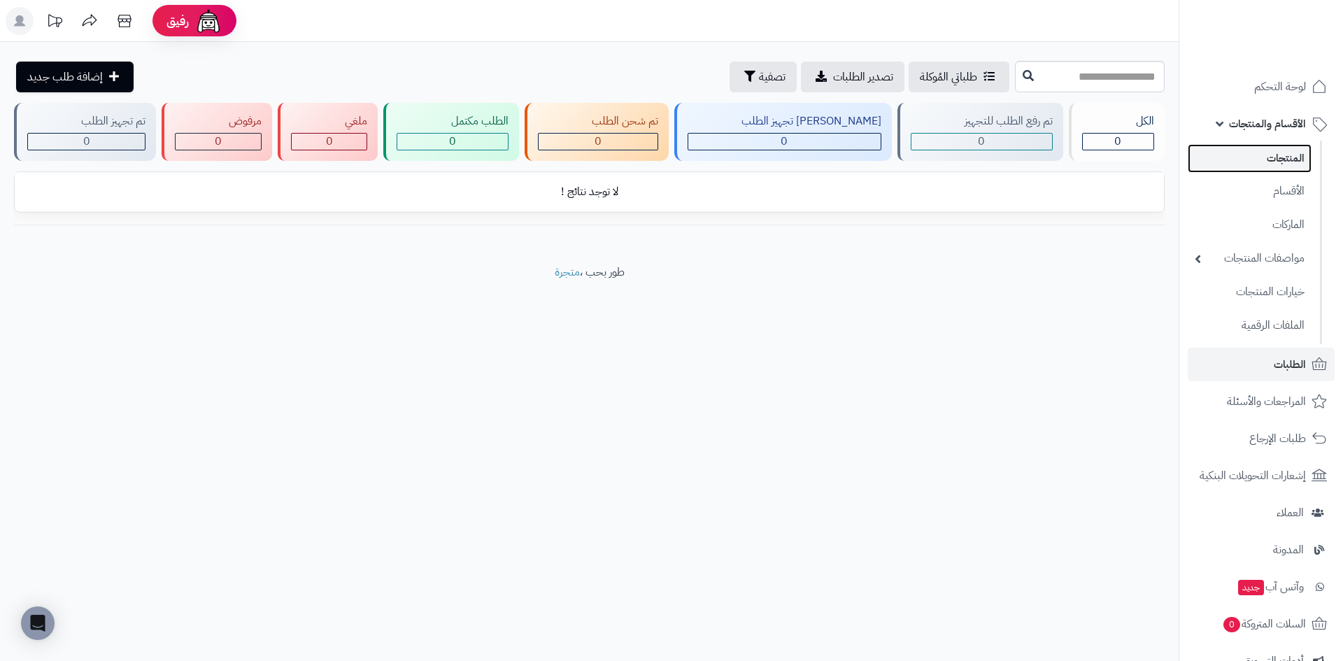
click at [1247, 156] on link "المنتجات" at bounding box center [1250, 158] width 124 height 29
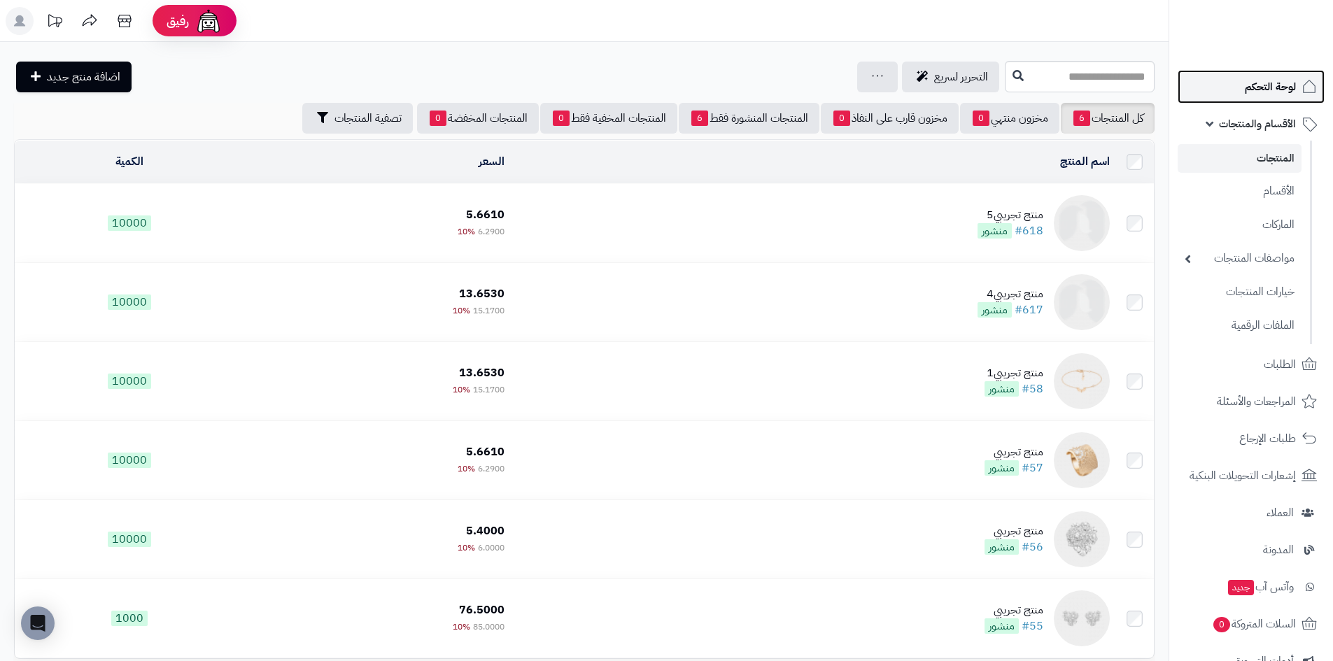
click at [1268, 91] on span "لوحة التحكم" at bounding box center [1269, 87] width 51 height 20
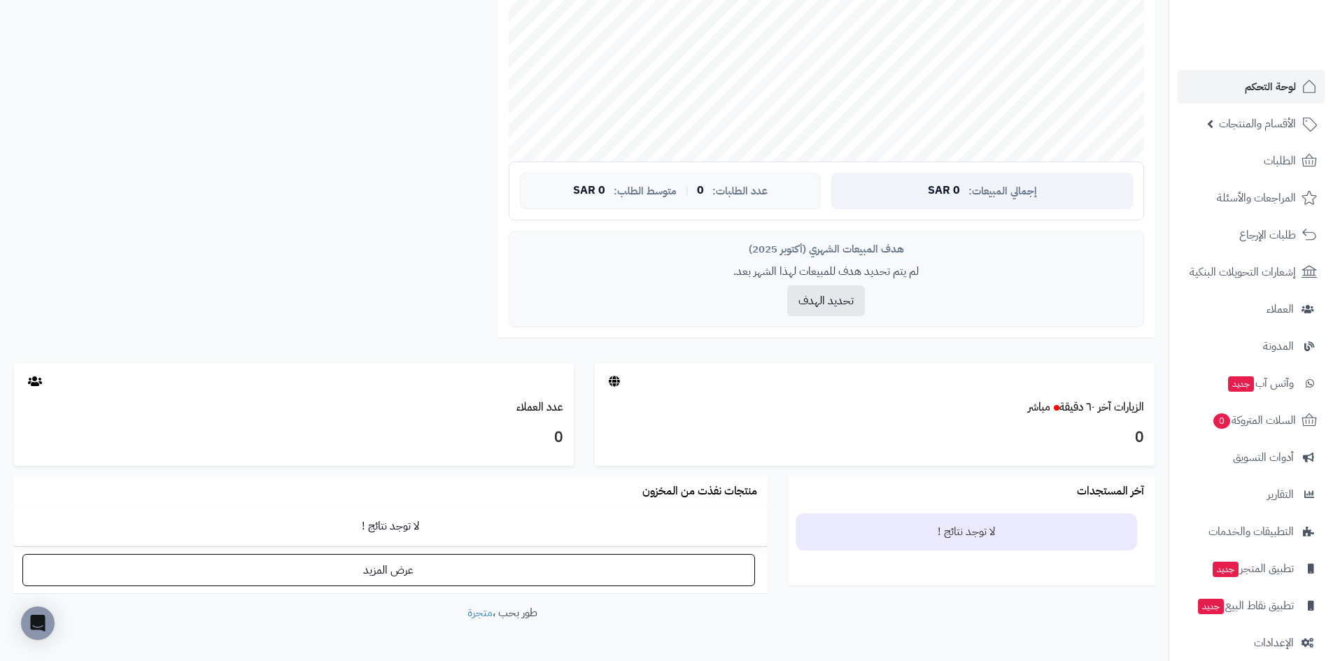
scroll to position [423, 0]
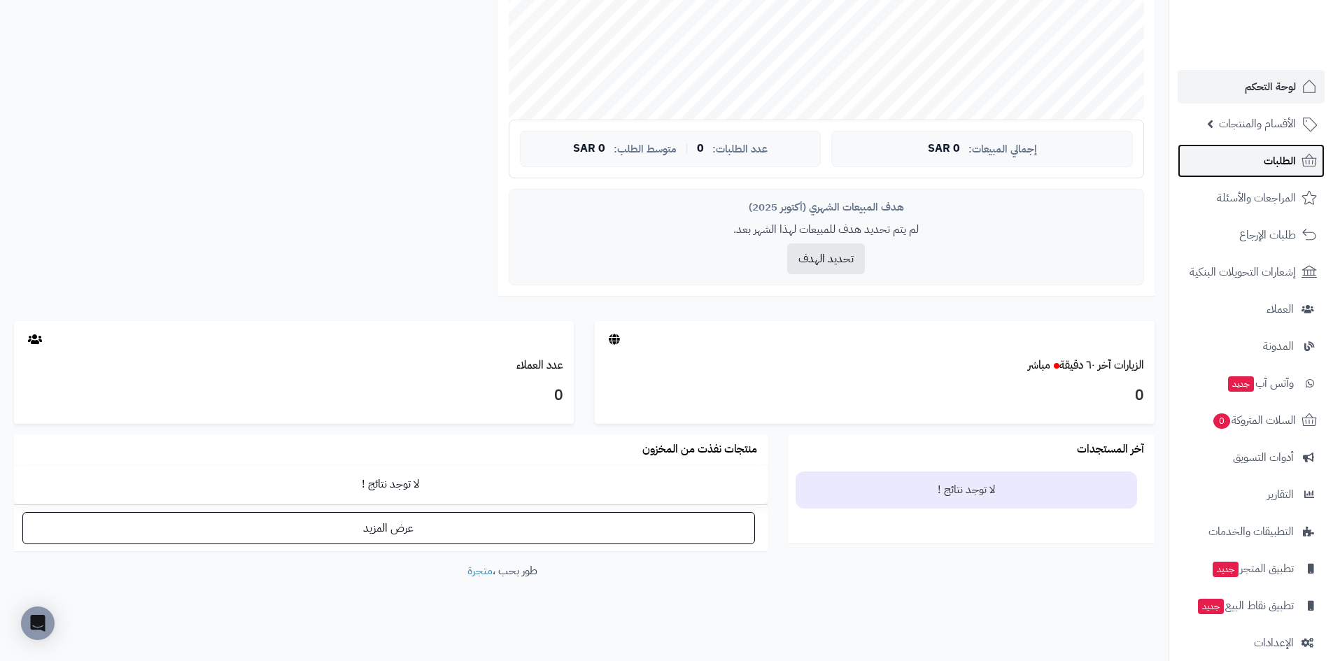
click at [1236, 164] on link "الطلبات" at bounding box center [1250, 161] width 147 height 34
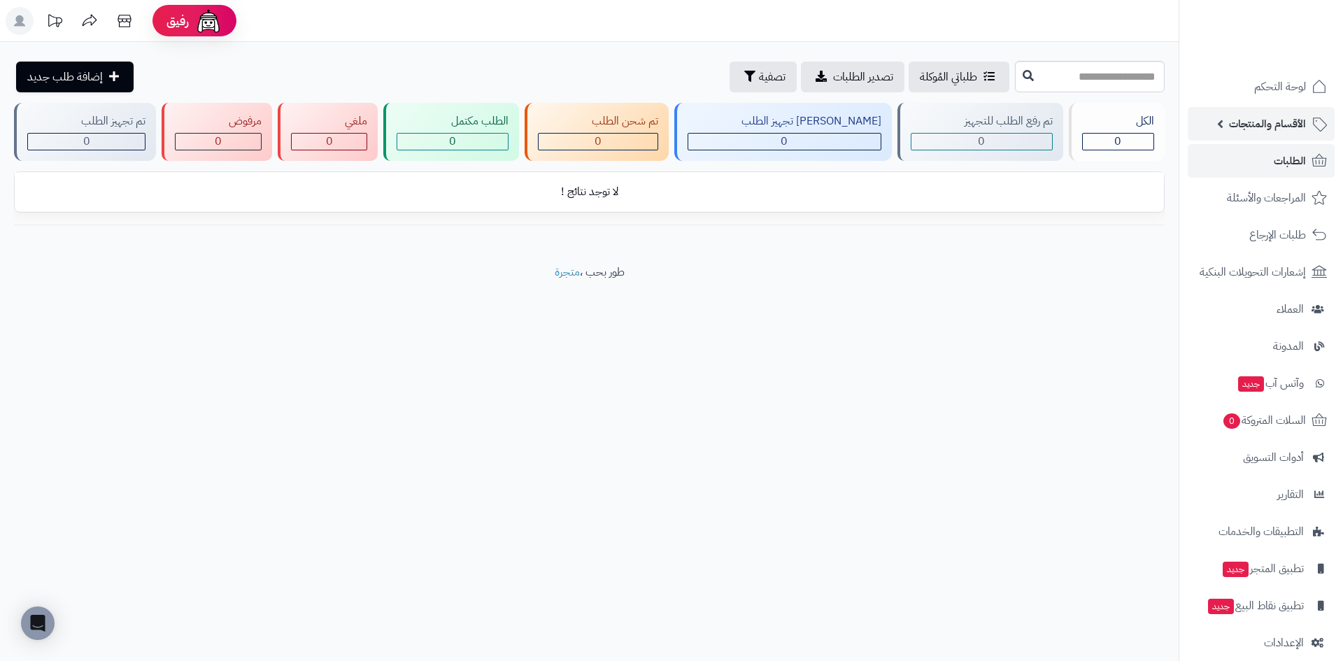
click at [1230, 132] on span "الأقسام والمنتجات" at bounding box center [1267, 124] width 77 height 20
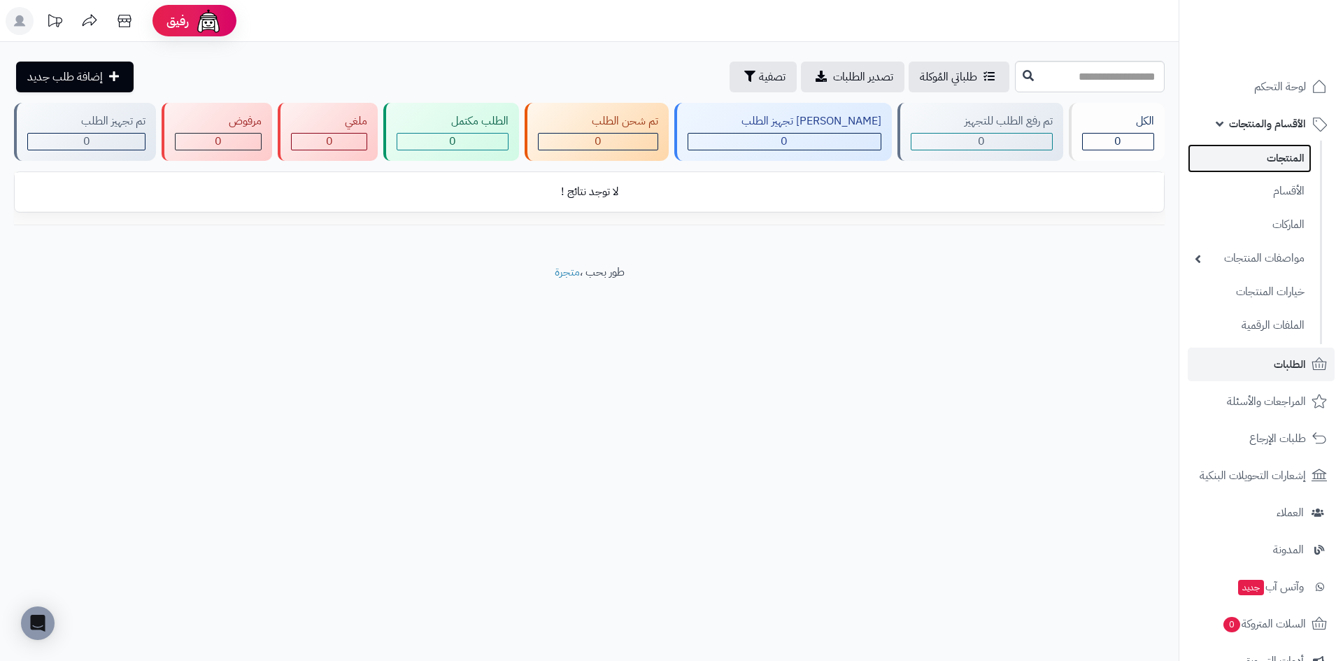
click at [1233, 150] on link "المنتجات" at bounding box center [1250, 158] width 124 height 29
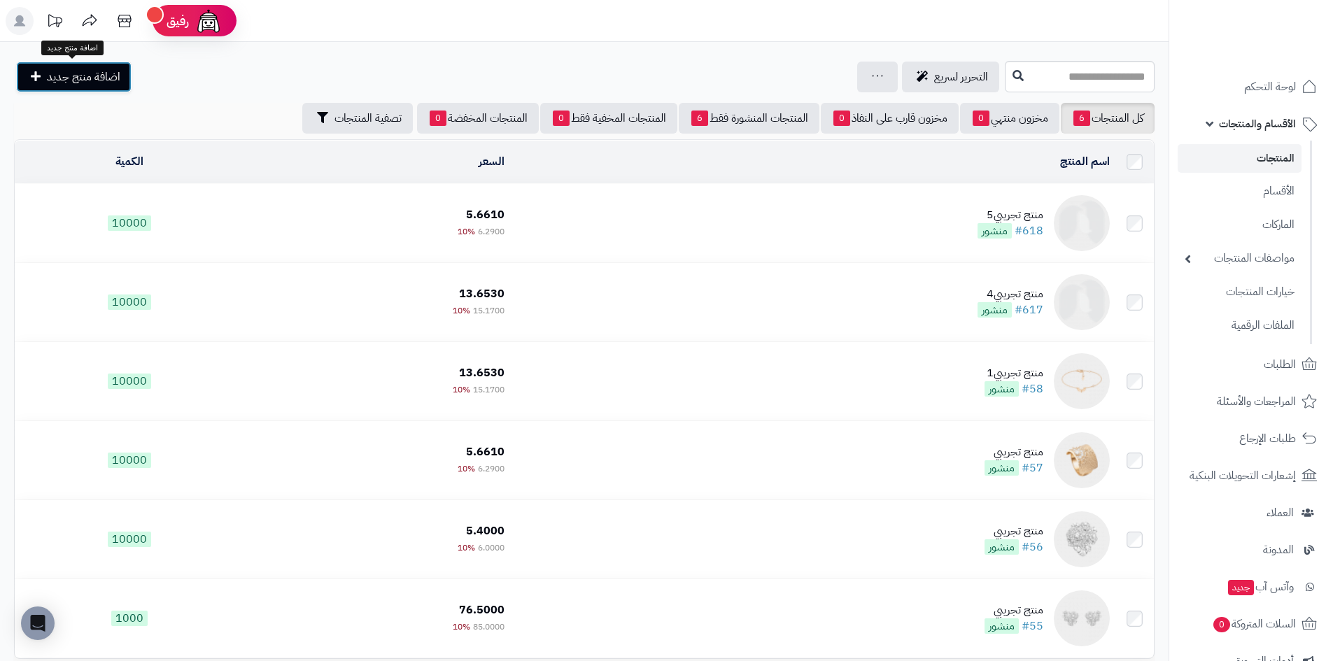
click at [74, 89] on link "اضافة منتج جديد" at bounding box center [73, 77] width 115 height 31
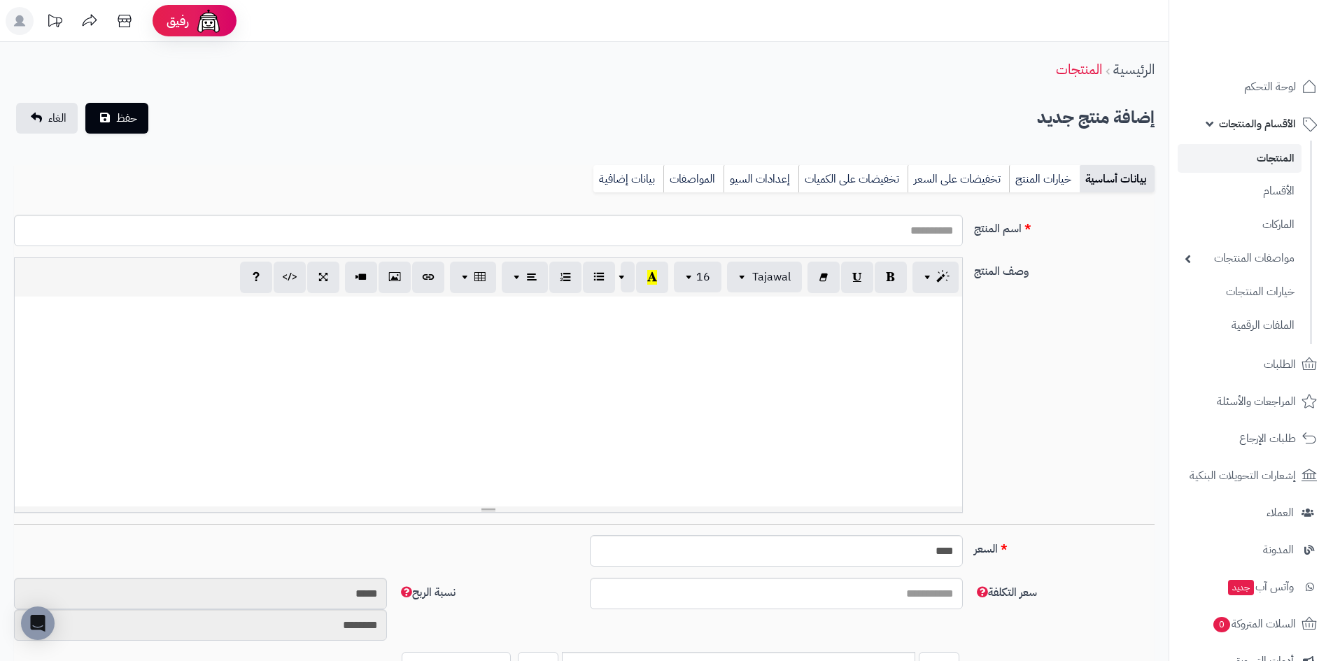
select select
click at [914, 232] on input "اسم المنتج" at bounding box center [488, 230] width 949 height 31
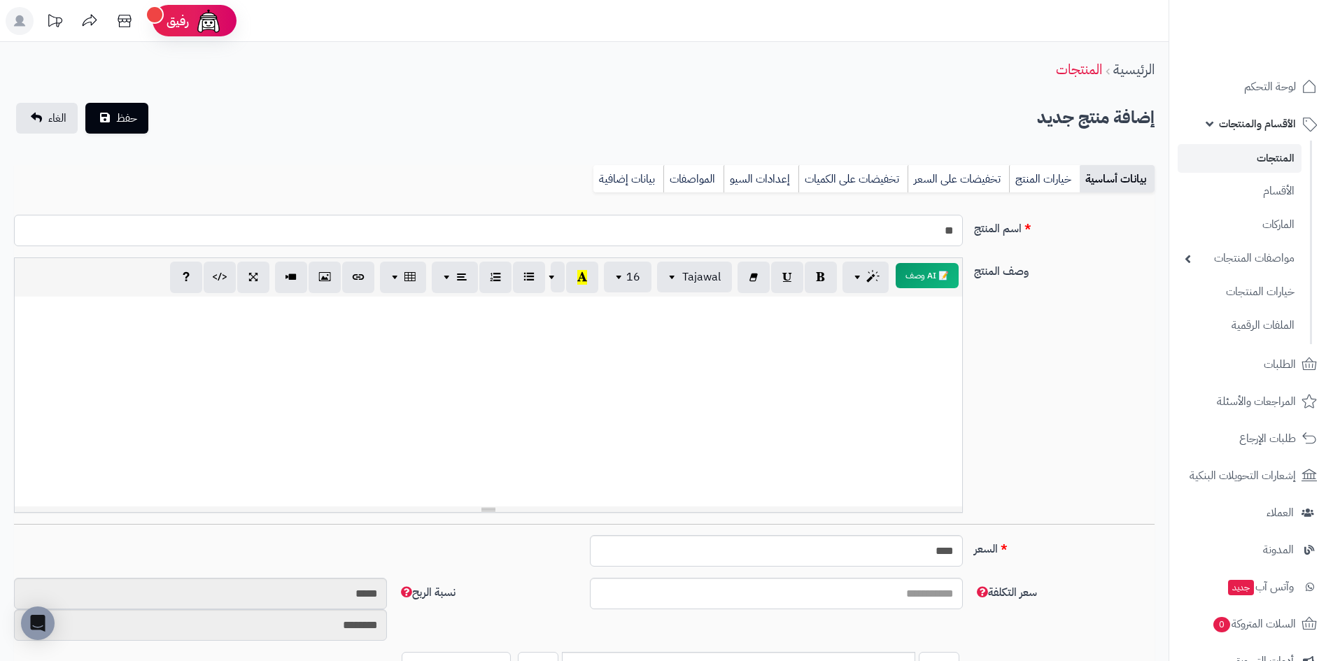
type input "*"
type input "***"
click at [874, 329] on div at bounding box center [488, 402] width 947 height 210
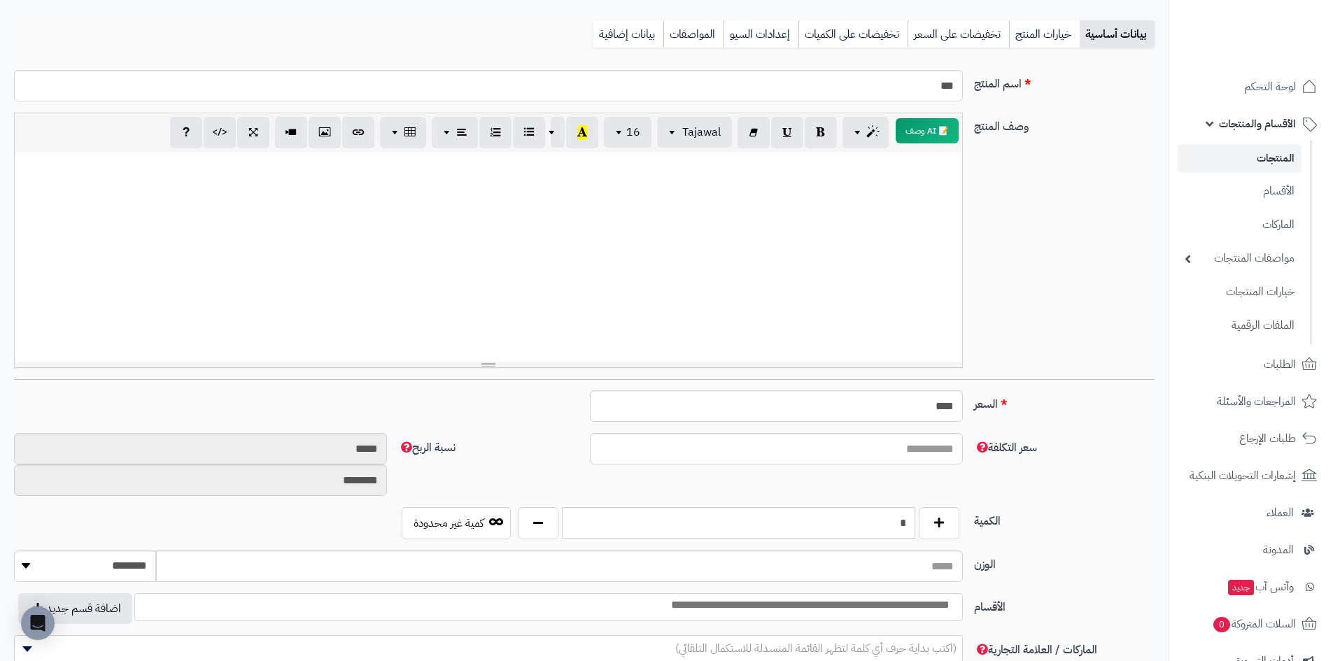
scroll to position [140, 0]
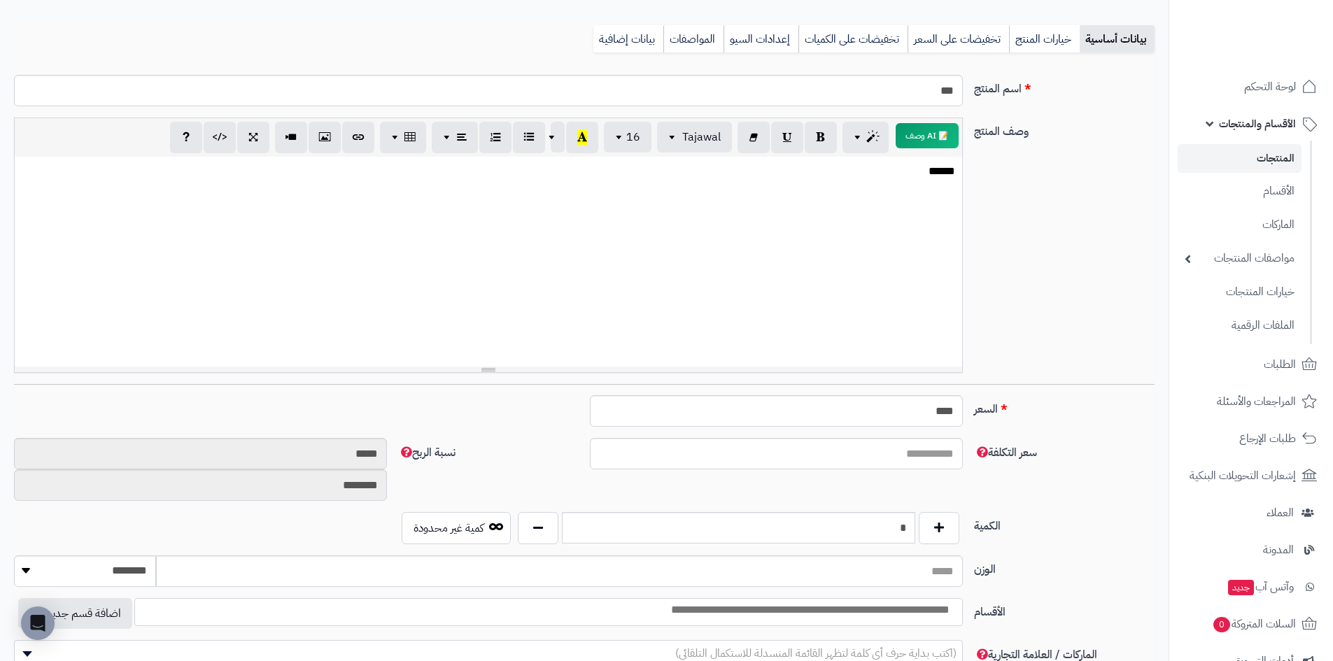
click at [1010, 318] on div "**********" at bounding box center [583, 251] width 1151 height 267
click at [902, 418] on input "****" at bounding box center [776, 410] width 373 height 31
drag, startPoint x: 901, startPoint y: 418, endPoint x: 1047, endPoint y: 383, distance: 150.2
click at [1047, 383] on div "**********" at bounding box center [584, 538] width 1140 height 948
type input "**"
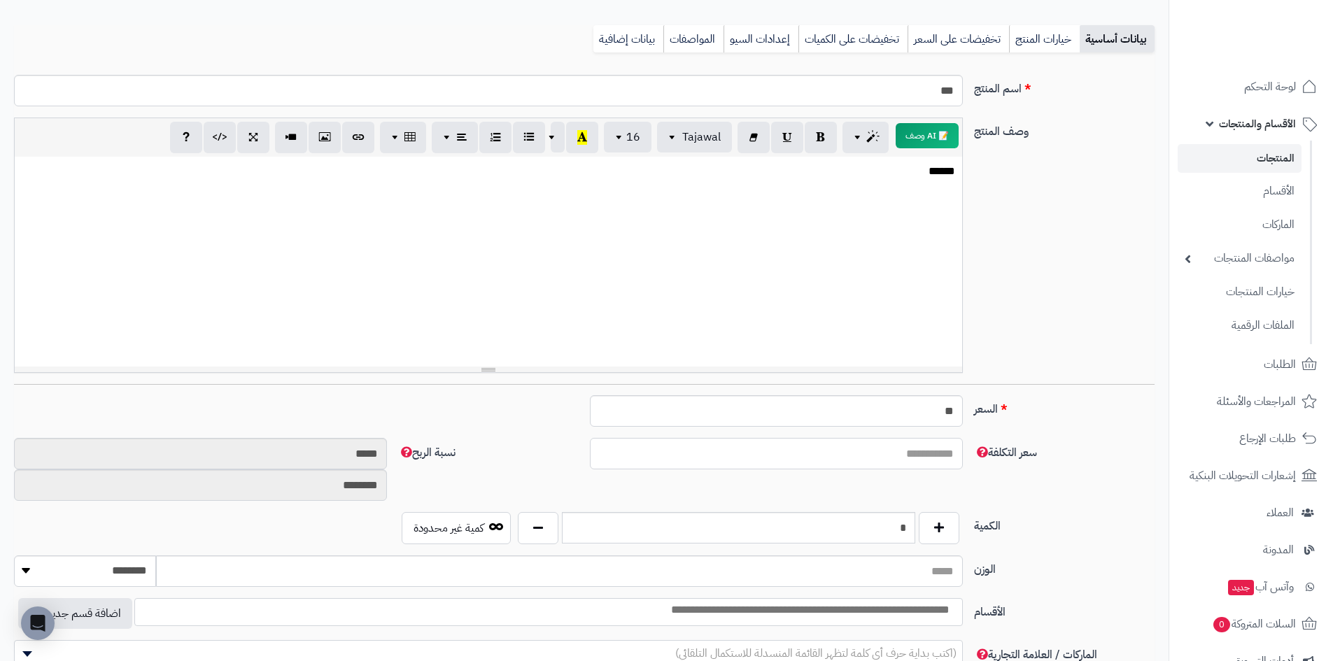
click at [928, 457] on input "سعر التكلفة" at bounding box center [776, 453] width 373 height 31
type input "**"
type input "******"
type input "*********"
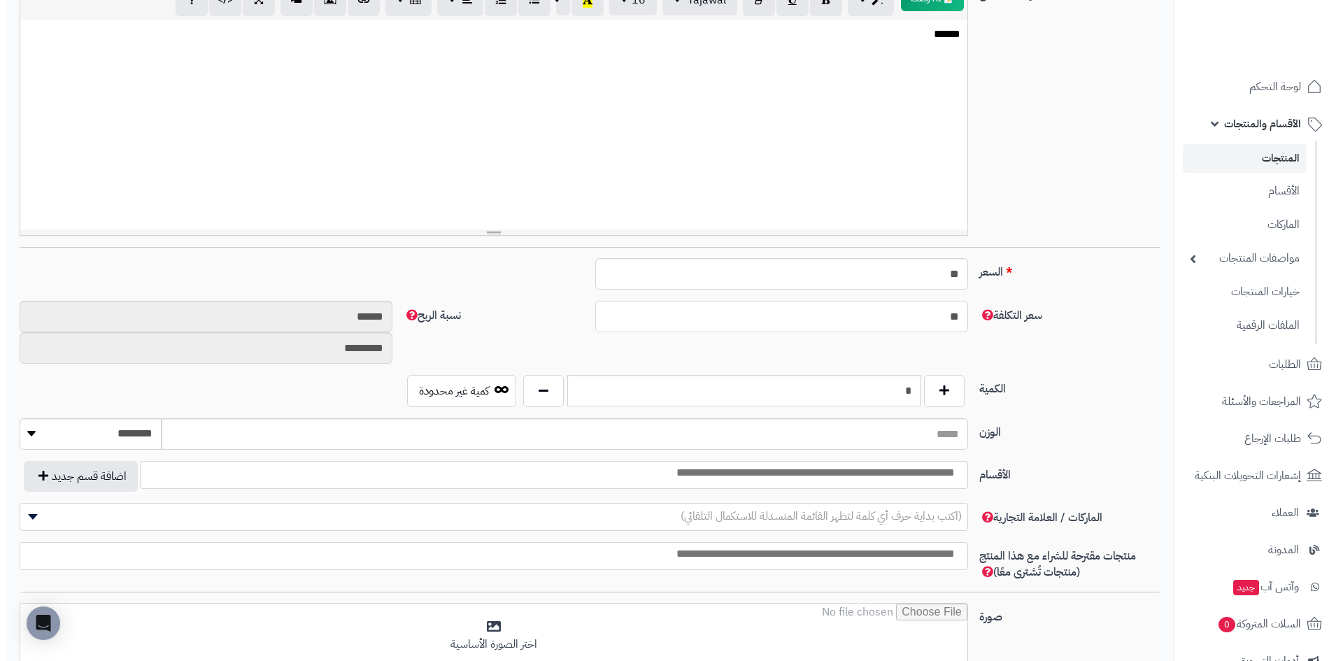
scroll to position [420, 0]
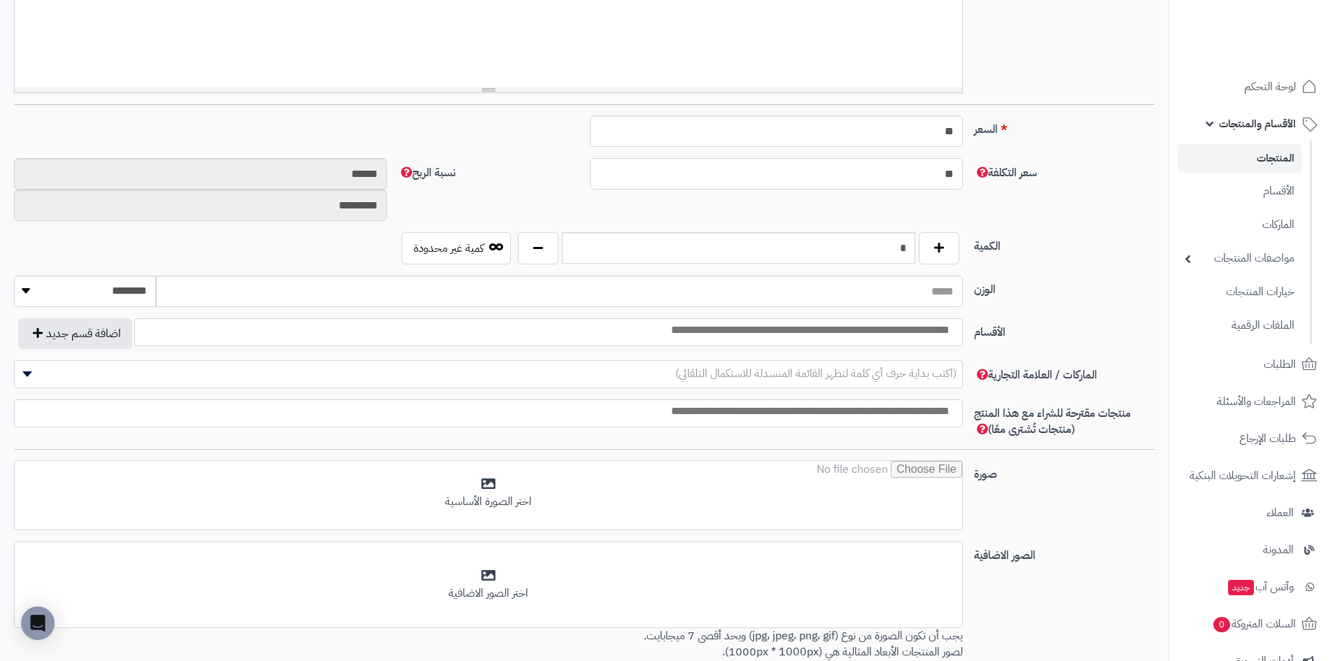
type input "*"
type input "********"
type input "*********"
type input "*****"
type input "********"
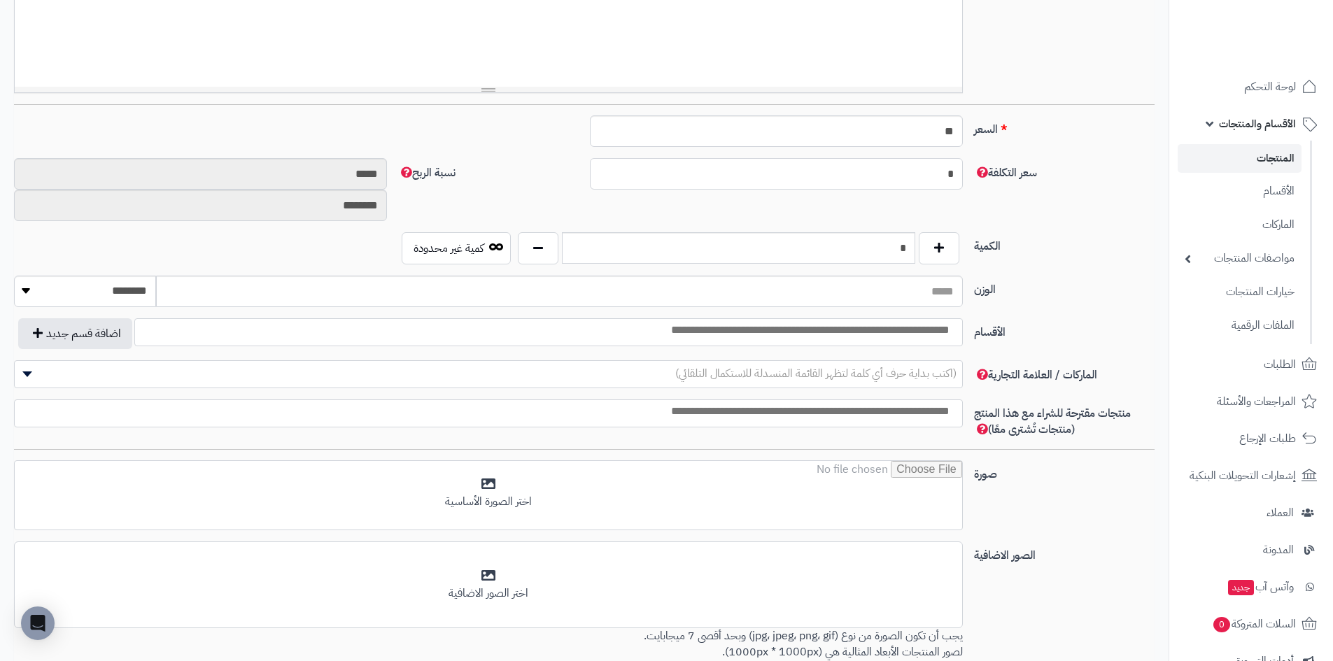
type input "**"
type input "******"
type input "*********"
type input "**"
type input "*"
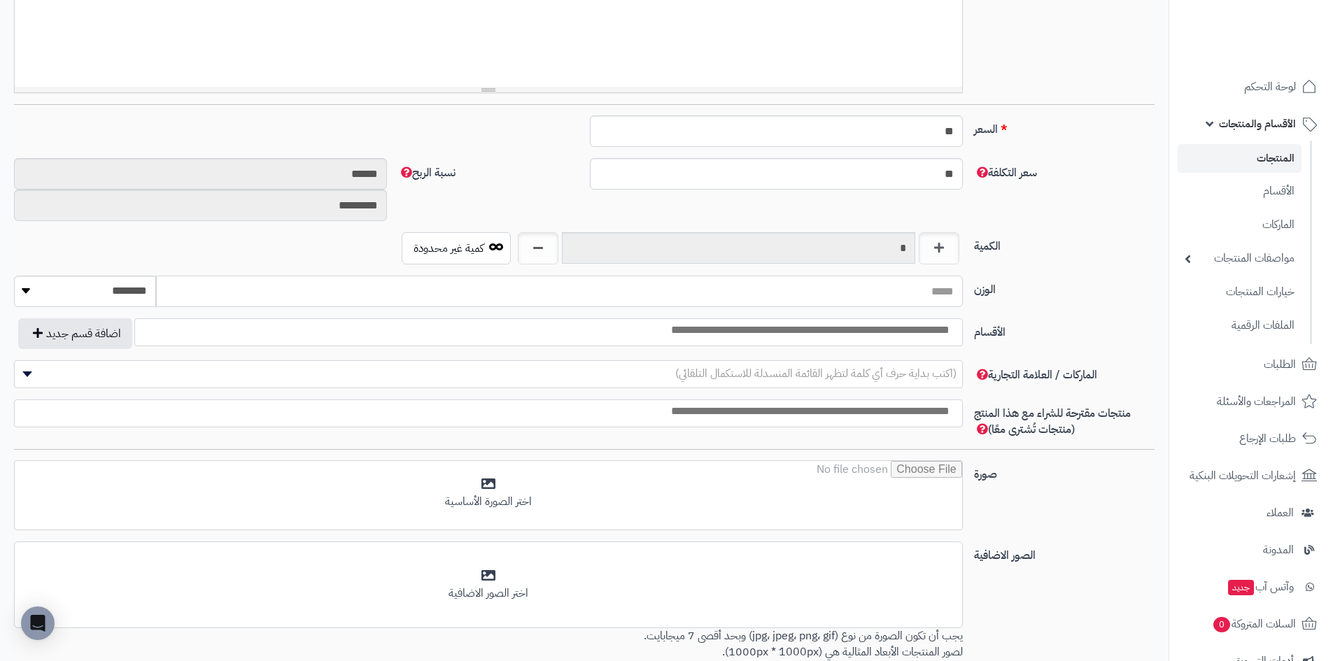
click at [900, 294] on input "الوزن" at bounding box center [559, 291] width 806 height 31
type input "**"
click at [109, 287] on select "******** **** ***** *****" at bounding box center [85, 291] width 142 height 31
click at [108, 287] on select "******** **** ***** *****" at bounding box center [85, 291] width 142 height 31
click at [939, 329] on input "search" at bounding box center [770, 330] width 376 height 16
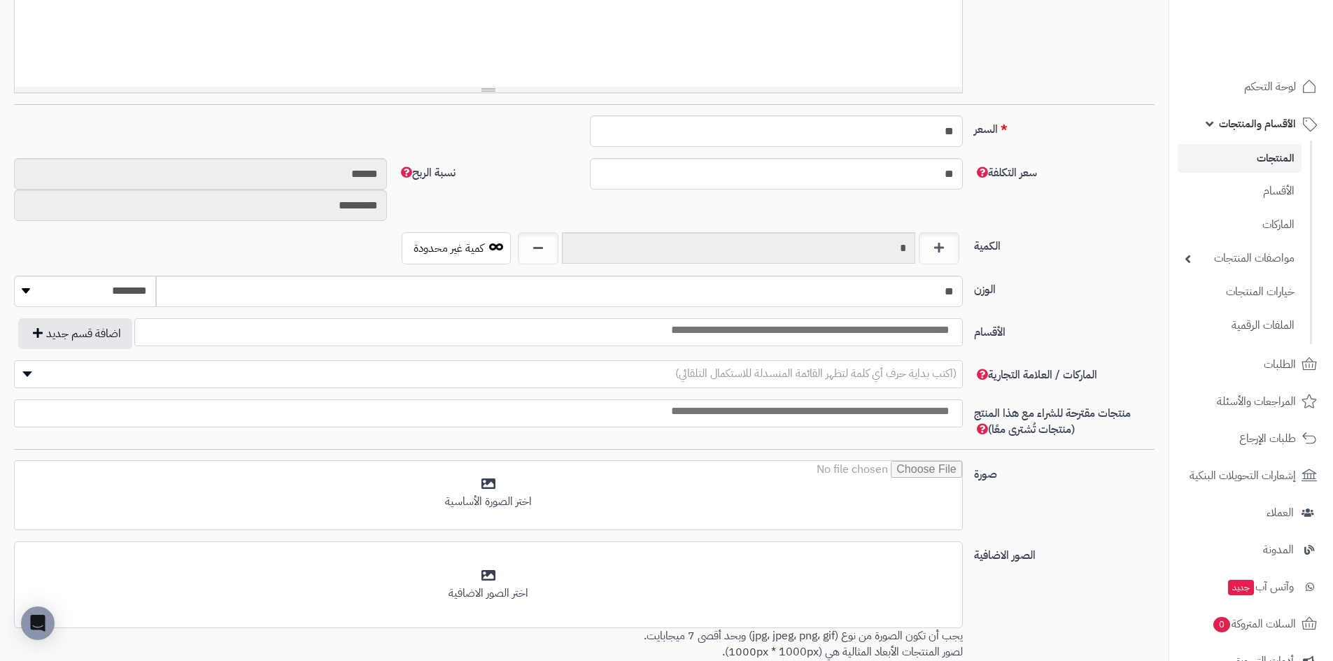
click at [1072, 306] on div "الوزن ** ******** **** ***** *****" at bounding box center [583, 297] width 1151 height 43
click at [615, 327] on input "search" at bounding box center [770, 330] width 376 height 16
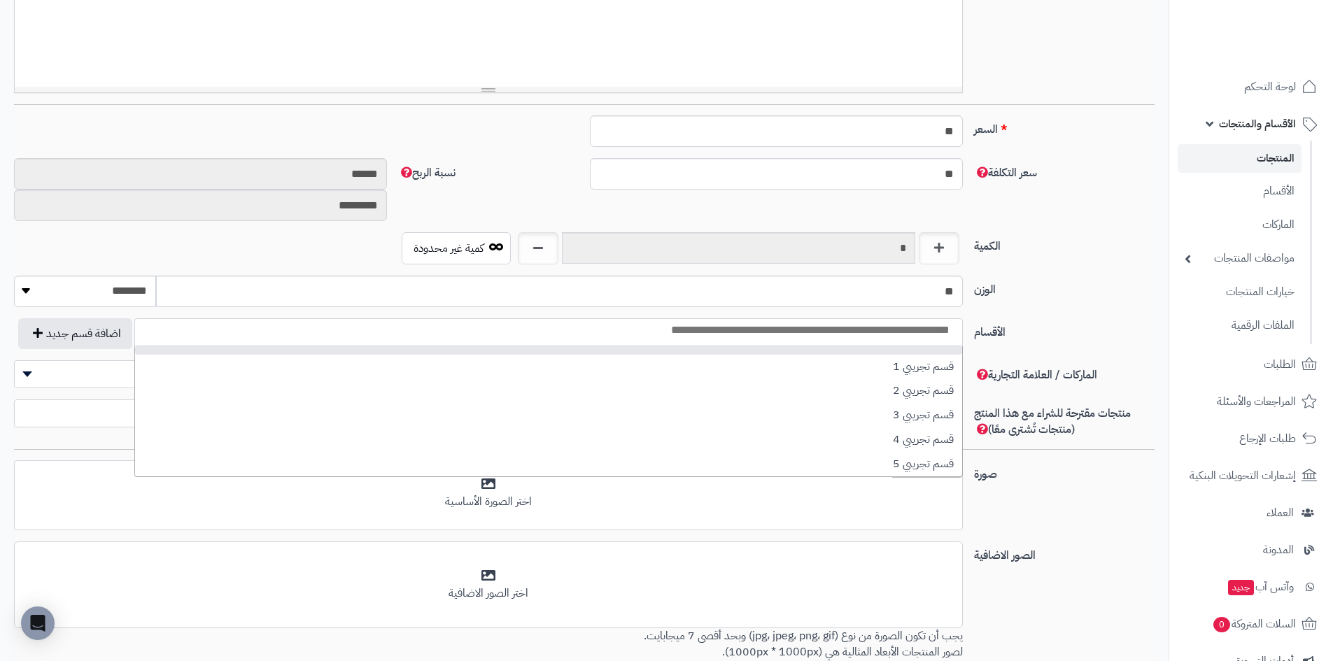
click at [615, 327] on input "search" at bounding box center [770, 330] width 376 height 16
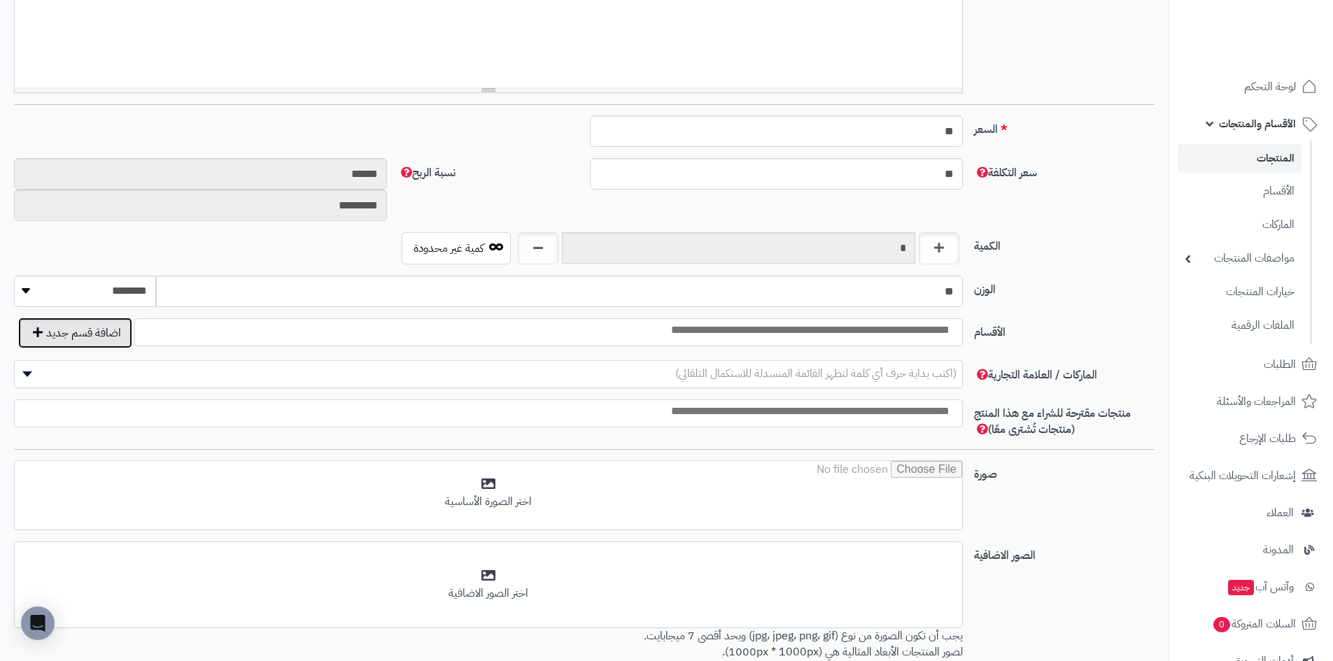
click at [84, 331] on button "اضافة قسم جديد" at bounding box center [75, 333] width 114 height 31
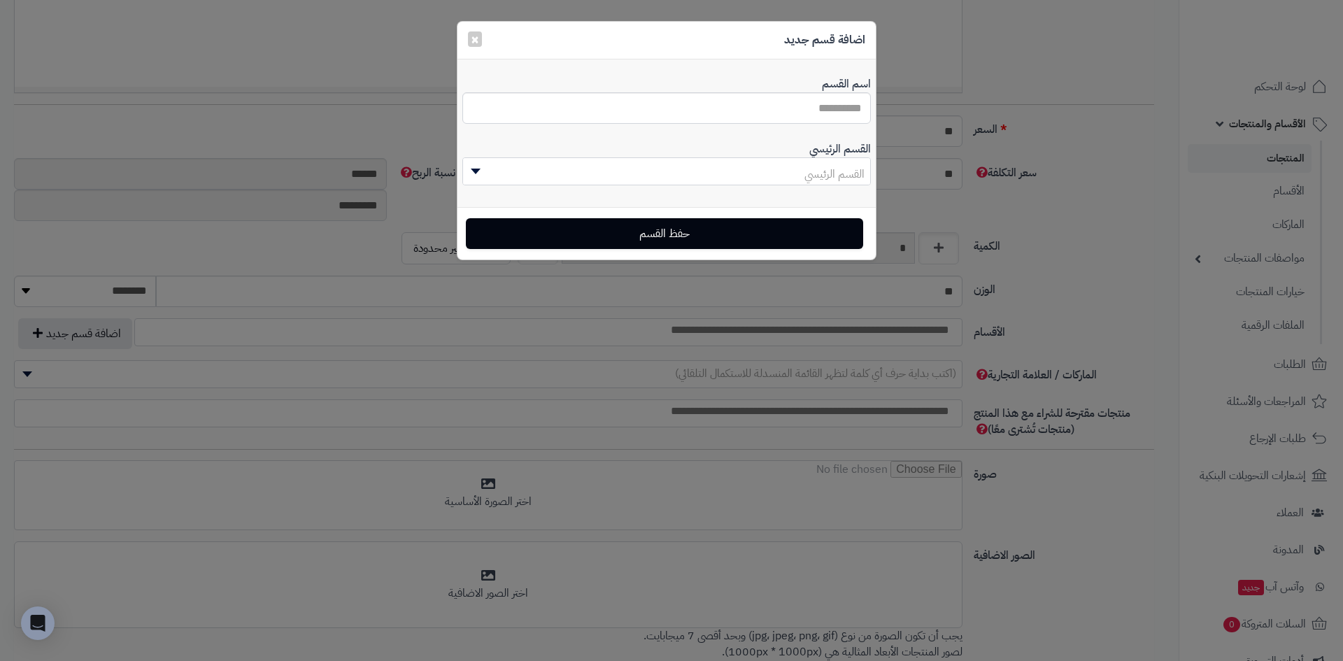
click at [674, 126] on div "اسم القسم" at bounding box center [666, 102] width 409 height 65
click at [683, 106] on input "اسم القسم" at bounding box center [666, 107] width 409 height 31
type input "*"
type input "***"
click at [483, 176] on span at bounding box center [473, 171] width 21 height 27
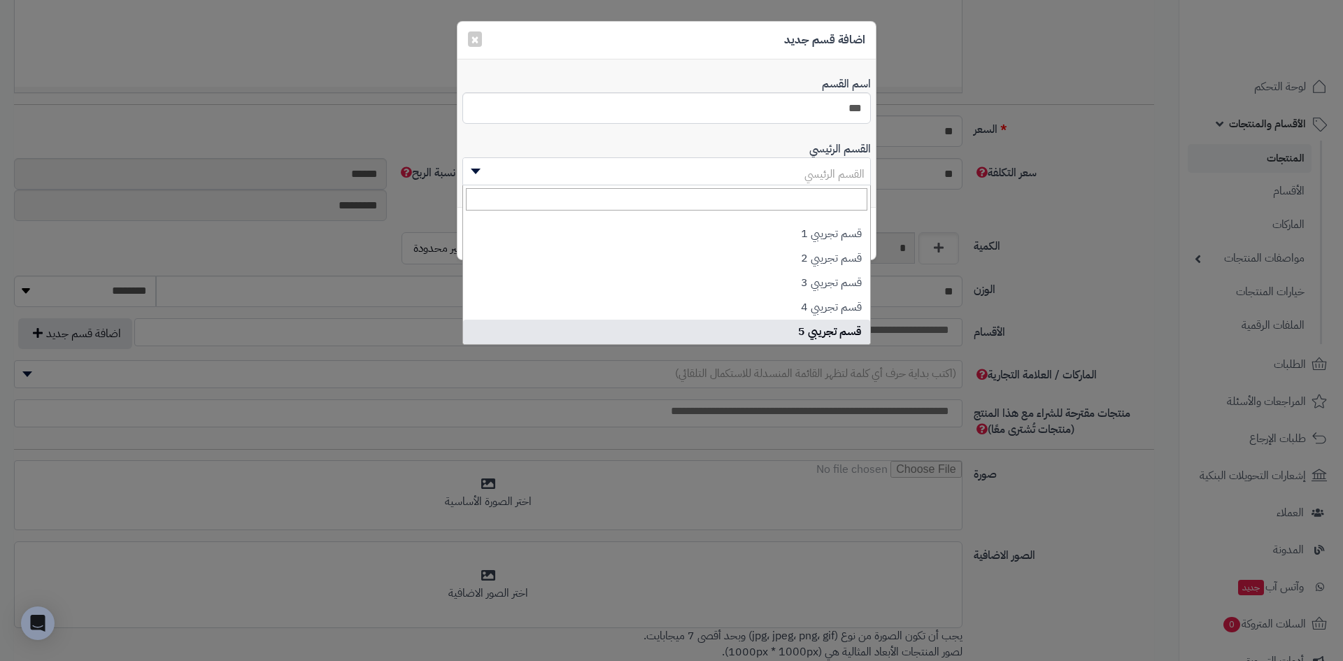
scroll to position [0, 0]
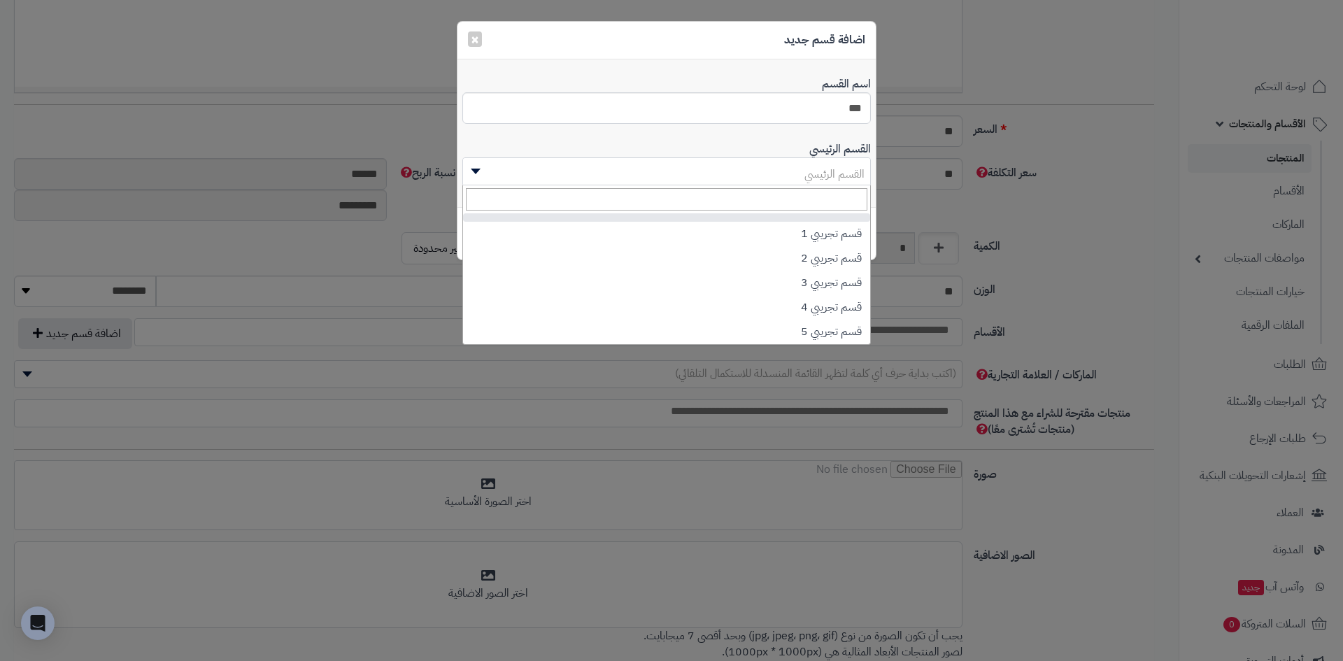
click at [697, 176] on span "القسم الرئيسي" at bounding box center [666, 174] width 407 height 28
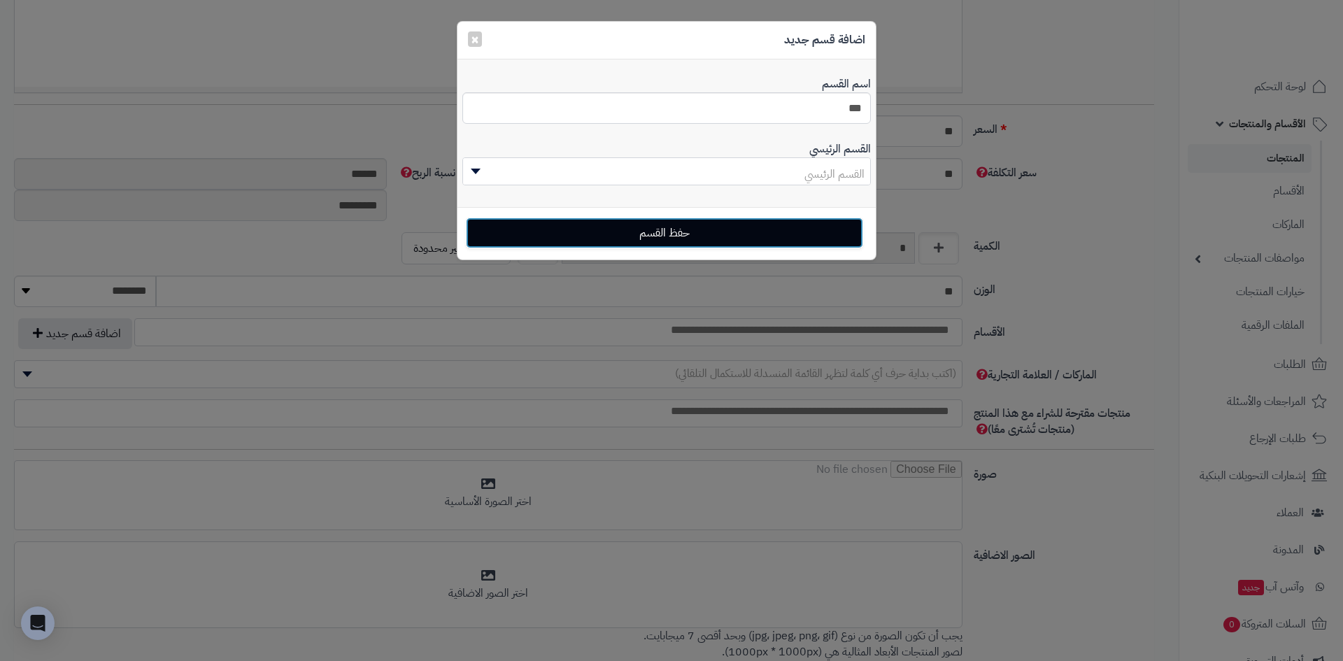
click at [658, 238] on button "حفظ القسم" at bounding box center [664, 233] width 397 height 31
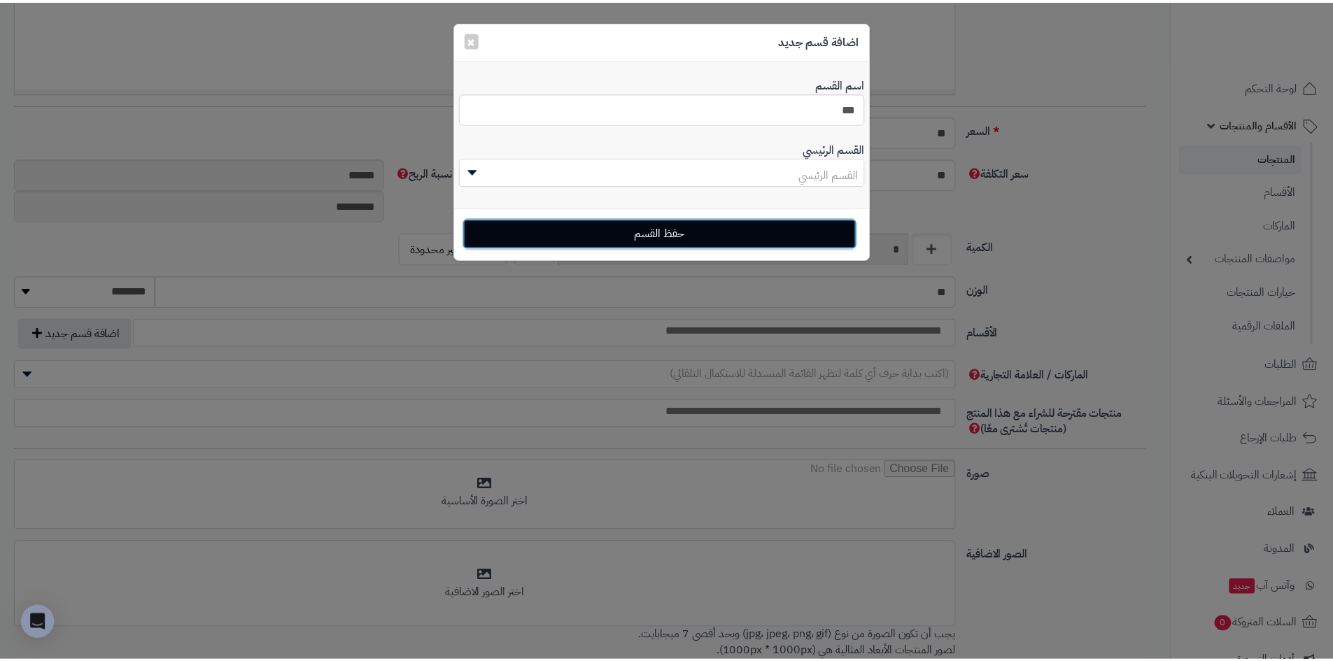
scroll to position [101, 0]
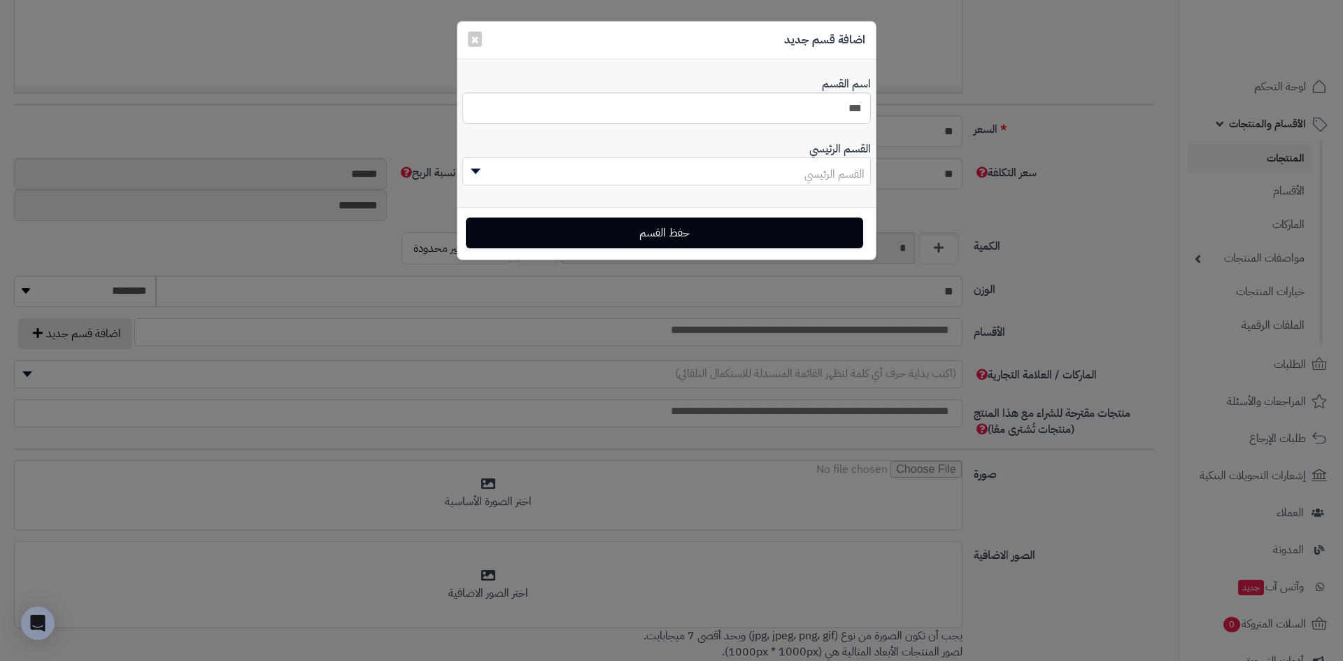
select select "***"
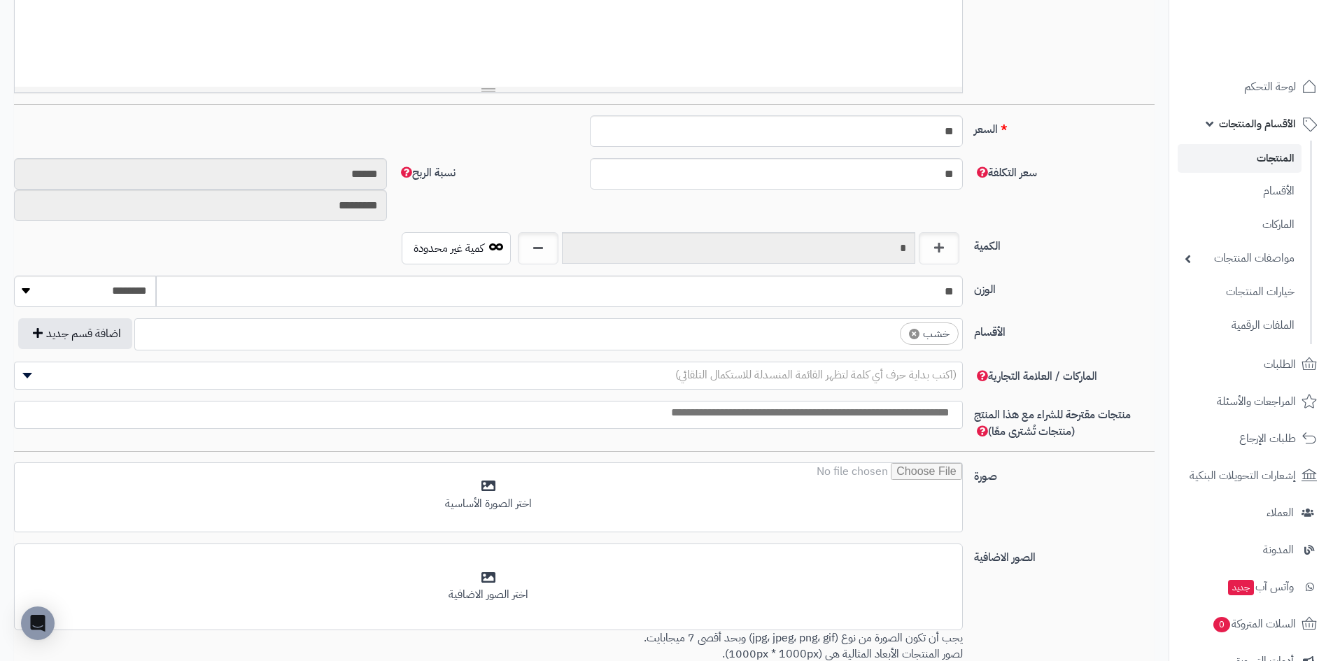
click at [871, 372] on span "(اكتب بداية حرف أي كلمة لتظهر القائمة المنسدلة للاستكمال التلقائي)" at bounding box center [815, 375] width 281 height 17
click at [1039, 328] on label "الأقسام" at bounding box center [1064, 329] width 192 height 22
click at [963, 319] on select "**********" at bounding box center [962, 318] width 1 height 1
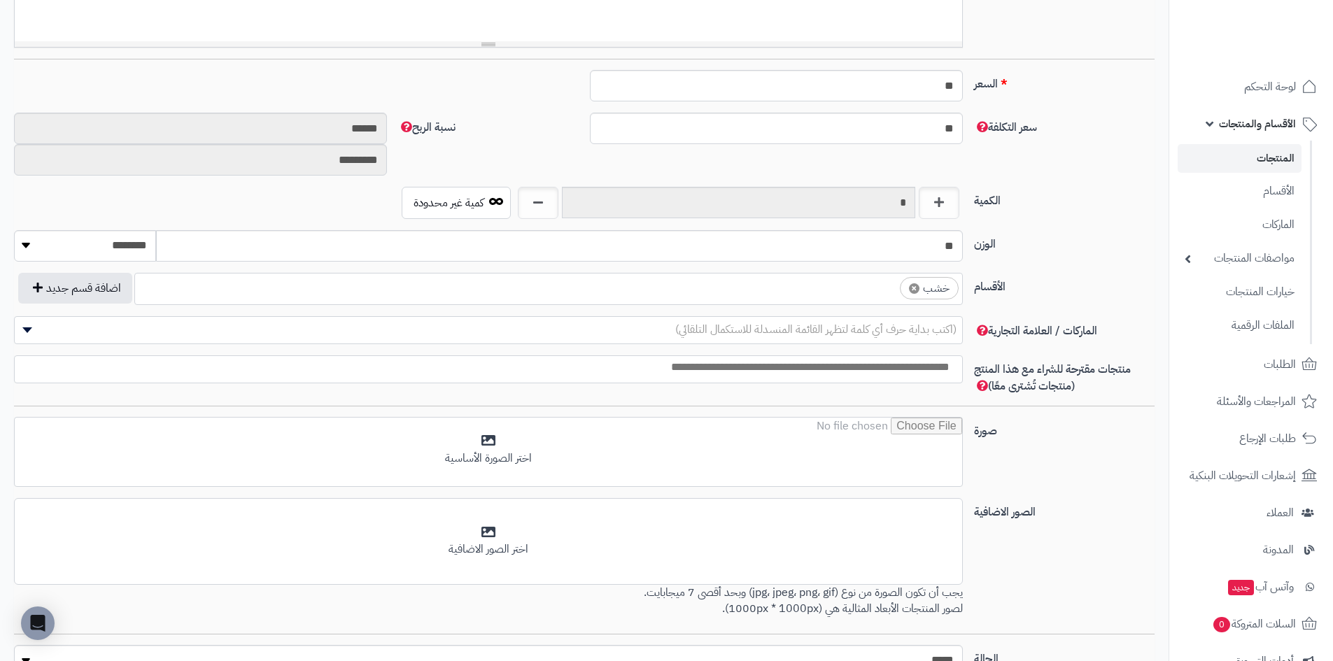
scroll to position [490, 0]
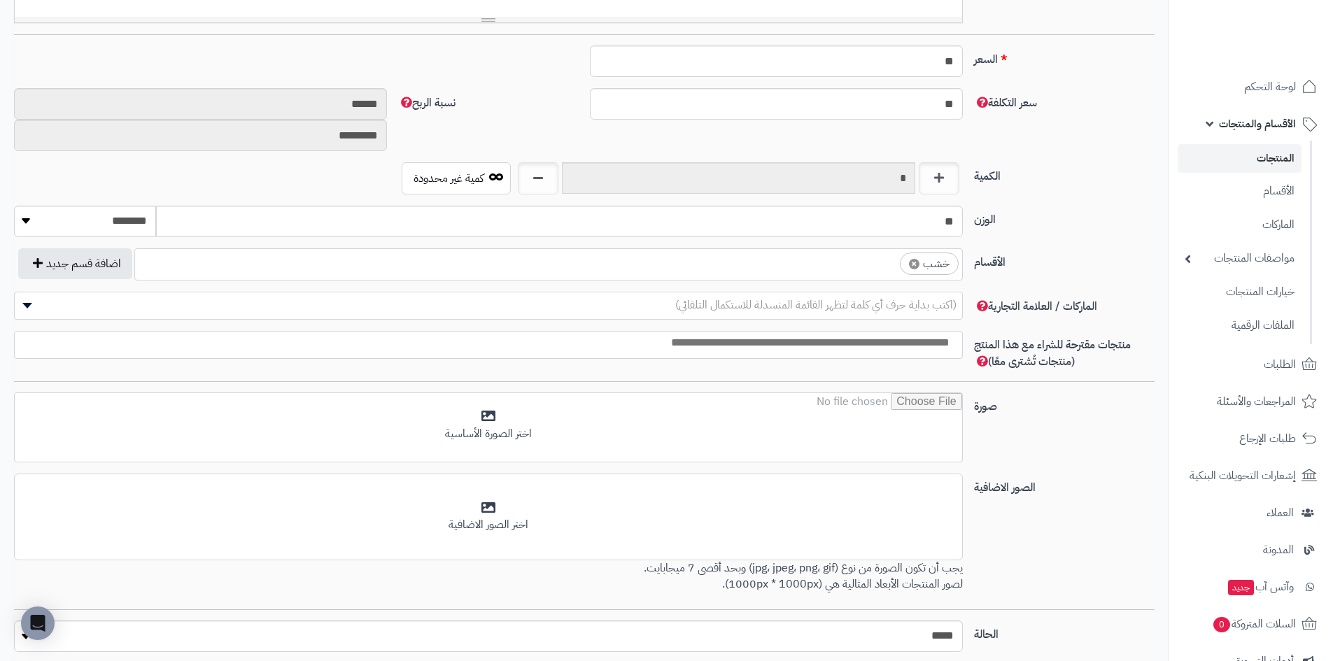
click at [913, 354] on span at bounding box center [488, 345] width 949 height 28
click at [1064, 337] on span "منتجات مقترحة للشراء مع هذا المنتج (منتجات تُشترى معًا)" at bounding box center [1052, 353] width 157 height 34
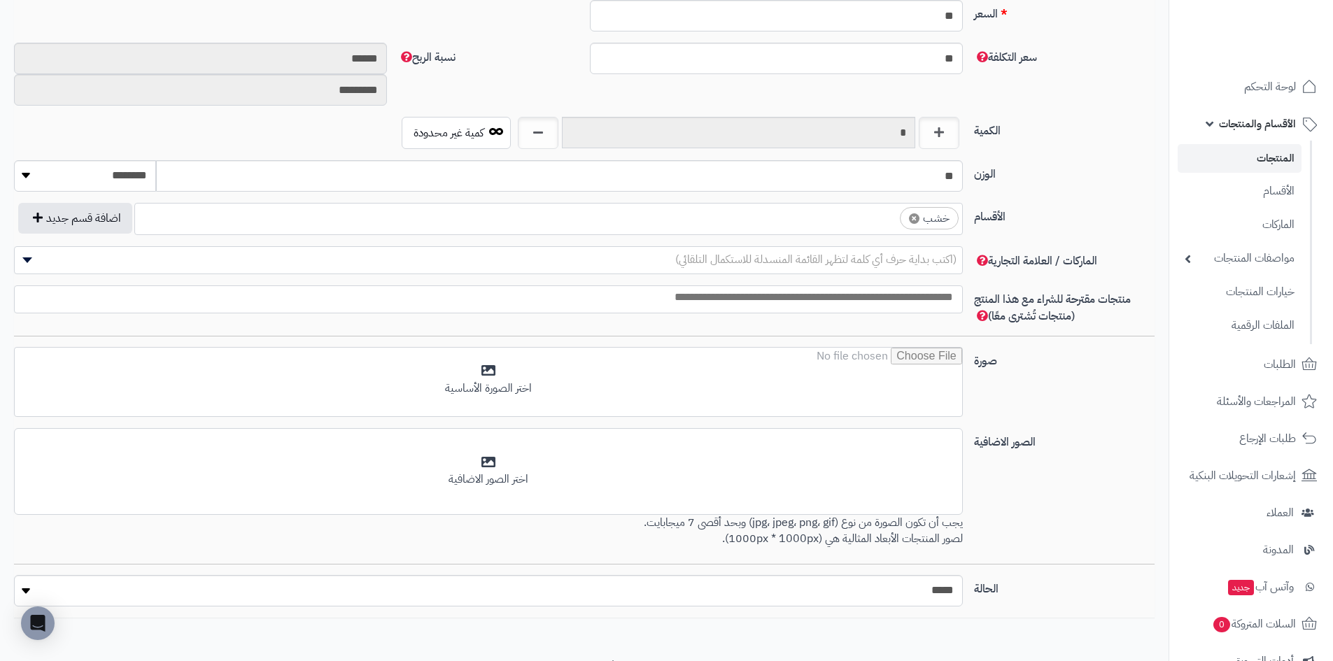
scroll to position [602, 0]
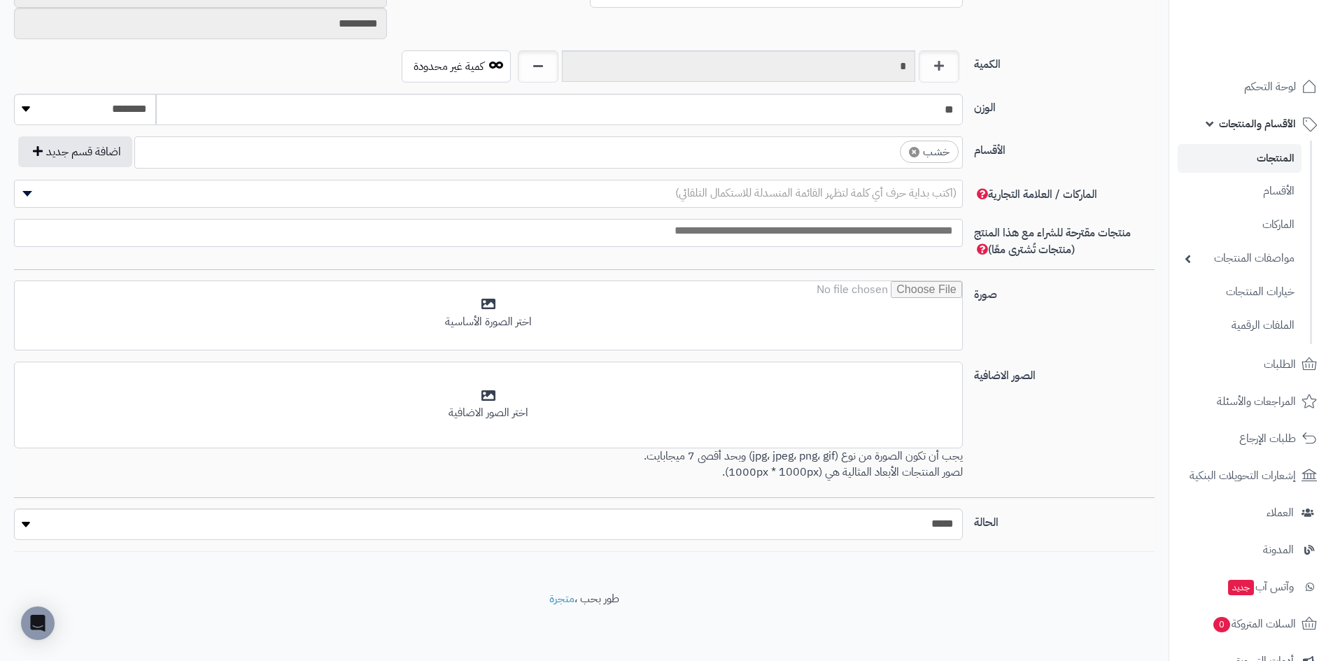
click at [886, 244] on span at bounding box center [488, 233] width 949 height 28
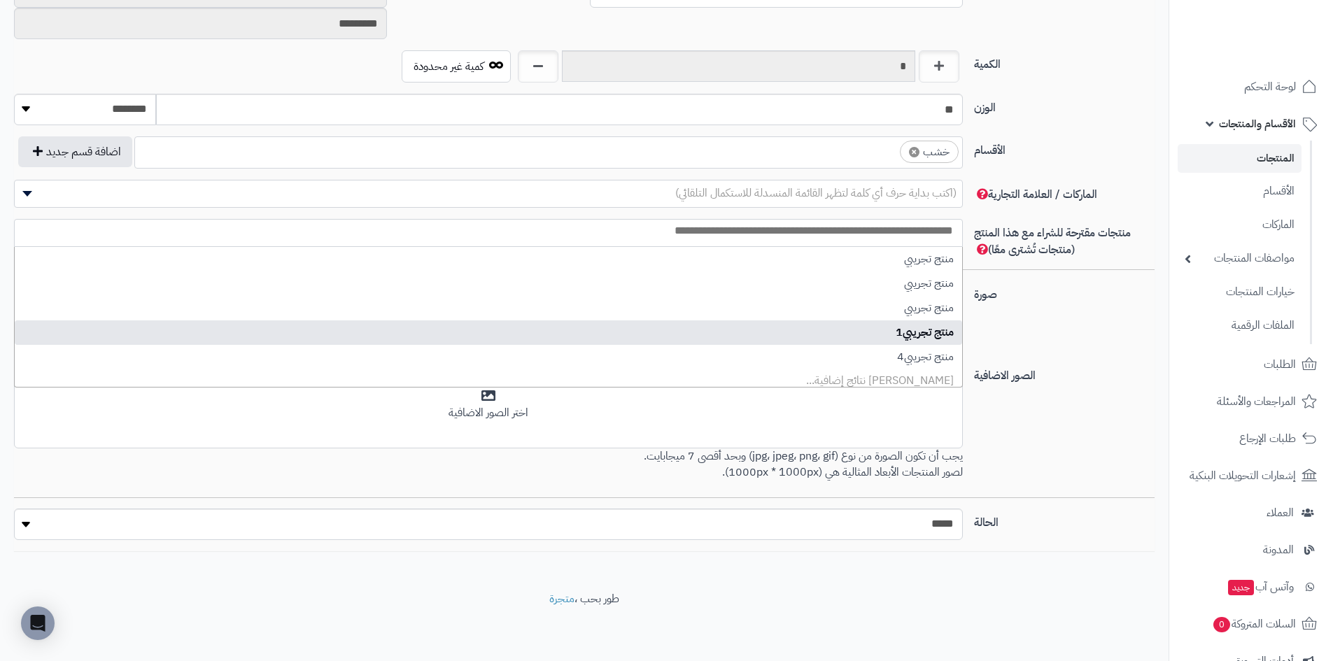
scroll to position [0, 0]
select select "**"
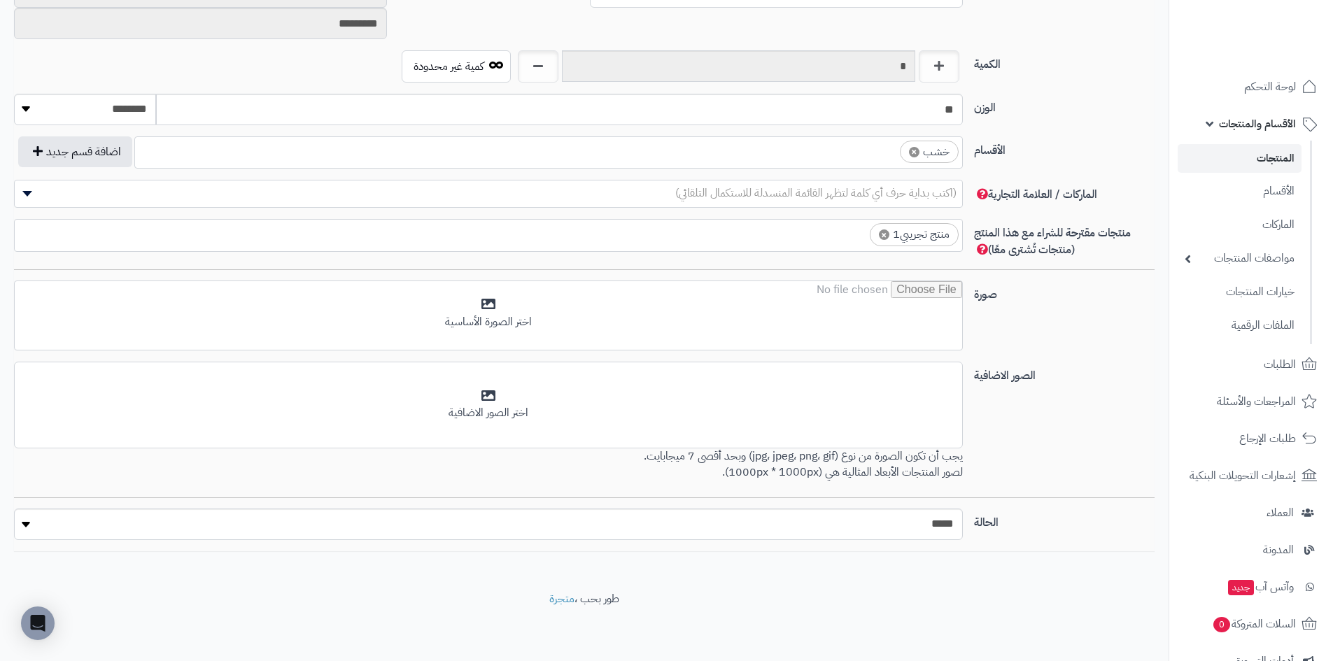
click at [801, 246] on ul "× منتج تجريبي1" at bounding box center [488, 233] width 947 height 27
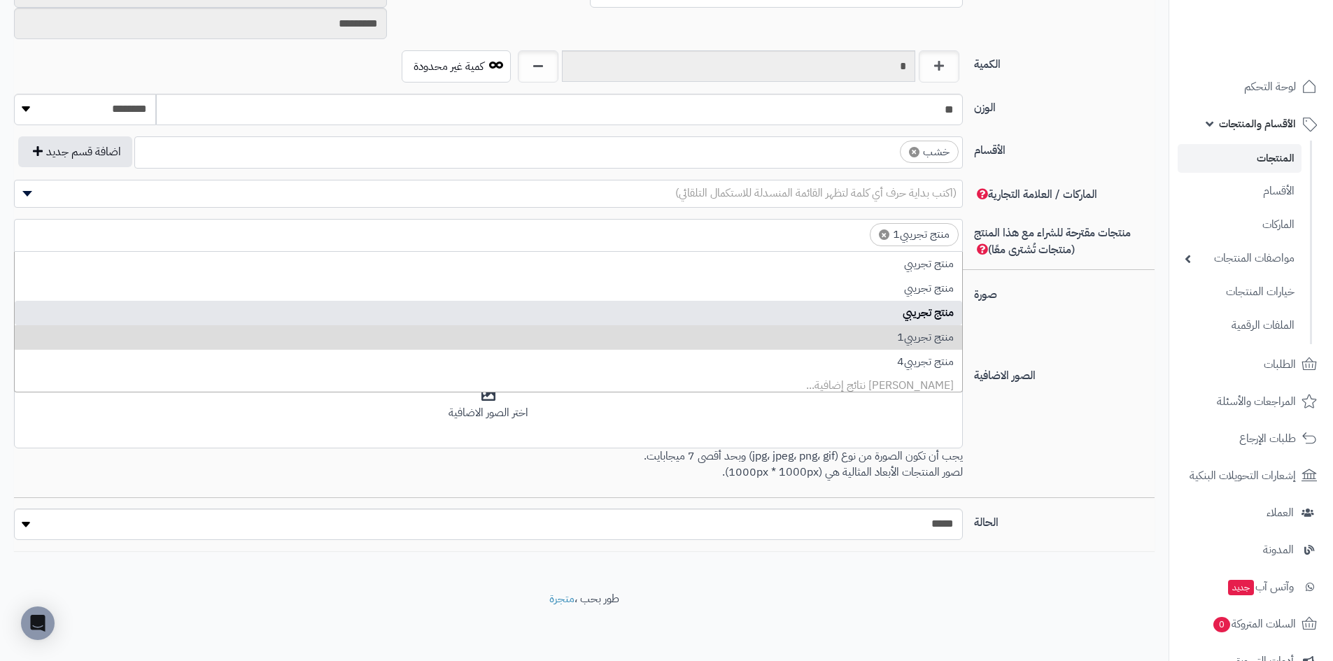
drag, startPoint x: 802, startPoint y: 278, endPoint x: 809, endPoint y: 318, distance: 40.5
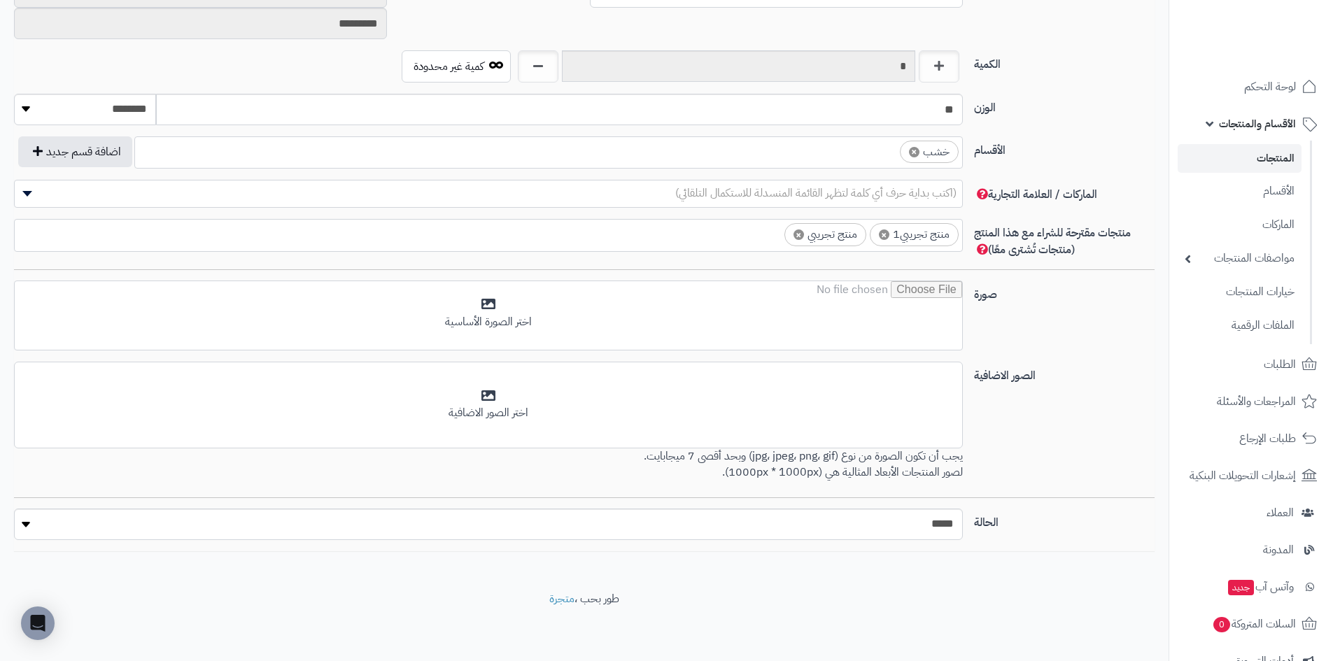
click at [717, 245] on ul "× منتج تجريبي1 × منتج تجريبي" at bounding box center [488, 233] width 947 height 27
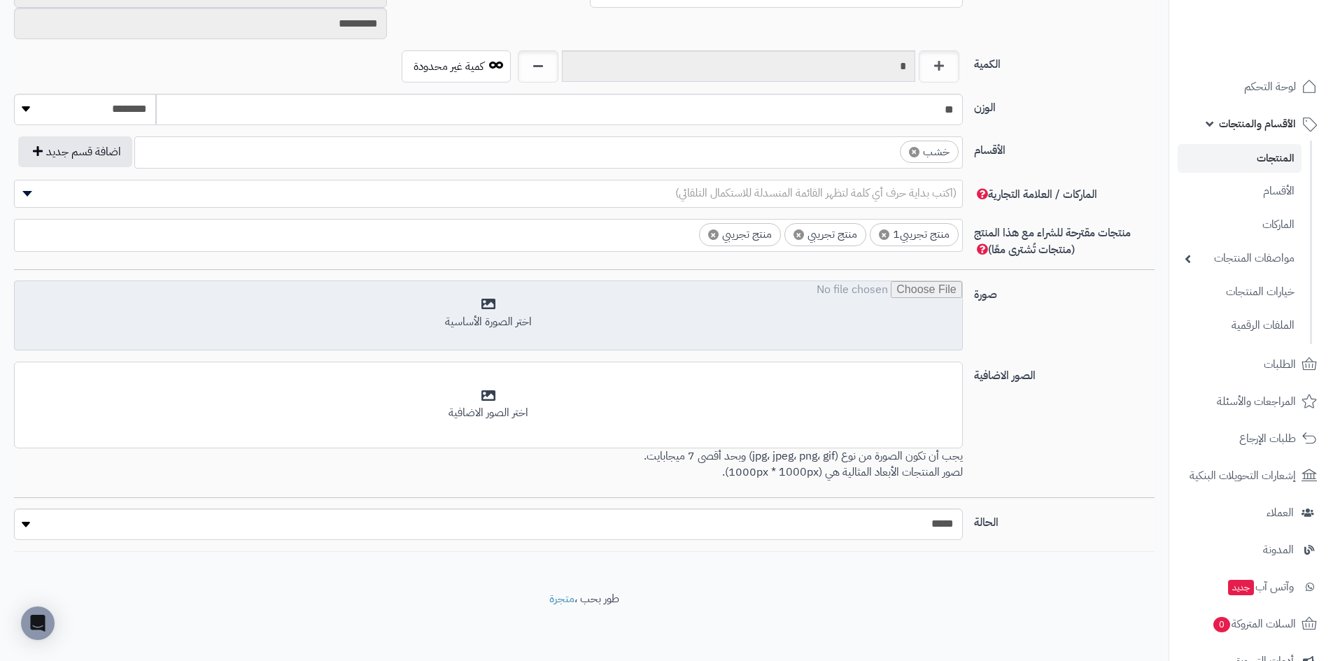
click at [592, 331] on input "file" at bounding box center [488, 316] width 947 height 70
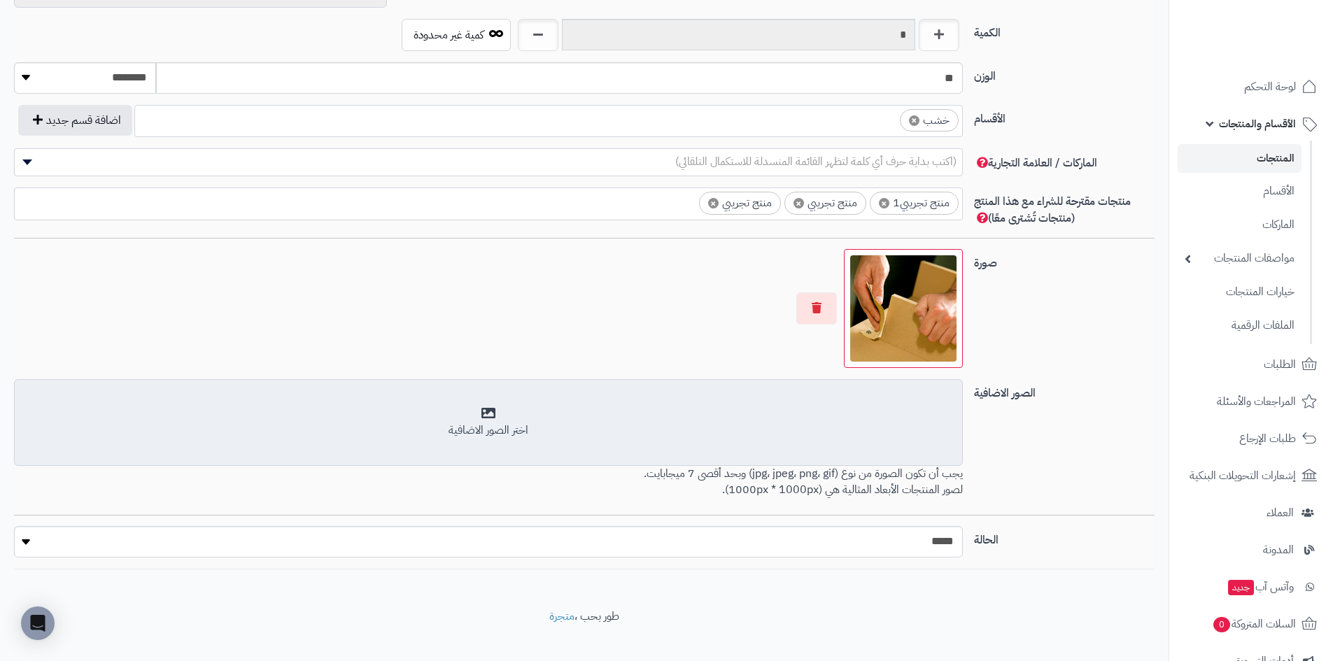
scroll to position [651, 0]
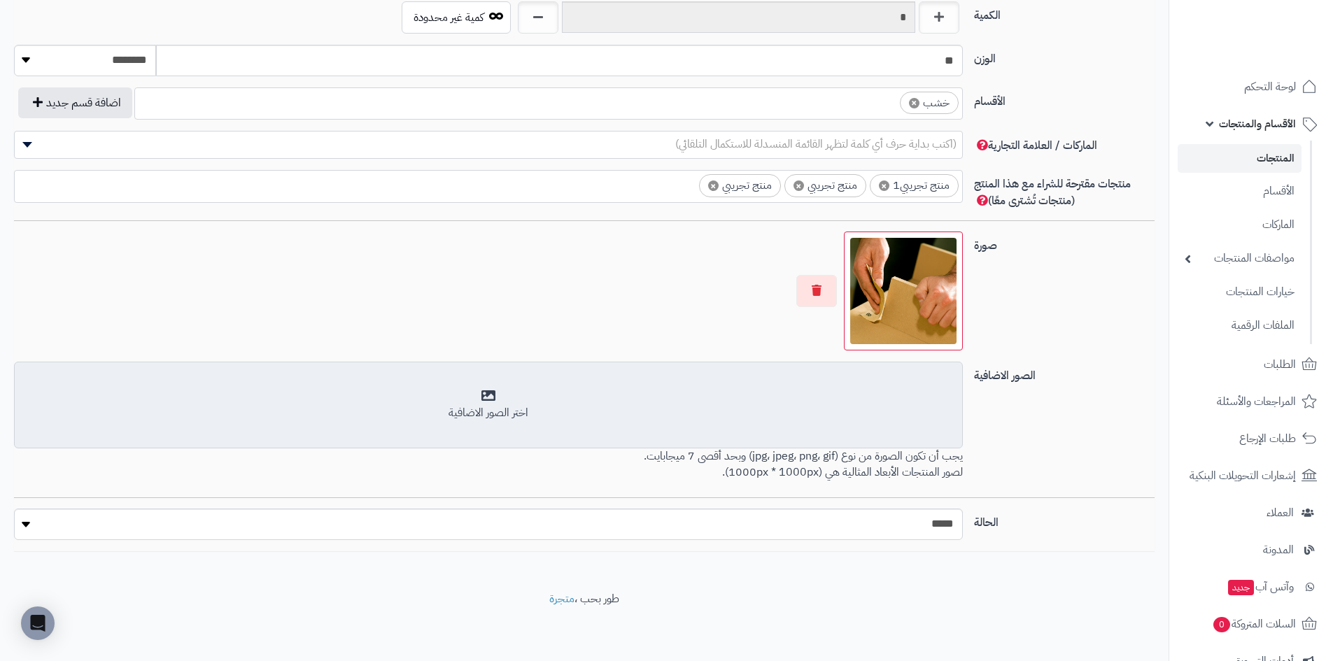
click at [541, 391] on div "اختر الصور الاضافية" at bounding box center [488, 405] width 930 height 33
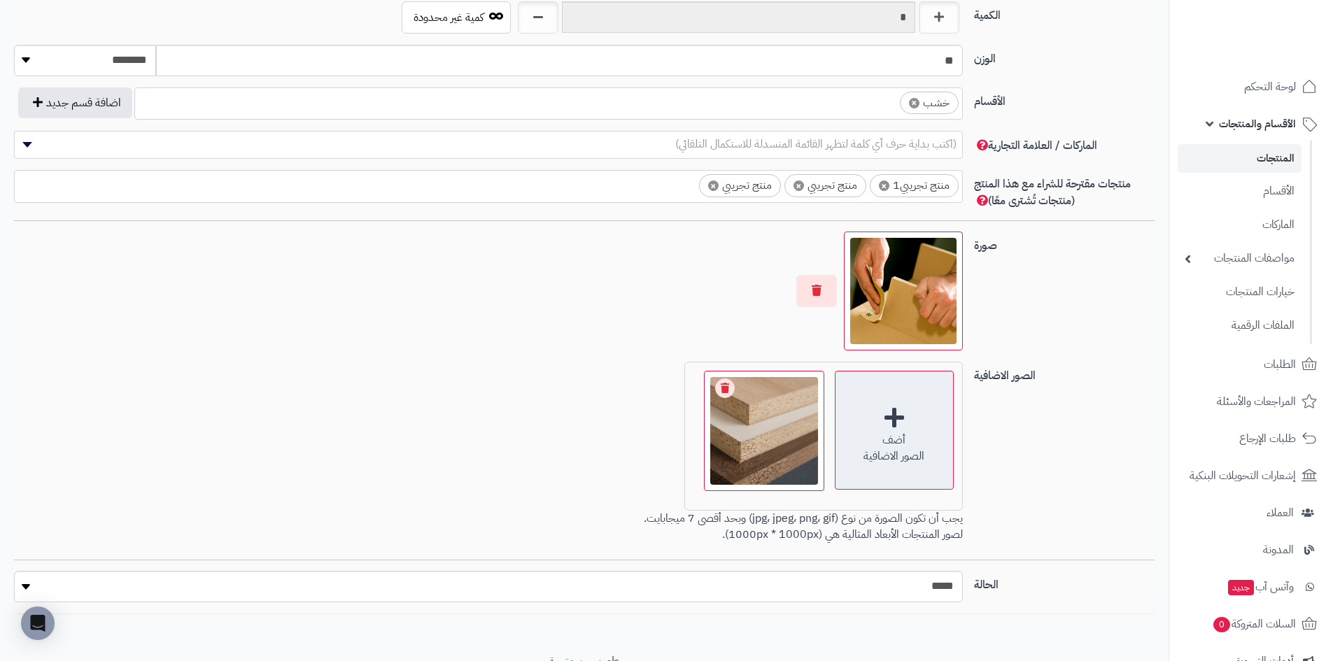
click at [904, 446] on div "أضف" at bounding box center [894, 440] width 118 height 16
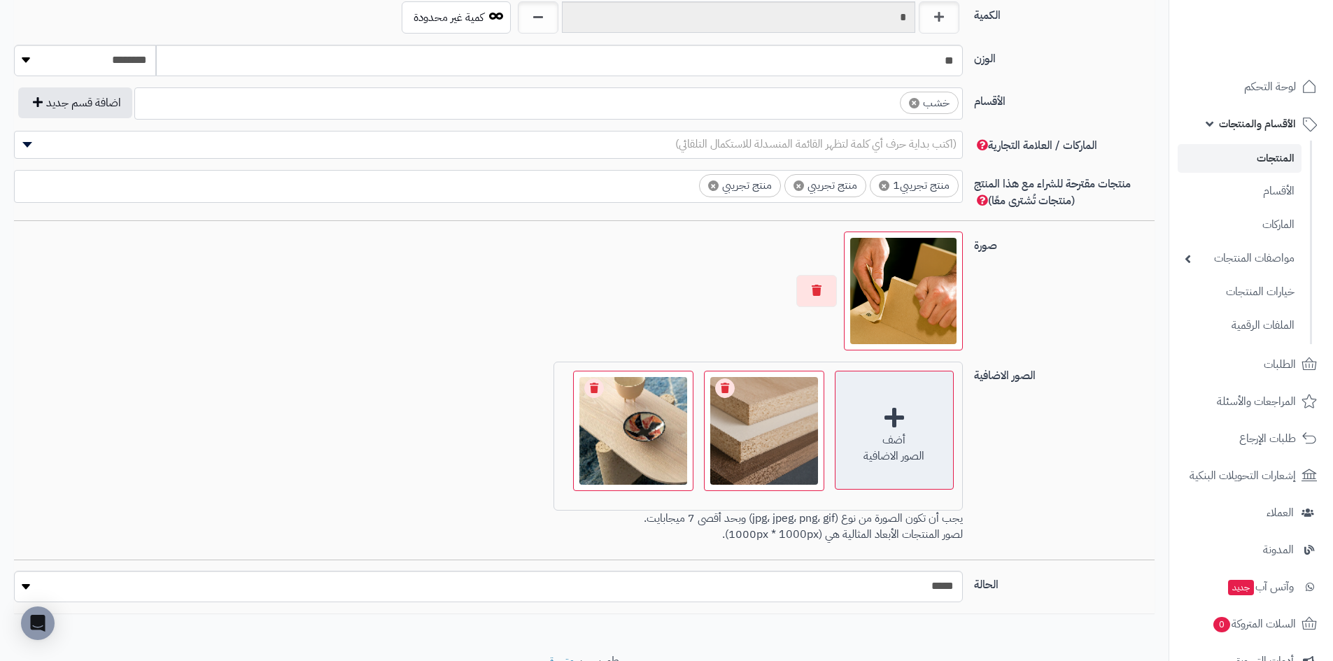
click at [882, 427] on div "أضف الصور الاضافية" at bounding box center [894, 430] width 119 height 119
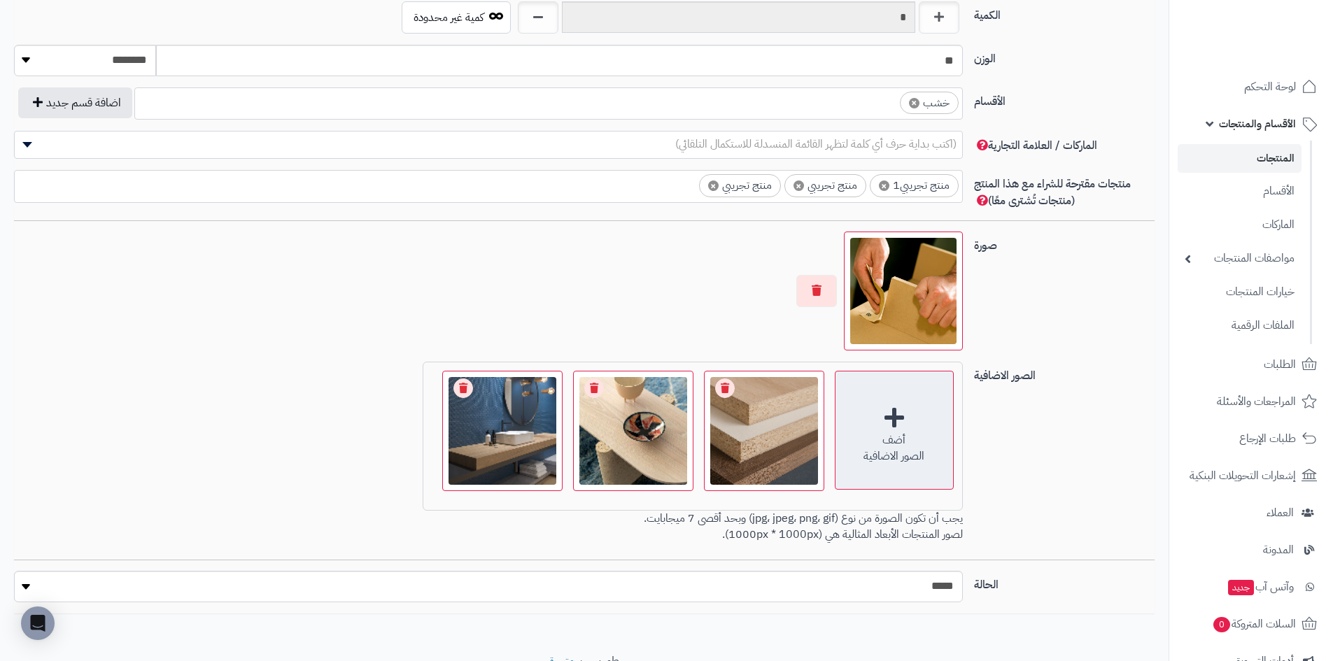
click at [876, 433] on div "أضف" at bounding box center [894, 440] width 118 height 16
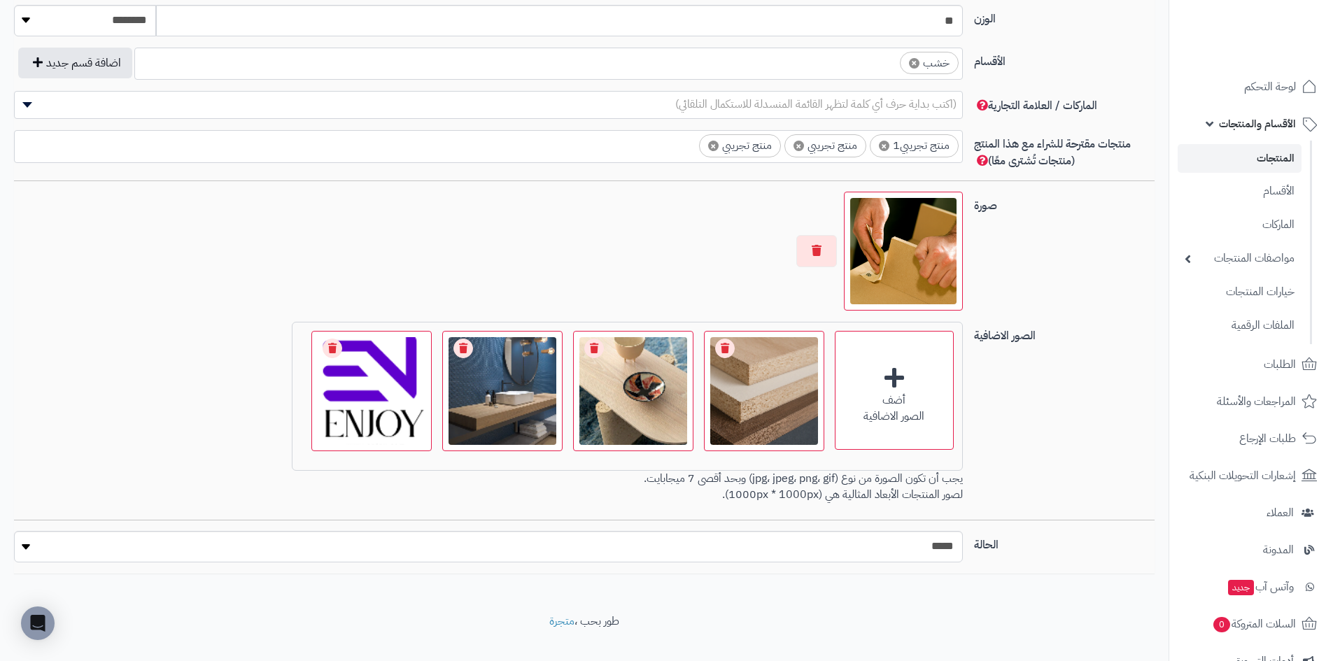
scroll to position [713, 0]
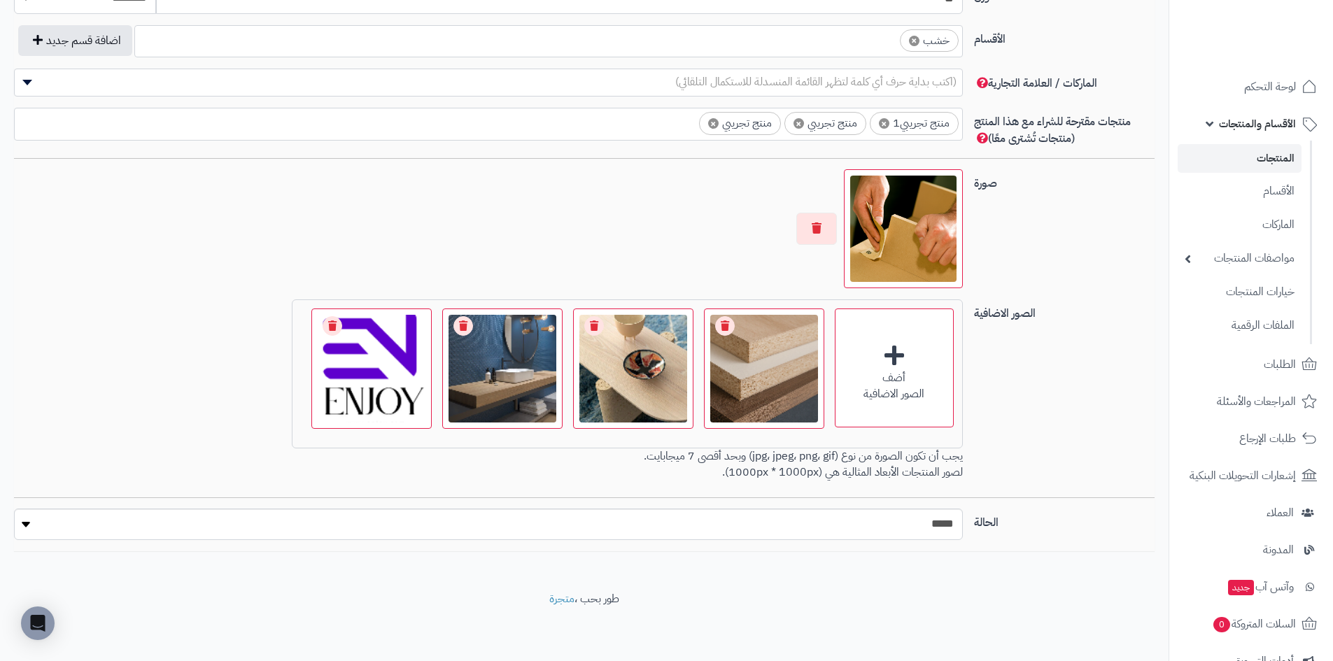
click at [769, 506] on div "**********" at bounding box center [584, 21] width 1140 height 1061
click at [747, 516] on select "***** ****" at bounding box center [488, 524] width 949 height 31
click at [14, 509] on select "***** ****" at bounding box center [488, 524] width 949 height 31
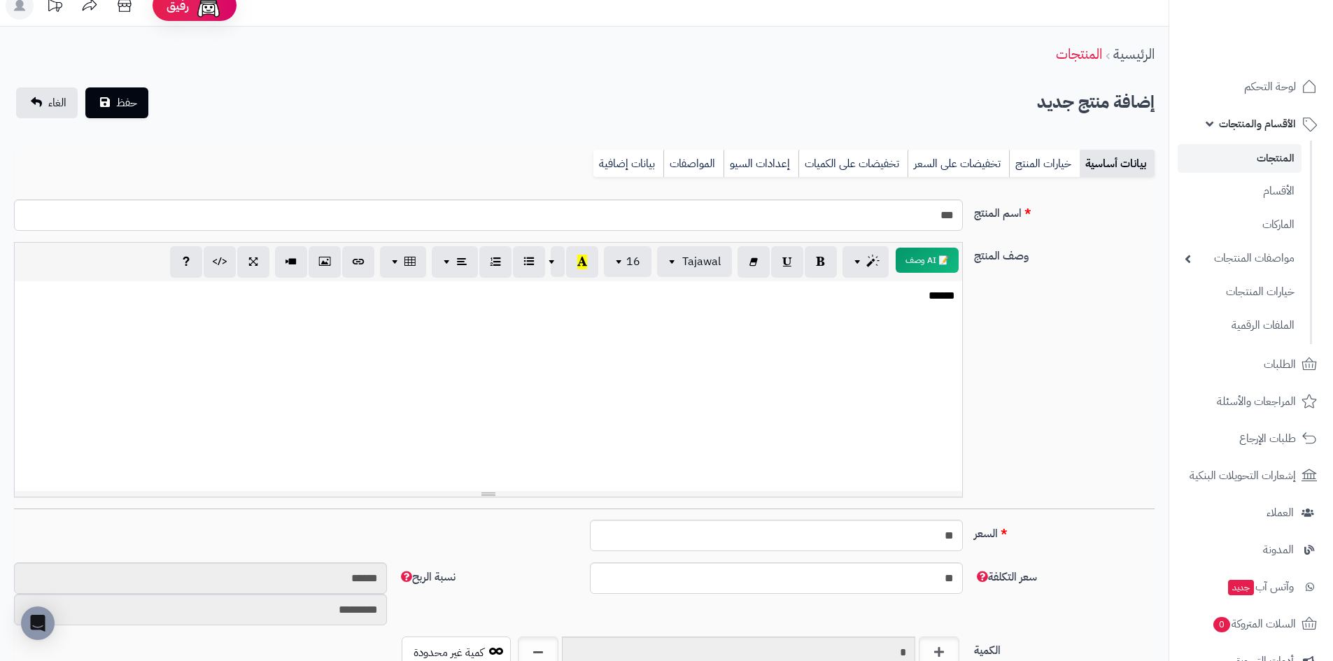
scroll to position [0, 0]
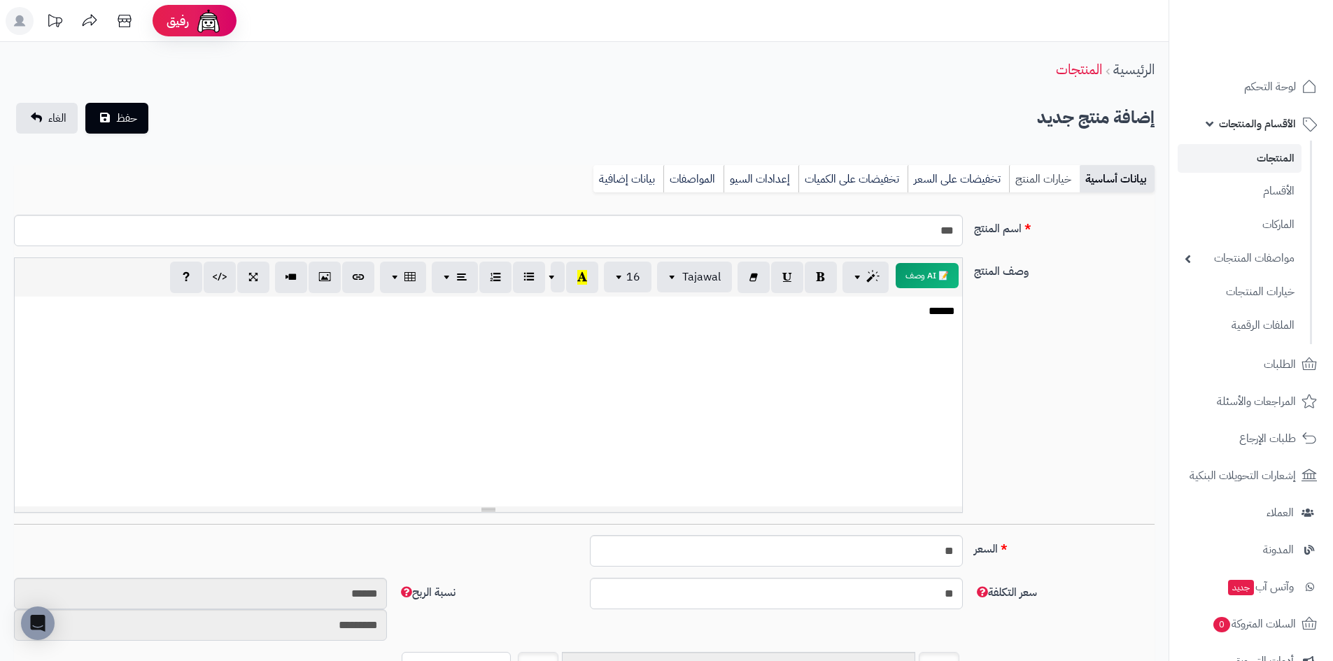
click at [1039, 185] on link "خيارات المنتج" at bounding box center [1044, 179] width 71 height 28
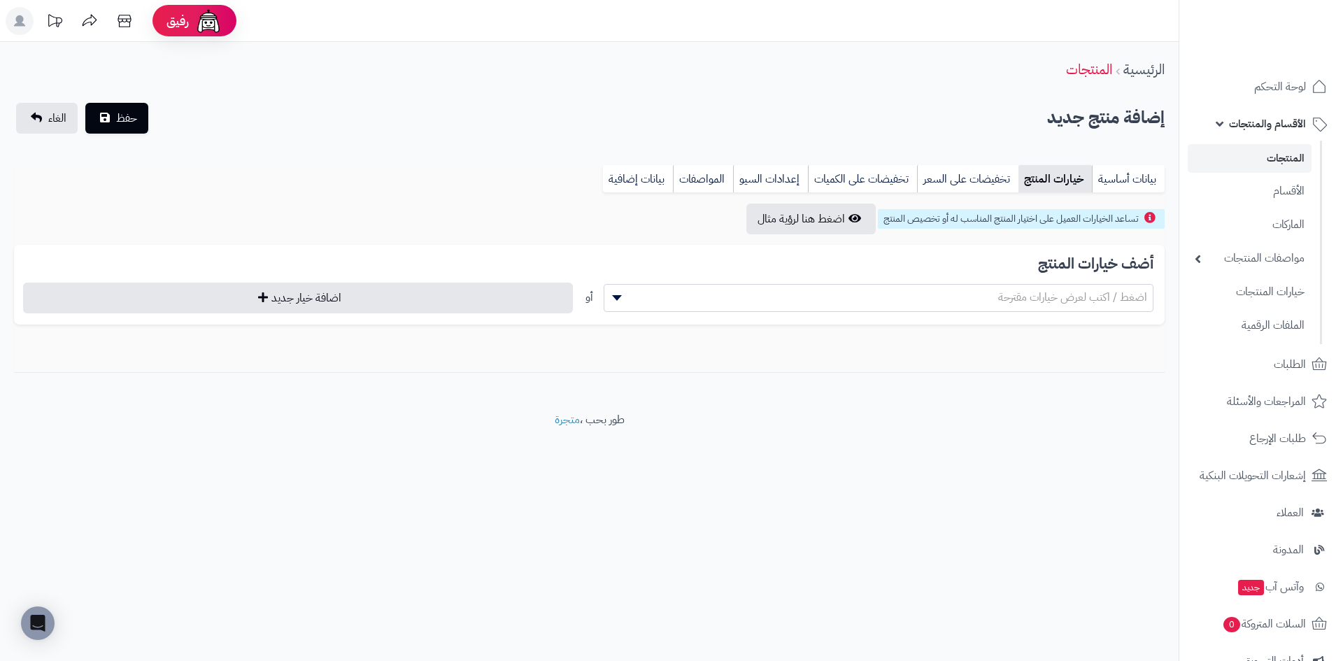
click at [764, 304] on span "اضغط / اكتب لعرض خيارات مقترحة" at bounding box center [878, 297] width 548 height 21
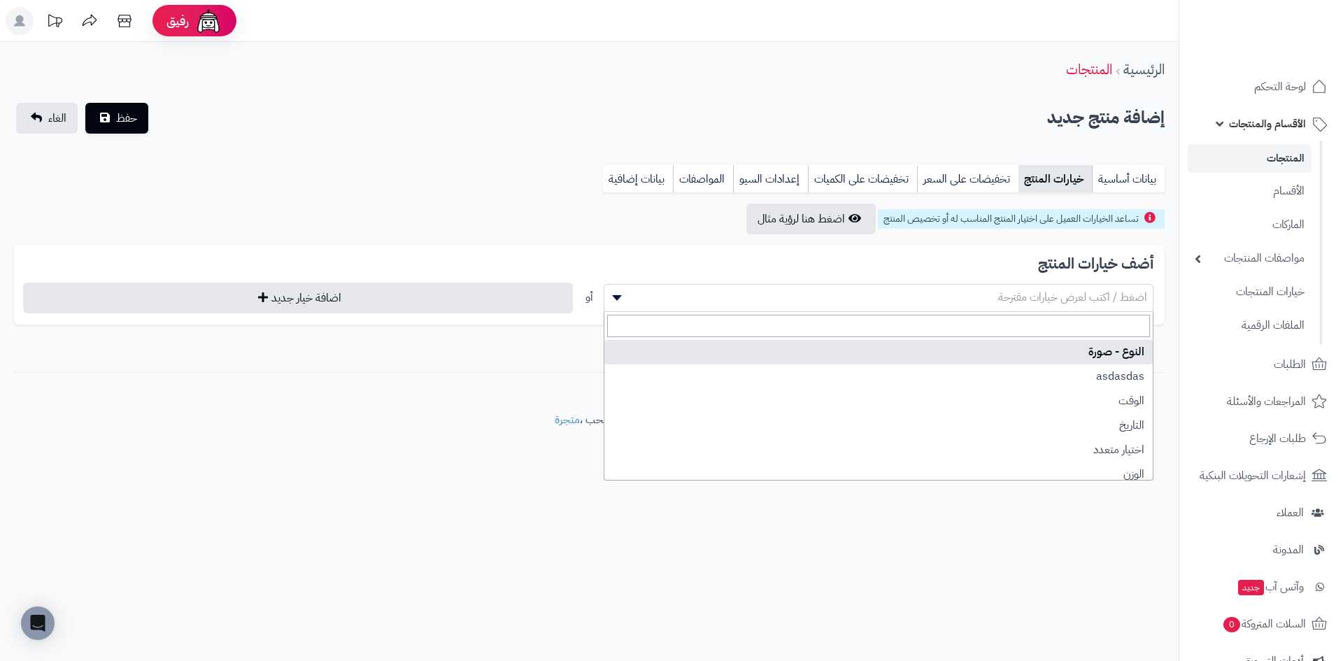
select select "**"
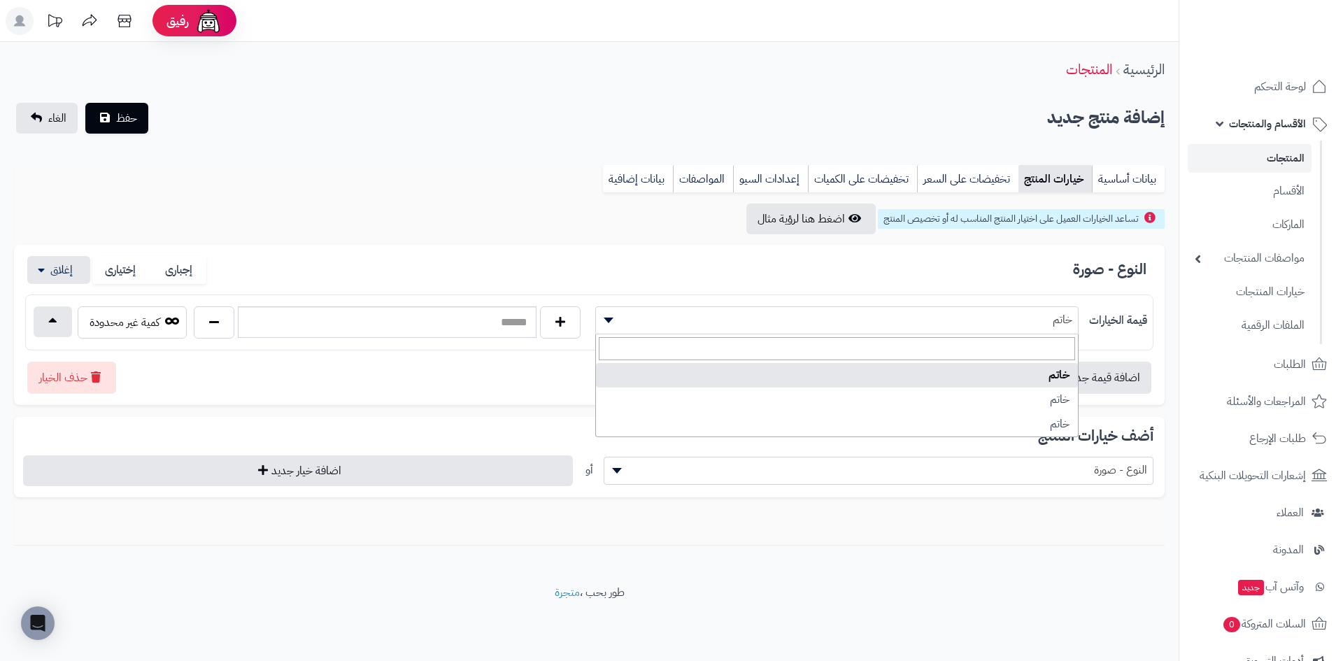
click at [707, 322] on span "خاتم" at bounding box center [837, 319] width 483 height 21
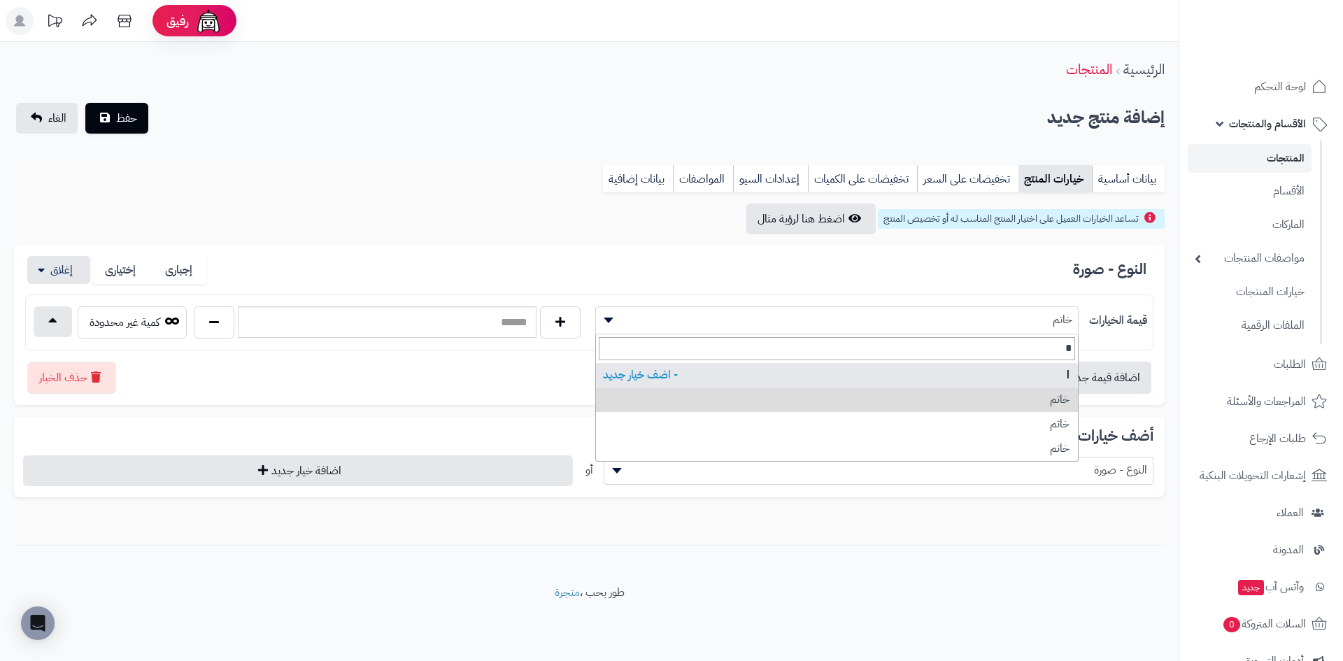
type input "*"
select select "*"
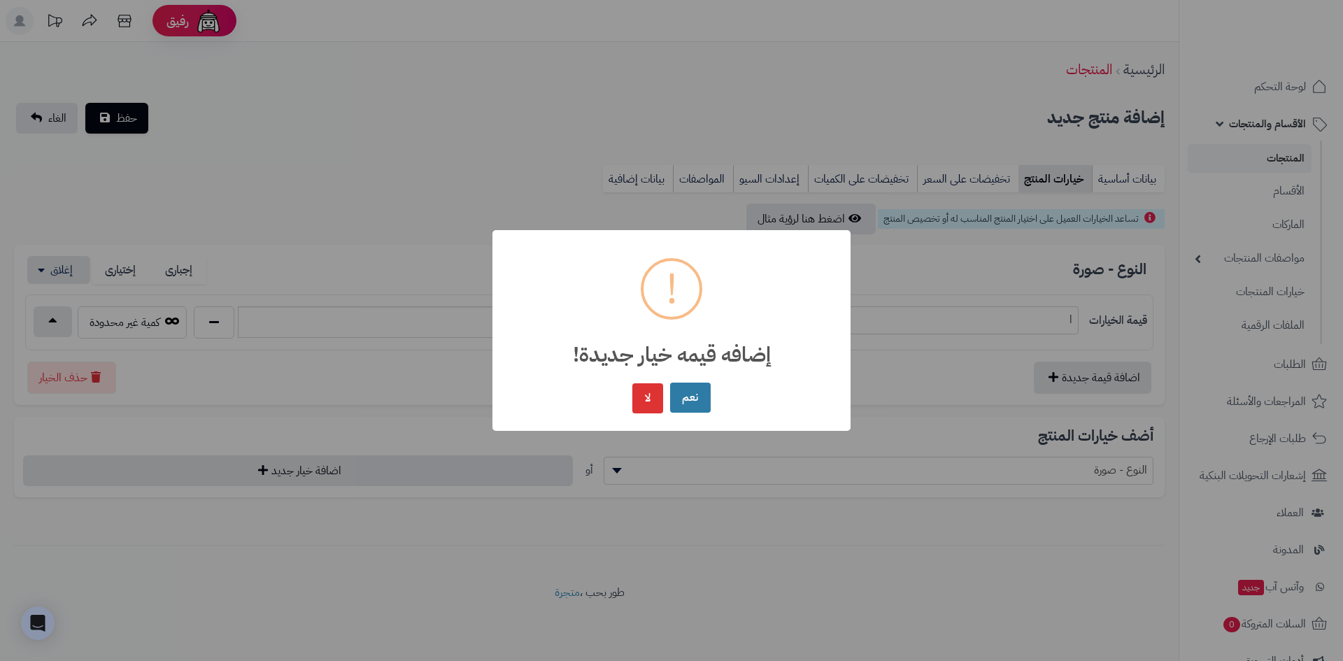
click at [700, 390] on button "نعم" at bounding box center [690, 398] width 41 height 30
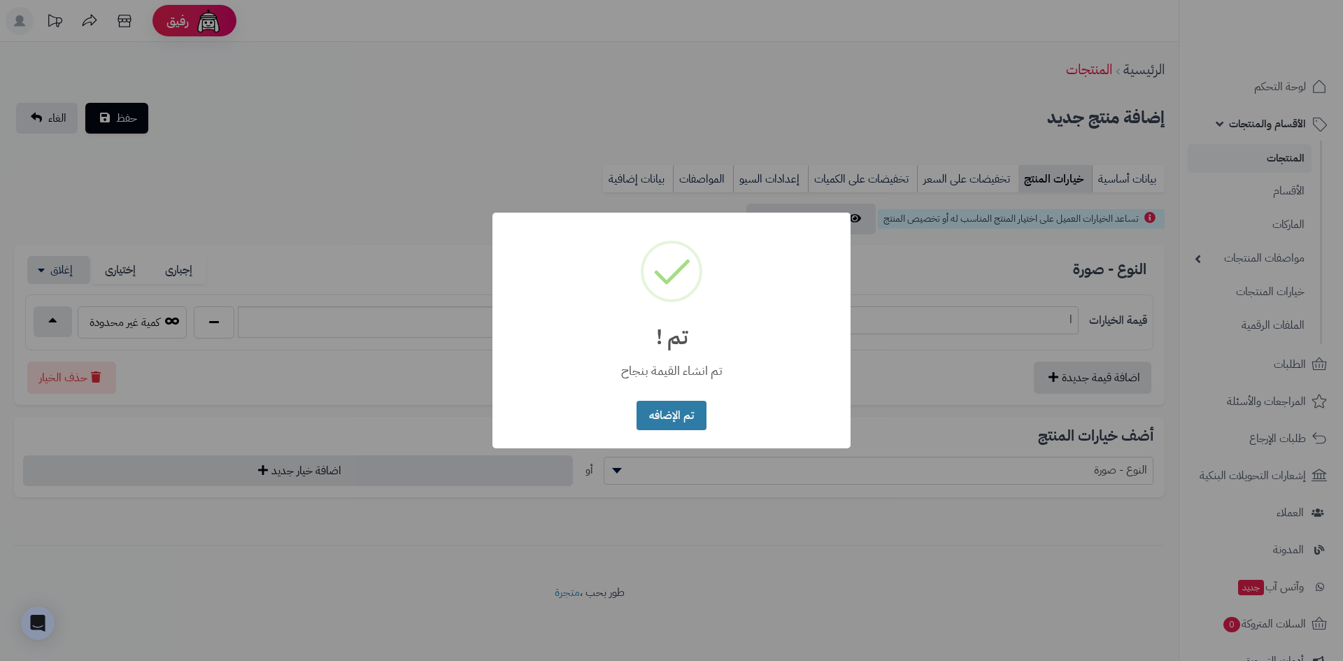
click at [689, 411] on button "تم الإضافه" at bounding box center [671, 416] width 69 height 30
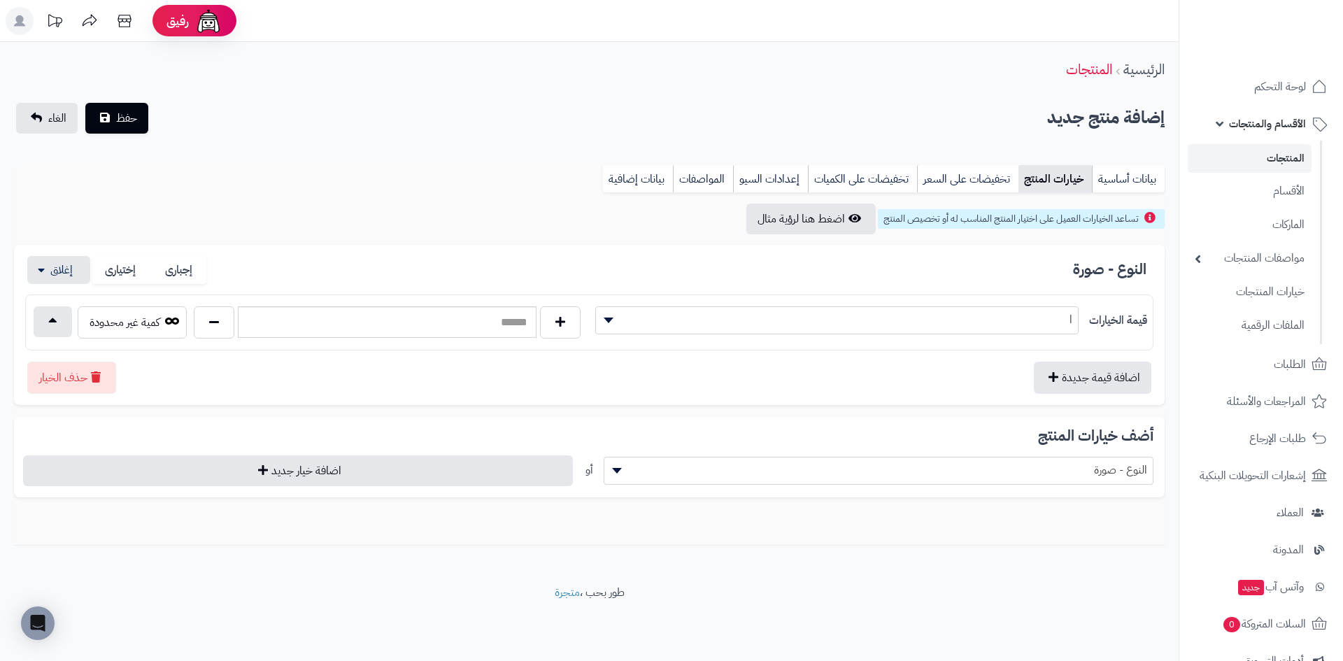
click at [934, 335] on body "رفيق ! الطلبات معالجة مكتمل إرجاع المنتجات العملاء المتواجدون الان 0 عملاء منتظ…" at bounding box center [671, 330] width 1343 height 661
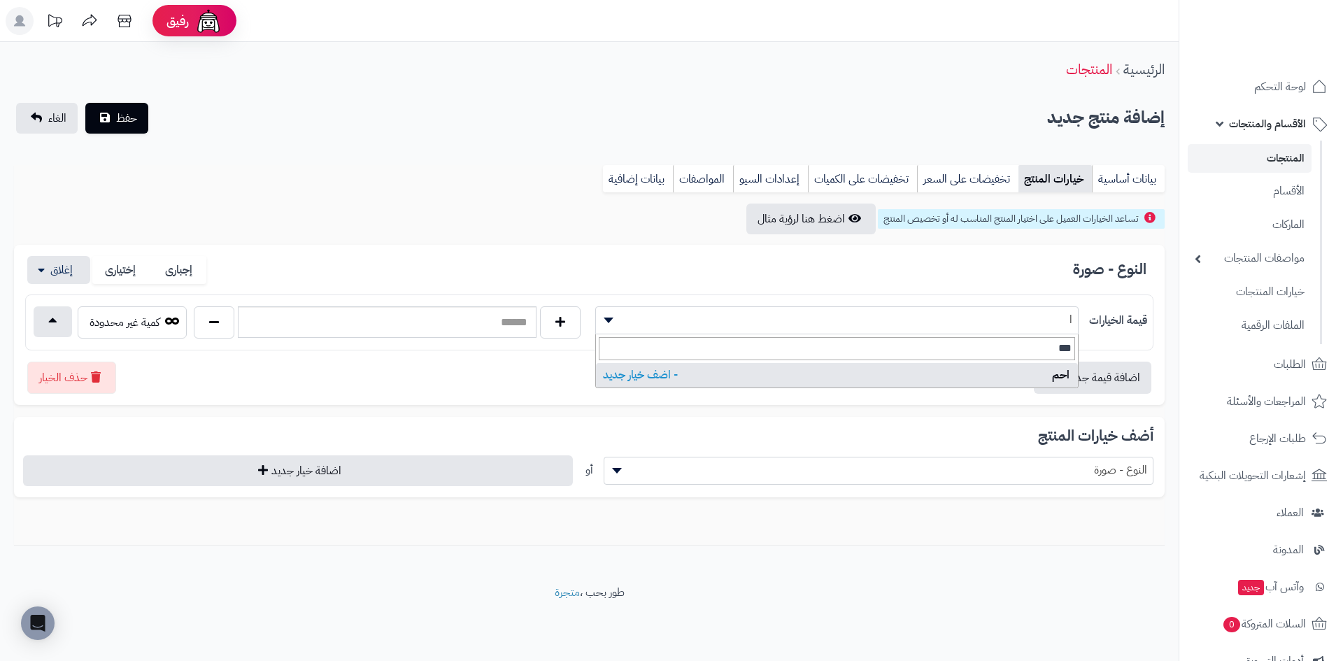
type input "****"
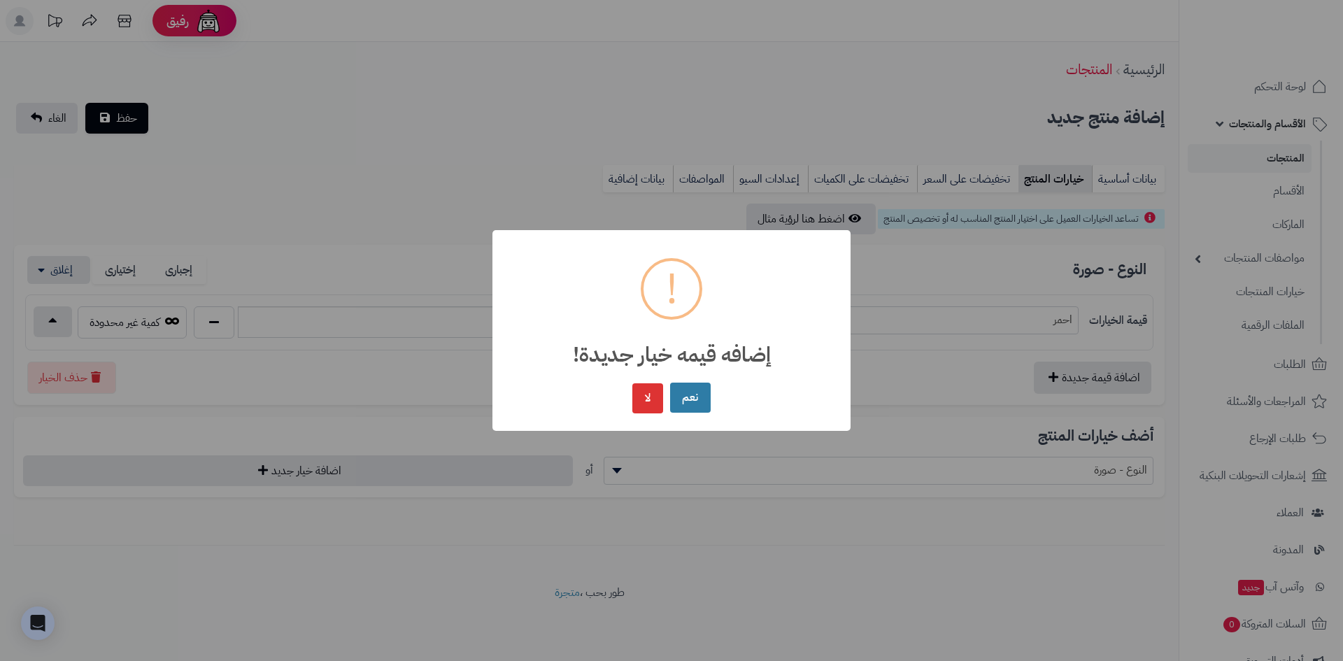
click at [676, 396] on button "نعم" at bounding box center [690, 398] width 41 height 30
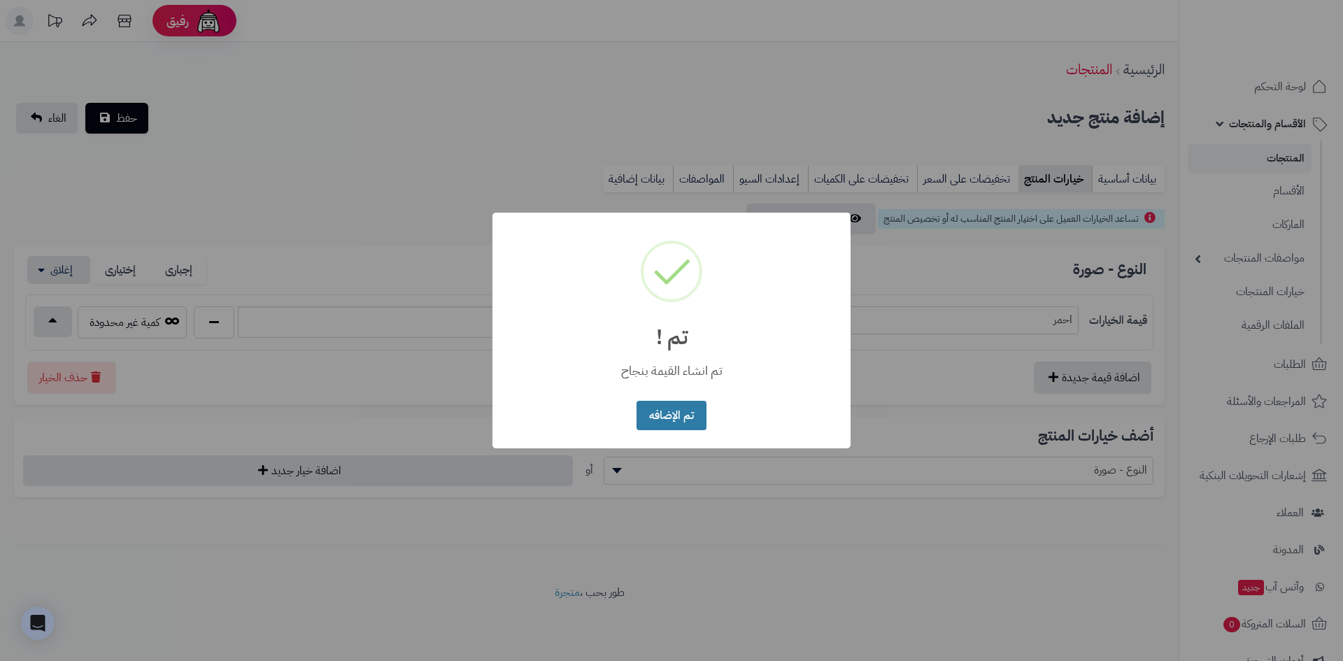
click at [695, 416] on button "تم الإضافه" at bounding box center [671, 416] width 69 height 30
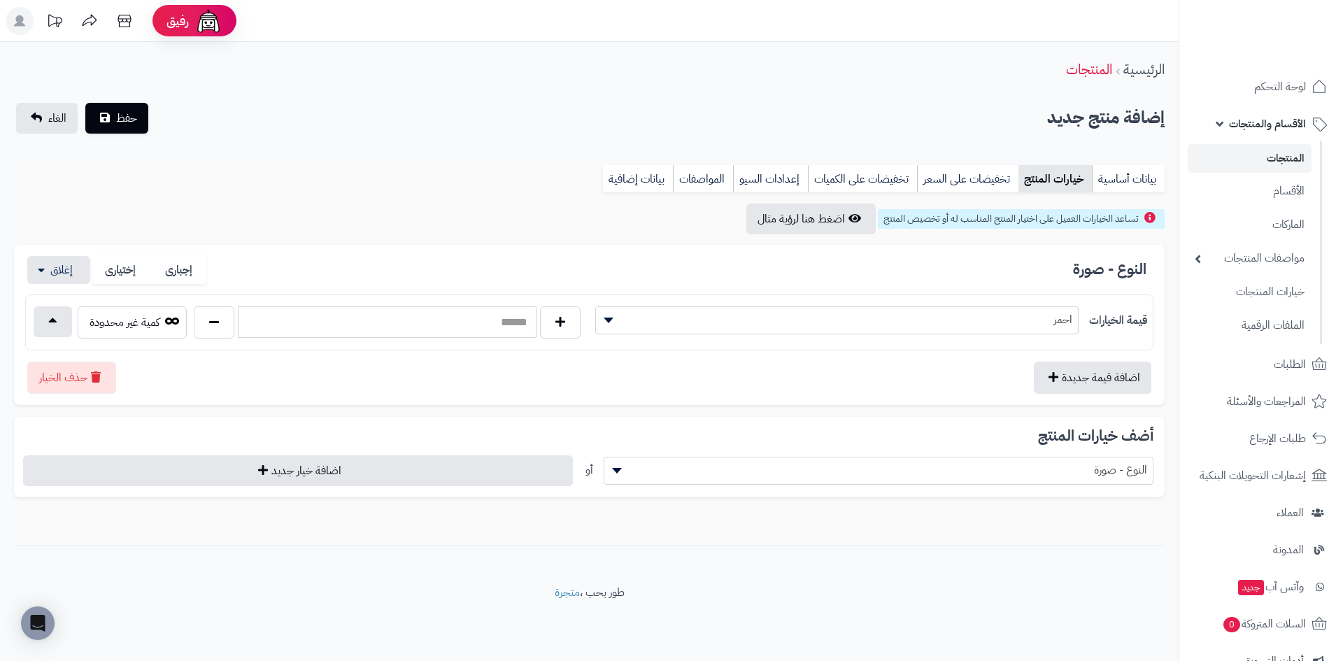
click at [471, 327] on input "text" at bounding box center [387, 321] width 298 height 31
type input "*"
click at [279, 404] on div "النوع - صورة إجبارى إختيارى قيمة الخيارات احمر * السعر السعر" at bounding box center [589, 325] width 1151 height 161
click at [757, 232] on button "اضغط هنا لرؤية مثال" at bounding box center [810, 218] width 129 height 31
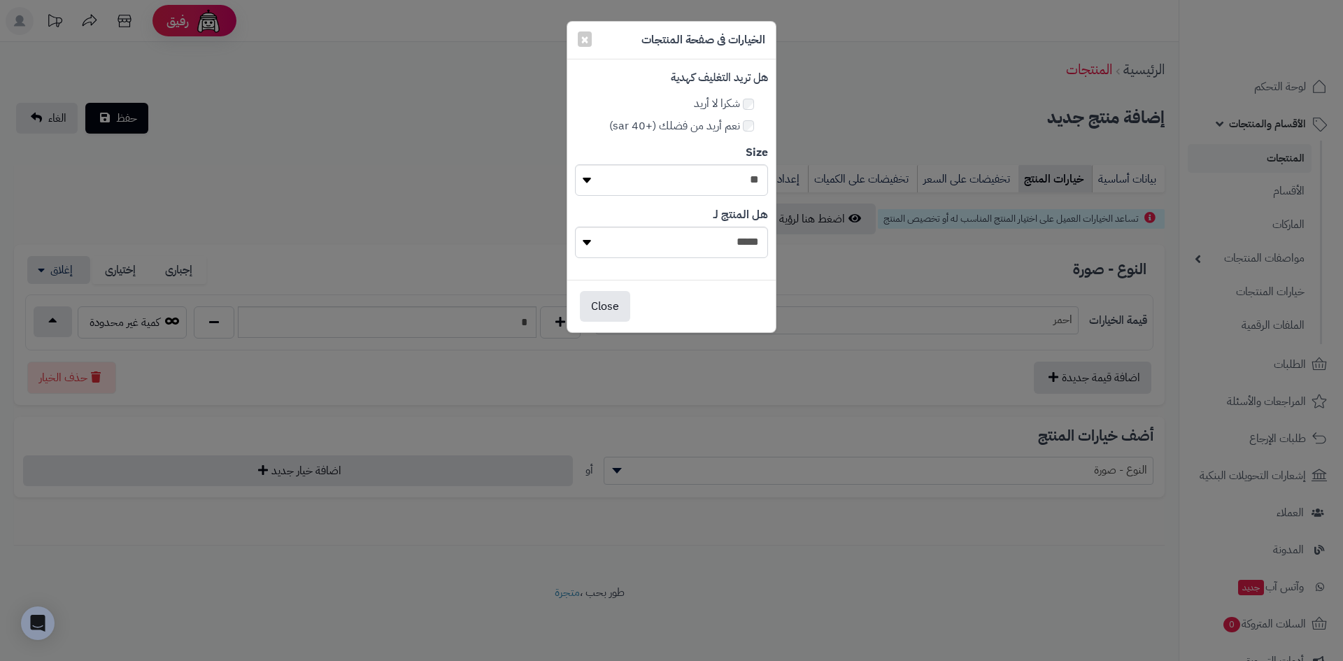
click at [577, 37] on div "× الخيارات فى صفحة المنتجات" at bounding box center [671, 41] width 208 height 38
click at [583, 43] on button "×" at bounding box center [585, 38] width 14 height 15
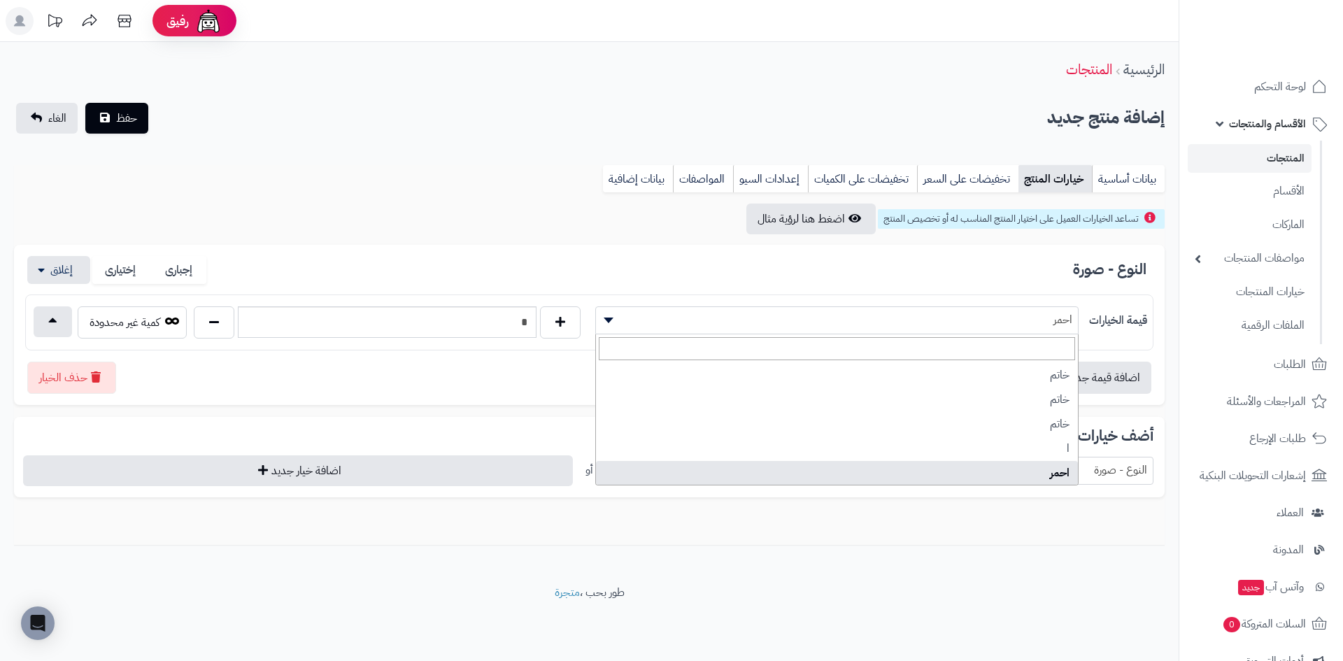
click at [944, 311] on span "احمر" at bounding box center [837, 319] width 483 height 21
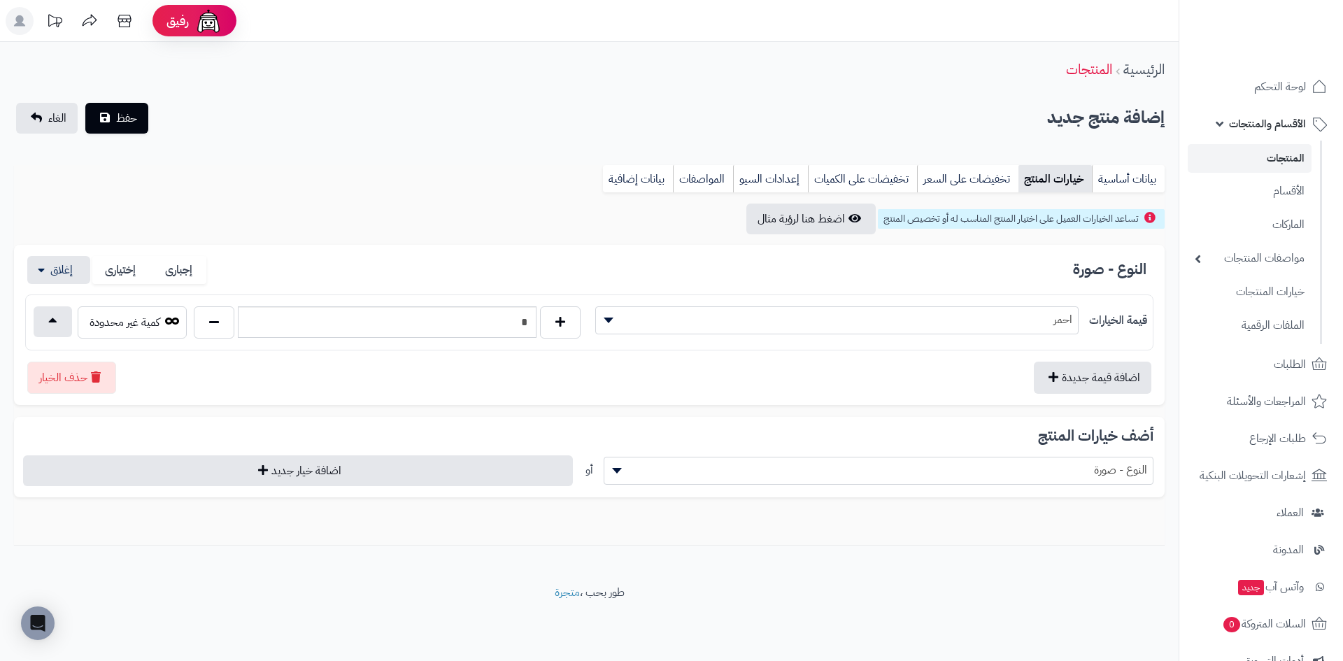
click at [999, 294] on div "النوع - صورة إجبارى إختيارى قيمة الخيارات احمر * السعر السعر" at bounding box center [589, 325] width 1151 height 161
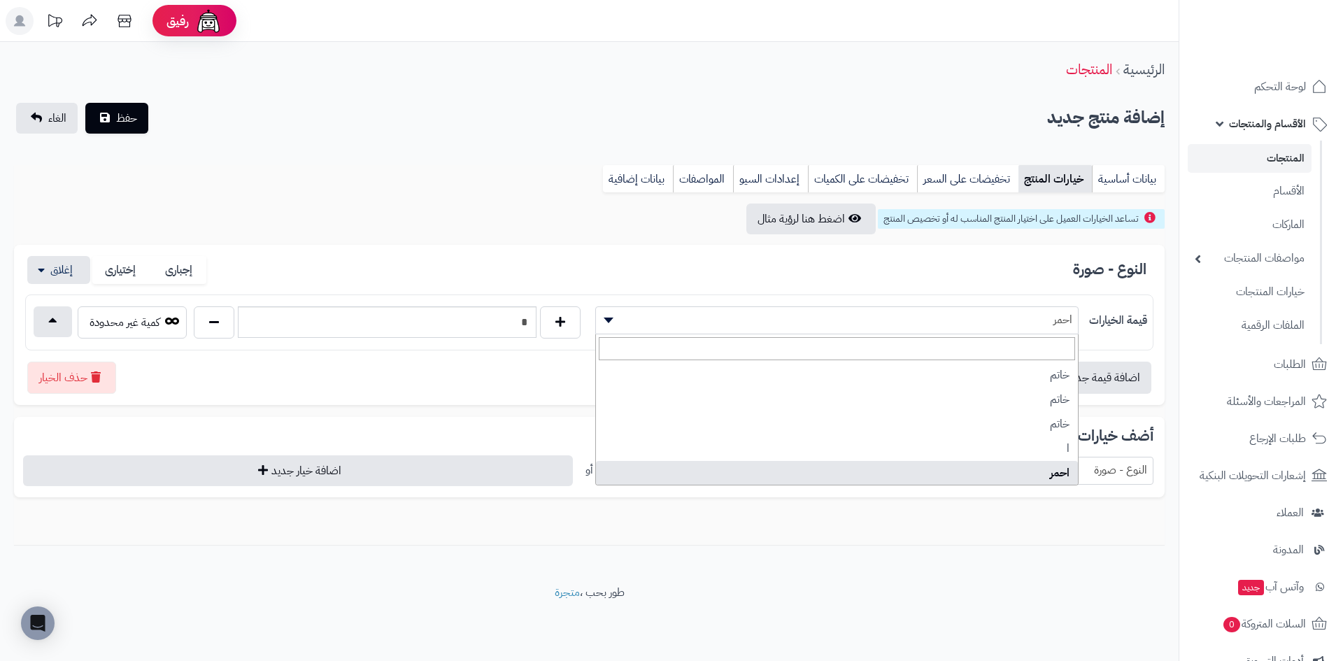
click at [862, 321] on span "احمر" at bounding box center [837, 319] width 483 height 21
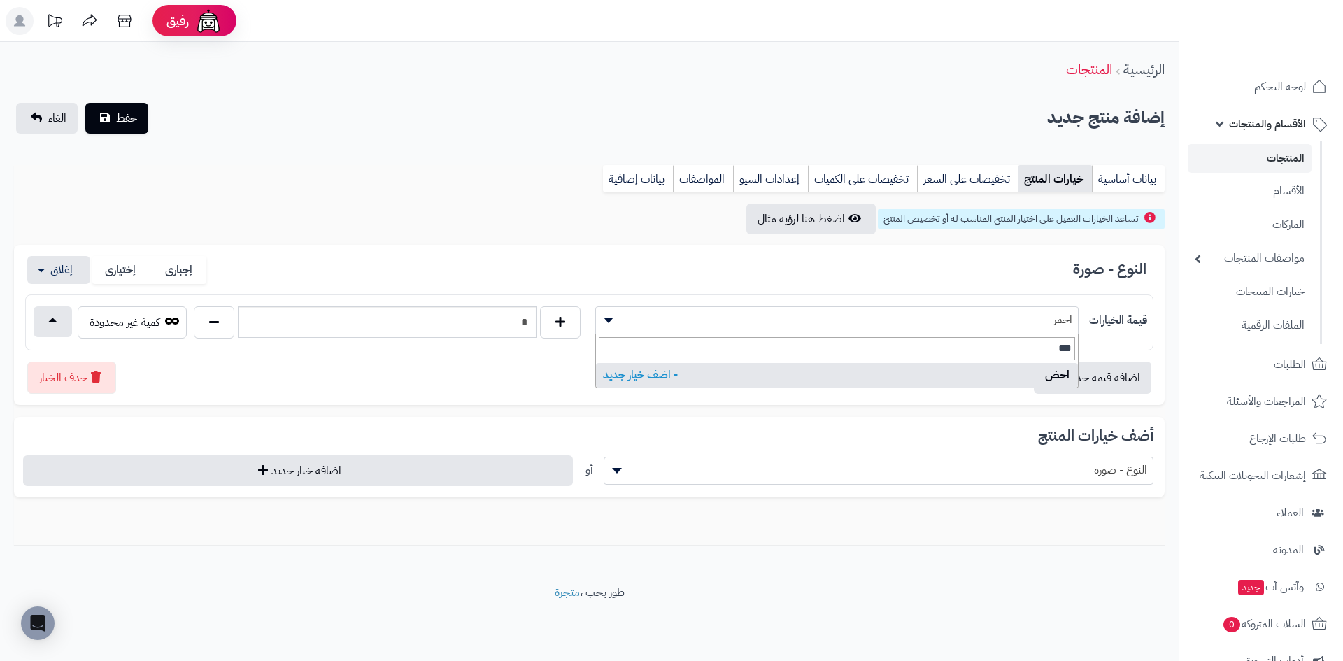
type input "****"
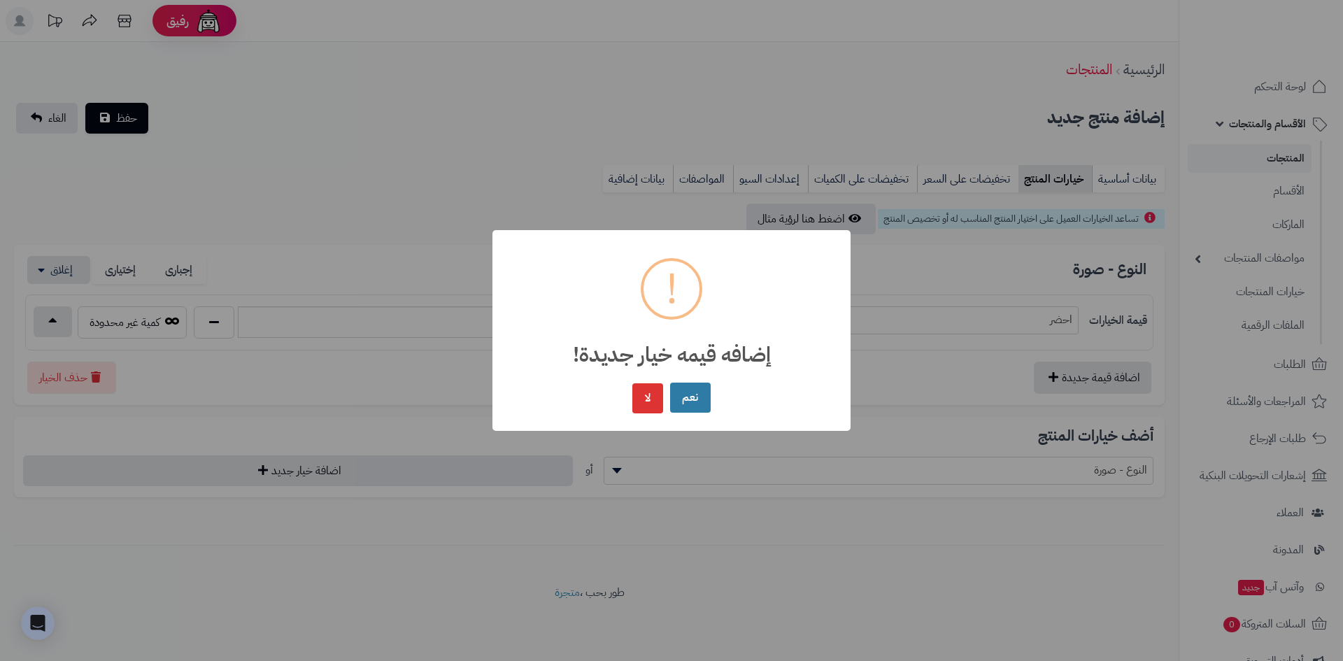
click at [700, 392] on button "نعم" at bounding box center [690, 398] width 41 height 30
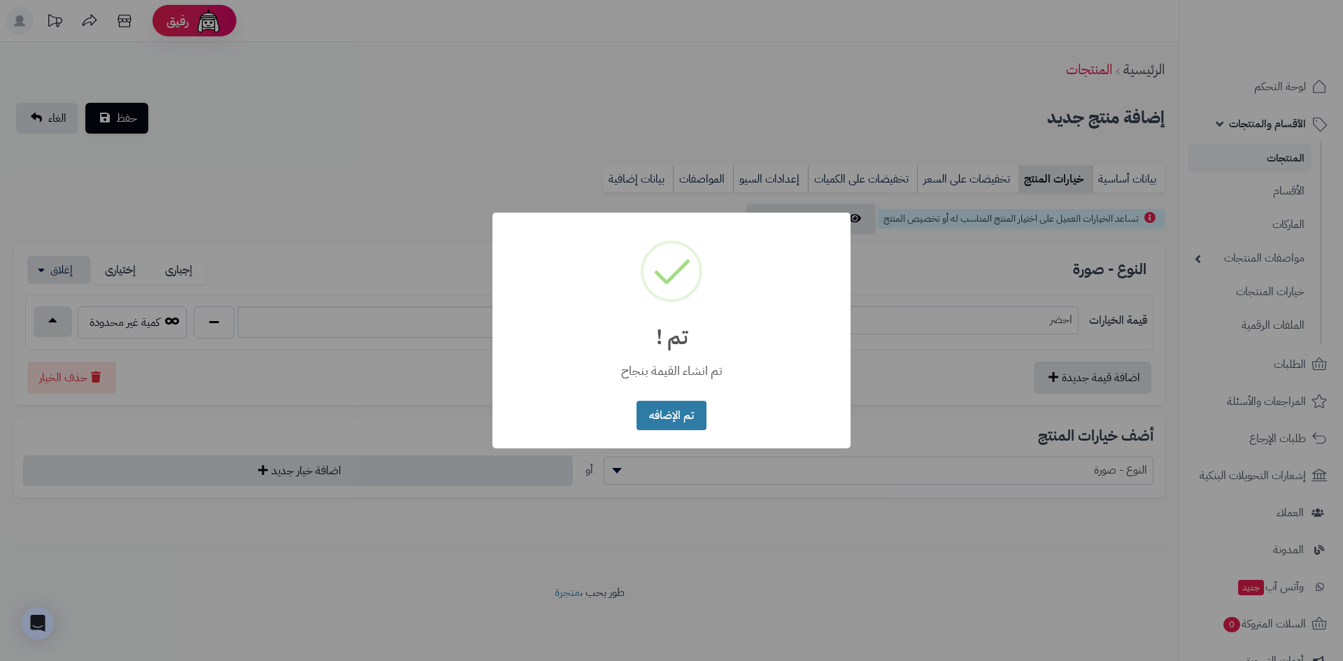
click at [660, 410] on button "تم الإضافه" at bounding box center [671, 416] width 69 height 30
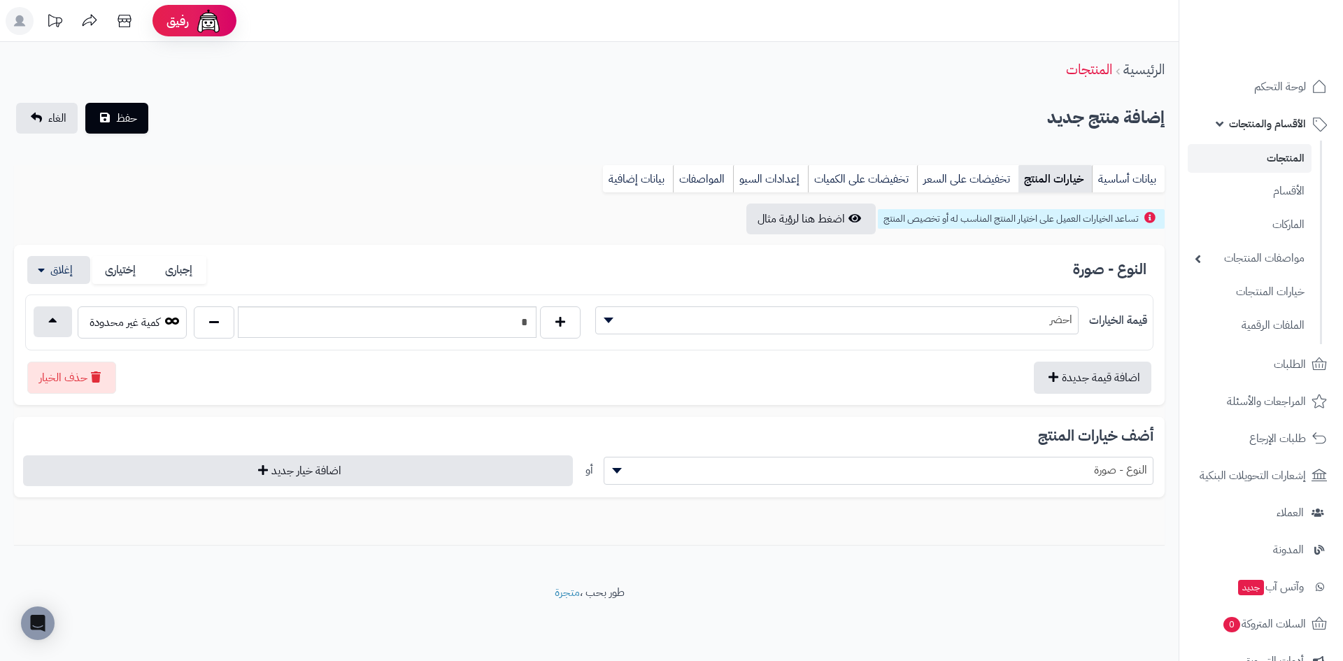
click at [754, 318] on span "احضر" at bounding box center [837, 319] width 483 height 21
click at [1059, 374] on button "اضافة قيمة جديدة" at bounding box center [1093, 377] width 118 height 32
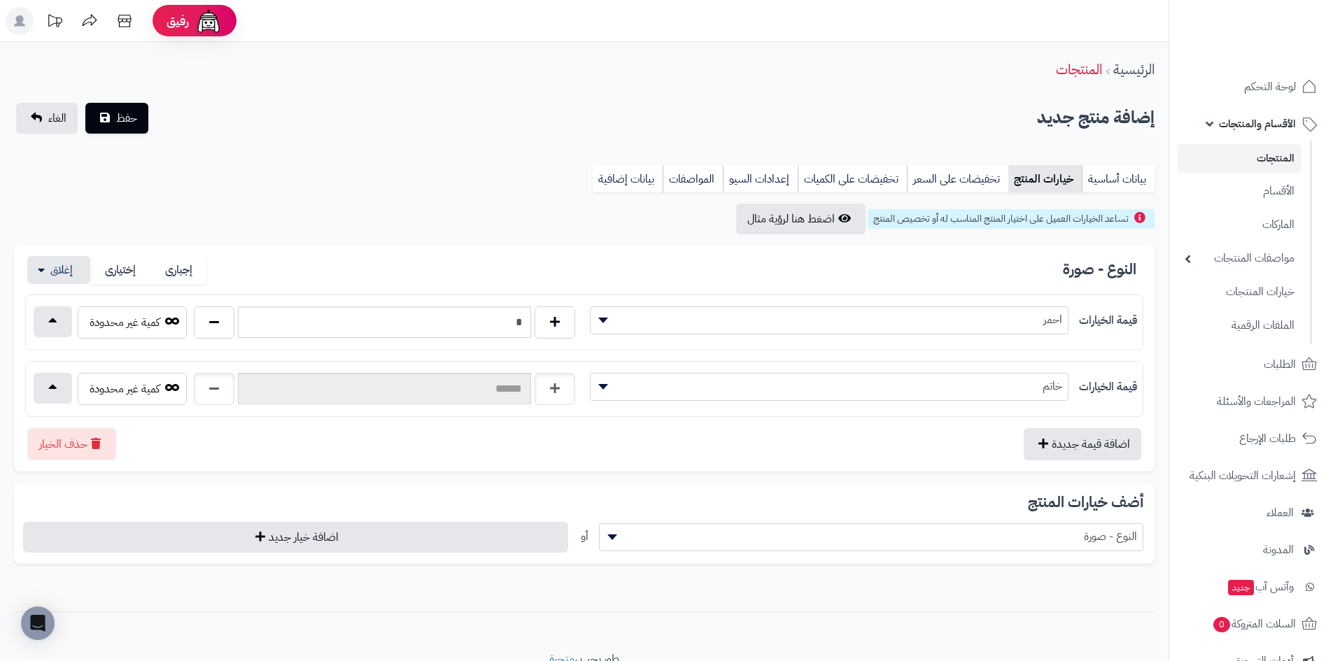
click at [948, 388] on span "خاتم" at bounding box center [828, 386] width 477 height 21
type input "****"
select select "****"
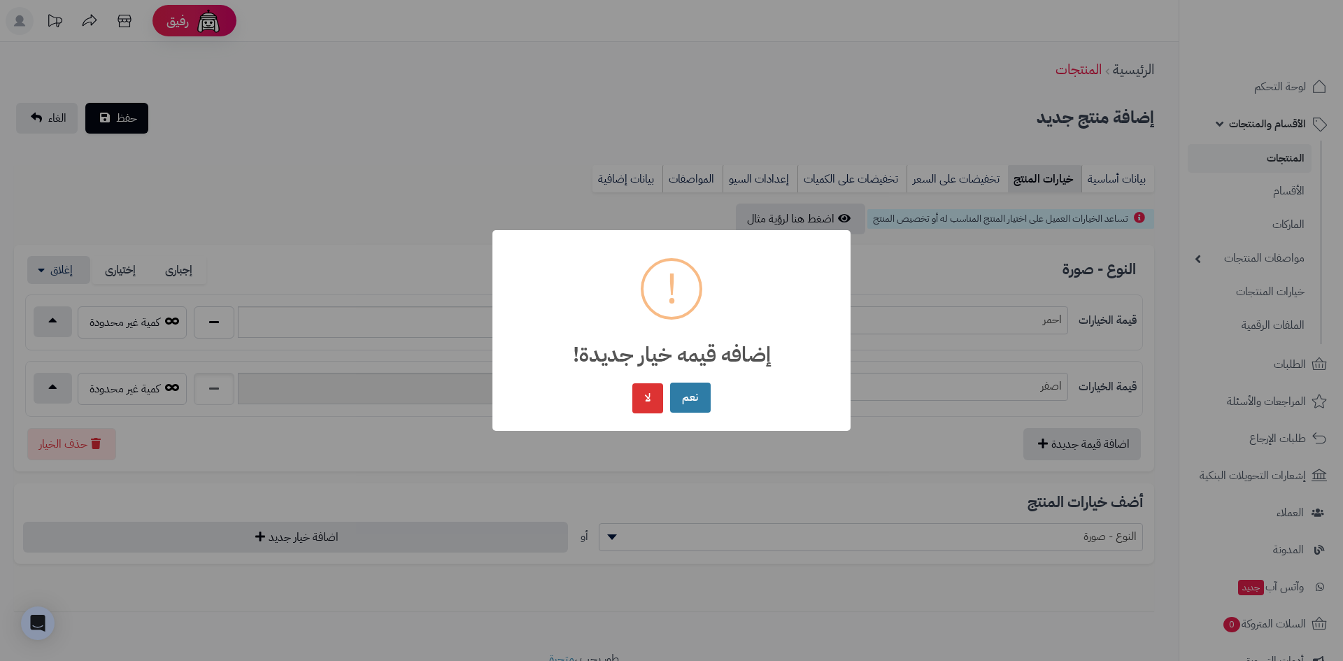
click at [676, 390] on button "نعم" at bounding box center [690, 398] width 41 height 30
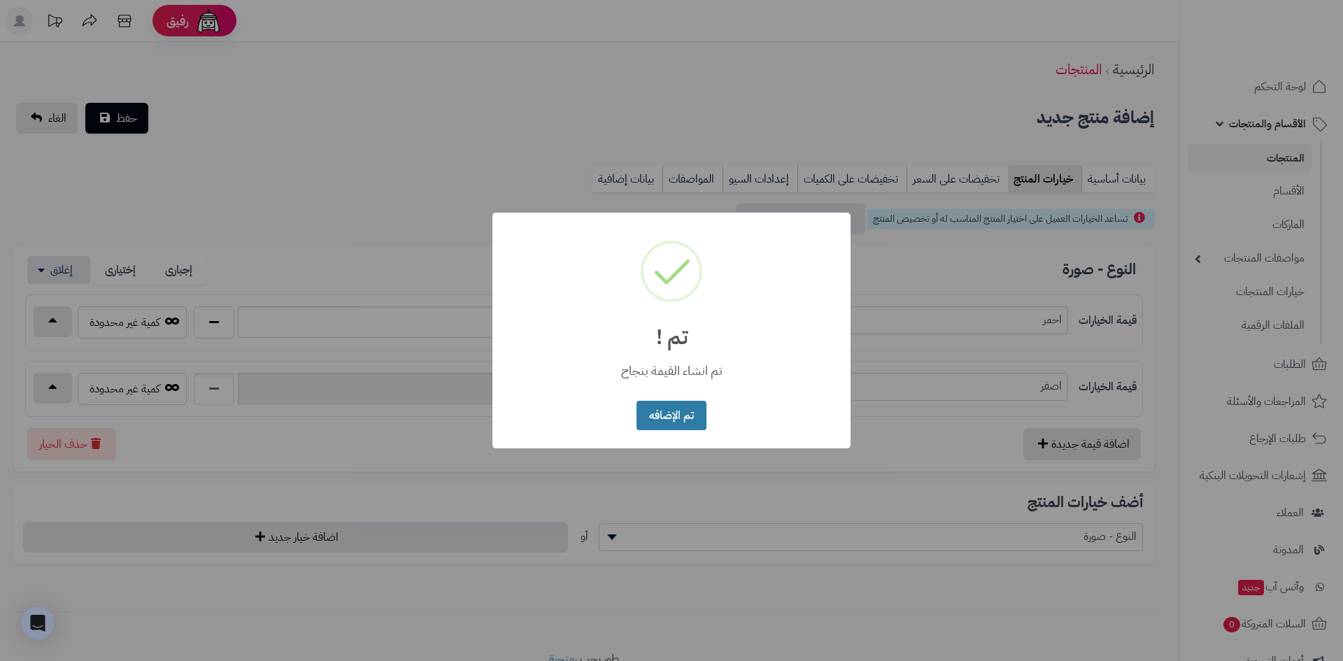
click at [683, 421] on button "تم الإضافه" at bounding box center [671, 416] width 69 height 30
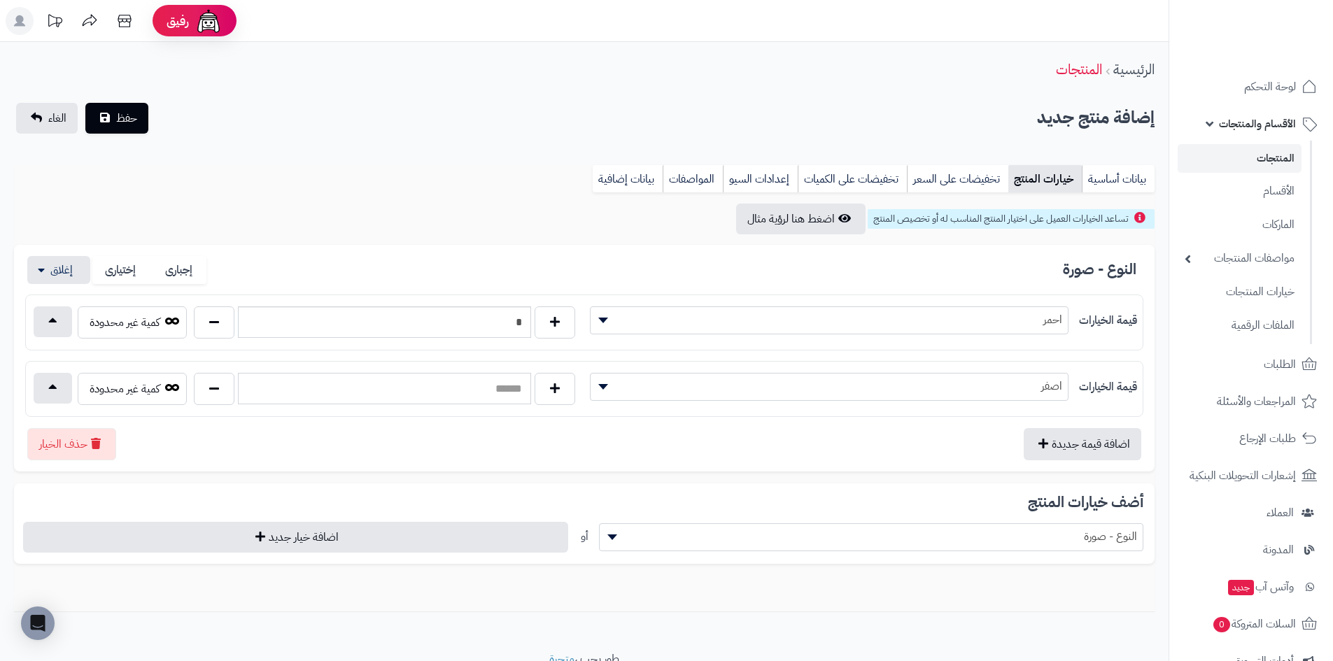
click at [364, 400] on input "text" at bounding box center [384, 388] width 293 height 31
type input "*"
click at [388, 443] on div "اضافة قيمة جديدة حذف الخيار" at bounding box center [584, 438] width 1118 height 43
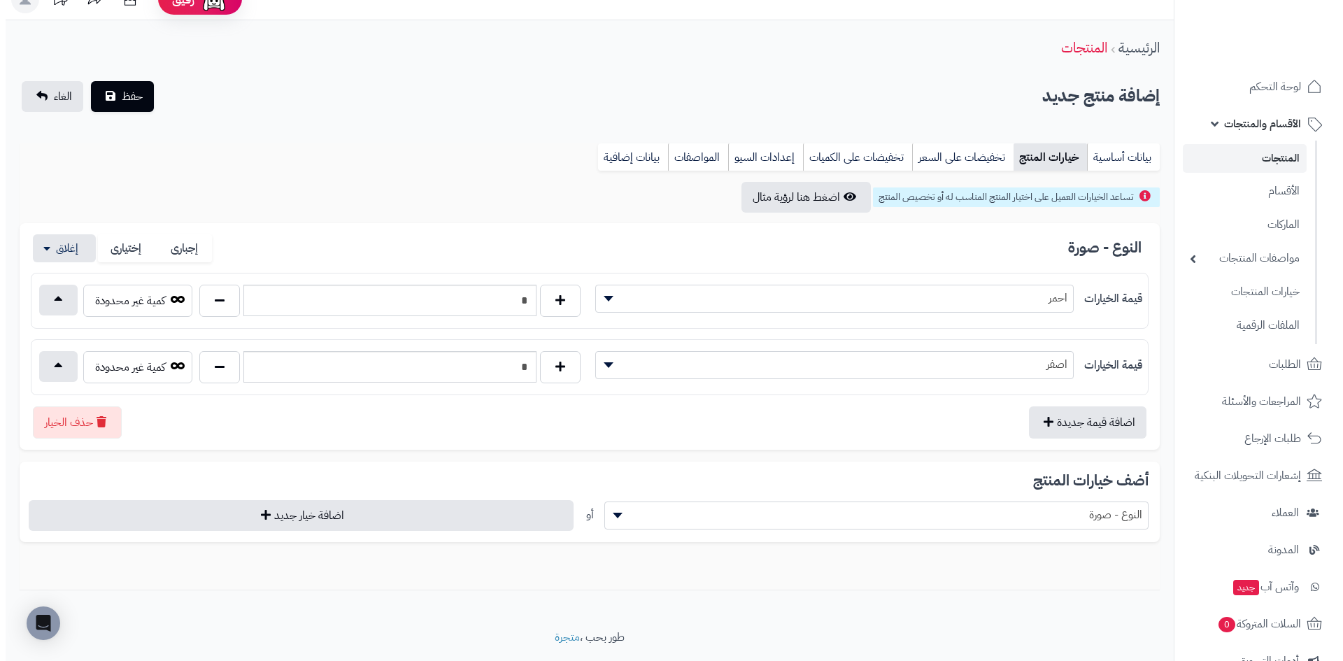
scroll to position [60, 0]
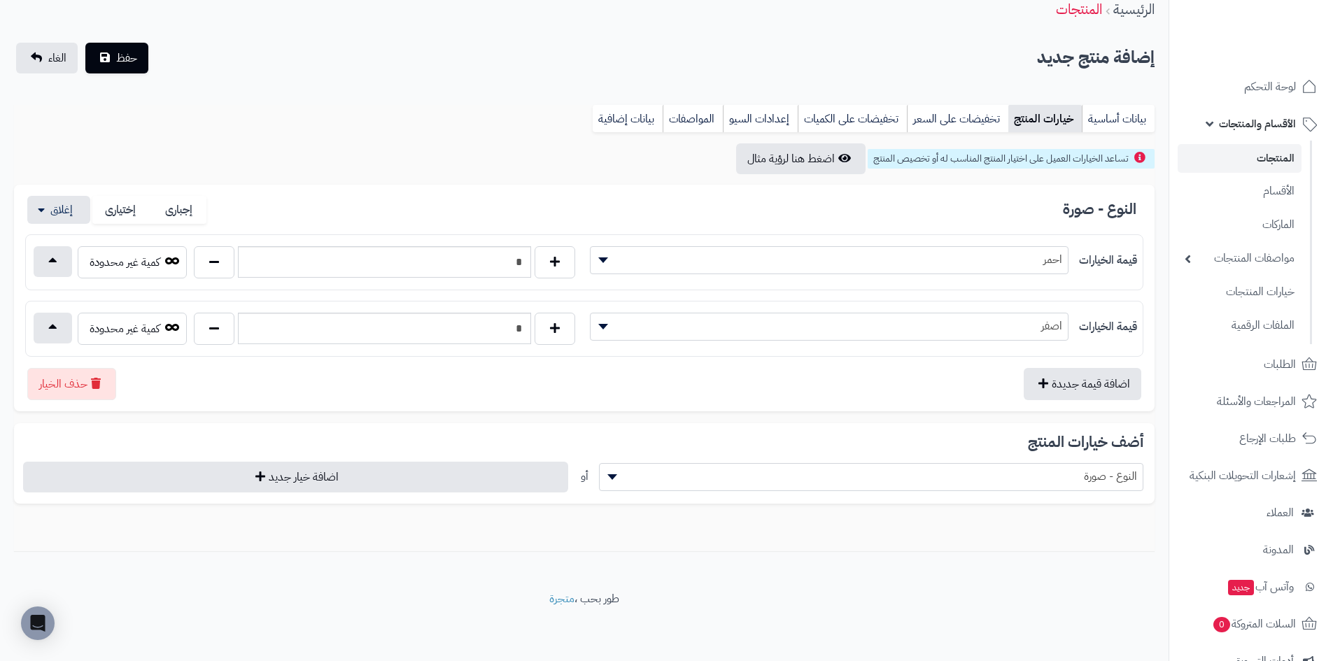
click at [722, 490] on span "النوع - صورة" at bounding box center [871, 477] width 545 height 28
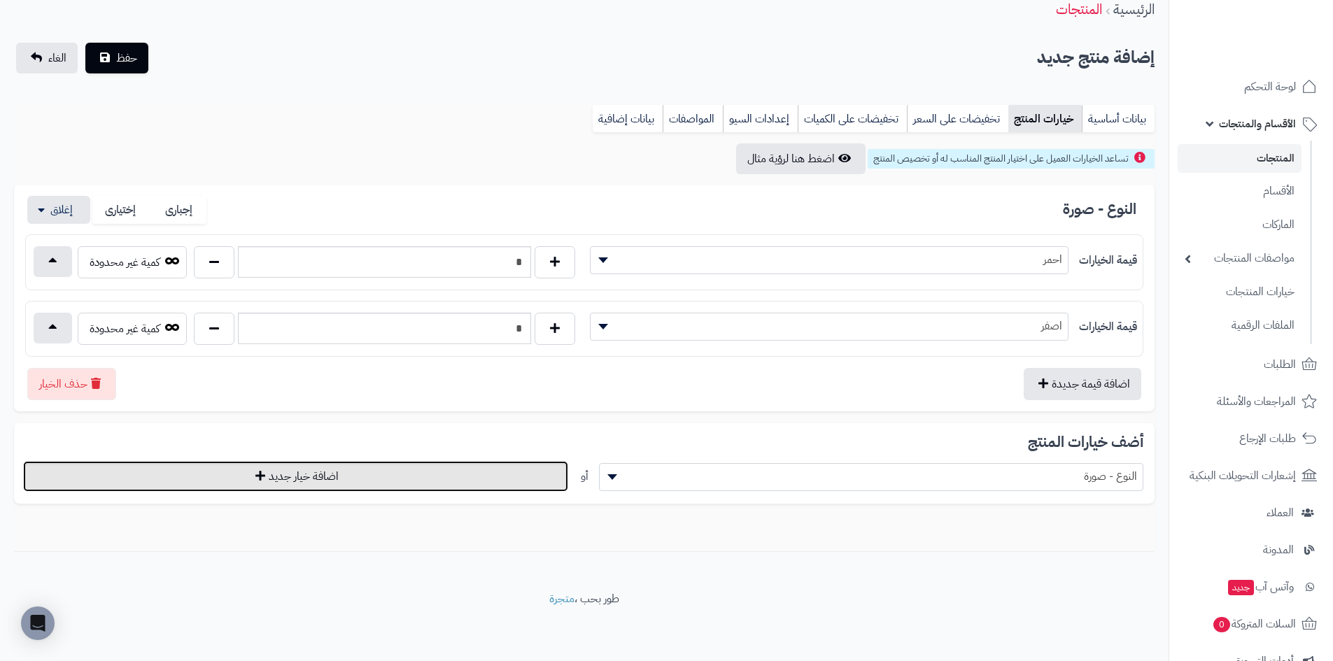
click at [502, 486] on button "اضافة خيار جديد" at bounding box center [295, 476] width 545 height 31
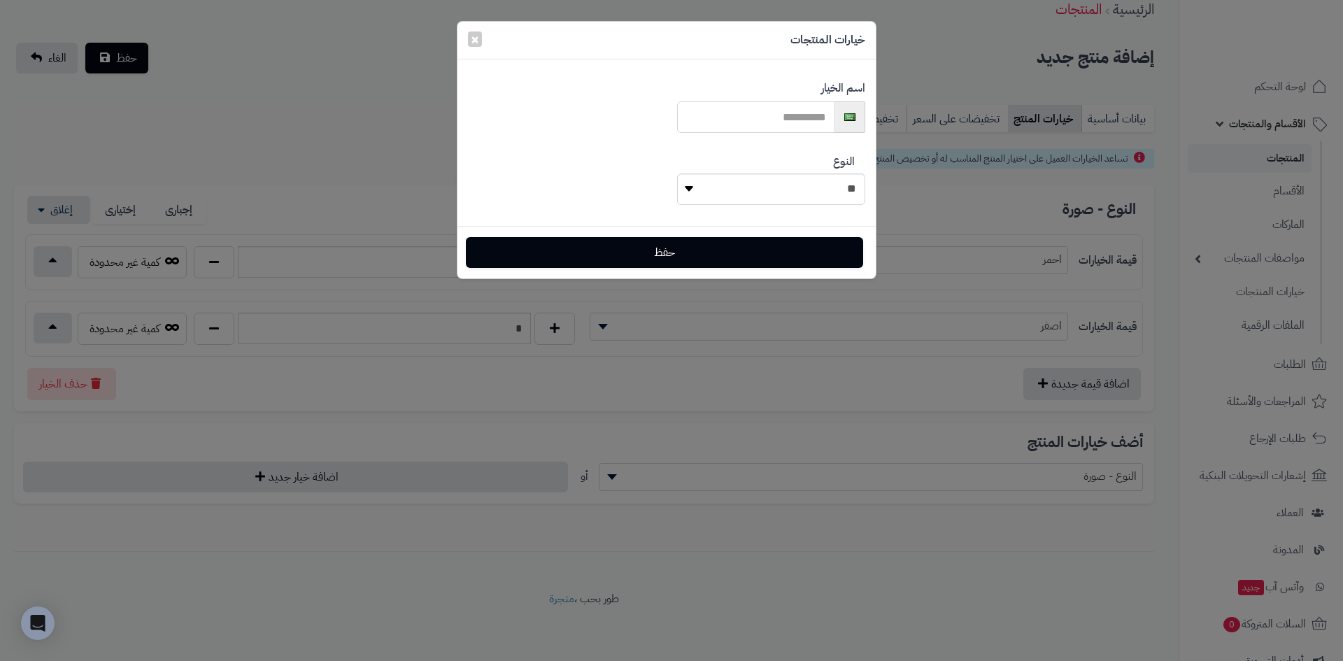
click at [767, 122] on input "text" at bounding box center [756, 116] width 158 height 31
type input "*****"
click at [737, 190] on select "**********" at bounding box center [771, 188] width 188 height 31
click at [606, 167] on div "**********" at bounding box center [666, 142] width 418 height 145
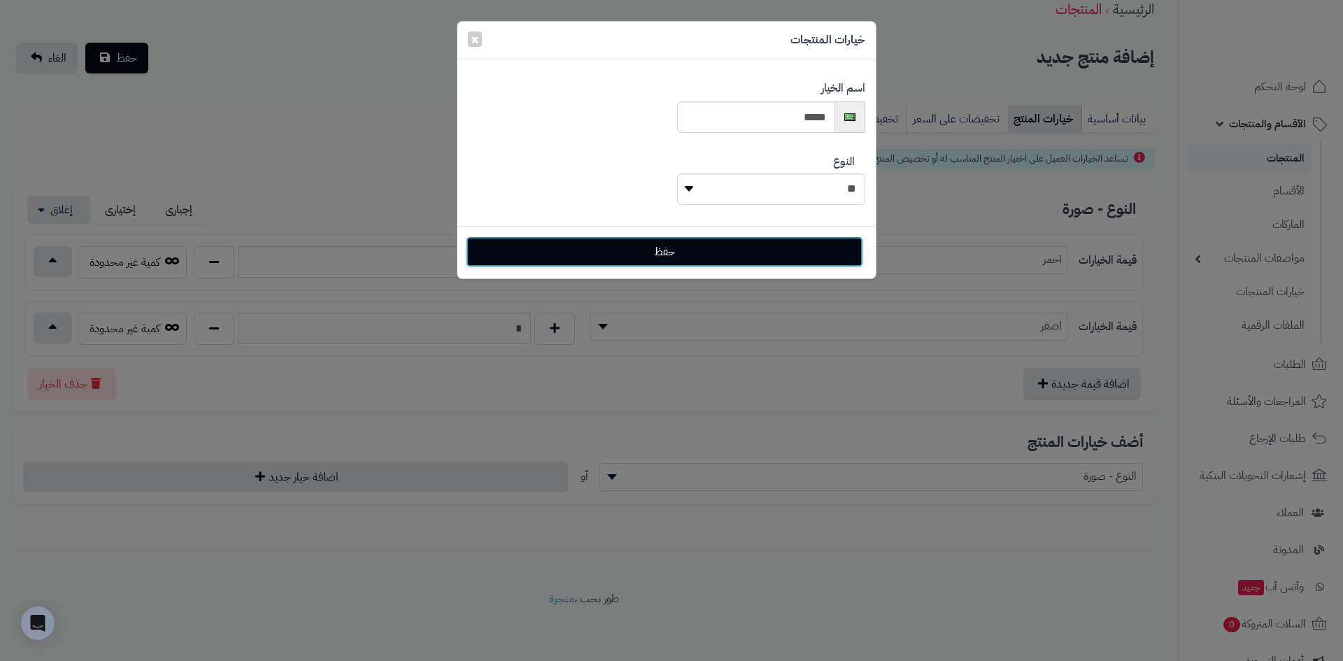
click at [589, 249] on button "حفظ" at bounding box center [664, 251] width 397 height 31
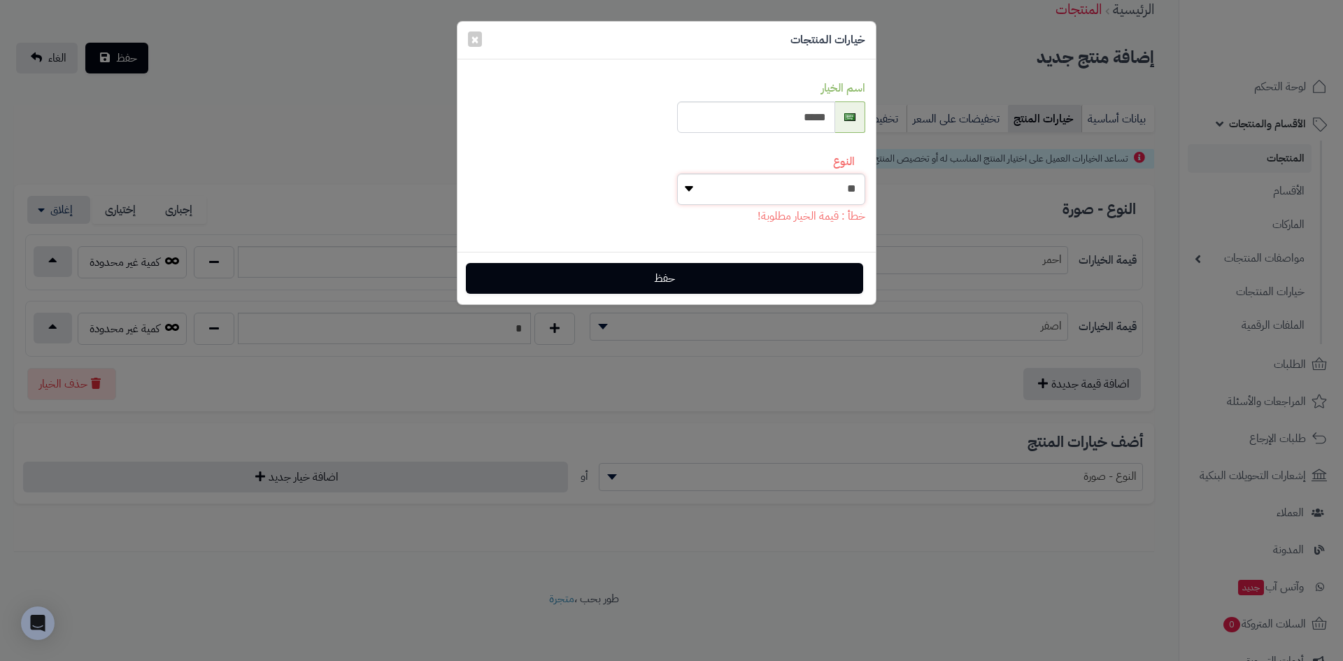
click at [728, 185] on select "**********" at bounding box center [771, 188] width 188 height 31
click at [677, 173] on select "**********" at bounding box center [771, 188] width 188 height 31
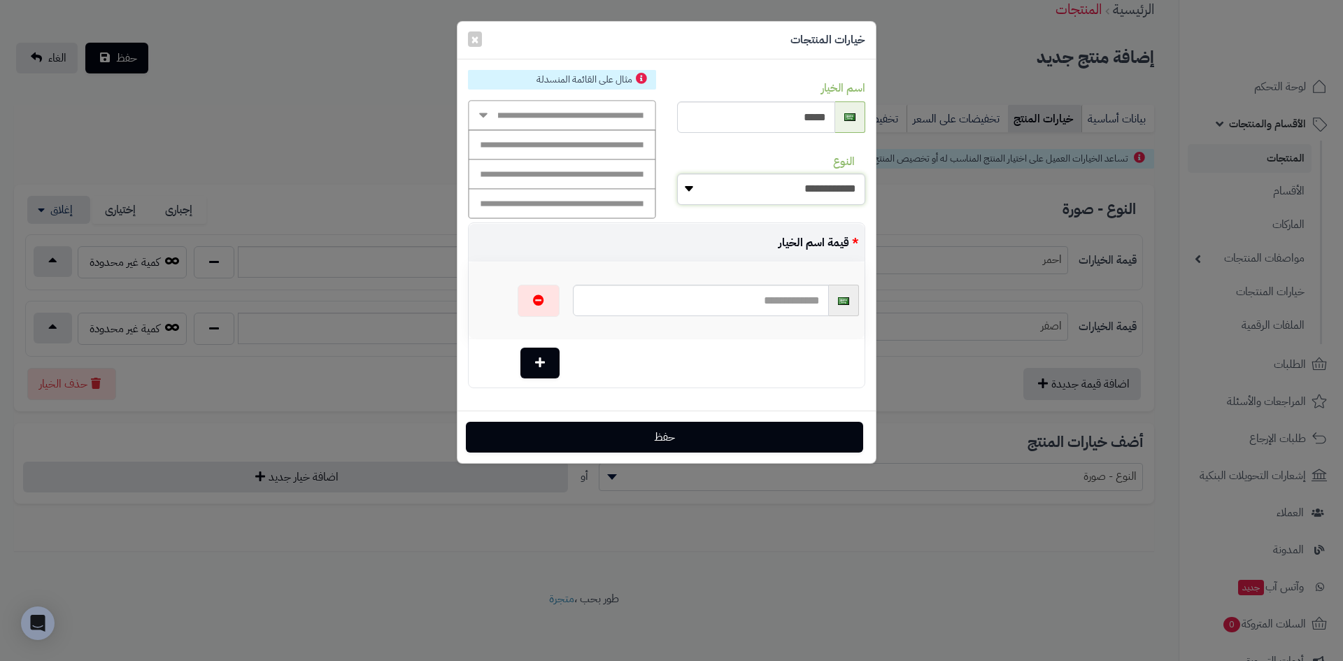
click at [679, 190] on select "**********" at bounding box center [771, 188] width 188 height 31
click at [677, 173] on select "**********" at bounding box center [771, 188] width 188 height 31
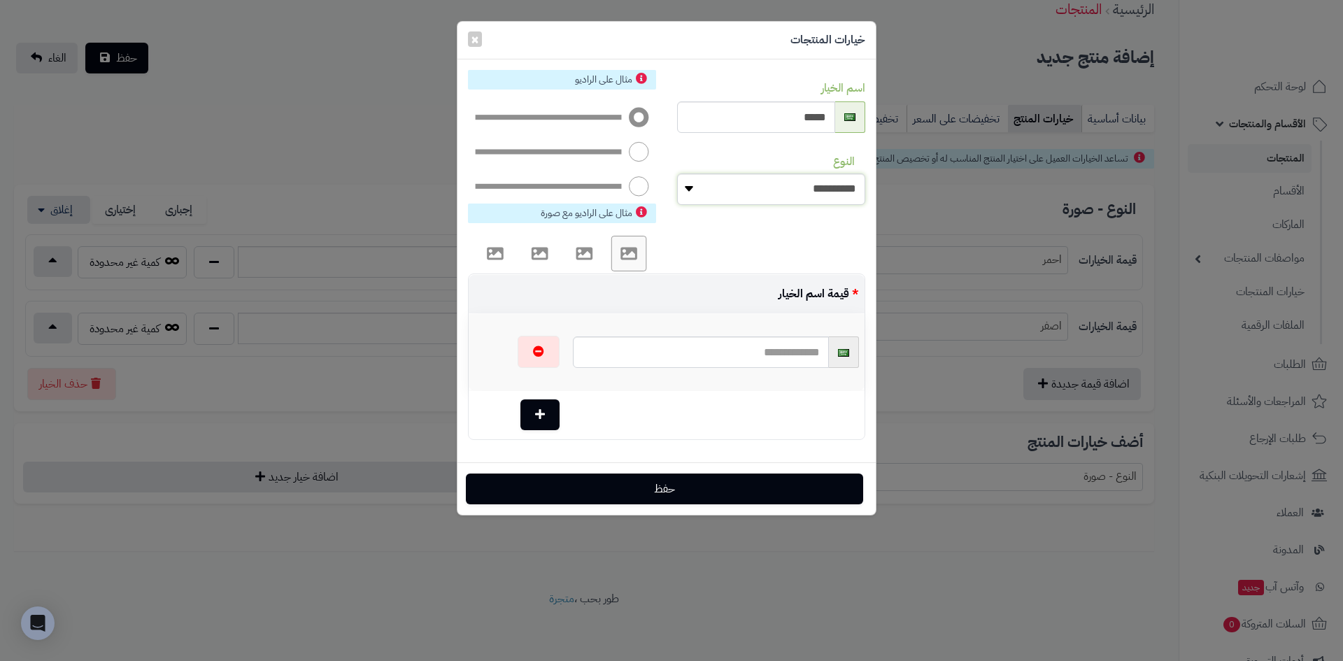
click at [711, 192] on select "**********" at bounding box center [771, 188] width 188 height 31
click at [677, 173] on select "**********" at bounding box center [771, 188] width 188 height 31
click at [704, 187] on select "**********" at bounding box center [771, 188] width 188 height 31
click at [677, 173] on select "**********" at bounding box center [771, 188] width 188 height 31
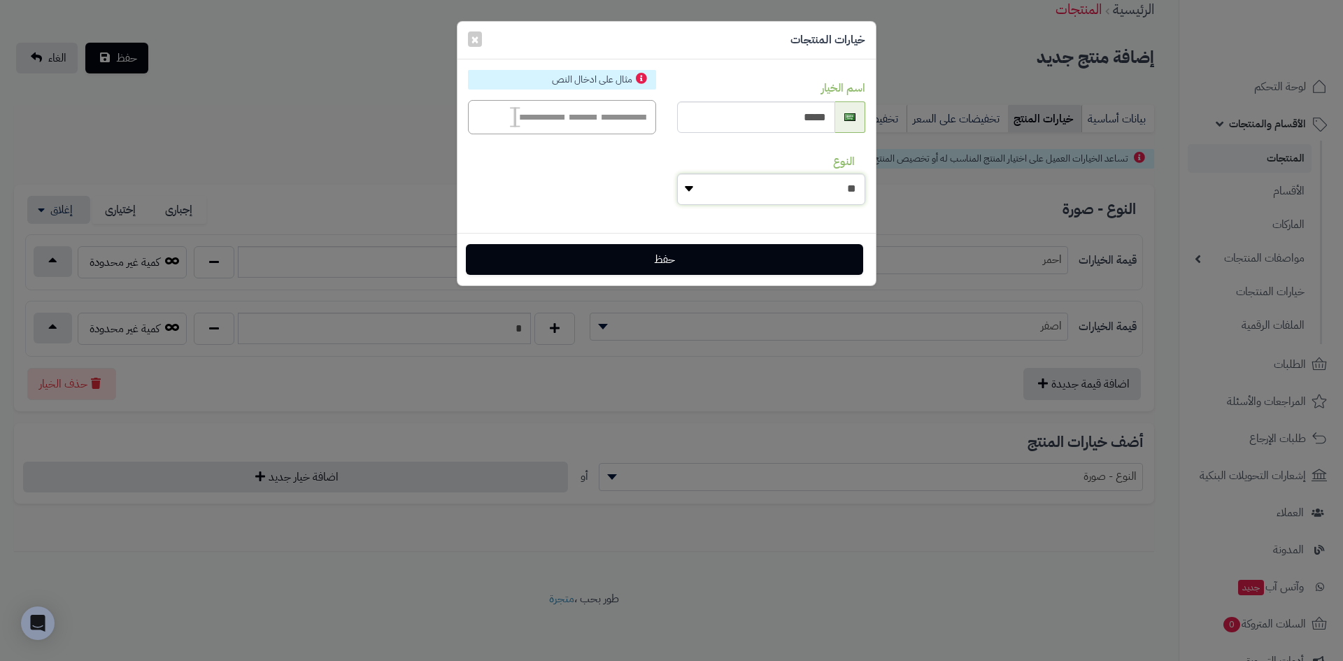
click at [713, 190] on select "**********" at bounding box center [771, 188] width 188 height 31
click at [677, 173] on select "**********" at bounding box center [771, 188] width 188 height 31
click at [709, 180] on select "**********" at bounding box center [771, 188] width 188 height 31
click at [677, 173] on select "**********" at bounding box center [771, 188] width 188 height 31
click at [562, 123] on img at bounding box center [562, 117] width 188 height 35
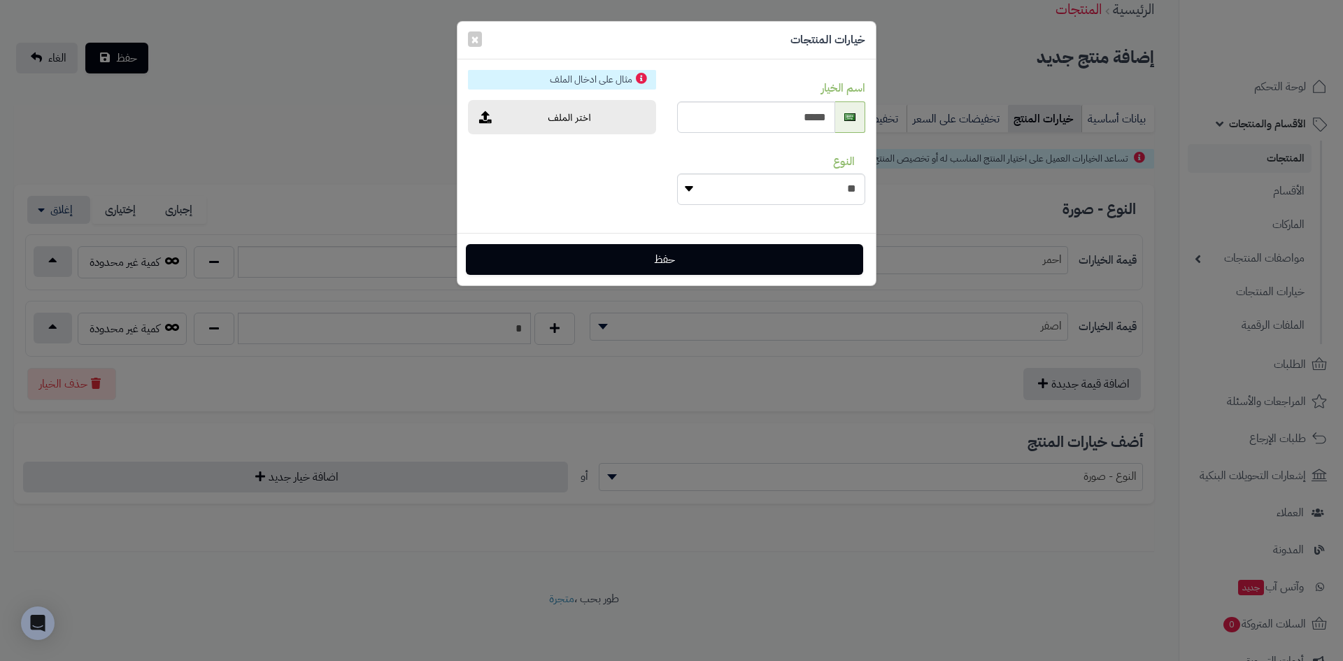
click at [483, 116] on img at bounding box center [562, 117] width 188 height 35
click at [595, 119] on img at bounding box center [562, 117] width 188 height 35
click at [505, 100] on img at bounding box center [562, 117] width 188 height 35
click at [478, 121] on img at bounding box center [562, 117] width 188 height 35
click at [518, 122] on img at bounding box center [562, 117] width 188 height 35
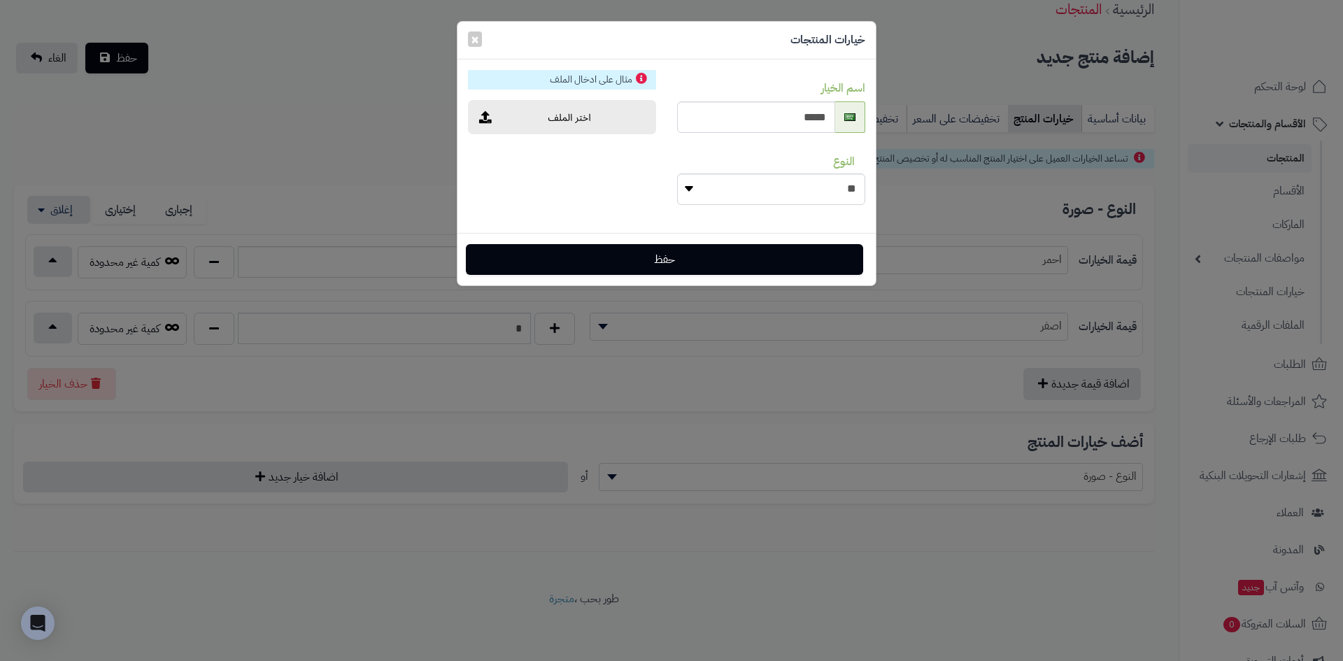
click at [518, 122] on img at bounding box center [562, 117] width 188 height 35
click at [702, 190] on select "**********" at bounding box center [771, 188] width 188 height 31
select select "*****"
click at [677, 173] on select "**********" at bounding box center [771, 188] width 188 height 31
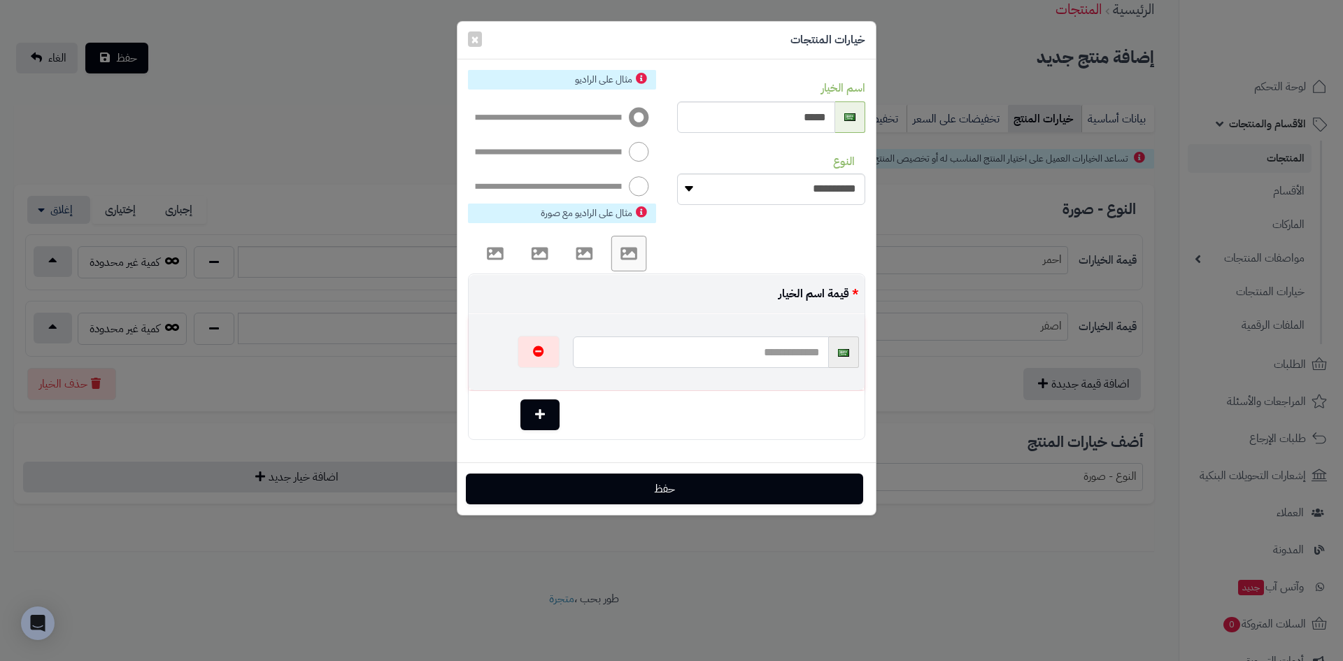
click at [647, 355] on input "text" at bounding box center [700, 351] width 255 height 31
type input "*********"
click at [581, 425] on td at bounding box center [715, 415] width 297 height 48
click at [530, 412] on button "button" at bounding box center [539, 414] width 39 height 31
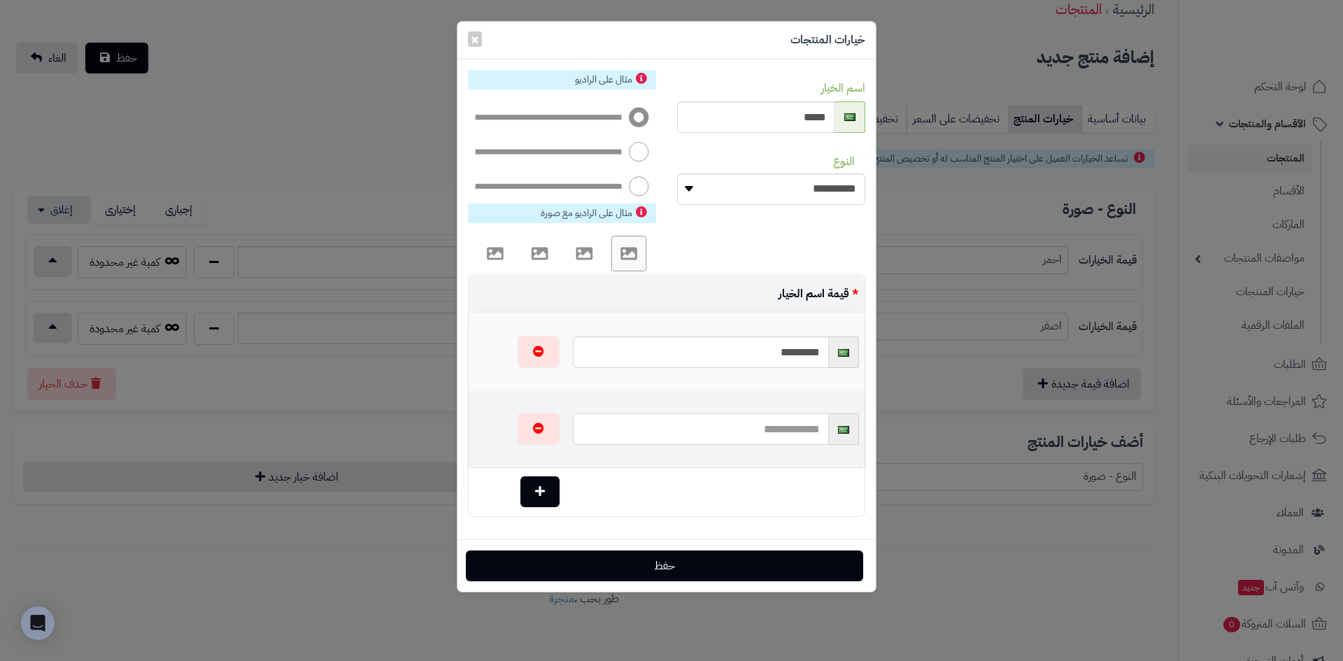
click at [740, 430] on input "text" at bounding box center [700, 428] width 255 height 31
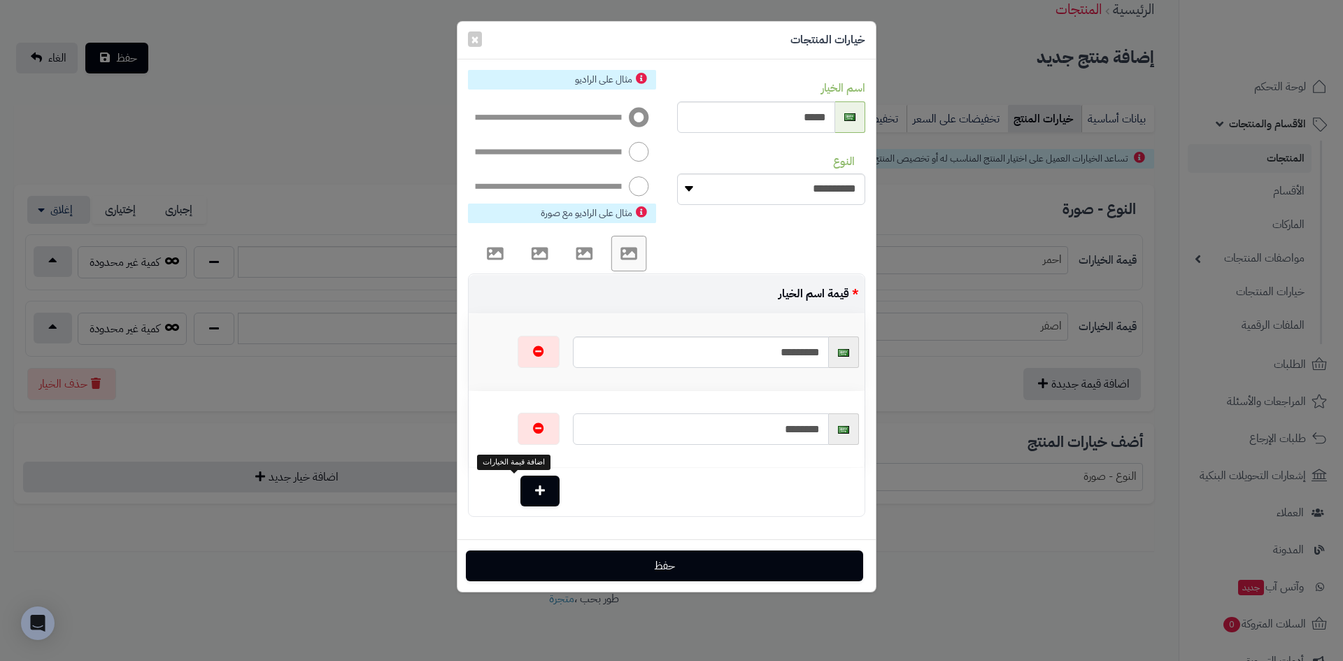
type input "********"
click at [520, 494] on button "button" at bounding box center [539, 491] width 39 height 31
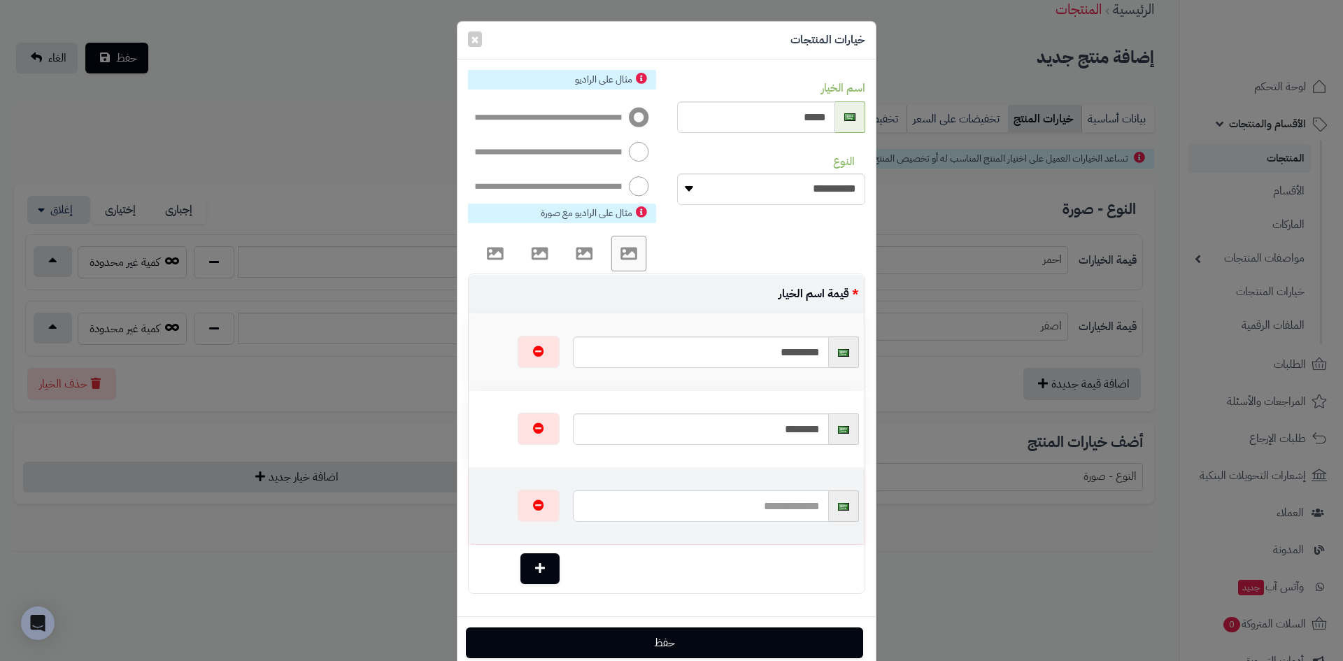
click at [741, 510] on input "text" at bounding box center [700, 505] width 255 height 31
type input "*"
type input "******"
click at [648, 639] on button "حفظ" at bounding box center [664, 642] width 397 height 31
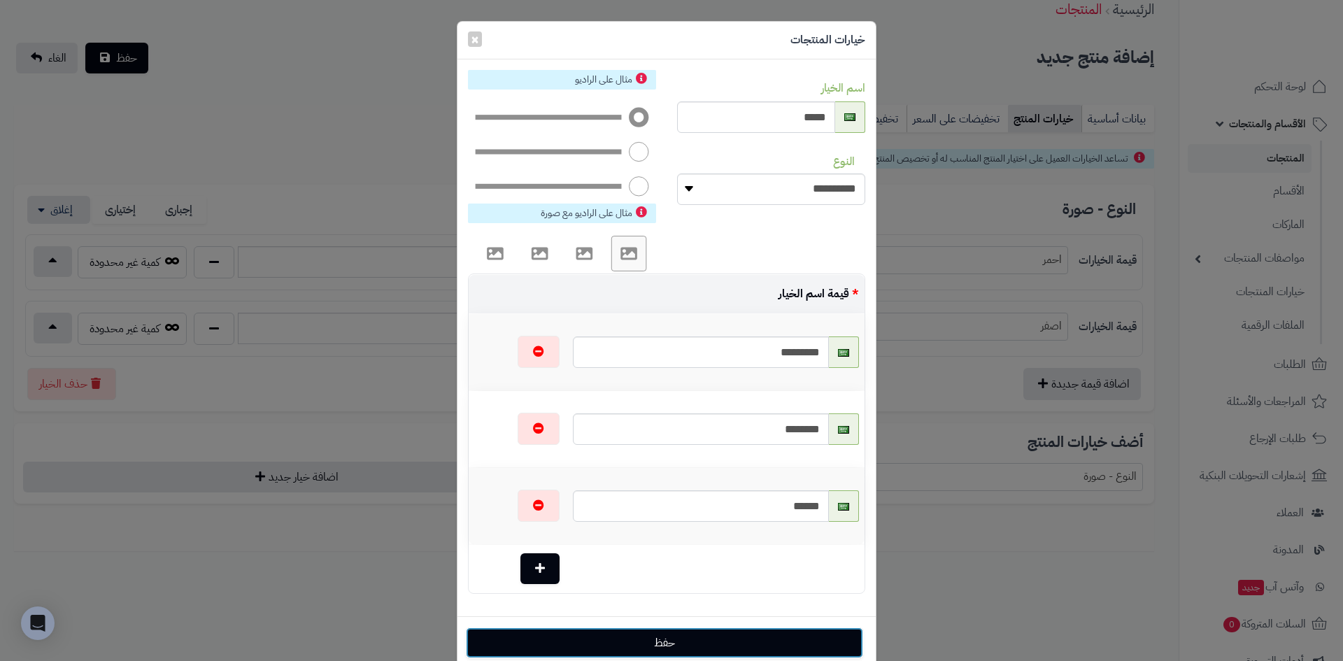
select select "**"
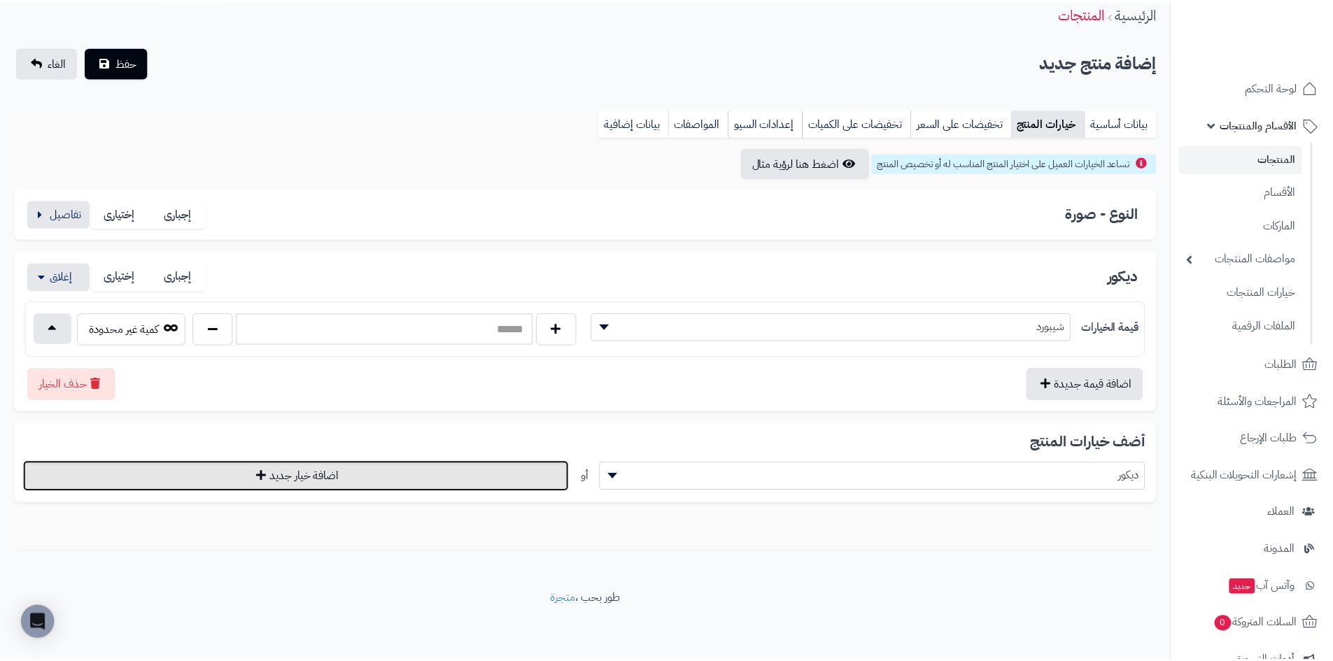
scroll to position [57, 0]
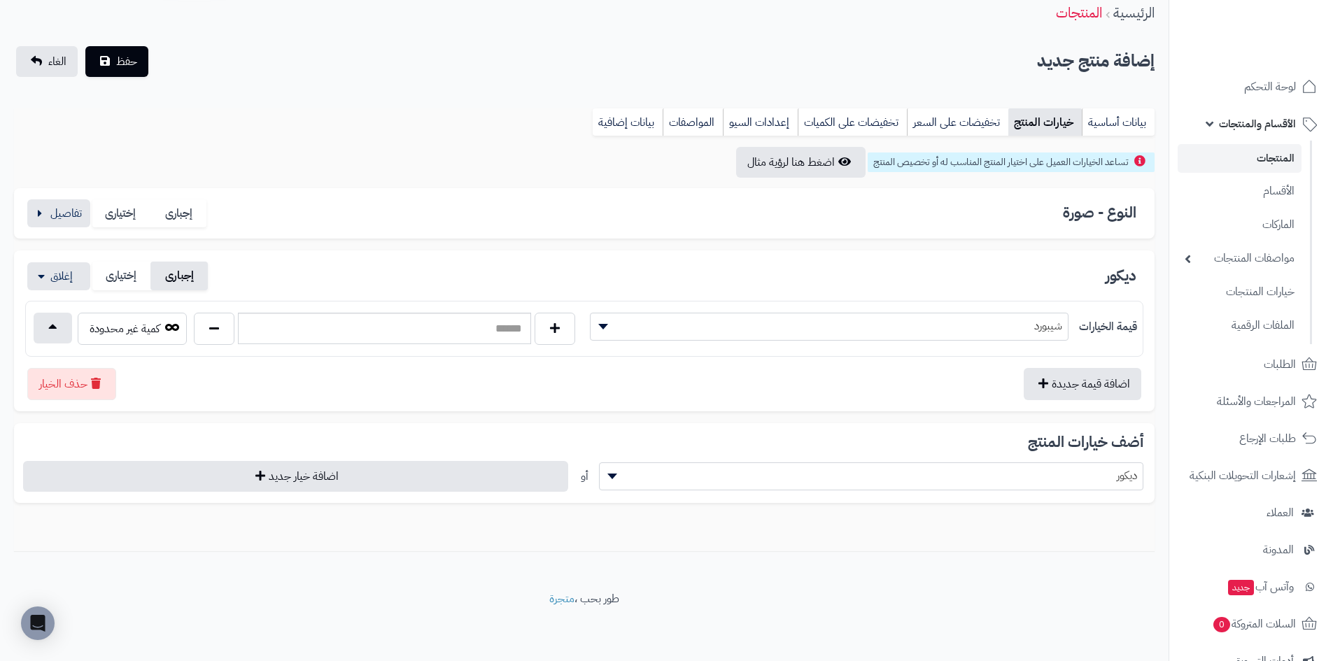
click at [185, 277] on label "إجبارى" at bounding box center [179, 276] width 58 height 29
click at [184, 278] on label "إجبارى" at bounding box center [179, 276] width 58 height 29
click at [959, 130] on link "تخفيضات على السعر" at bounding box center [957, 122] width 101 height 28
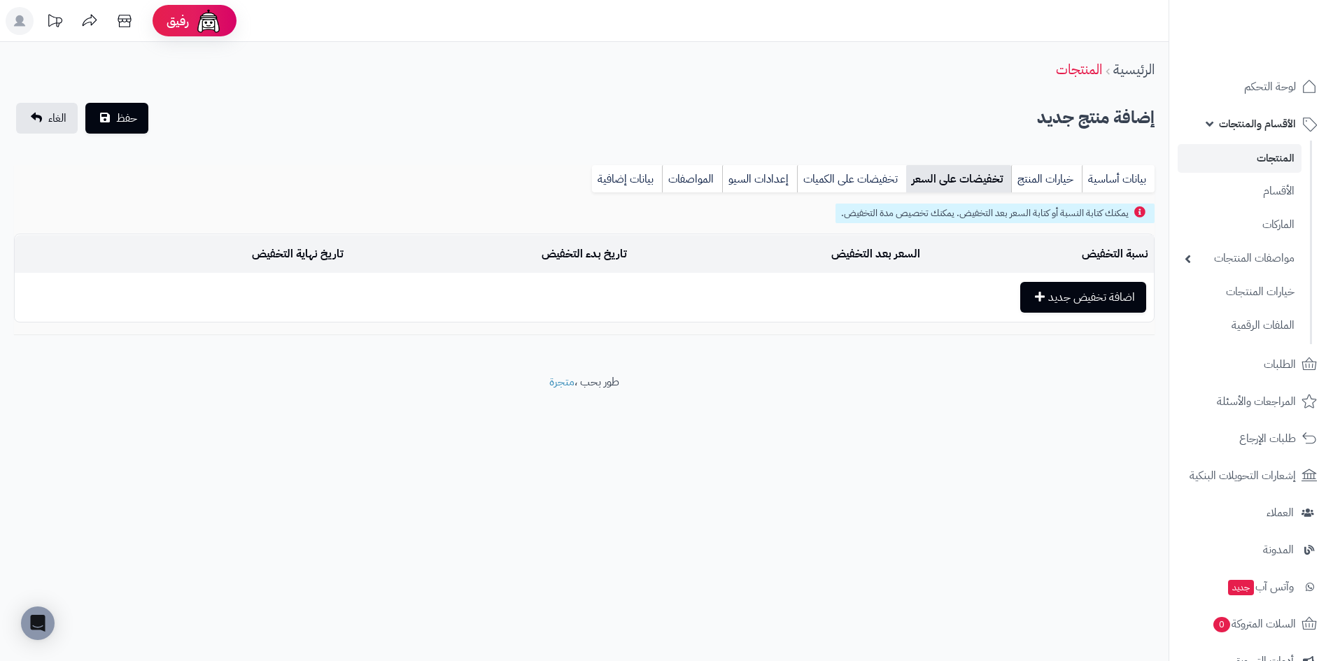
scroll to position [0, 0]
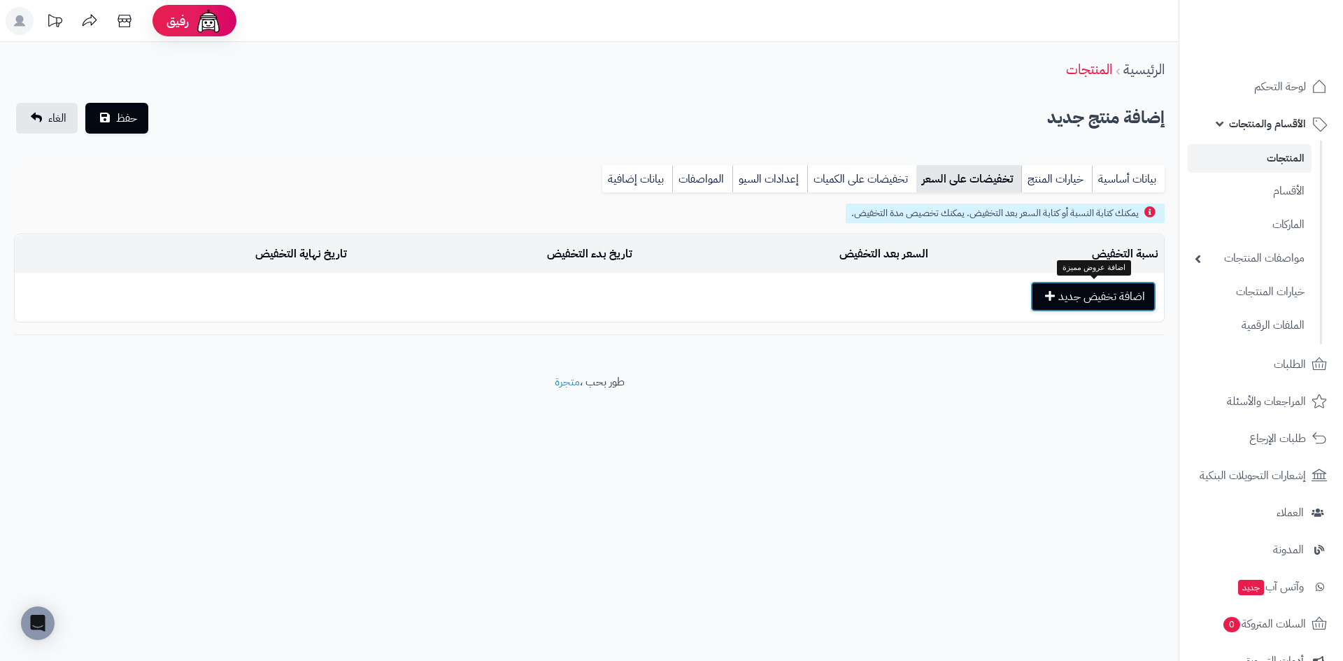
click at [1054, 303] on button "اضافة تخفيض جديد" at bounding box center [1093, 296] width 126 height 31
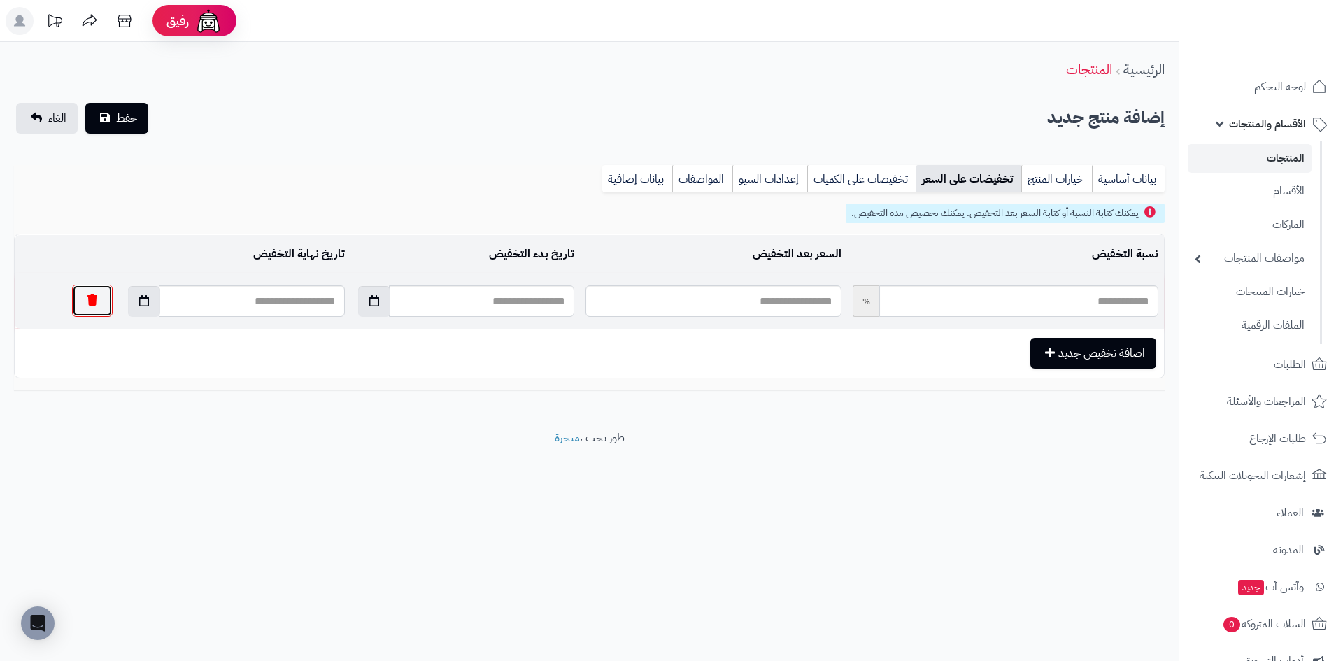
click at [72, 301] on button "button" at bounding box center [92, 301] width 41 height 32
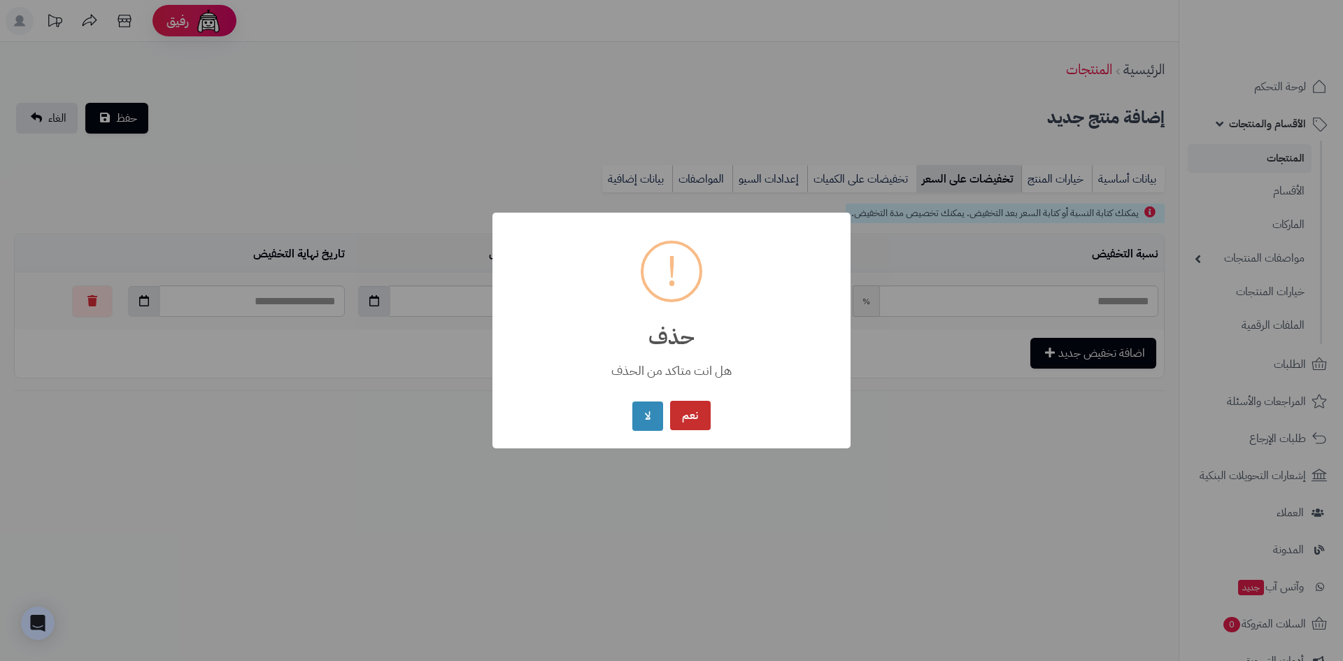
click at [703, 425] on button "نعم" at bounding box center [690, 416] width 41 height 30
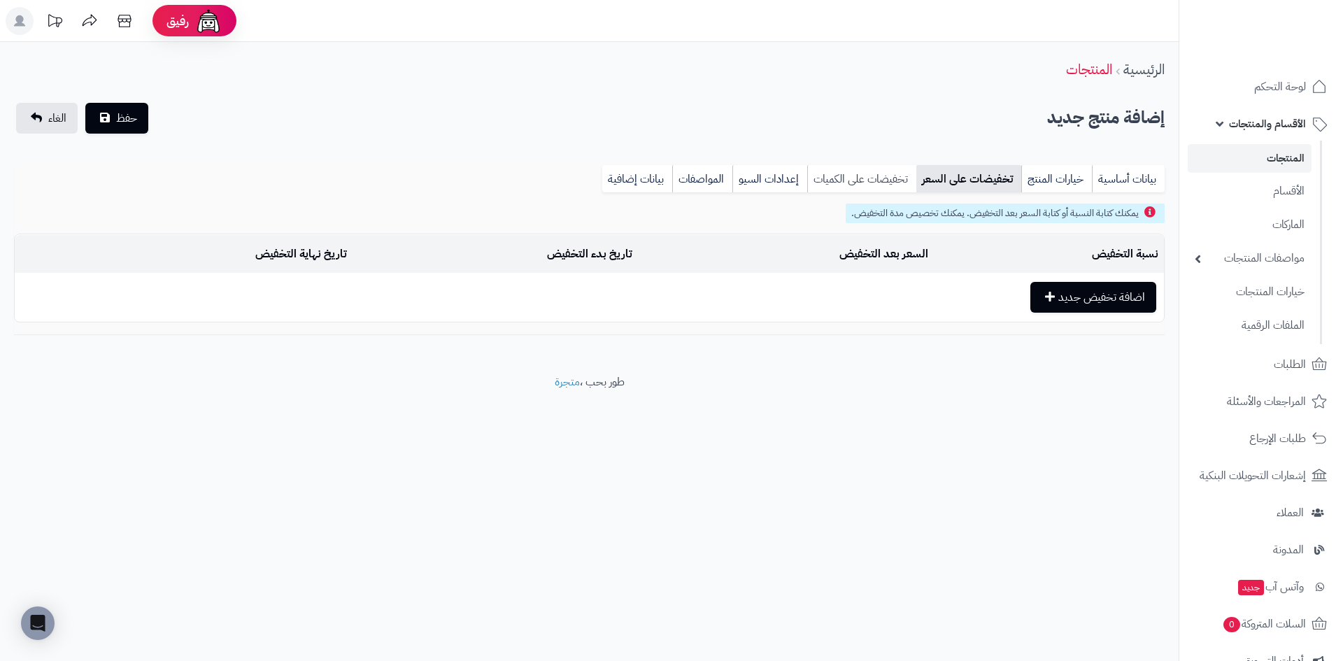
click at [886, 182] on link "تخفيضات على الكميات" at bounding box center [861, 179] width 109 height 28
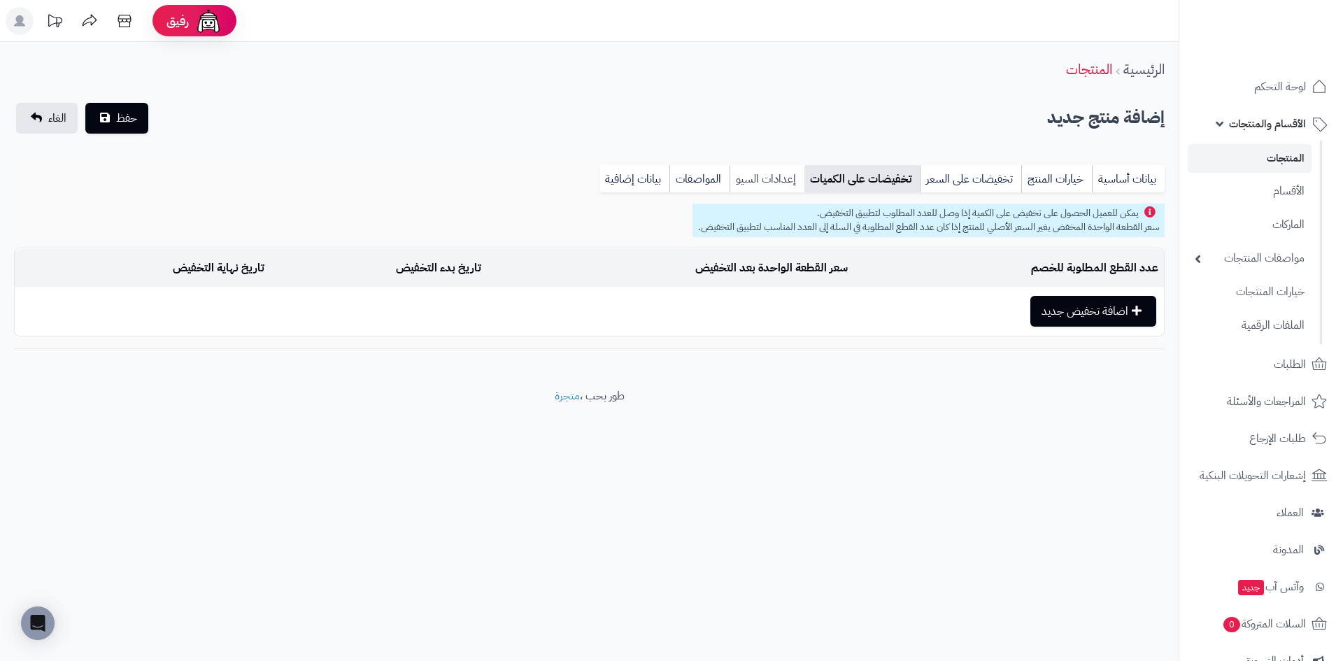
click at [784, 182] on link "إعدادات السيو" at bounding box center [767, 179] width 75 height 28
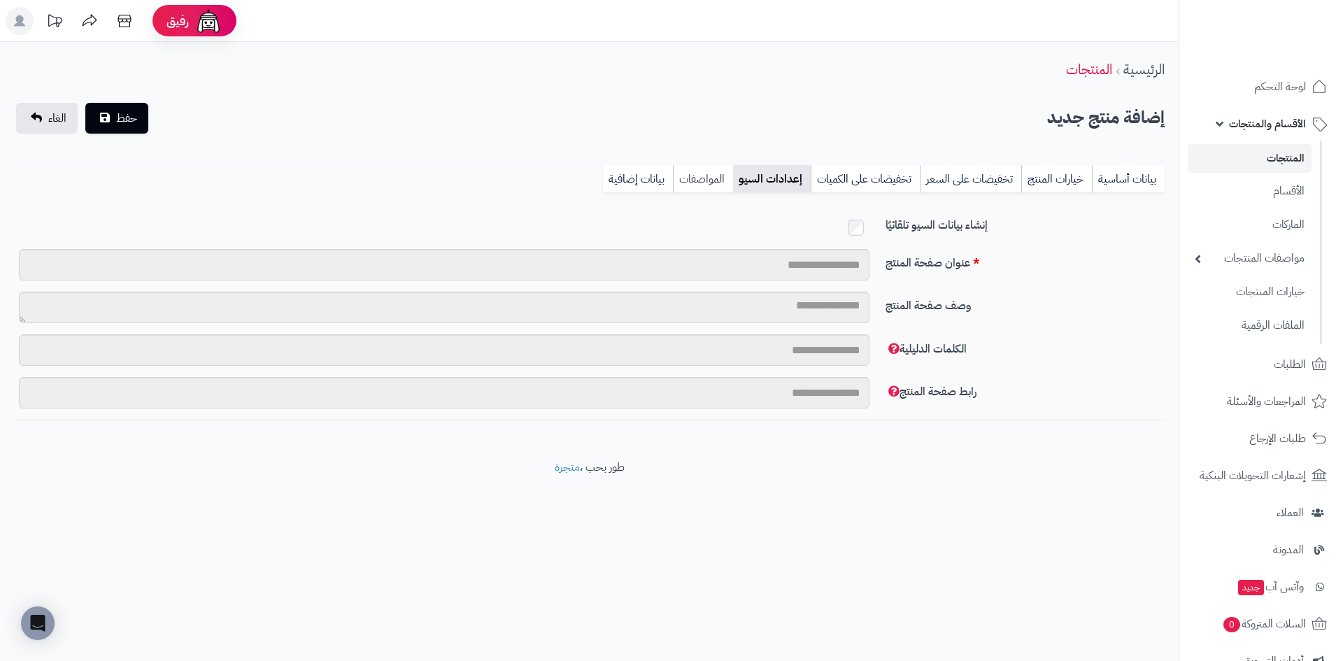
click at [695, 186] on link "المواصفات" at bounding box center [703, 179] width 60 height 28
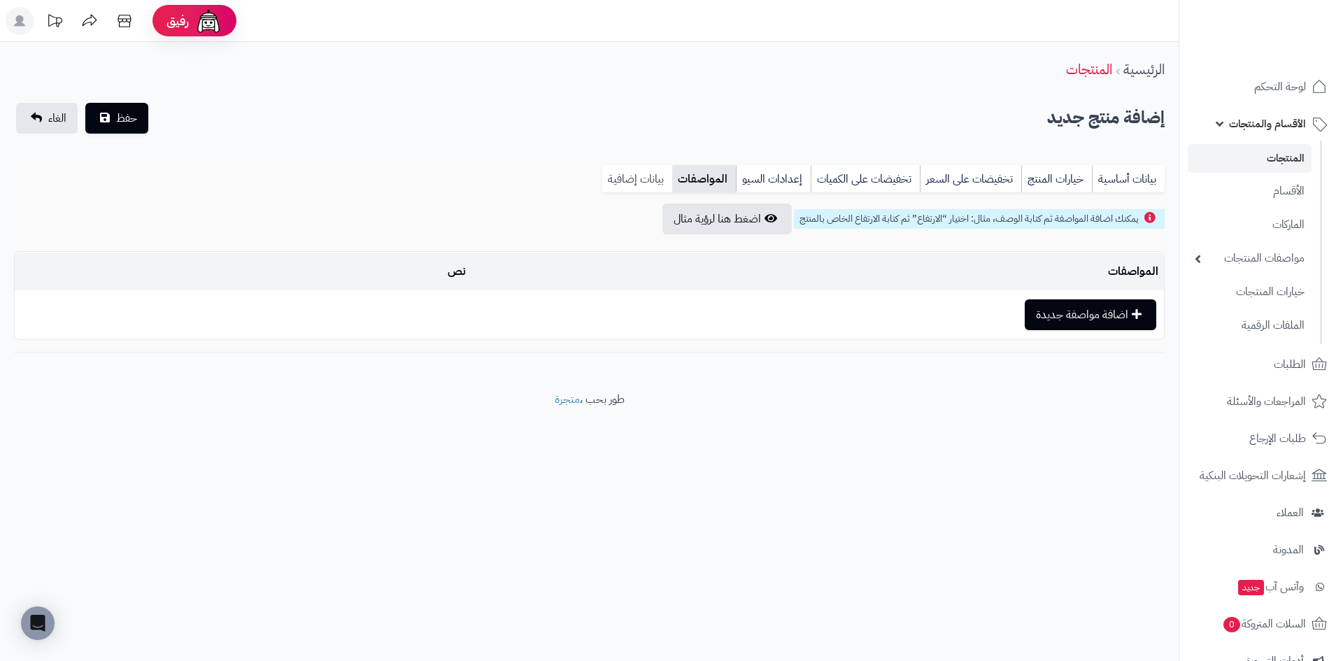
click at [630, 176] on link "بيانات إضافية" at bounding box center [637, 179] width 70 height 28
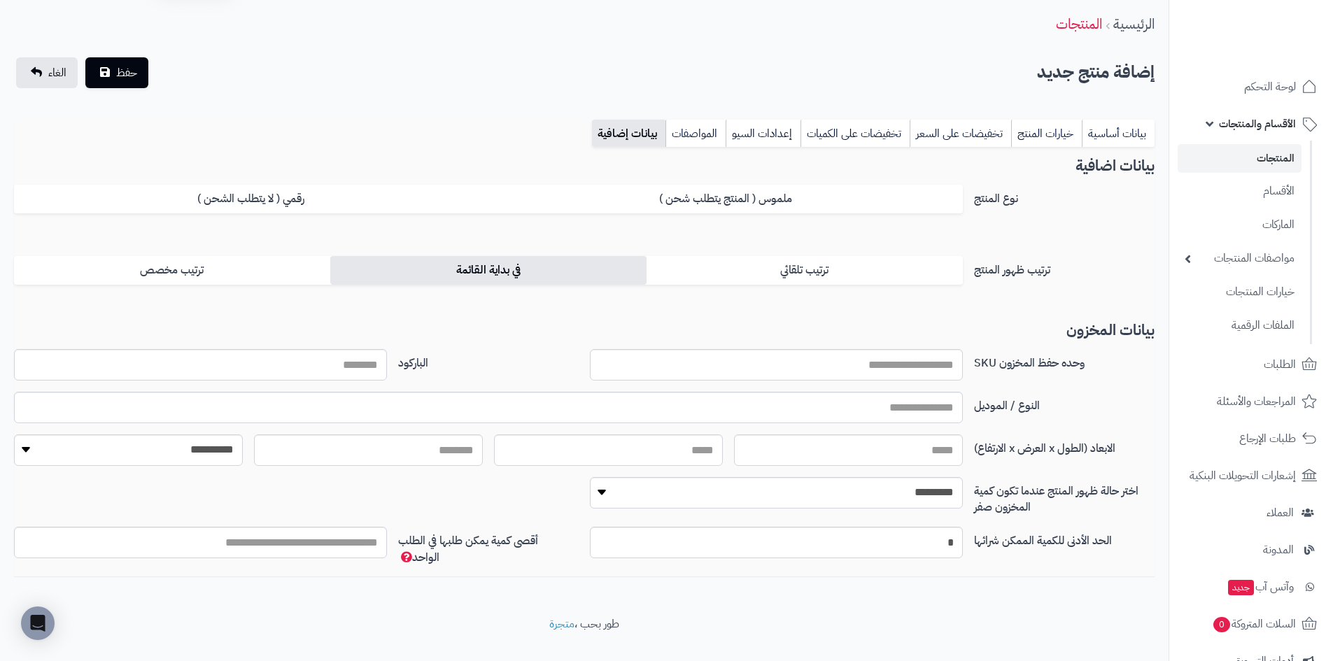
scroll to position [71, 0]
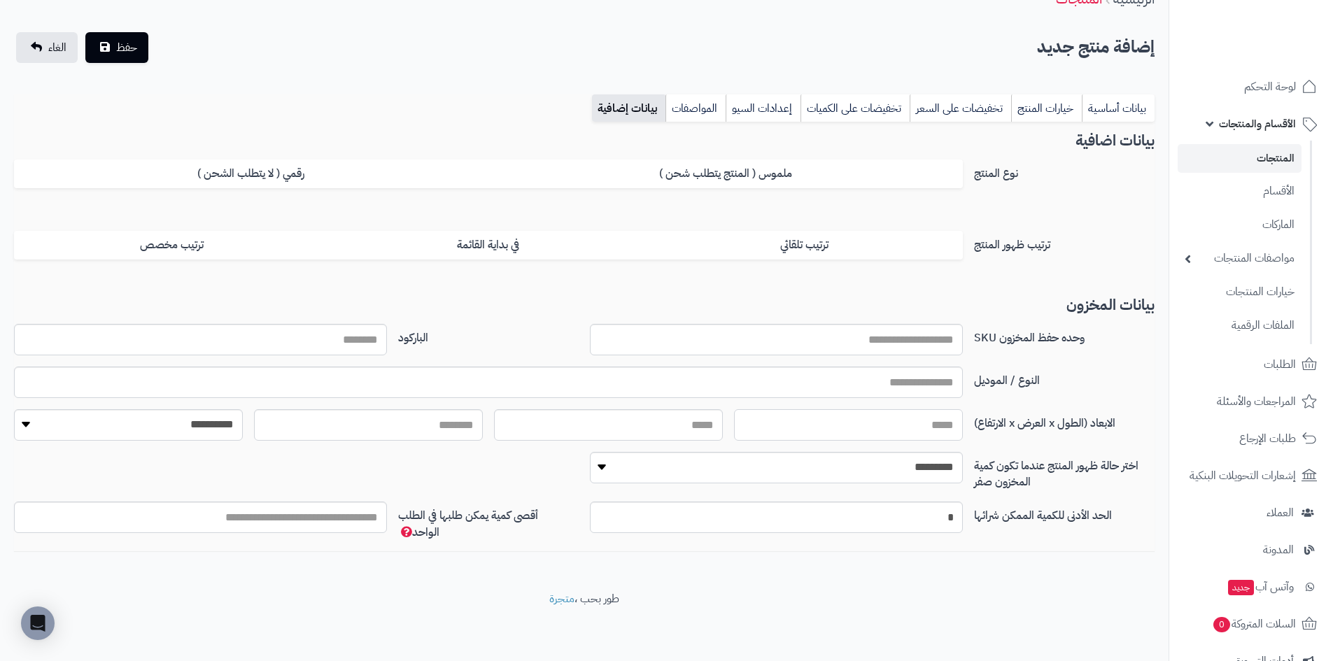
click at [777, 422] on input "الابعاد (الطول x العرض x الارتفاع)" at bounding box center [848, 424] width 229 height 31
type input "****"
click at [708, 416] on input "text" at bounding box center [608, 424] width 229 height 31
type input "****"
click at [361, 439] on input "text" at bounding box center [368, 424] width 229 height 31
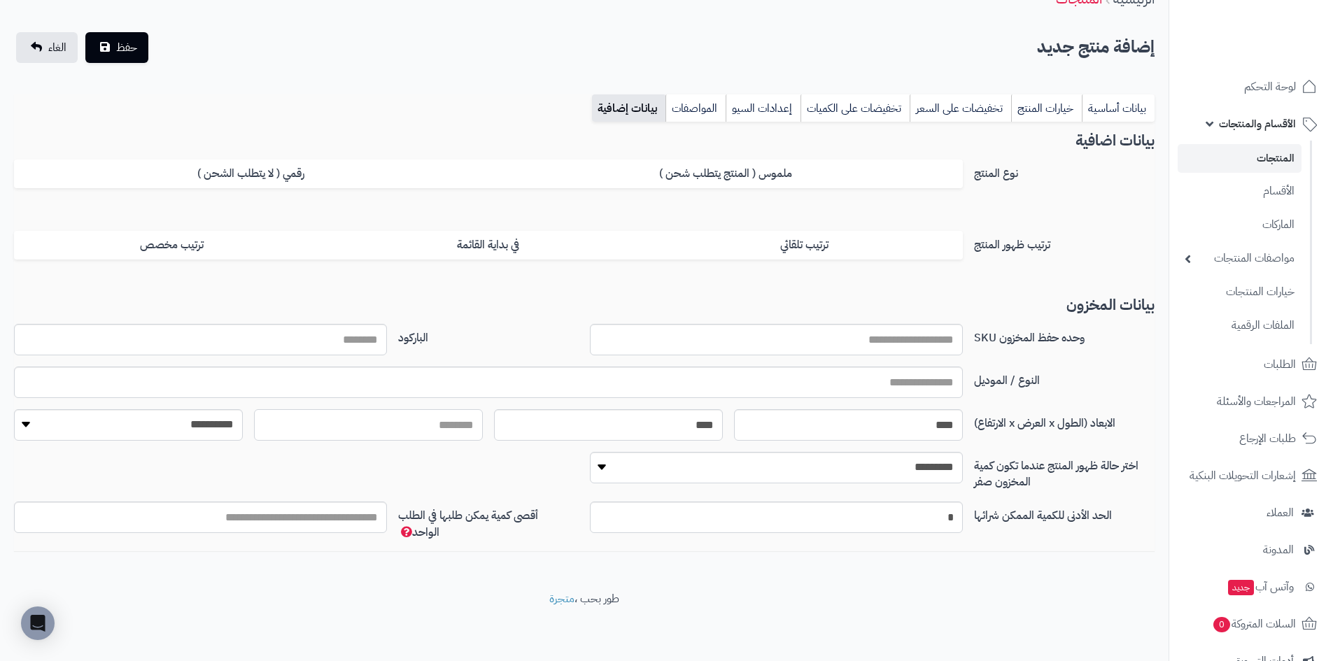
type input "*"
type input "**"
click at [165, 406] on div "النوع / الموديل" at bounding box center [583, 388] width 1151 height 43
click at [161, 424] on select "**********" at bounding box center [128, 424] width 229 height 31
select select "*"
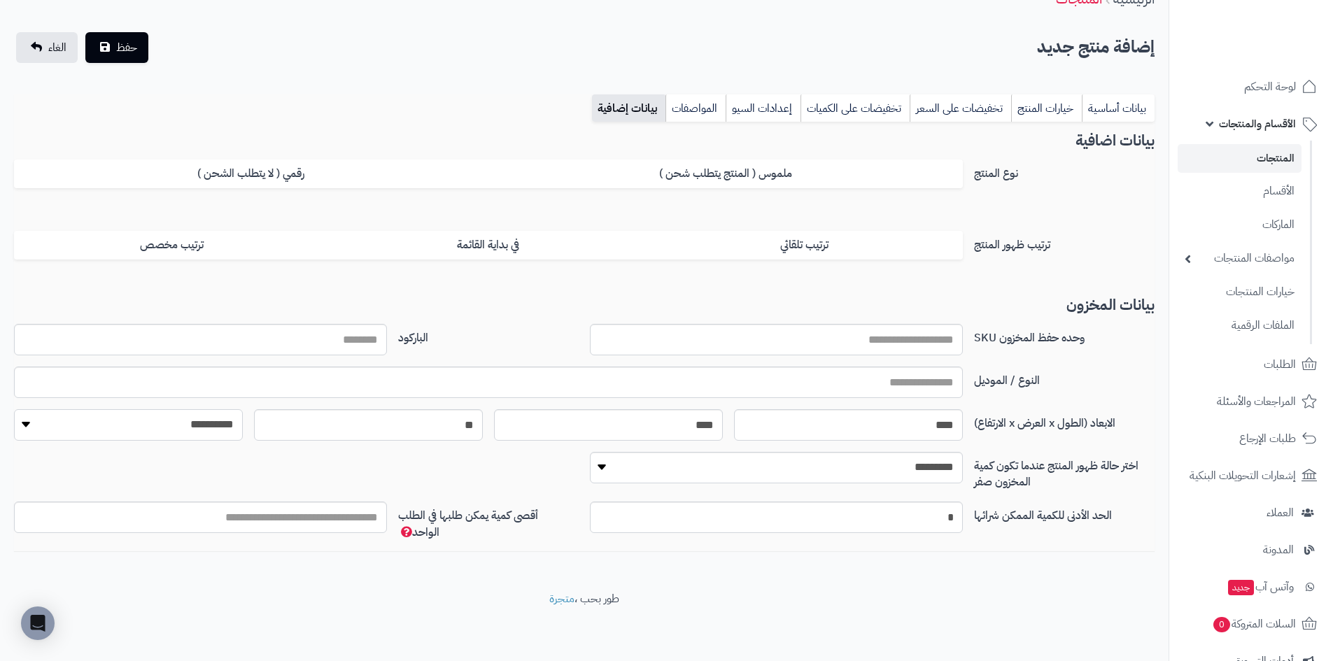
click at [14, 409] on select "**********" at bounding box center [128, 424] width 229 height 31
click at [357, 520] on input "أقصى كمية يمكن طلبها في الطلب الواحد" at bounding box center [200, 517] width 373 height 31
type input "*"
click at [471, 478] on div "**********" at bounding box center [583, 477] width 1151 height 50
click at [412, 236] on label "في بداية القائمة" at bounding box center [488, 245] width 316 height 29
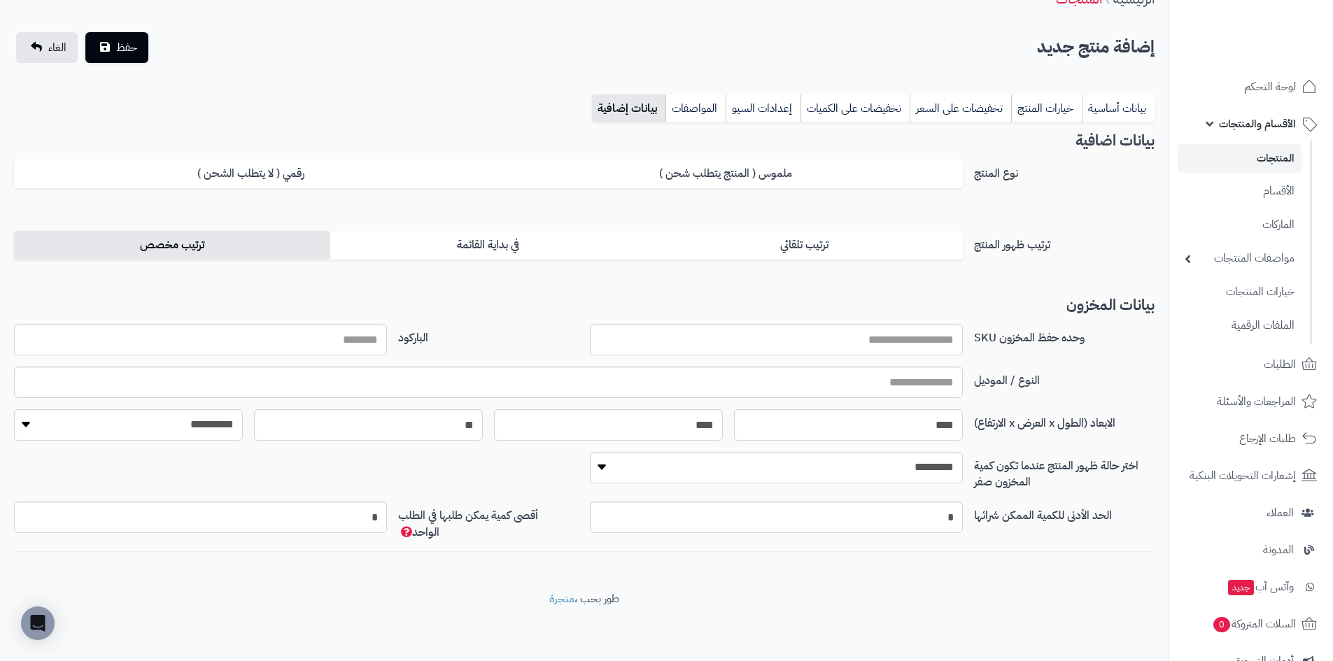
click at [189, 239] on label "ترتيب مخصص" at bounding box center [172, 245] width 316 height 29
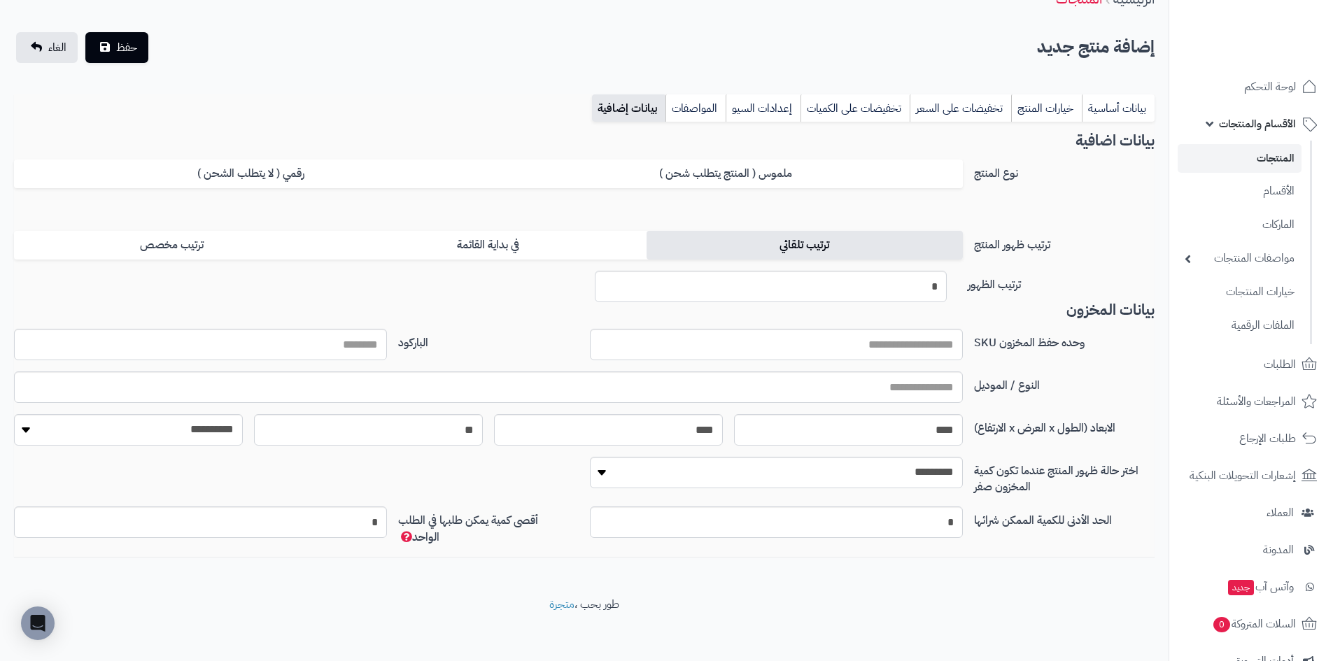
click at [678, 244] on label "ترتيب تلقائي" at bounding box center [804, 245] width 316 height 29
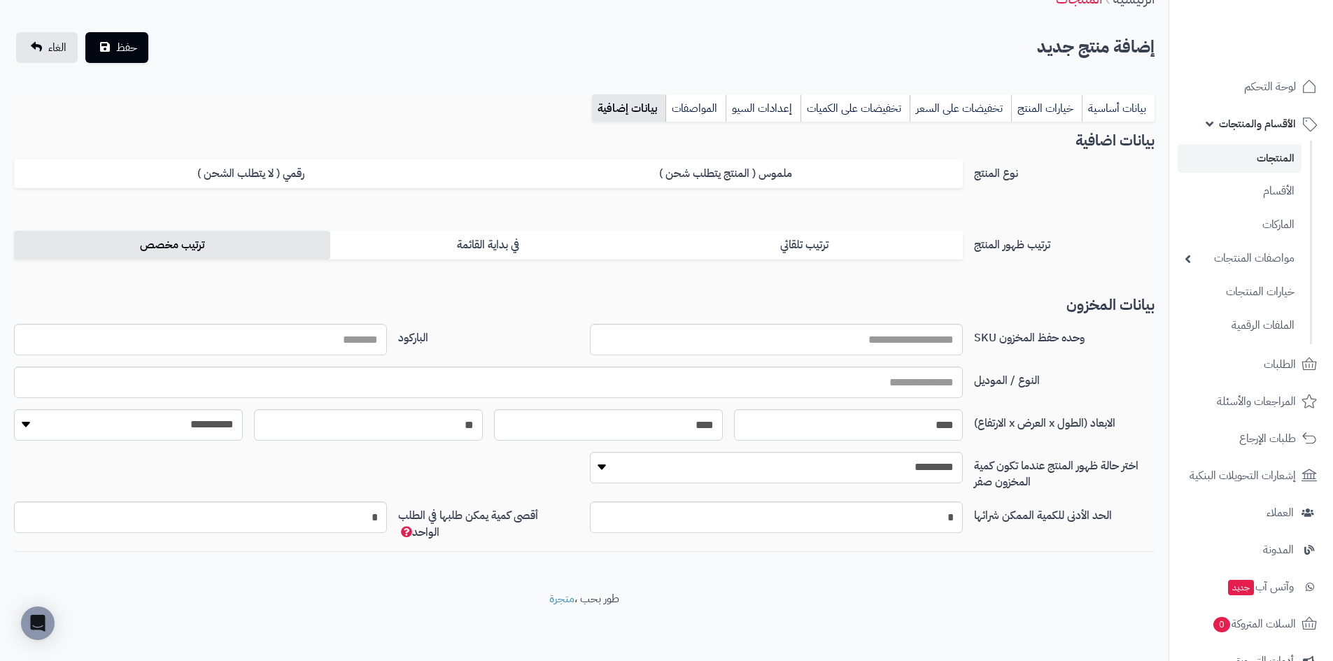
click at [204, 233] on label "ترتيب مخصص" at bounding box center [172, 245] width 316 height 29
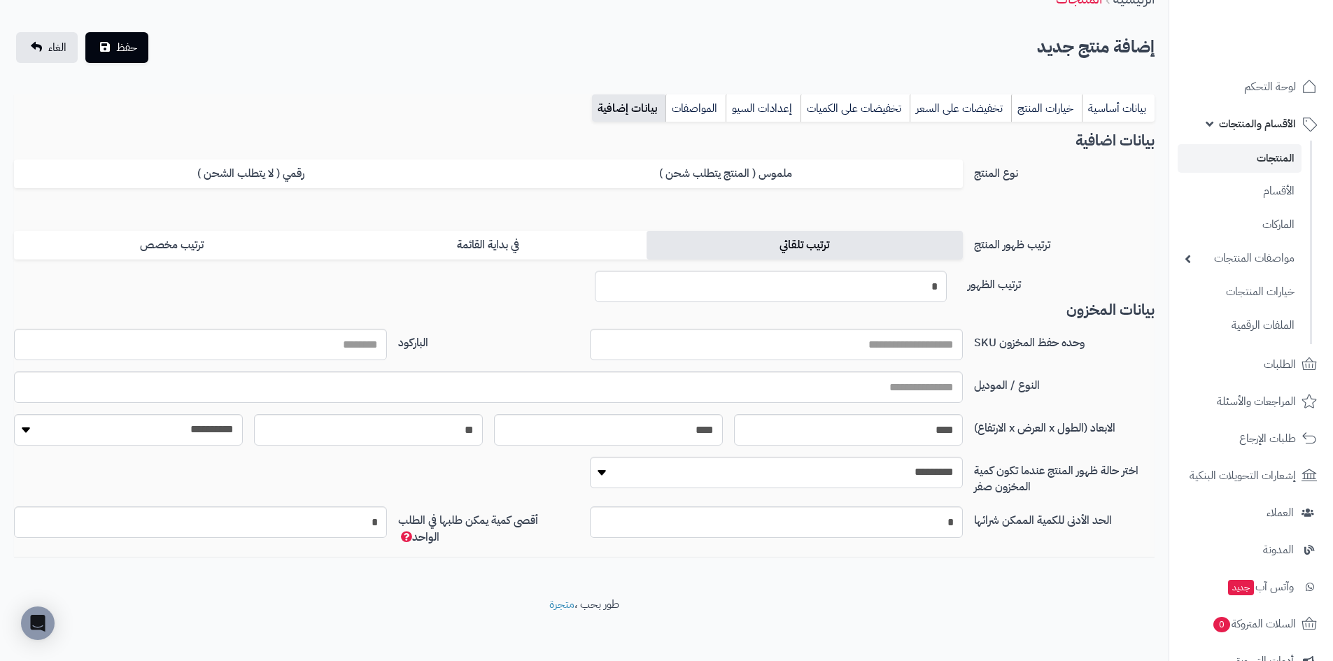
click at [788, 250] on label "ترتيب تلقائي" at bounding box center [804, 245] width 316 height 29
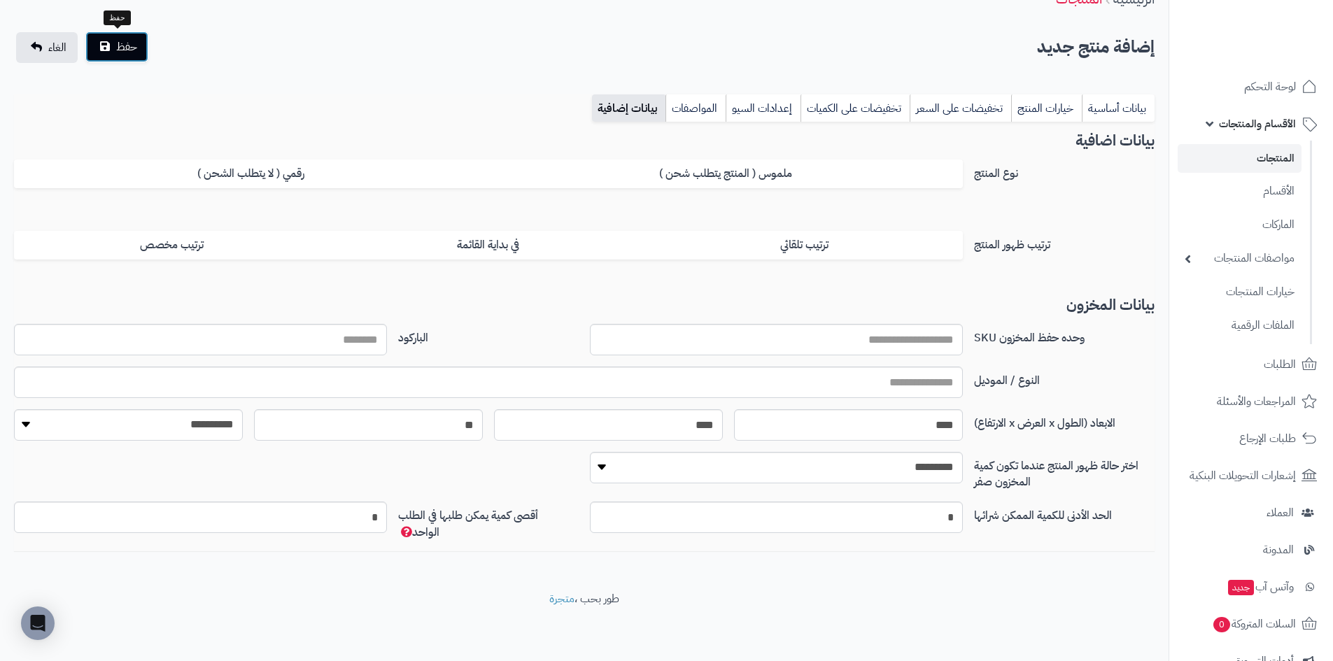
click at [116, 53] on span "حفظ" at bounding box center [126, 46] width 21 height 17
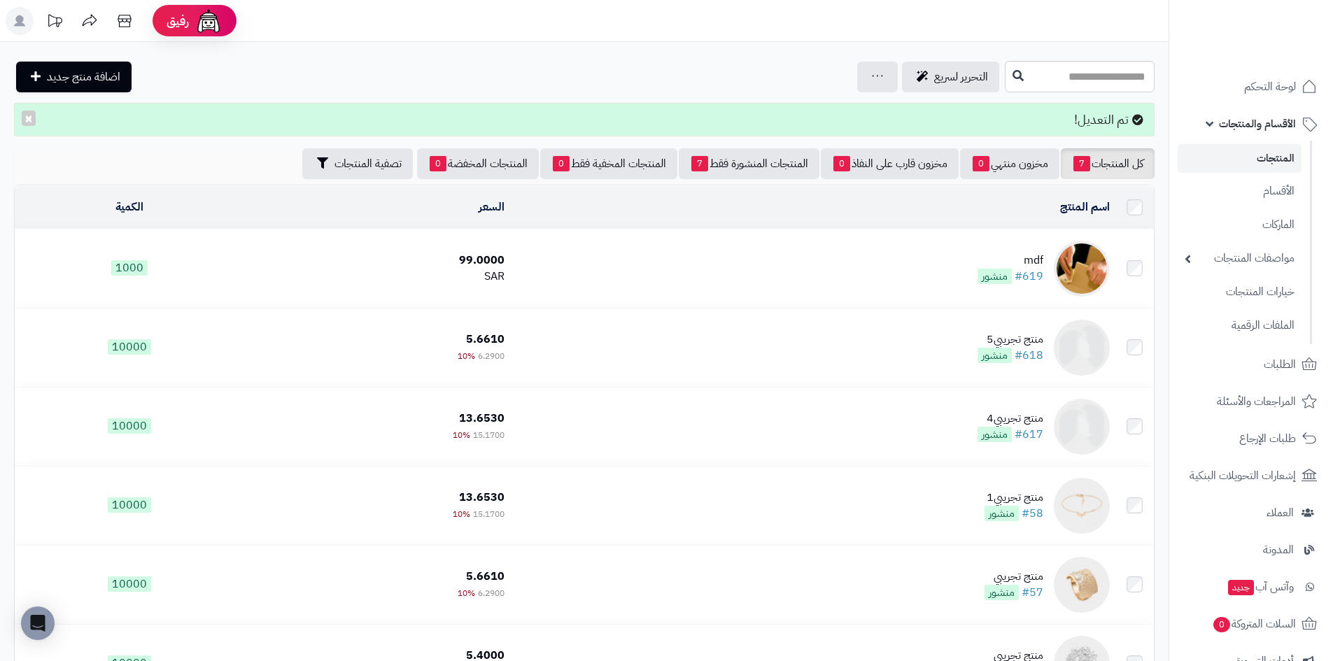
click at [900, 239] on td "mdf #619 منشور" at bounding box center [812, 268] width 604 height 78
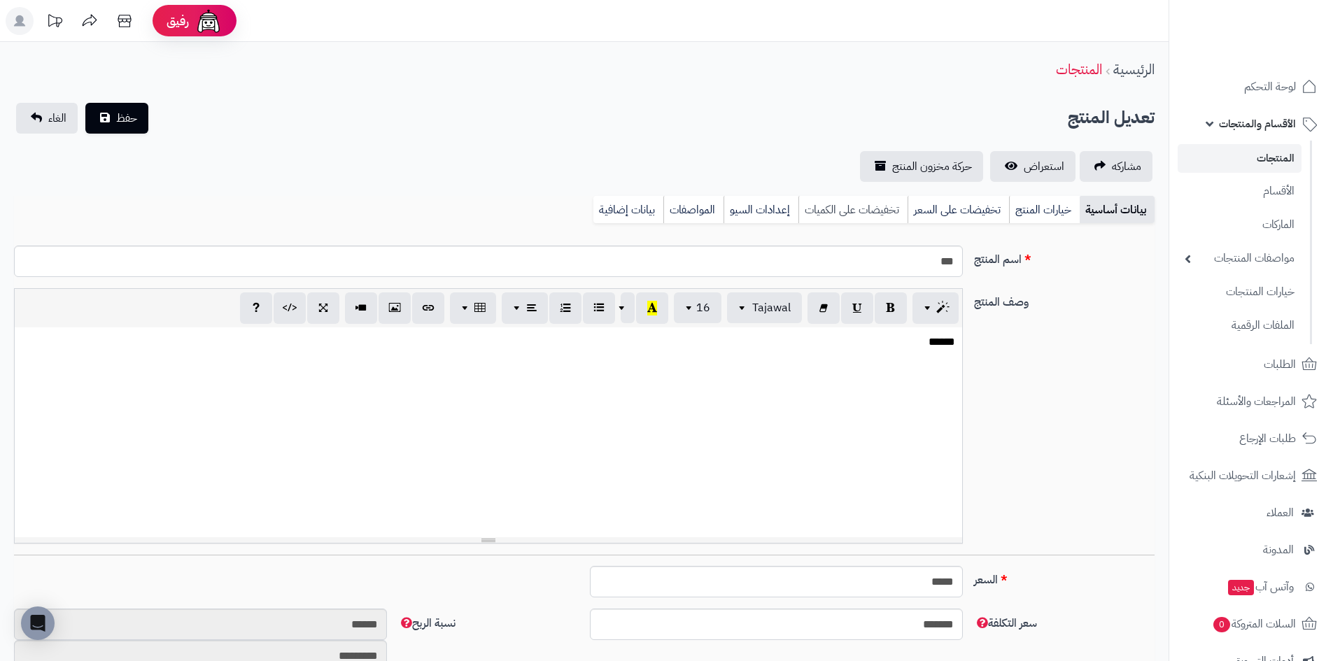
scroll to position [6, 0]
click at [1046, 220] on link "خيارات المنتج" at bounding box center [1044, 210] width 71 height 28
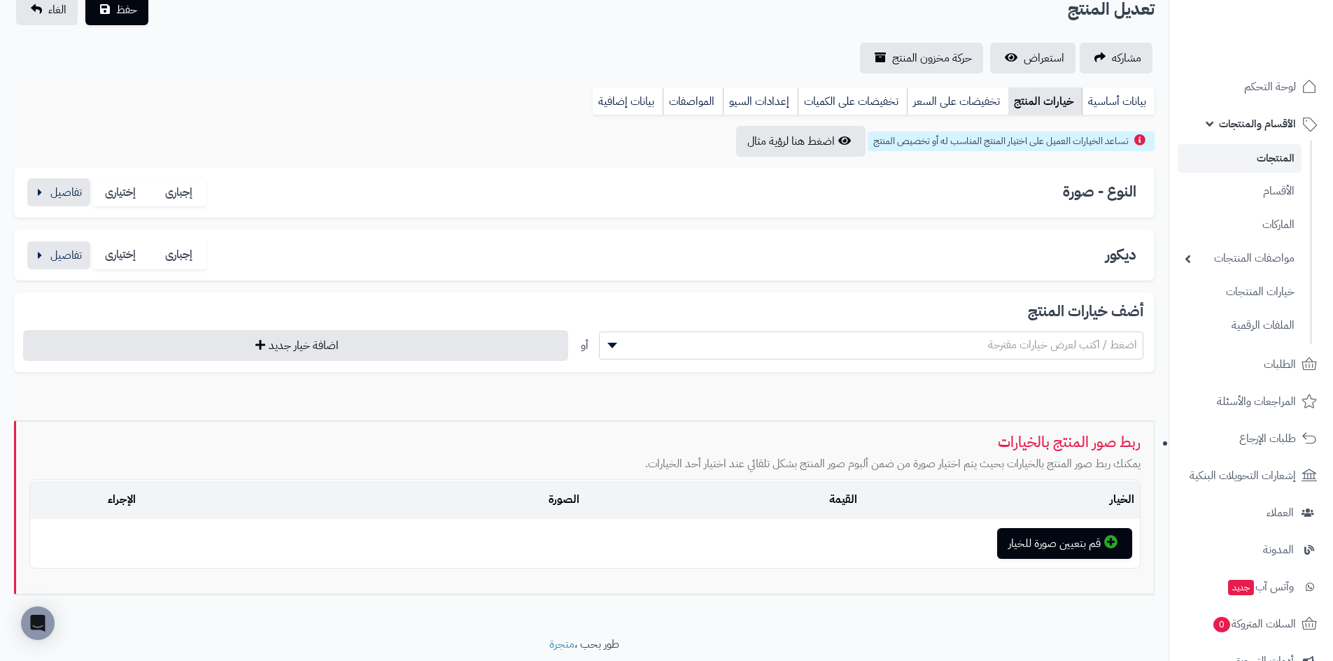
scroll to position [84, 0]
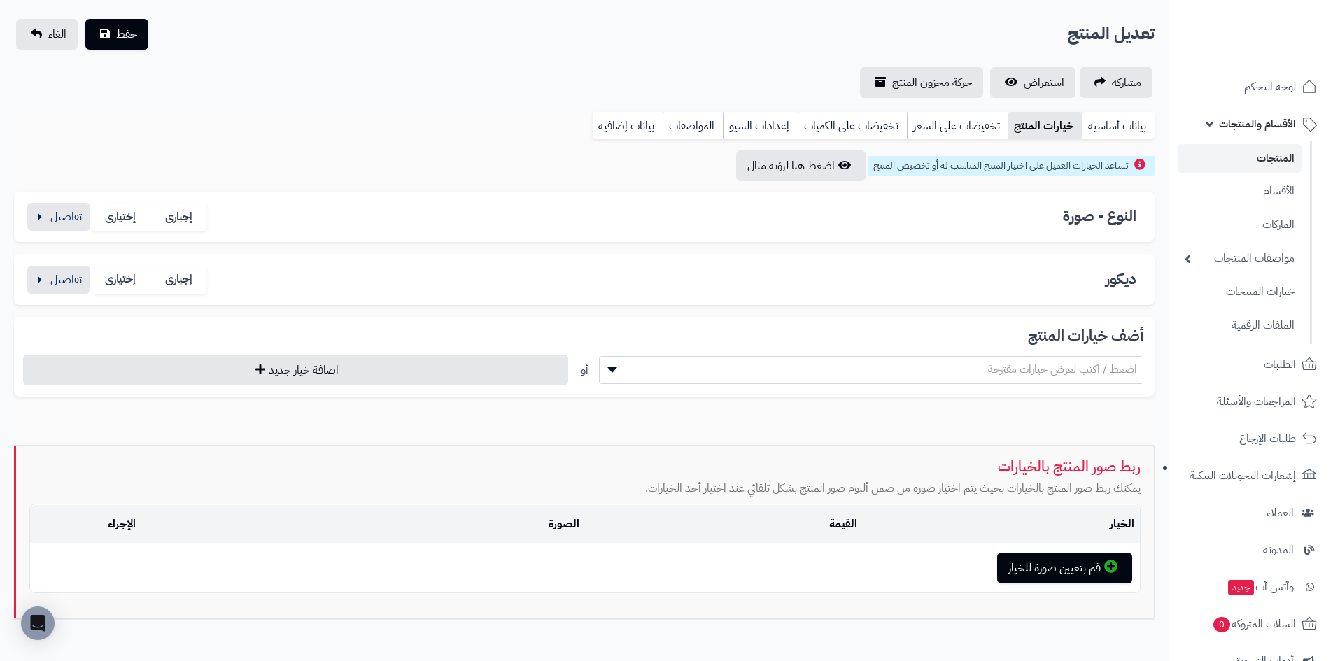
click at [997, 283] on div "ديكور إجبارى إختيارى" at bounding box center [584, 279] width 1118 height 29
click at [122, 289] on label "إختيارى" at bounding box center [121, 279] width 58 height 29
click at [57, 274] on button "button" at bounding box center [58, 279] width 63 height 28
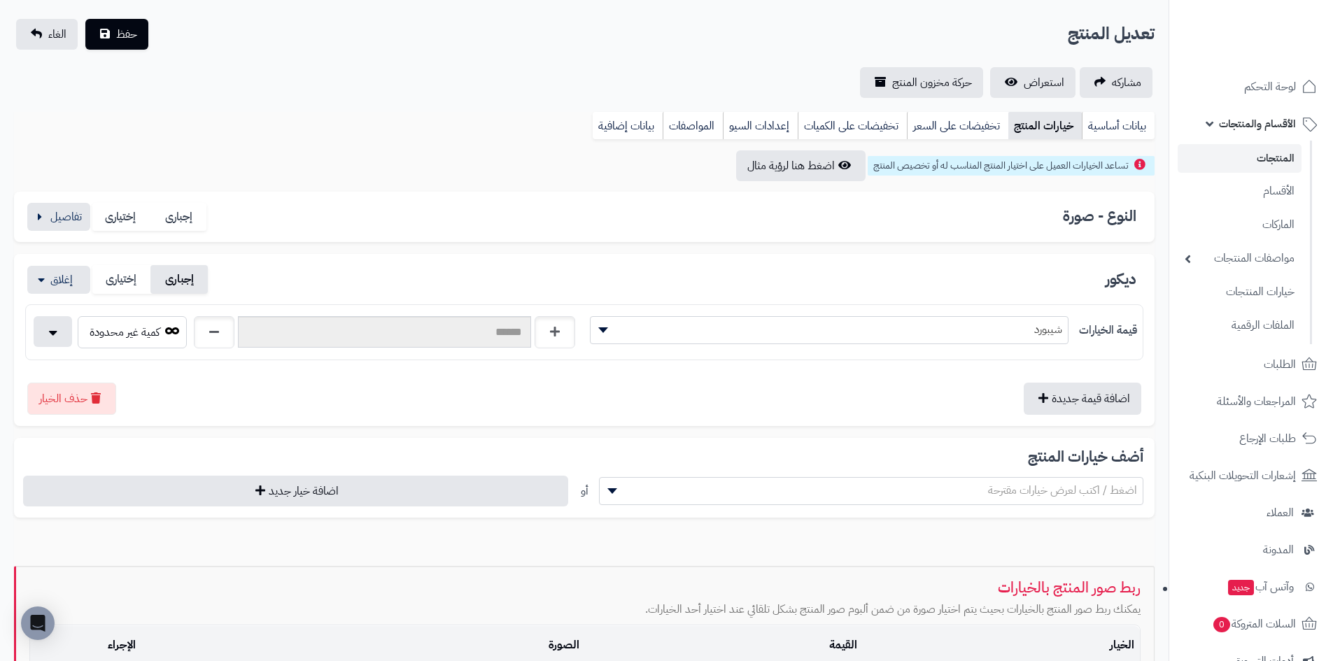
click at [189, 285] on label "إجبارى" at bounding box center [179, 279] width 58 height 29
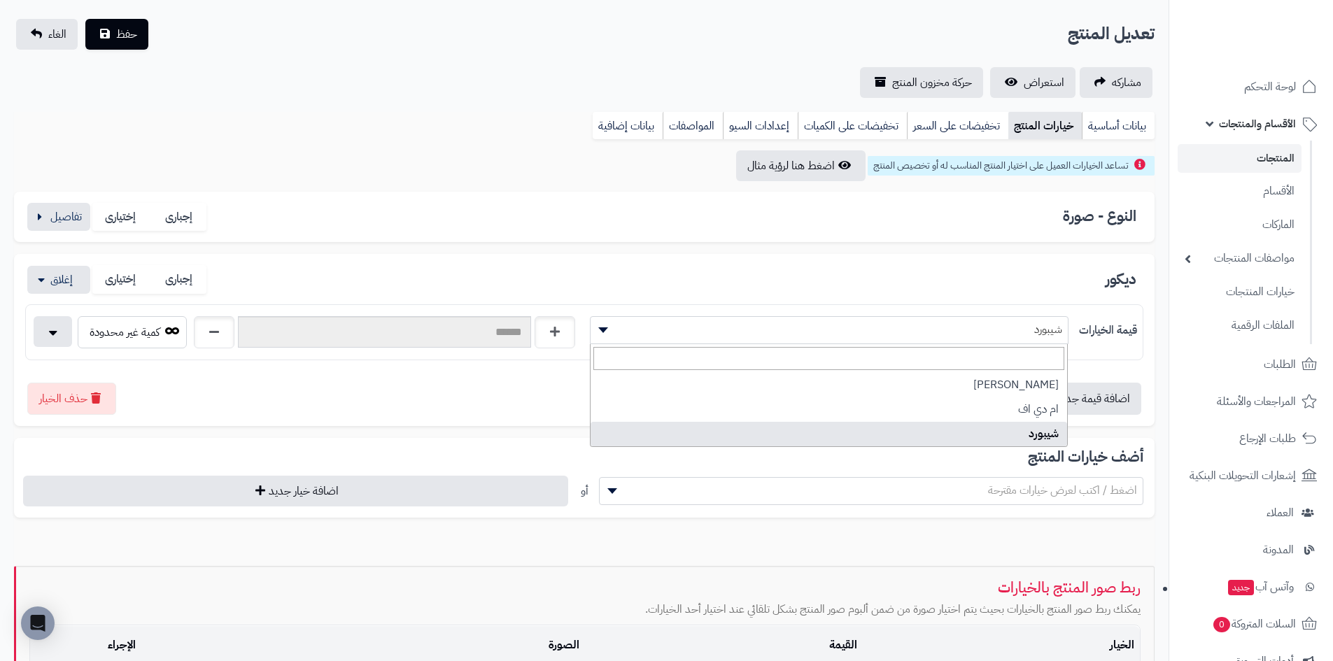
click at [611, 341] on span at bounding box center [600, 330] width 21 height 27
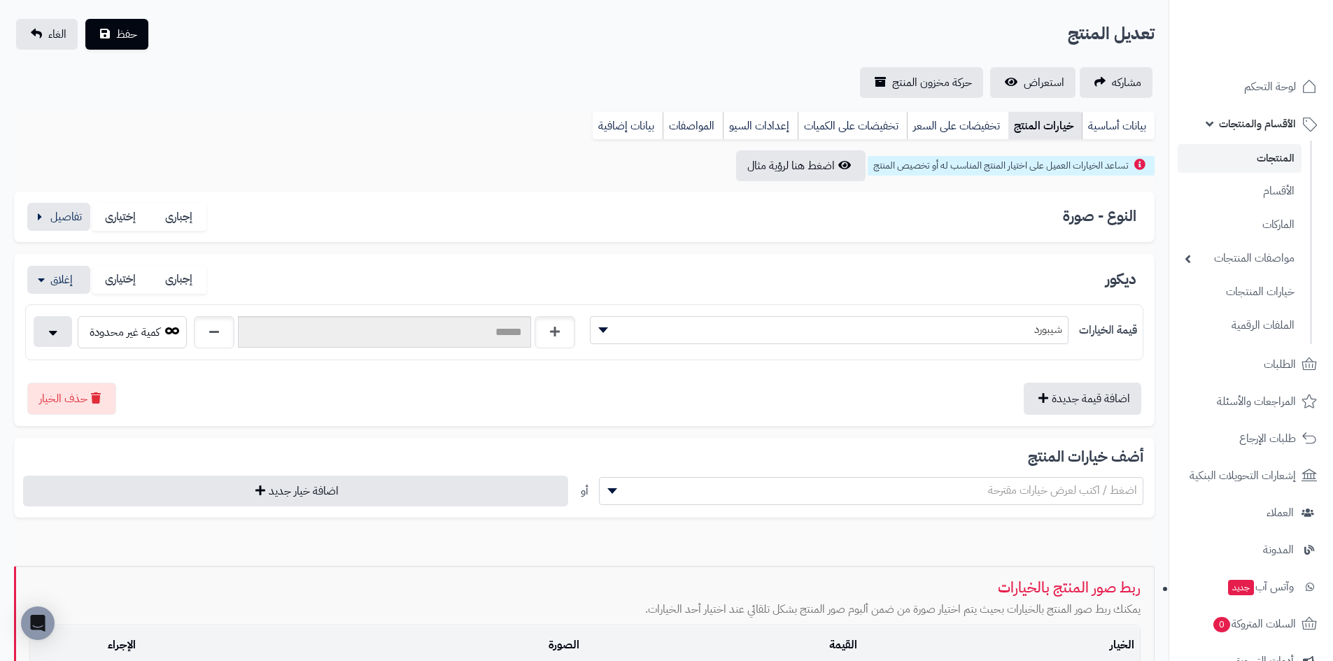
click at [611, 341] on span at bounding box center [600, 330] width 21 height 27
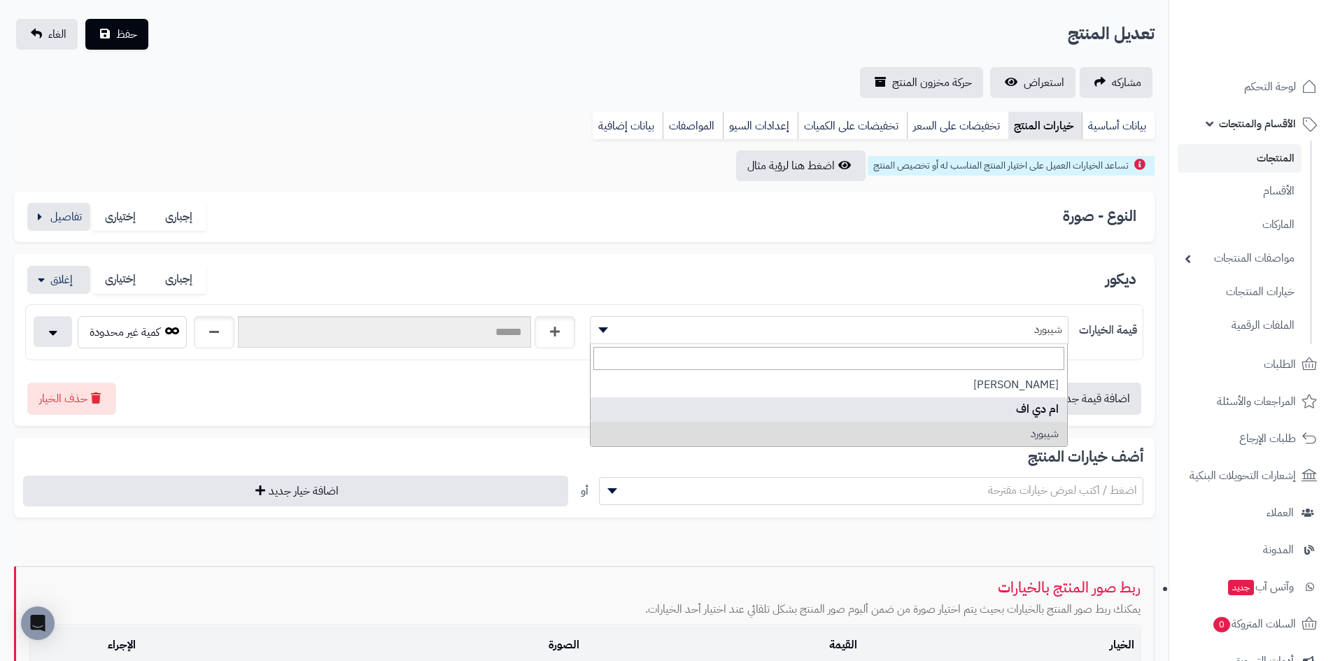
select select "***"
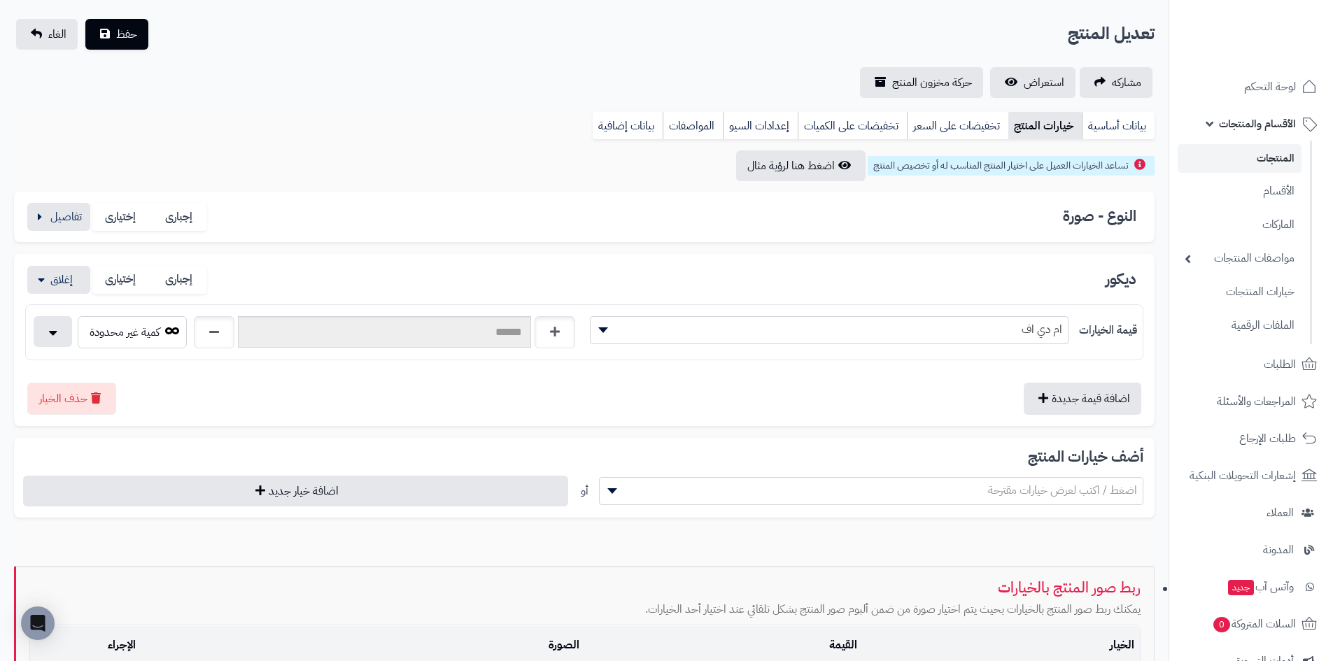
click at [606, 339] on span at bounding box center [600, 330] width 21 height 27
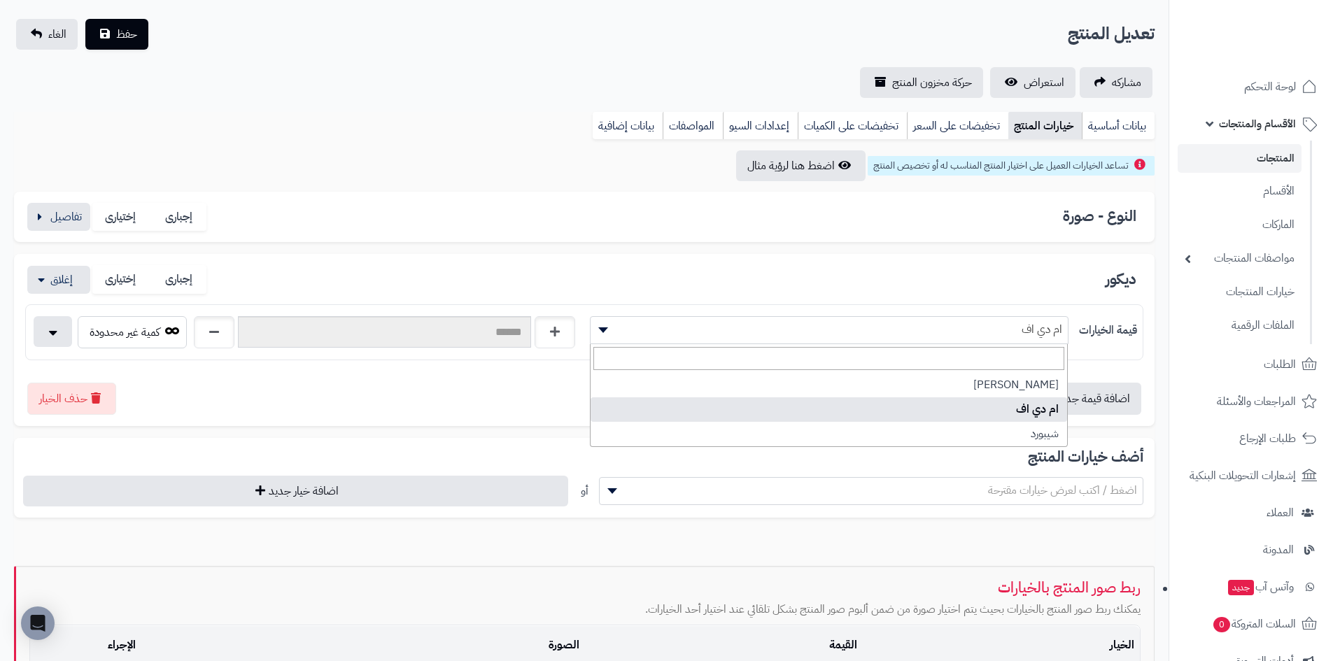
click at [483, 361] on div at bounding box center [584, 365] width 1118 height 11
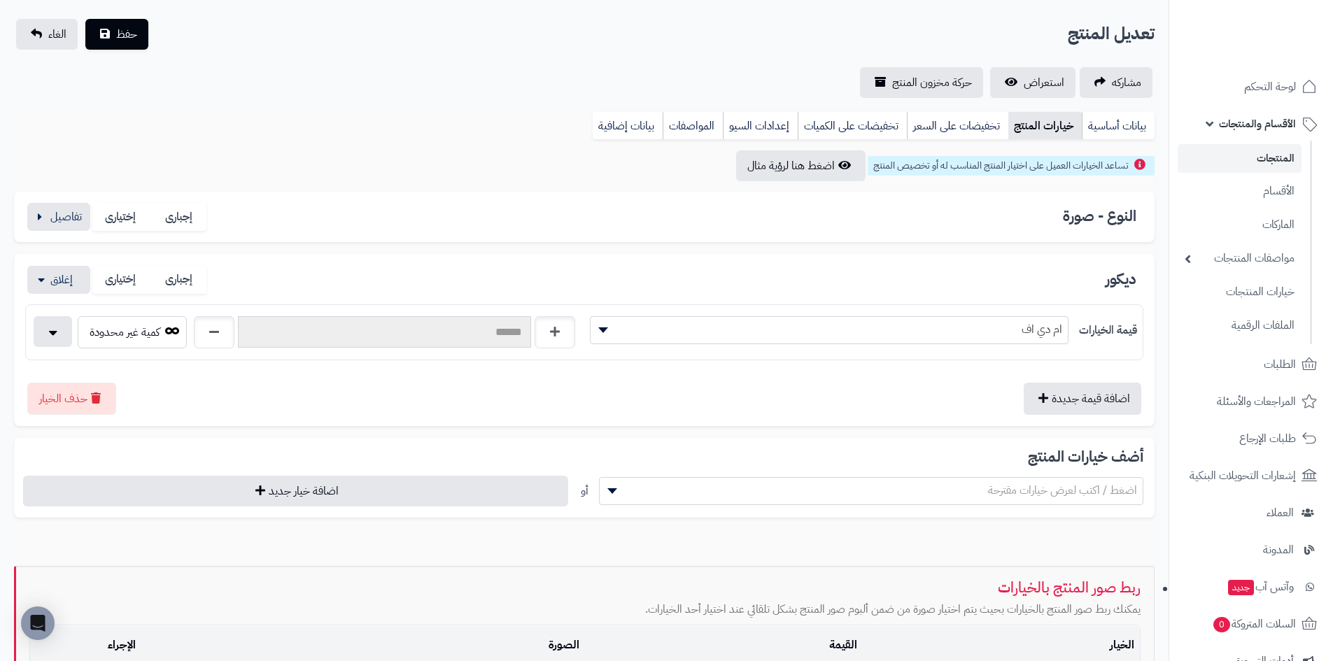
click at [420, 333] on input "text" at bounding box center [384, 331] width 293 height 31
click at [1053, 399] on button "اضافة قيمة جديدة" at bounding box center [1082, 398] width 118 height 32
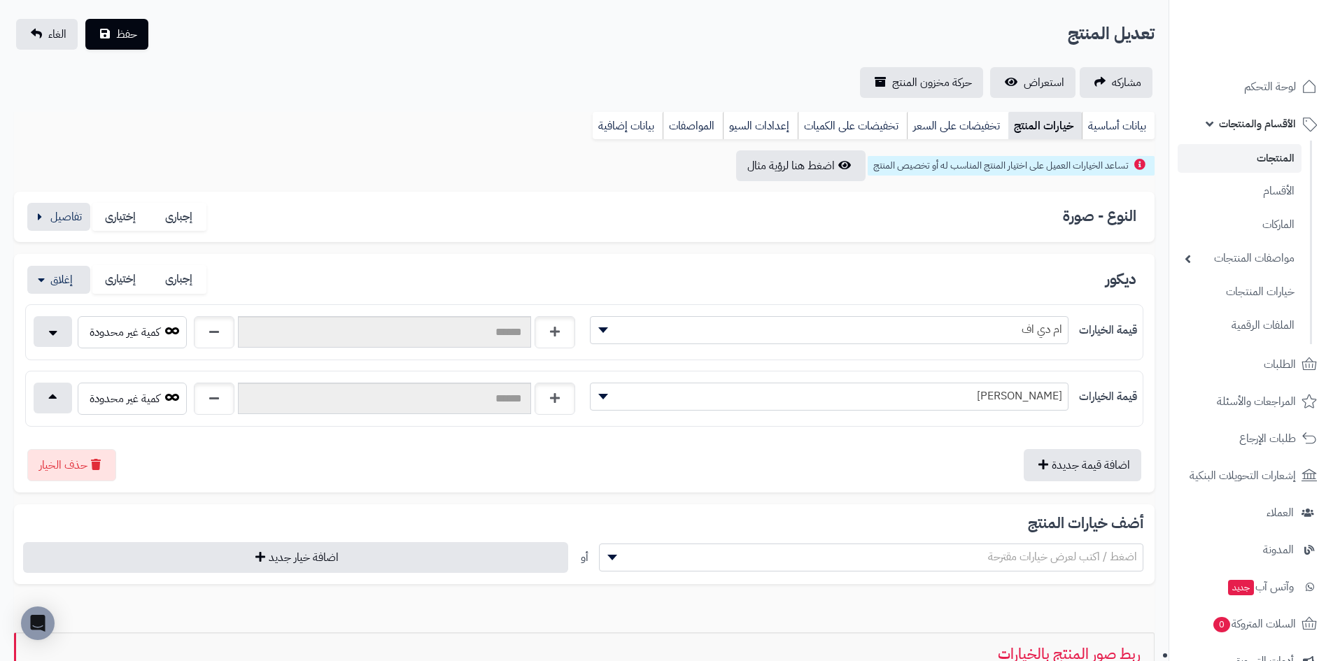
click at [916, 402] on span "ابو الكاش" at bounding box center [828, 395] width 477 height 21
click at [517, 439] on div "اضافة قيمة جديدة حذف الخيار" at bounding box center [584, 459] width 1118 height 43
click at [1111, 457] on button "اضافة قيمة جديدة" at bounding box center [1082, 464] width 118 height 32
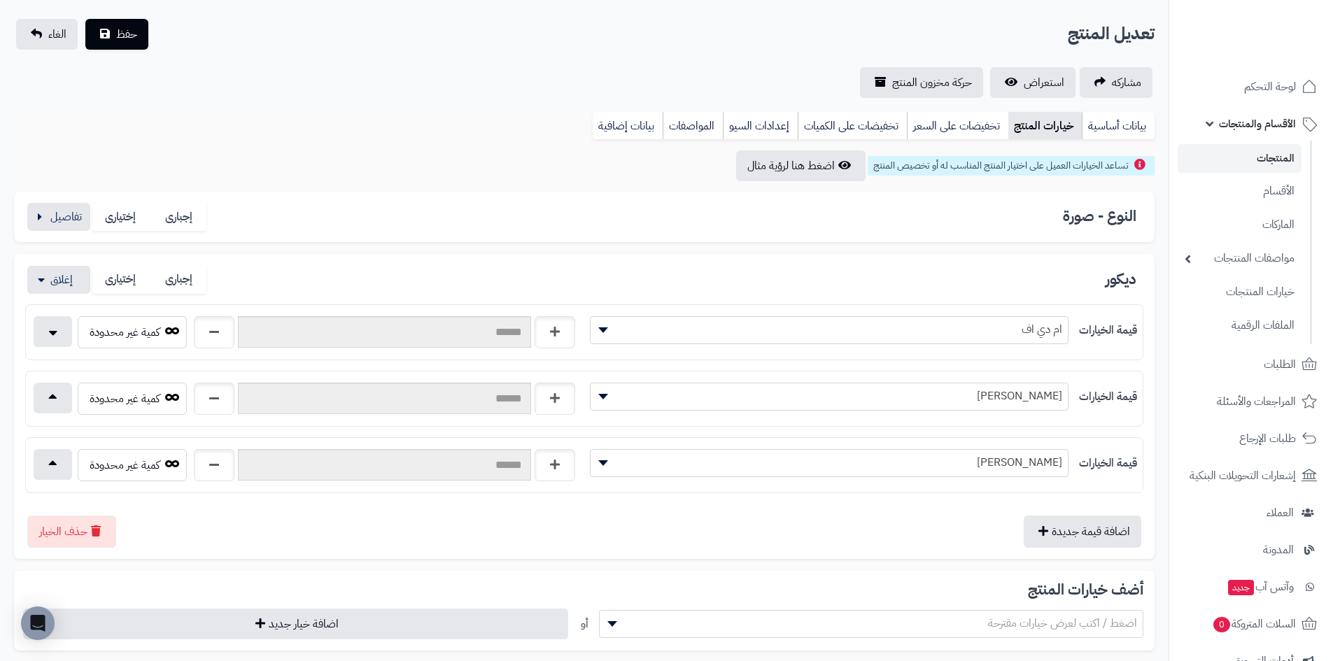
click at [739, 471] on span "ابو الكاش" at bounding box center [828, 462] width 477 height 21
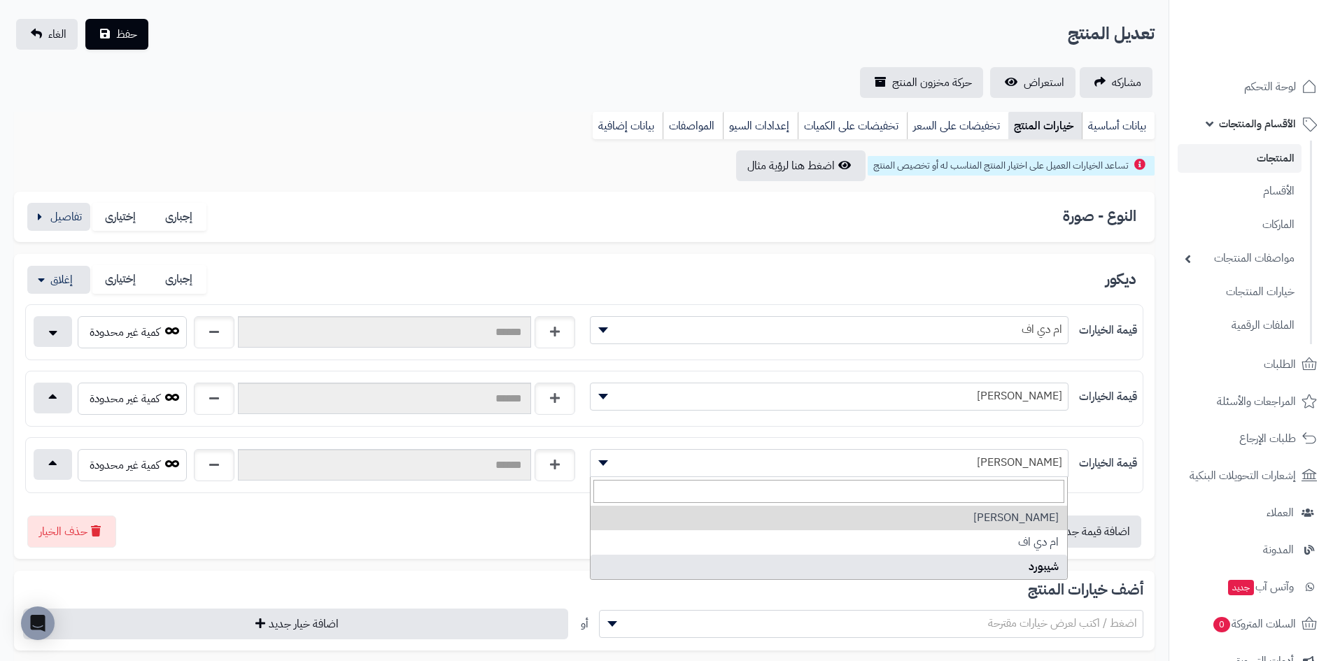
select select "***"
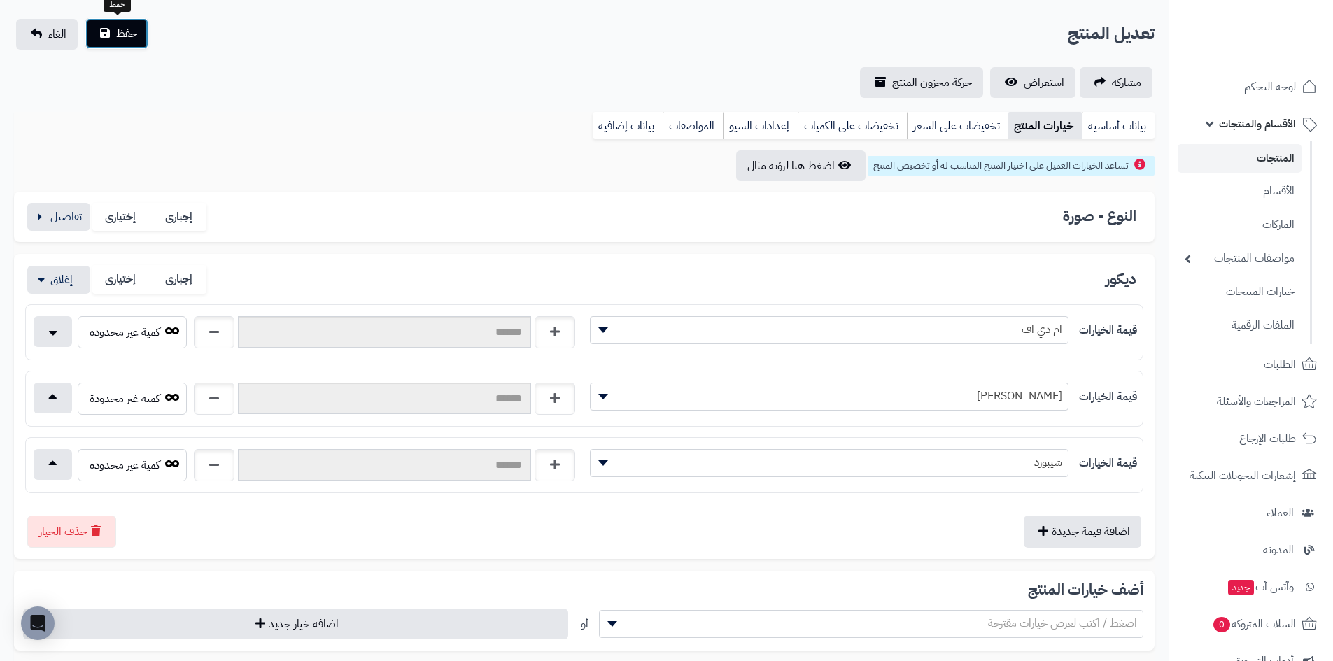
click at [123, 31] on span "حفظ" at bounding box center [126, 33] width 21 height 17
